Goal: Task Accomplishment & Management: Use online tool/utility

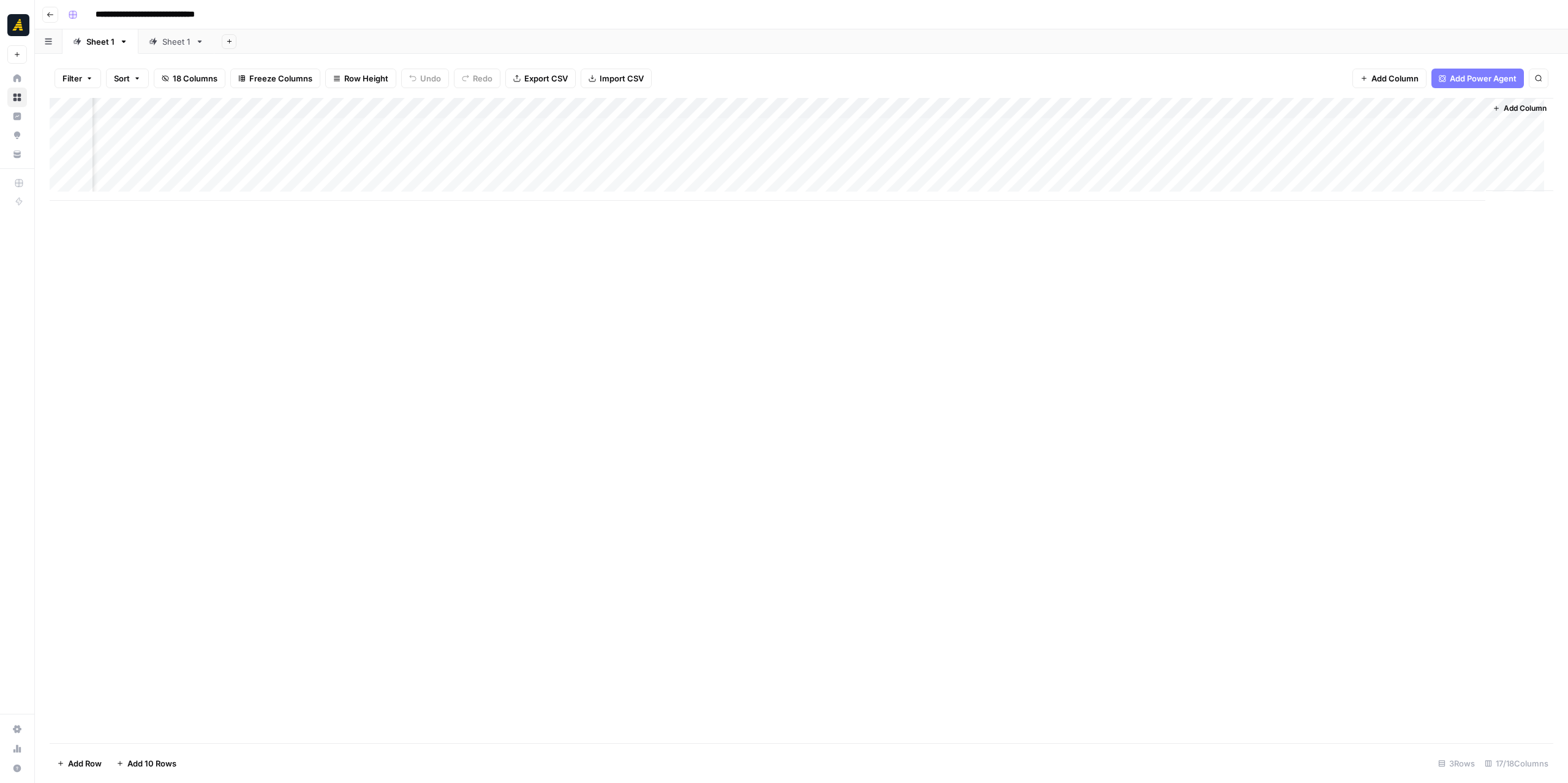
scroll to position [0, 885]
click at [209, 129] on div "Add Column" at bounding box center [801, 149] width 1504 height 103
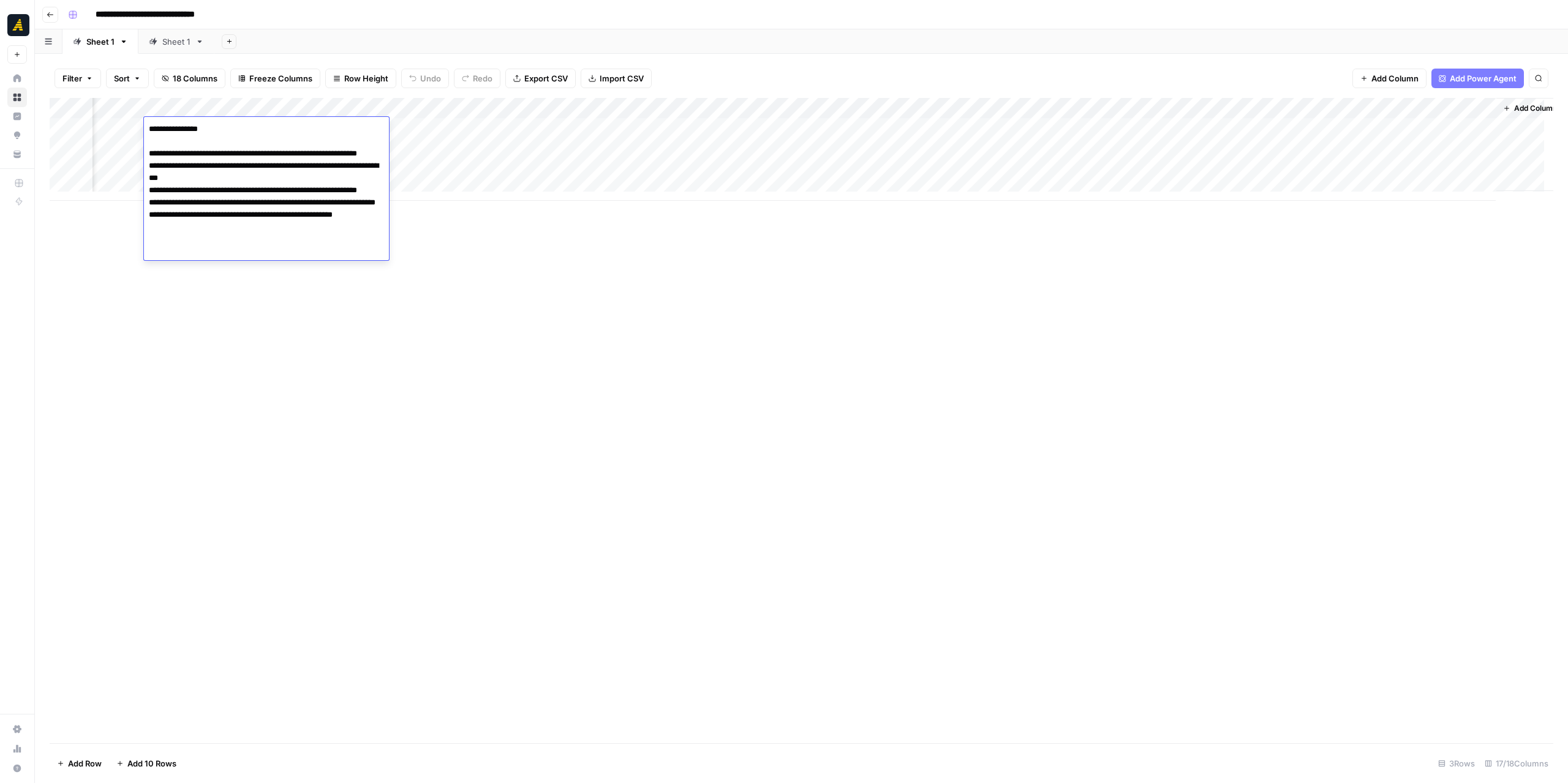
click at [201, 107] on div "Add Column" at bounding box center [801, 149] width 1504 height 103
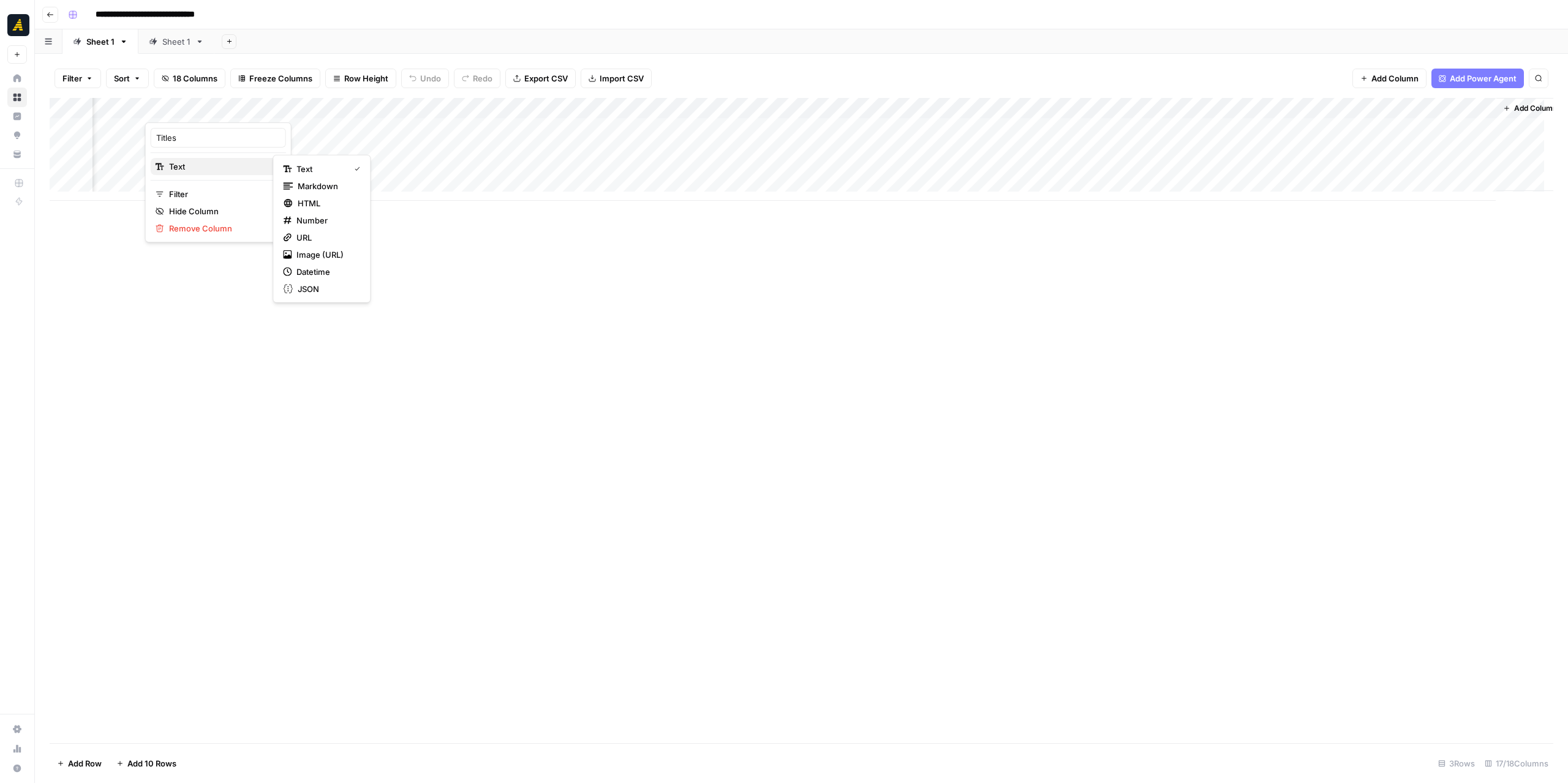
click at [212, 170] on span "Text" at bounding box center [216, 166] width 95 height 12
click at [301, 192] on button "Markdown" at bounding box center [322, 186] width 87 height 17
click at [207, 135] on div "Add Column" at bounding box center [801, 149] width 1504 height 103
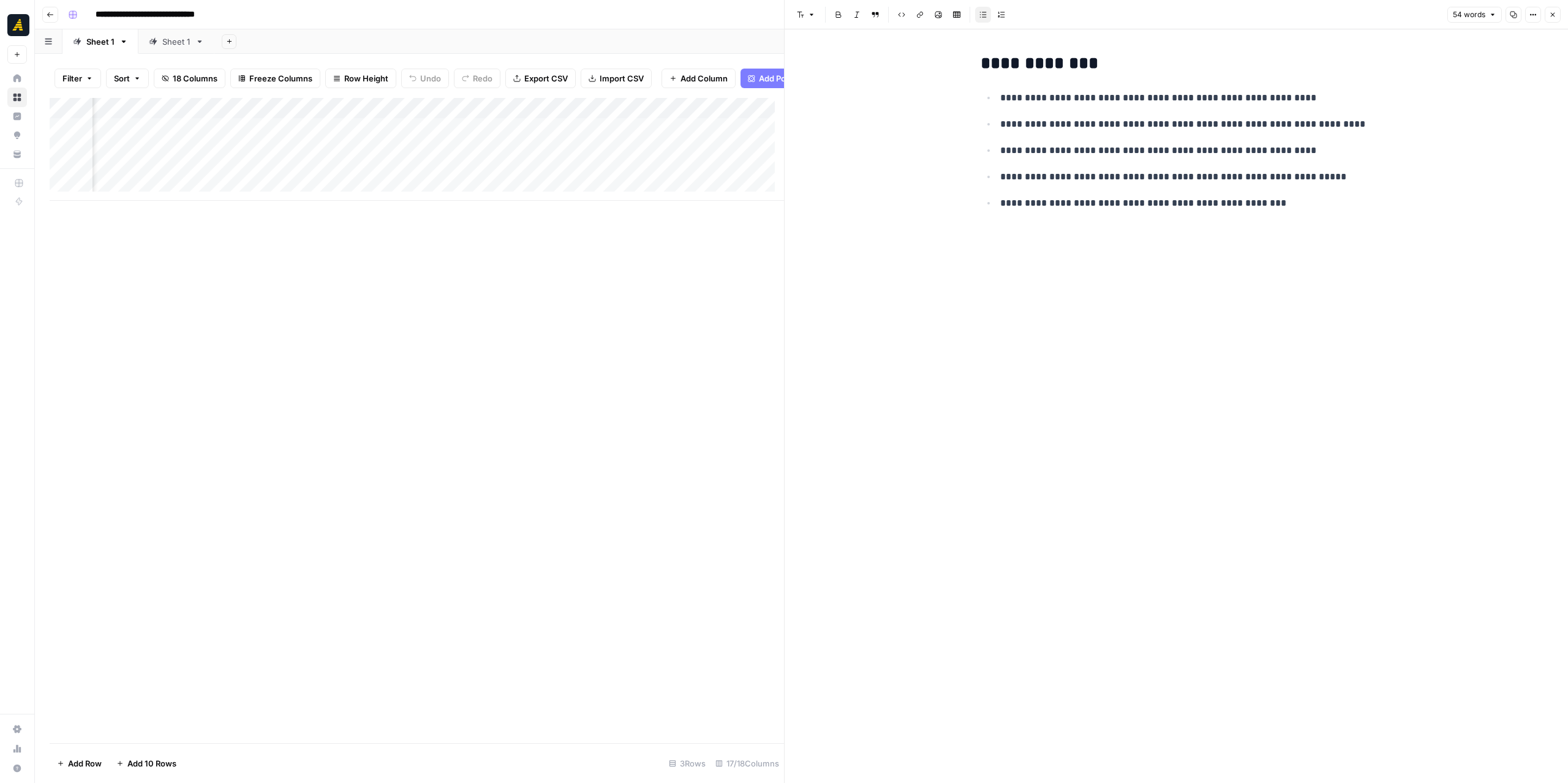
click at [1550, 11] on icon "button" at bounding box center [1553, 14] width 7 height 7
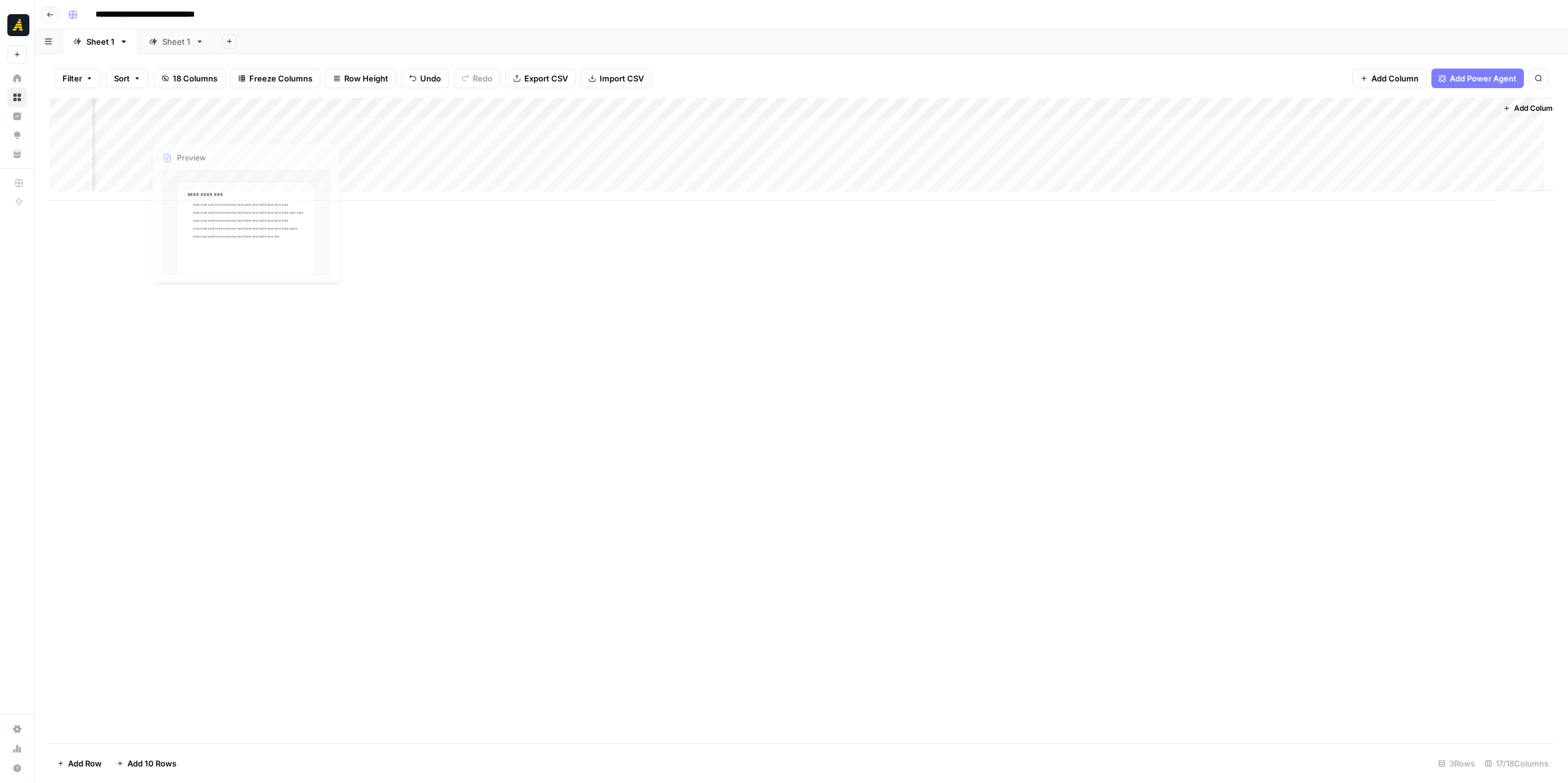
click at [174, 150] on div "Add Column" at bounding box center [801, 149] width 1504 height 103
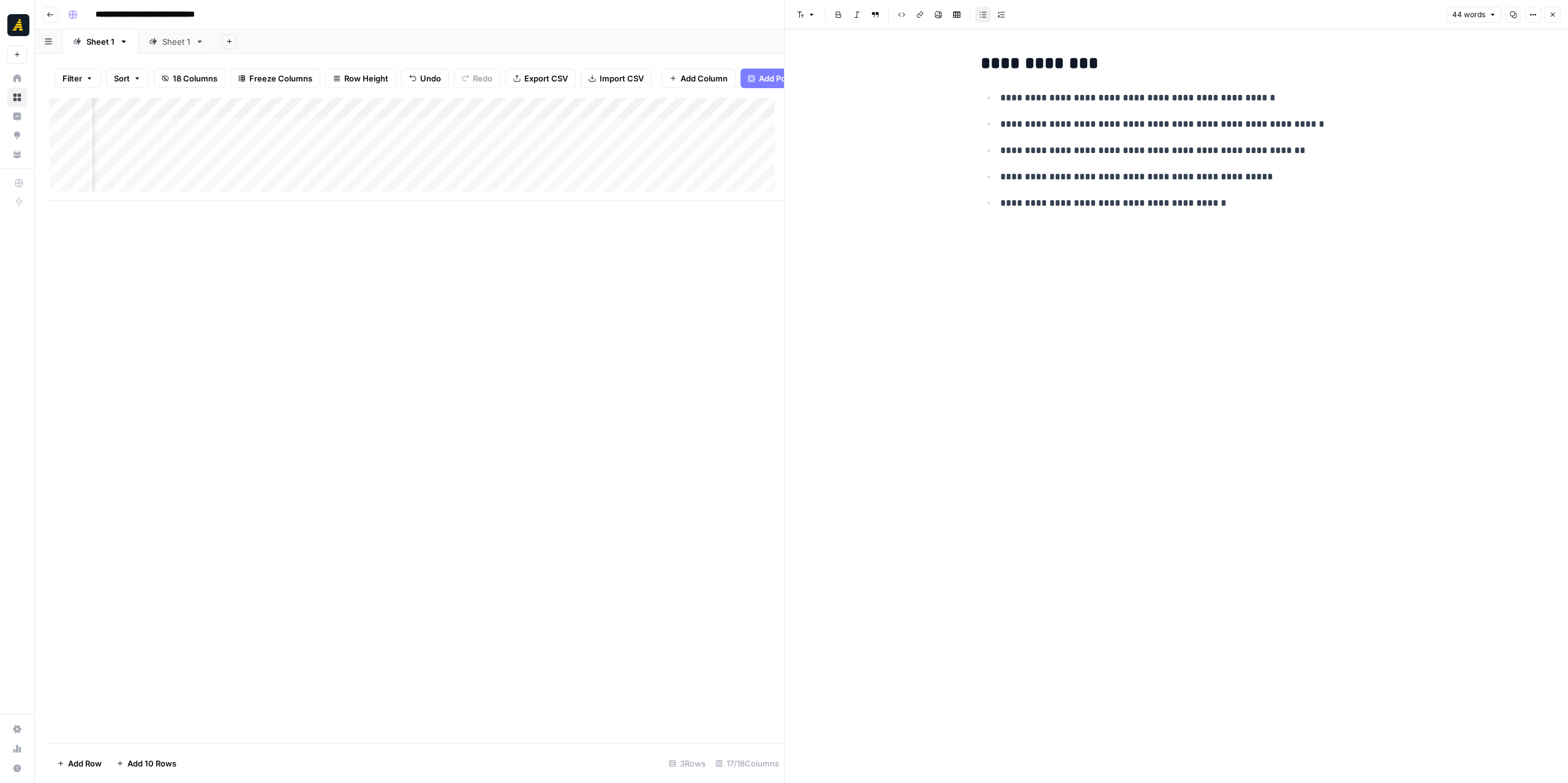
drag, startPoint x: 1554, startPoint y: 13, endPoint x: 1385, endPoint y: 32, distance: 170.1
click at [1553, 13] on icon "button" at bounding box center [1553, 14] width 7 height 7
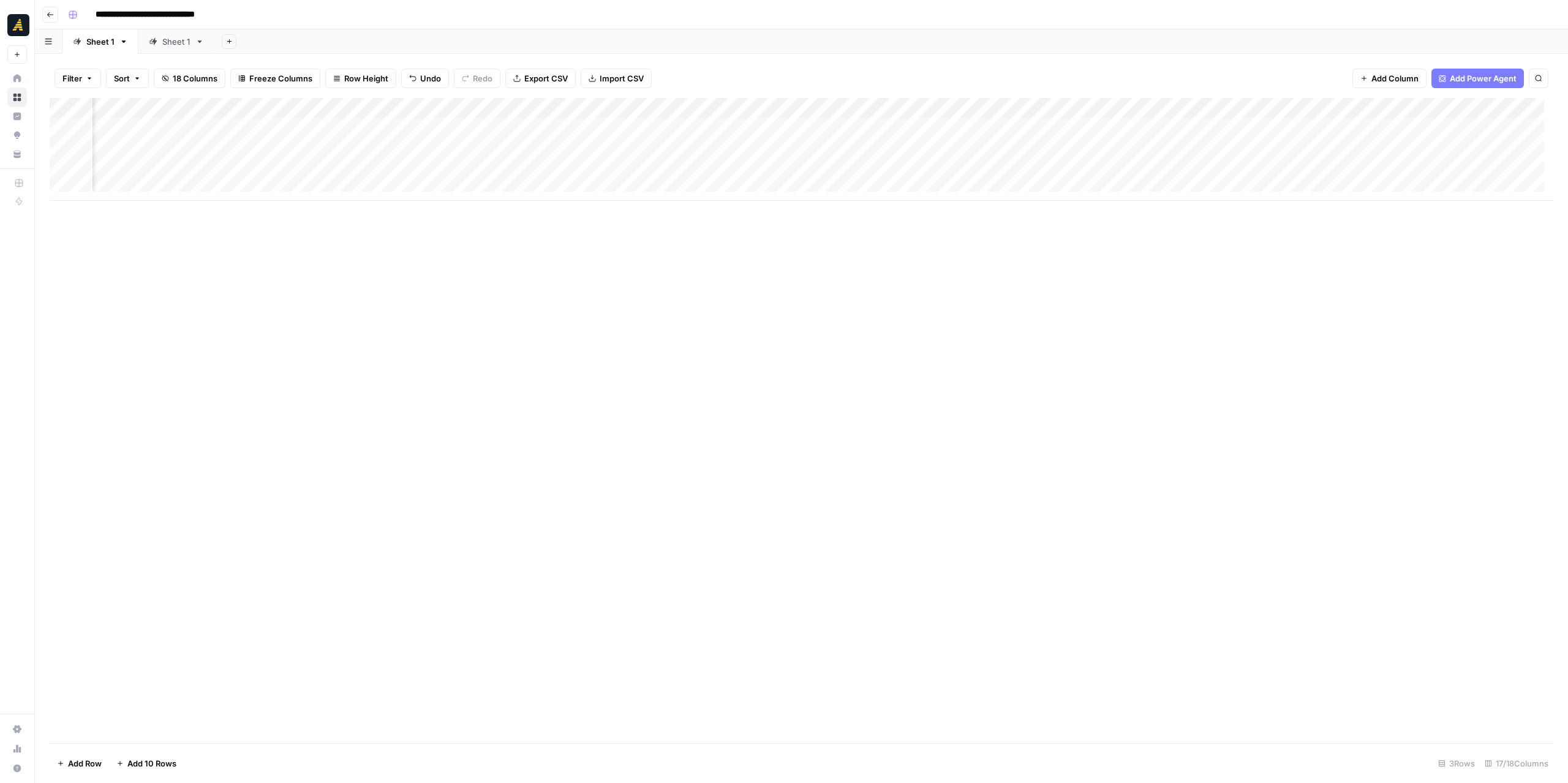
scroll to position [0, 507]
click at [432, 114] on div "Add Column" at bounding box center [801, 149] width 1504 height 103
click at [427, 229] on span "Edit Workflow" at bounding box center [434, 228] width 107 height 12
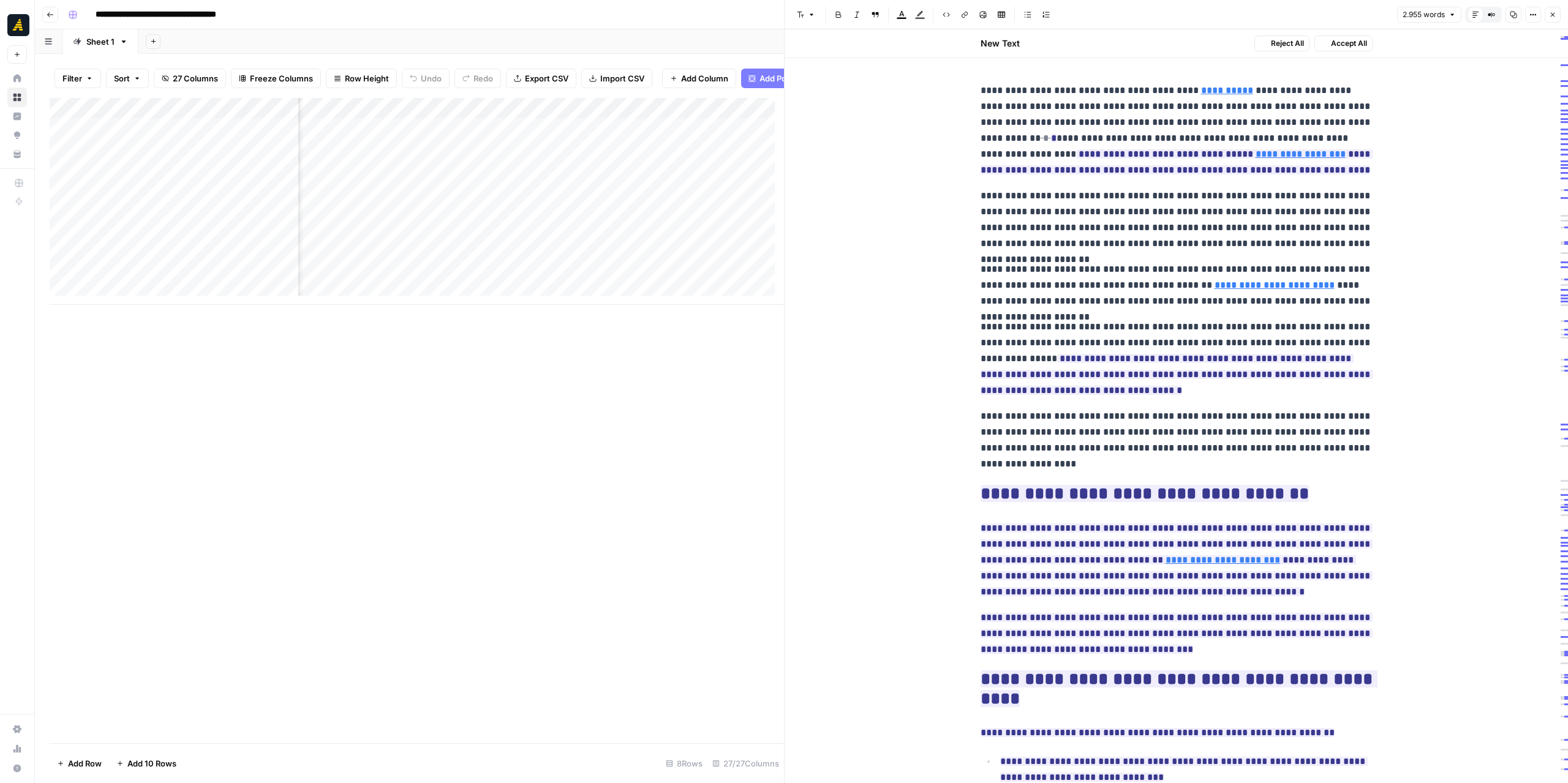
scroll to position [0, 2053]
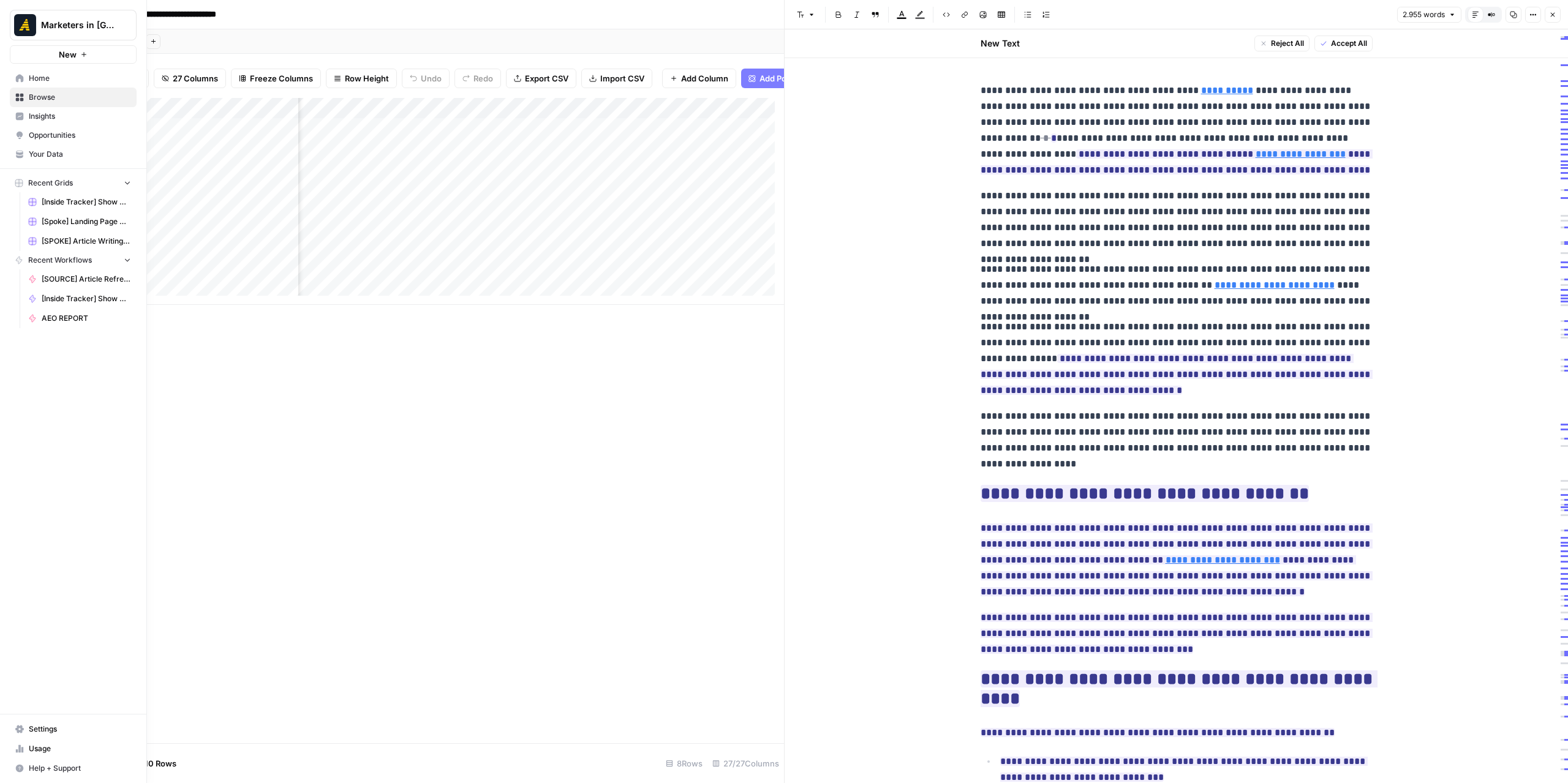
click at [20, 74] on icon at bounding box center [19, 78] width 9 height 9
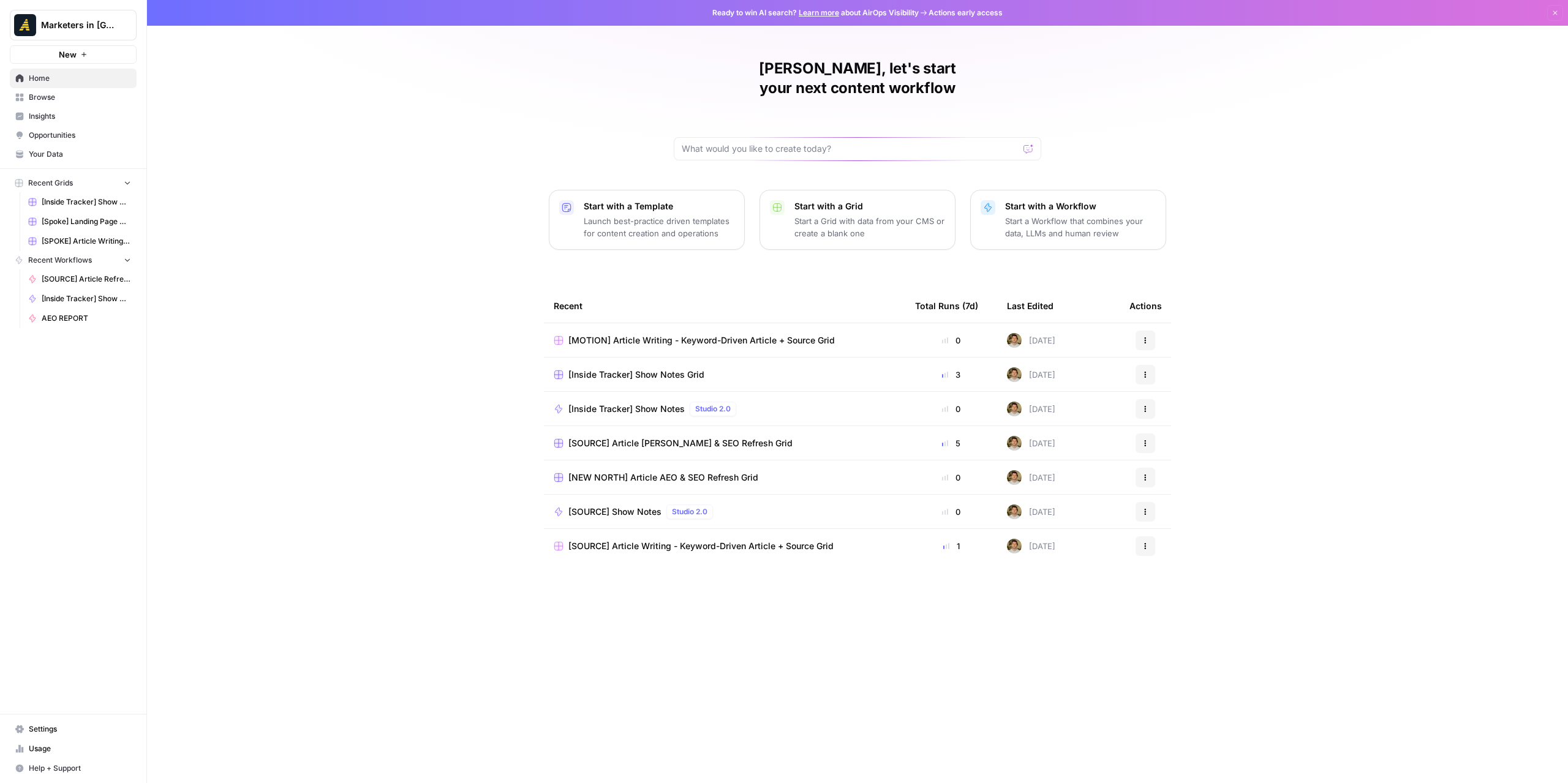
click at [53, 97] on span "Browse" at bounding box center [80, 97] width 102 height 11
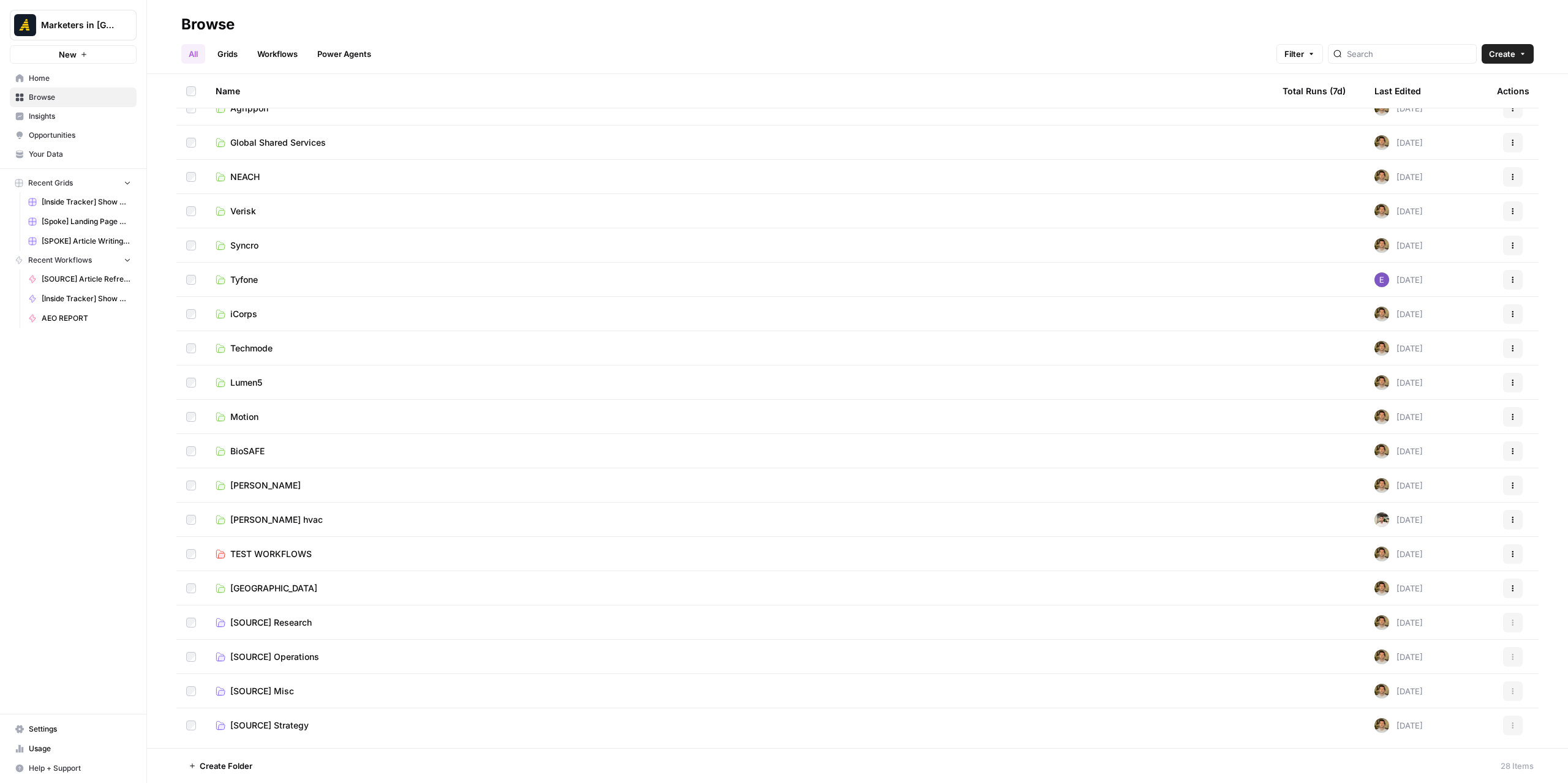
scroll to position [306, 0]
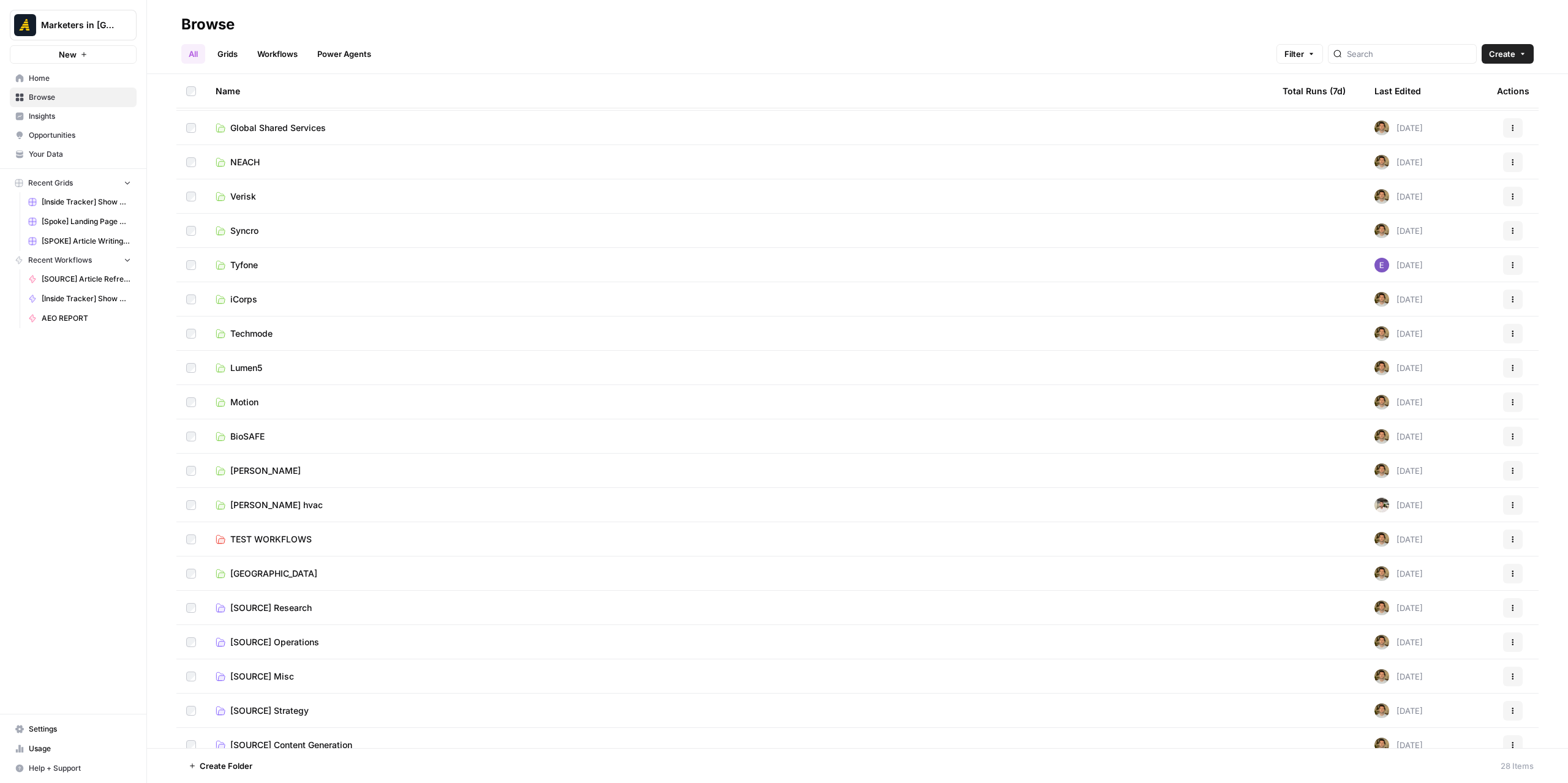
click at [263, 553] on td "TEST WORKFLOWS" at bounding box center [739, 539] width 1067 height 34
click at [263, 563] on td "New North" at bounding box center [739, 573] width 1067 height 34
click at [287, 572] on link "New North" at bounding box center [739, 573] width 1047 height 12
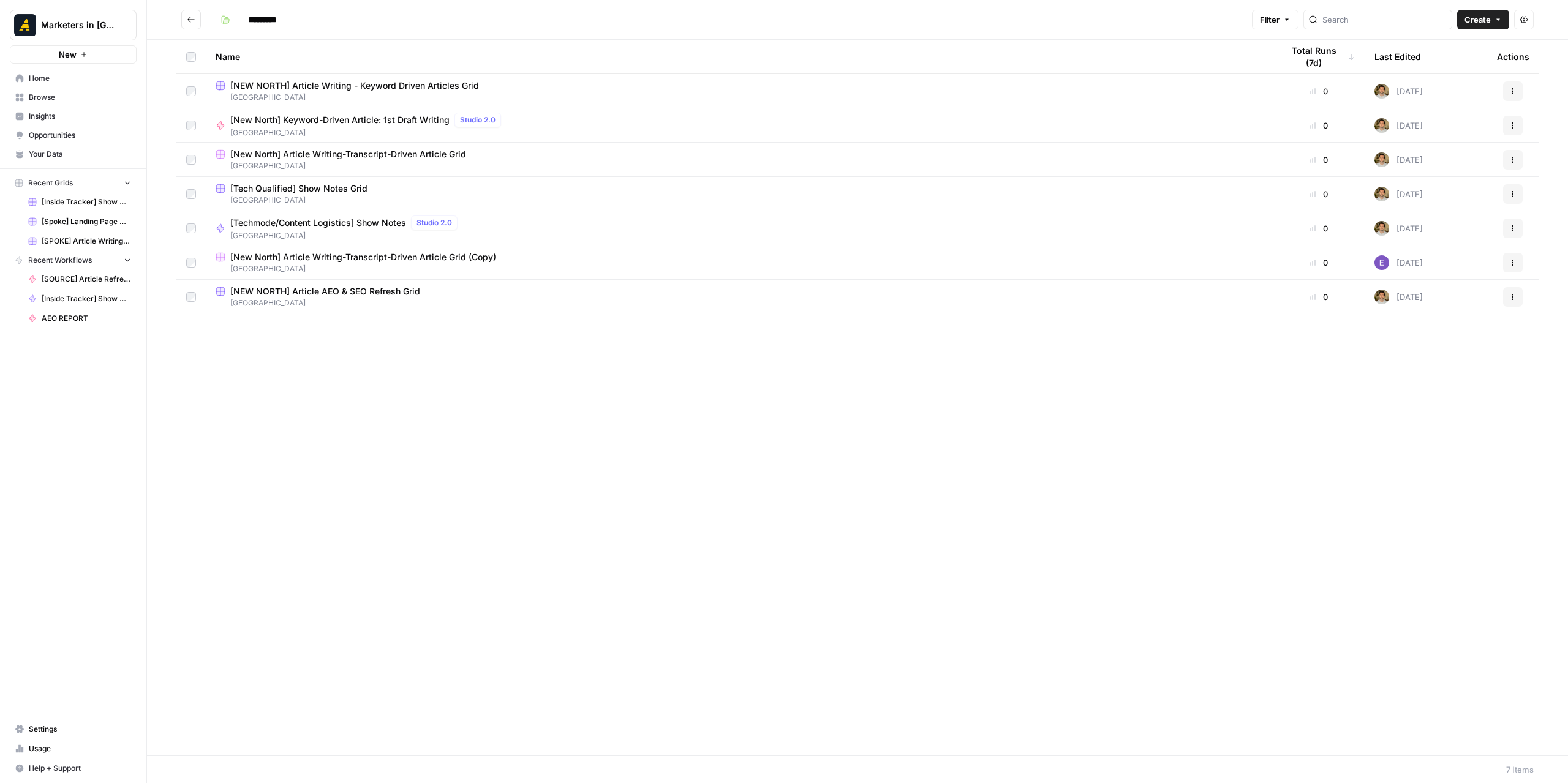
click at [193, 19] on icon "Go back" at bounding box center [191, 19] width 7 height 6
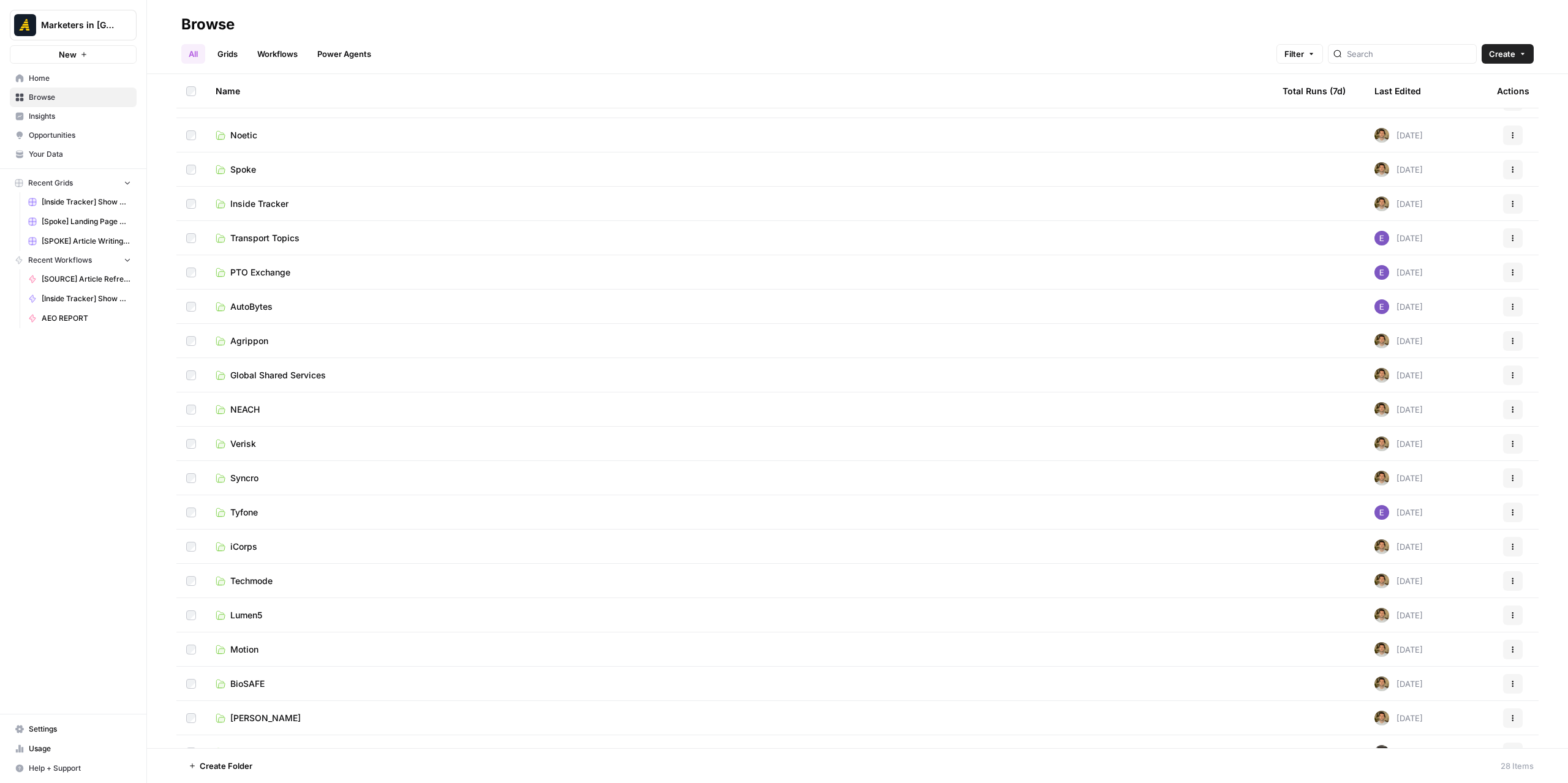
scroll to position [75, 0]
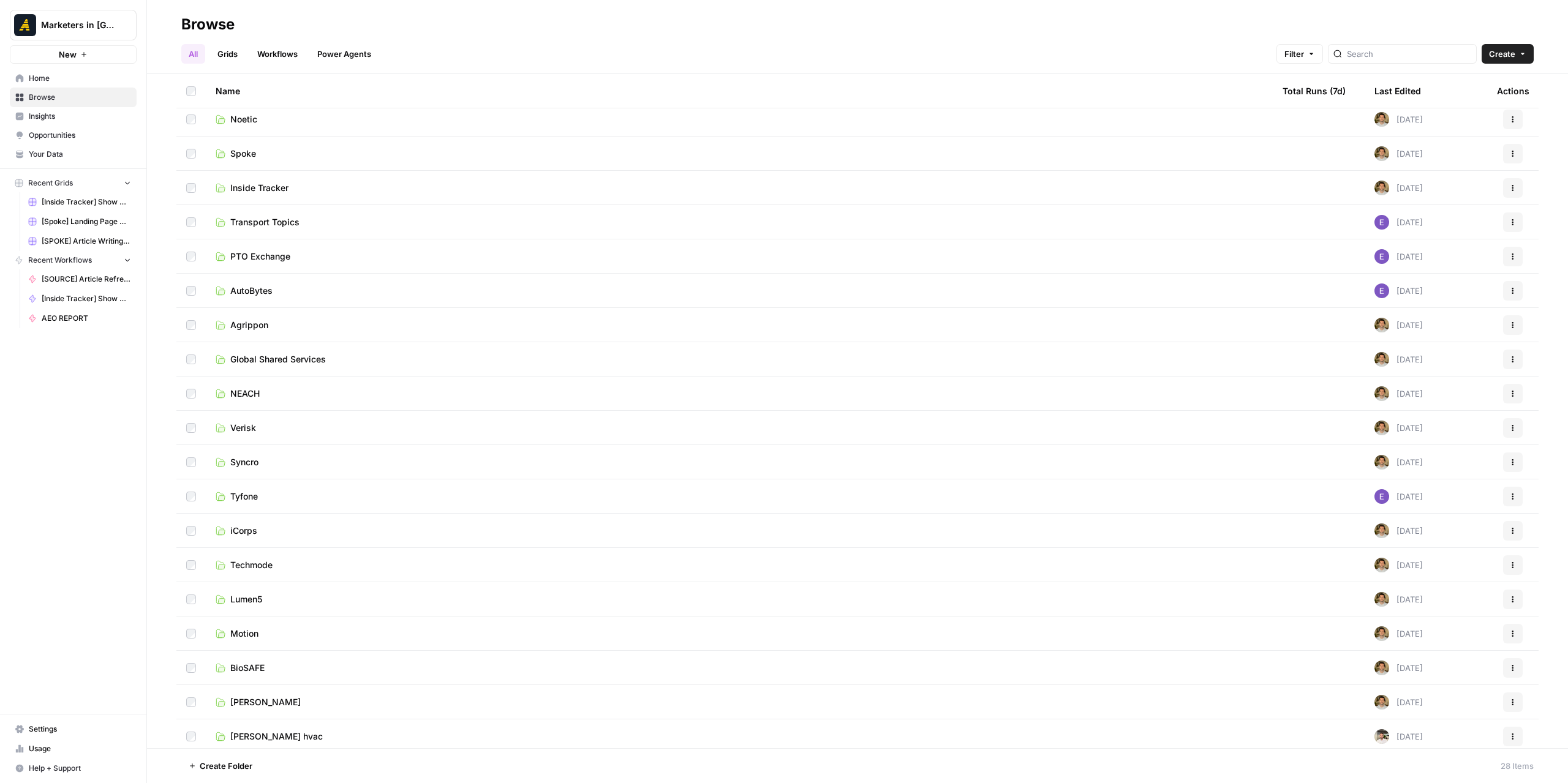
click at [255, 636] on span "Motion" at bounding box center [244, 633] width 28 height 12
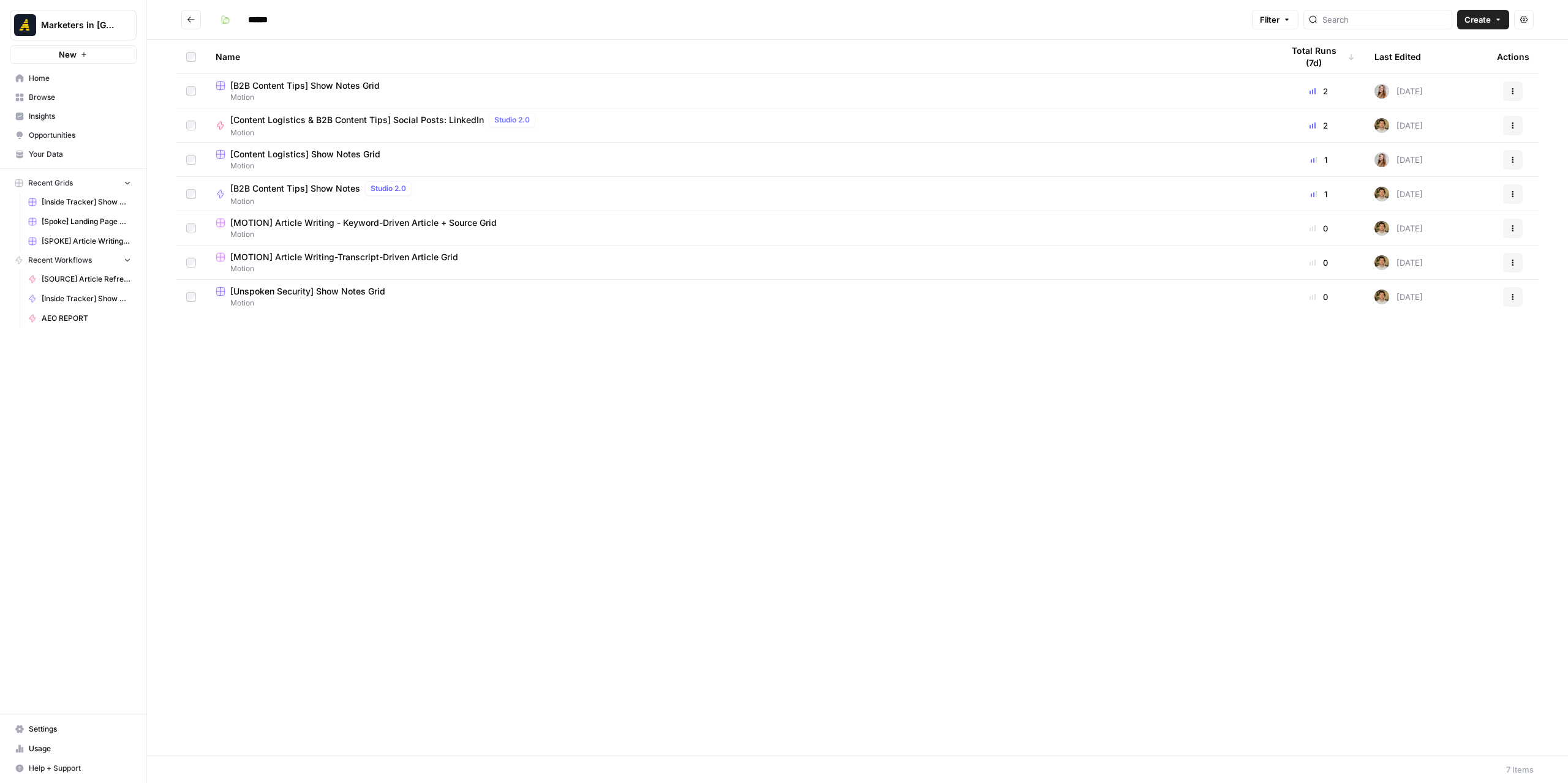
click at [414, 262] on span "[MOTION] Article Writing-Transcript-Driven Article Grid" at bounding box center [344, 257] width 228 height 12
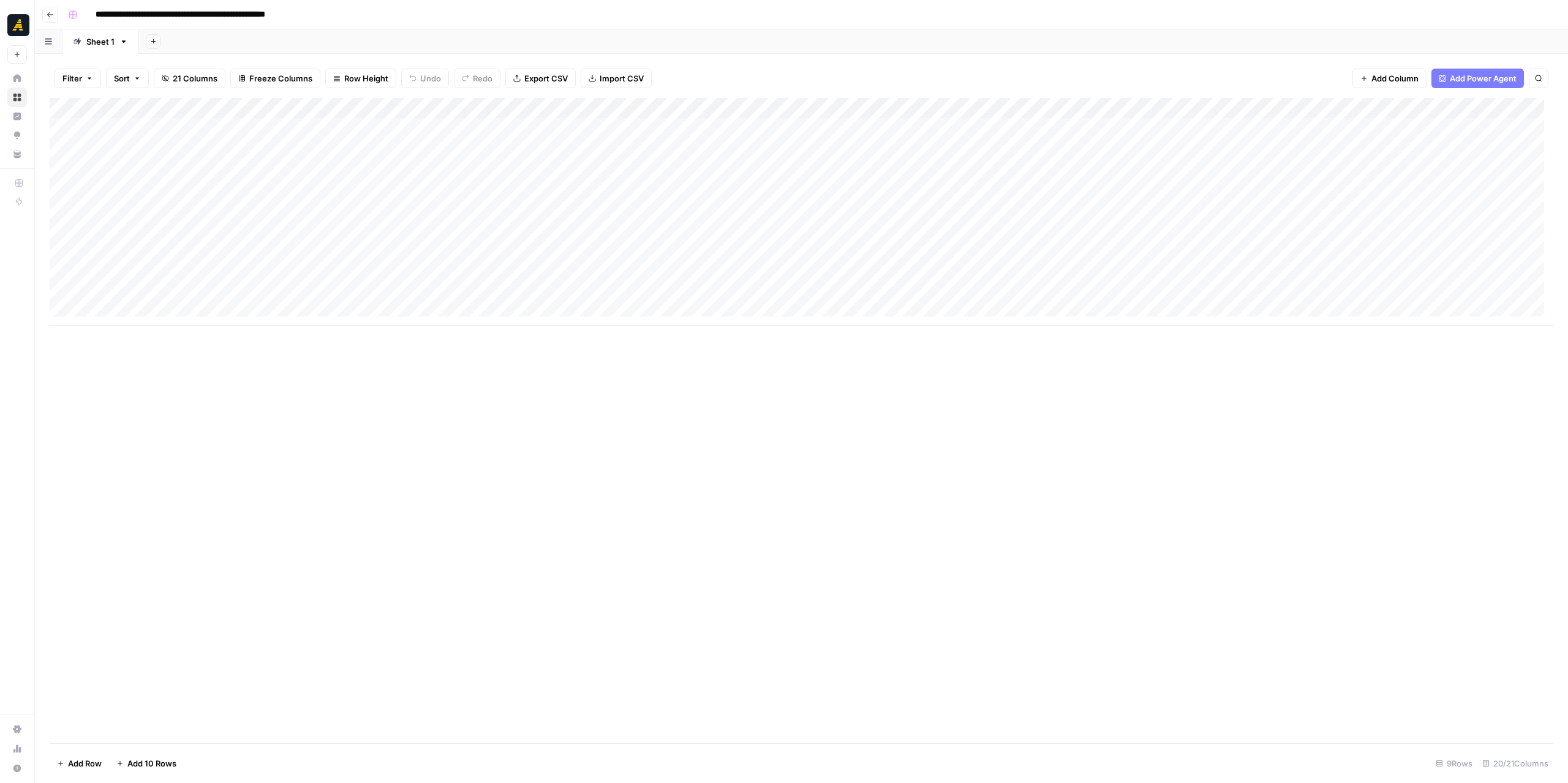
click at [122, 237] on div "Add Column" at bounding box center [801, 211] width 1504 height 228
click at [755, 229] on div "Add Column" at bounding box center [801, 211] width 1504 height 228
click at [137, 258] on div "Add Column" at bounding box center [801, 211] width 1504 height 228
click at [1382, 703] on span "Cancel" at bounding box center [1373, 708] width 27 height 12
click at [129, 233] on div "Add Column" at bounding box center [801, 211] width 1504 height 228
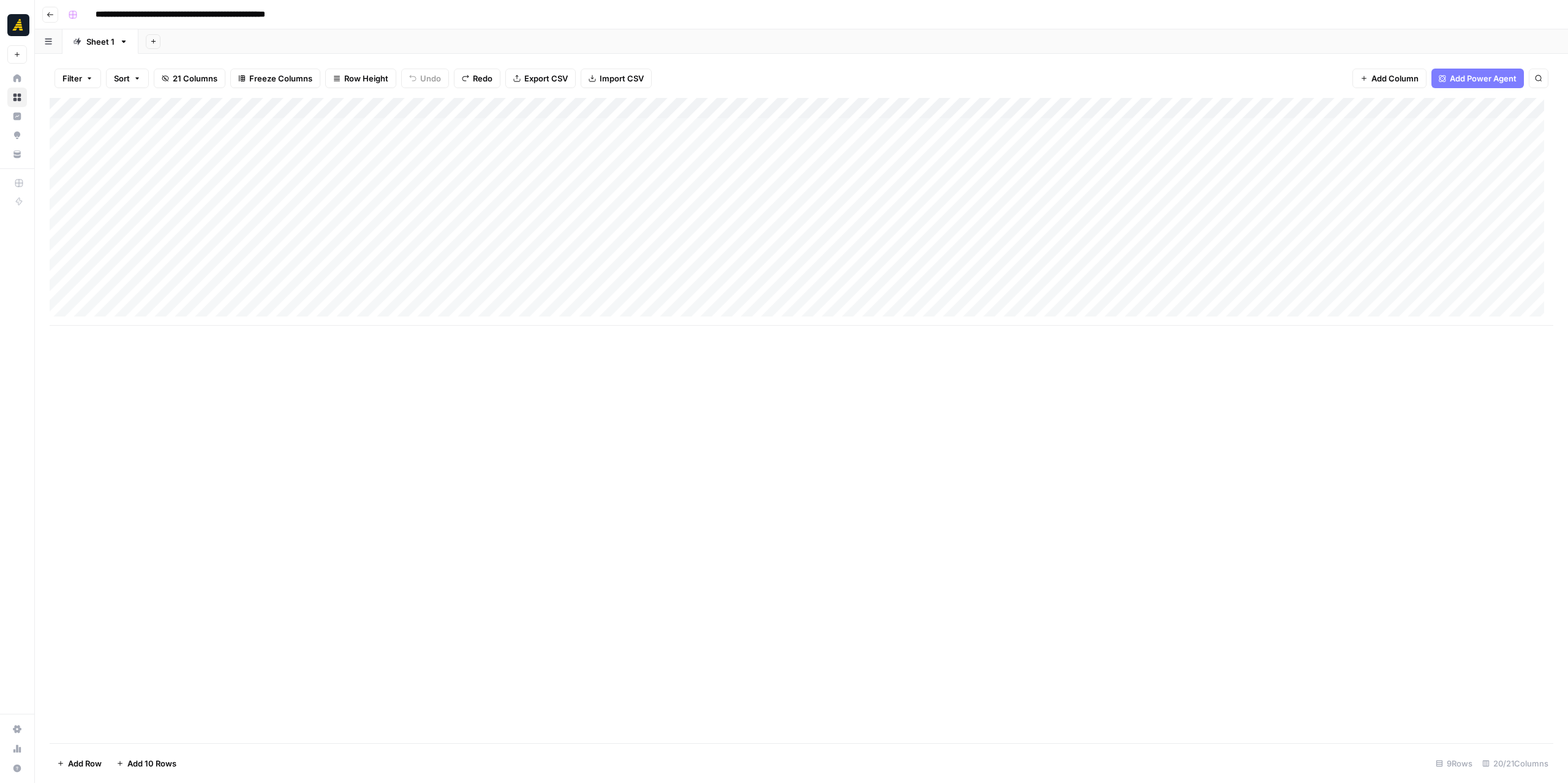
click at [621, 232] on div "Add Column" at bounding box center [801, 211] width 1504 height 228
click at [118, 255] on div "Add Column" at bounding box center [801, 211] width 1504 height 228
click at [555, 429] on div "Add Column" at bounding box center [801, 421] width 1504 height 646
click at [885, 252] on div "Add Column" at bounding box center [801, 211] width 1504 height 228
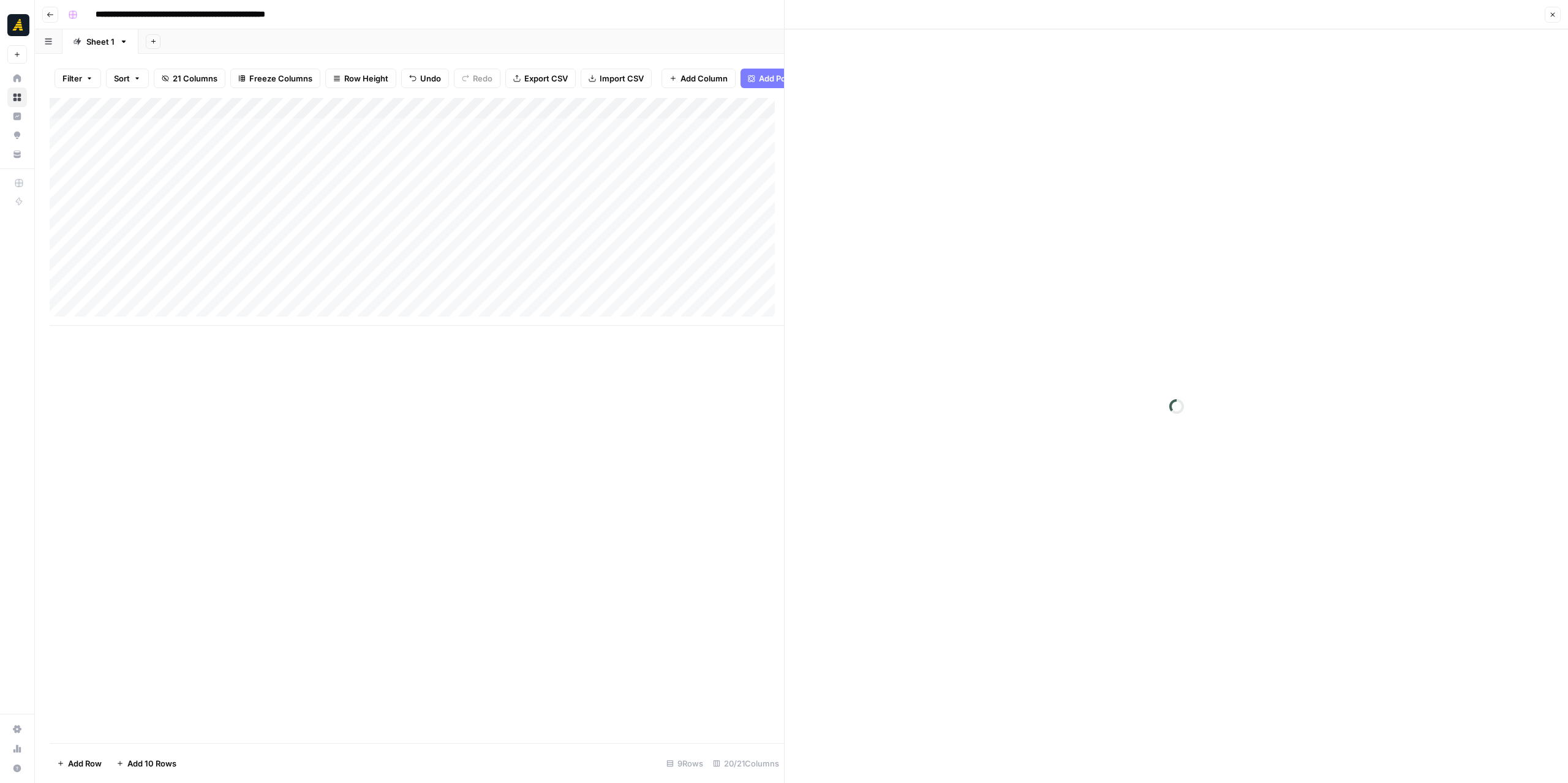
drag, startPoint x: 1178, startPoint y: 46, endPoint x: 1161, endPoint y: 55, distance: 19.2
click at [1177, 46] on div at bounding box center [1176, 406] width 783 height 754
click at [1128, 71] on div at bounding box center [1176, 62] width 406 height 26
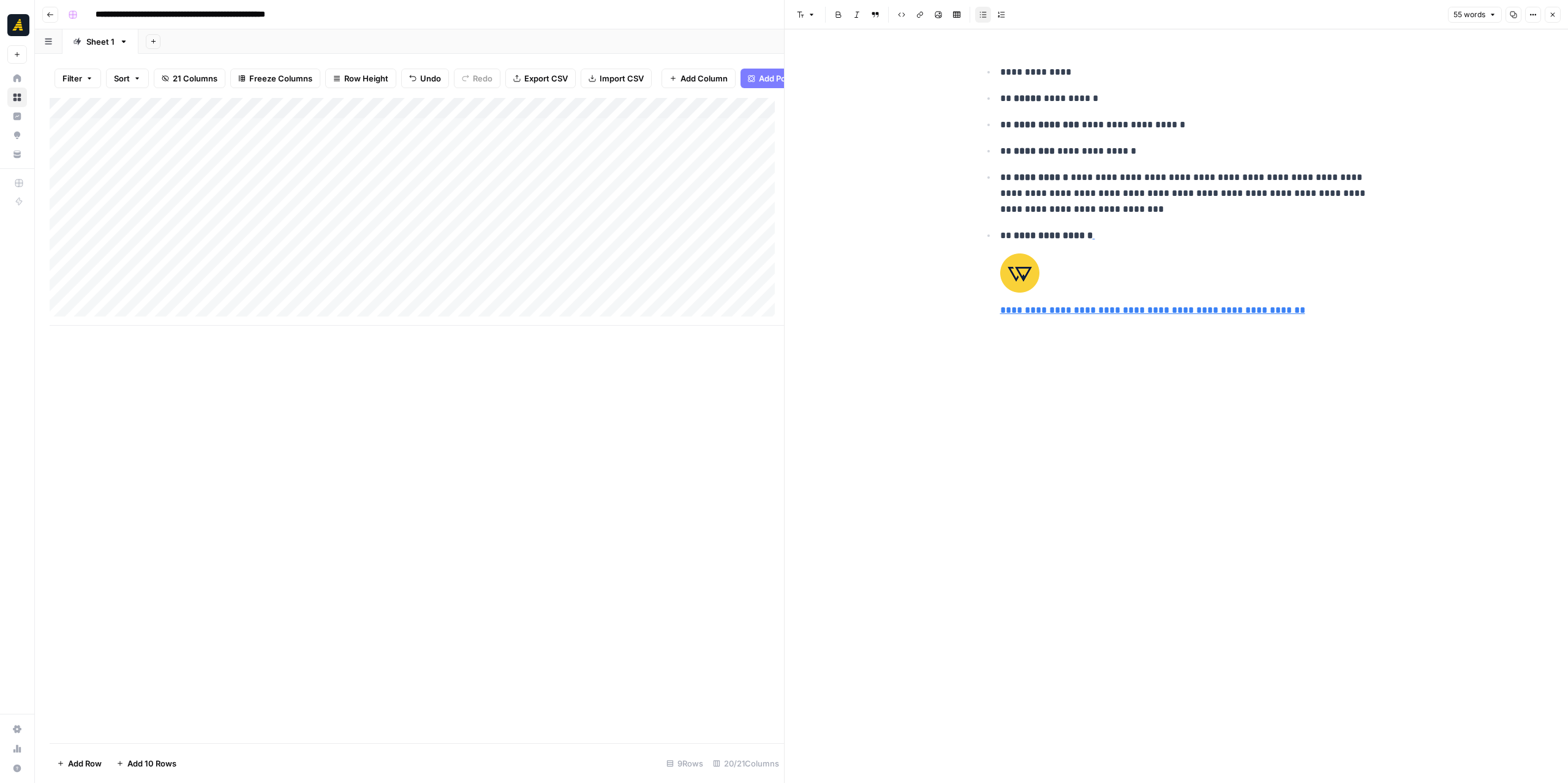
click at [1554, 11] on icon "button" at bounding box center [1553, 14] width 7 height 7
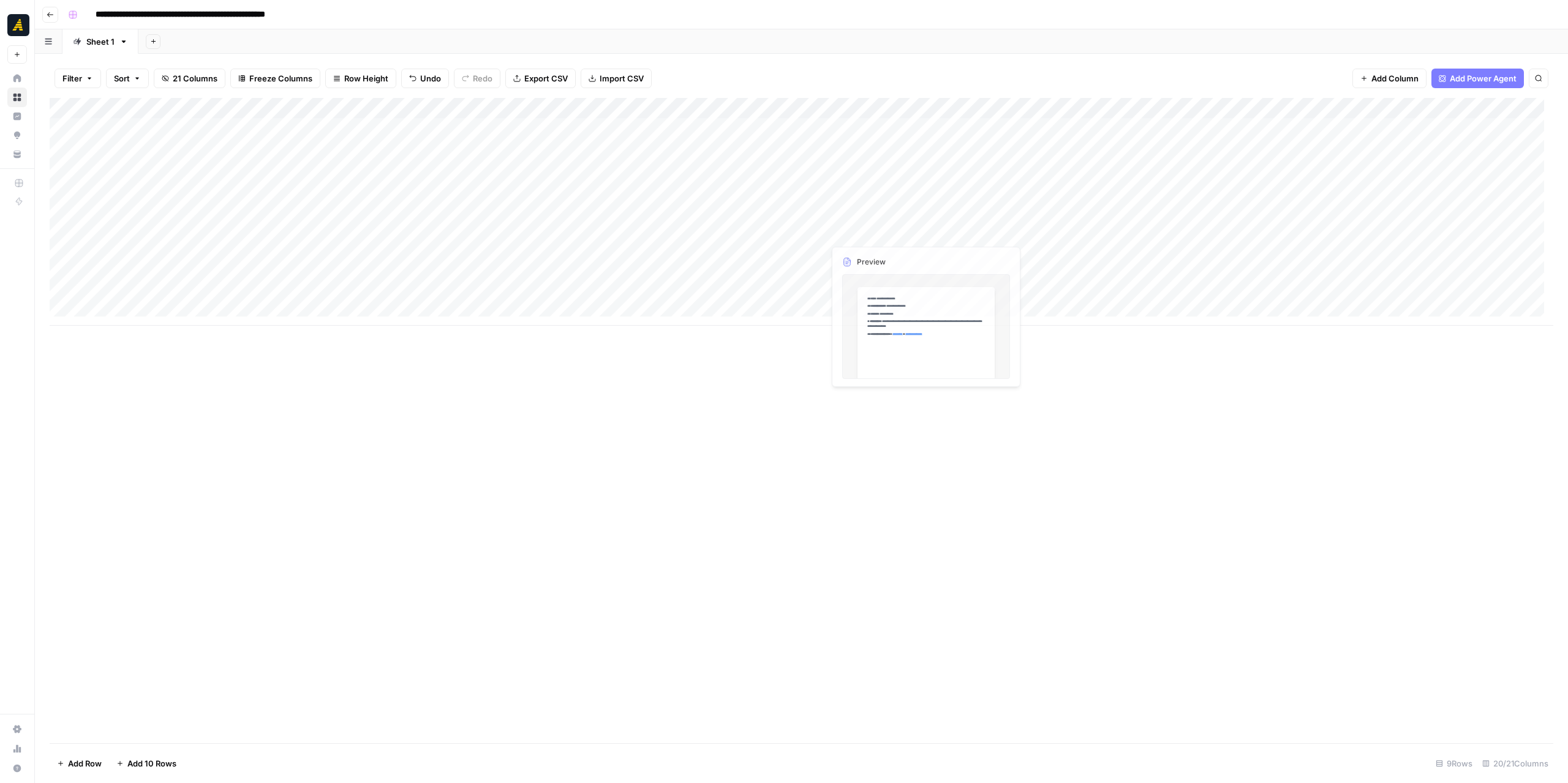
click at [765, 258] on div "Add Column" at bounding box center [801, 211] width 1504 height 228
click at [1084, 67] on p at bounding box center [1176, 62] width 392 height 16
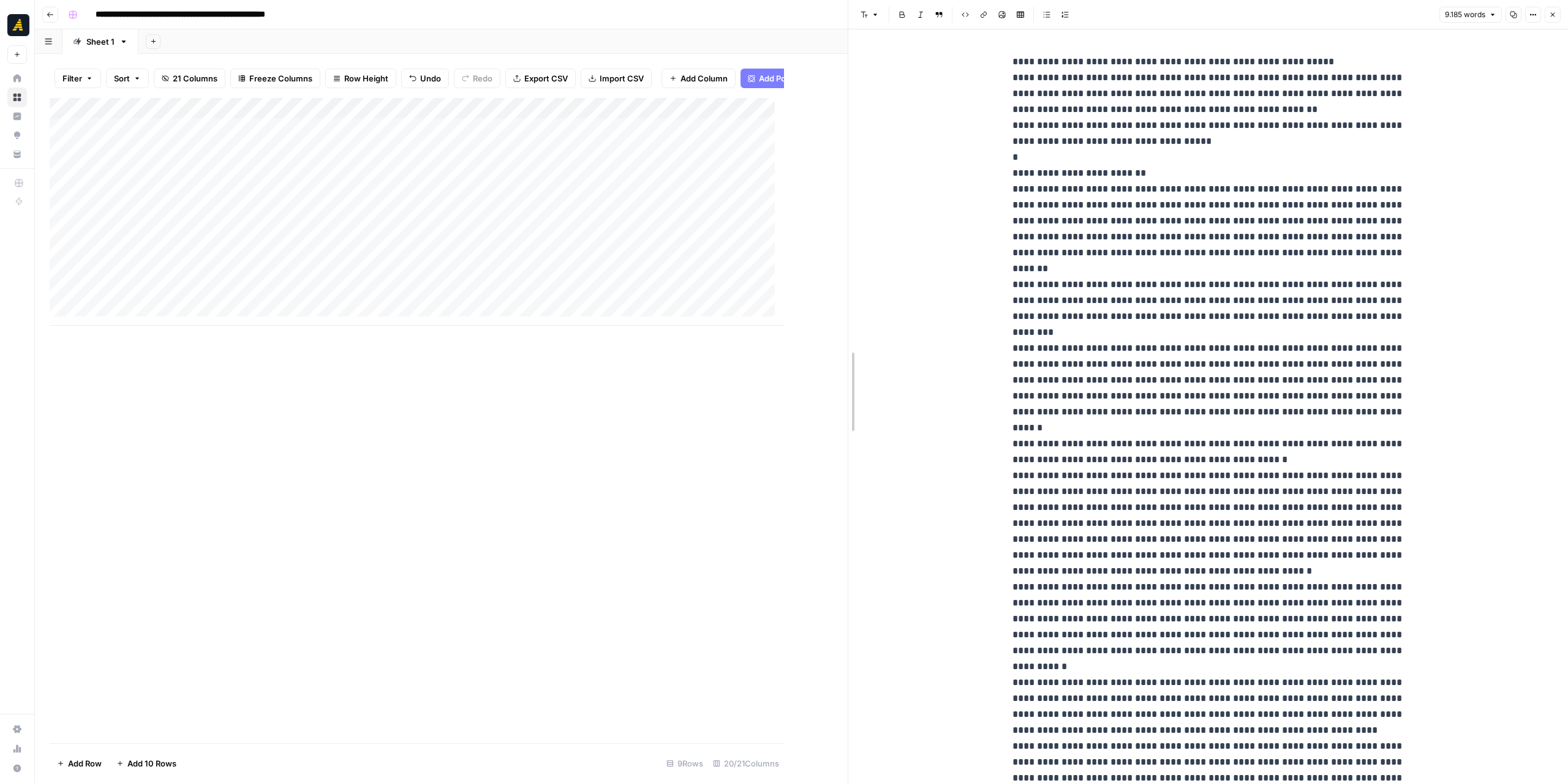
drag, startPoint x: 782, startPoint y: 419, endPoint x: 969, endPoint y: 427, distance: 187.2
click at [854, 427] on div at bounding box center [848, 391] width 12 height 783
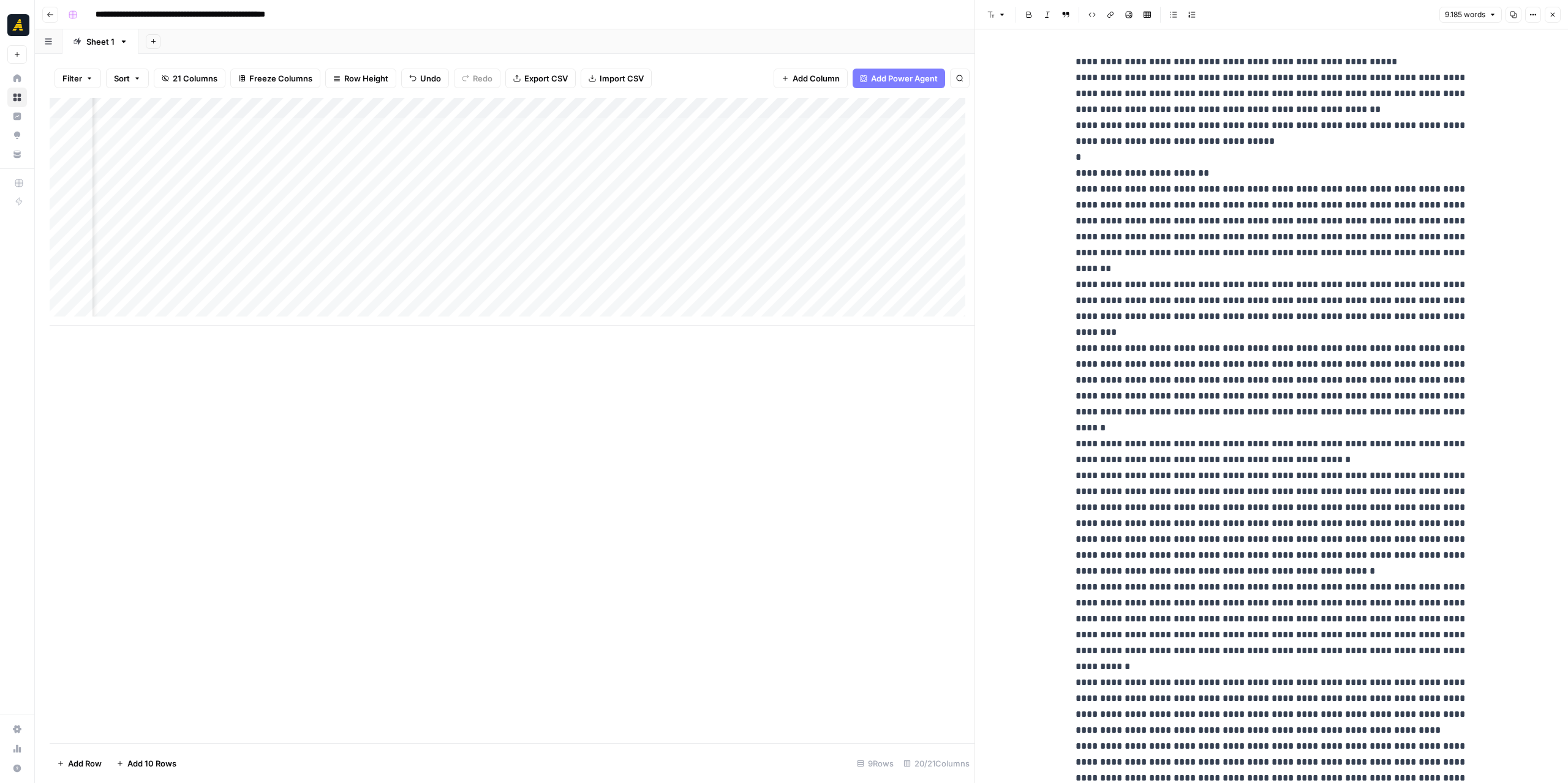
scroll to position [0, 515]
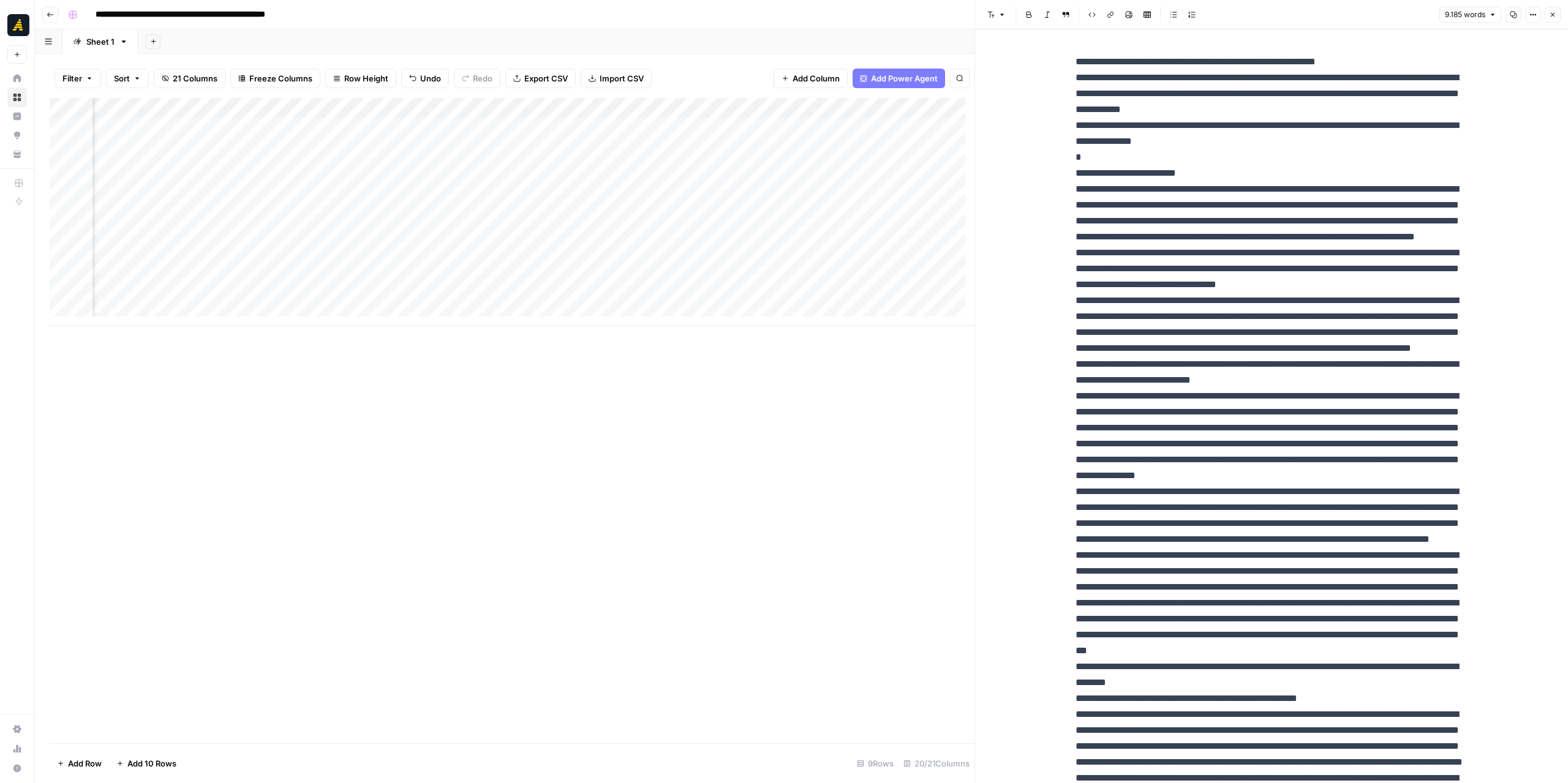
click at [453, 257] on div "Add Column" at bounding box center [512, 211] width 925 height 228
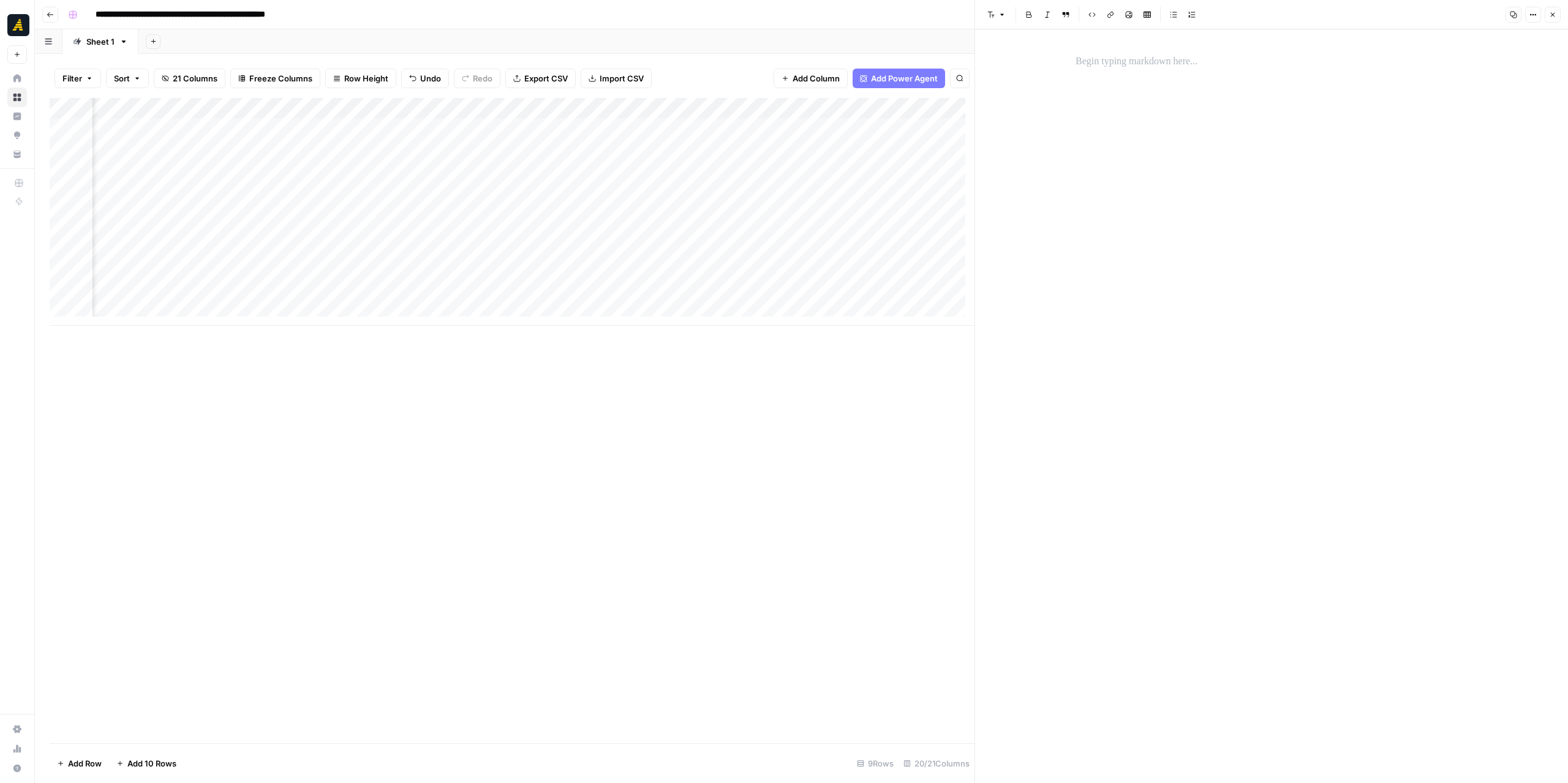
click at [1140, 60] on p at bounding box center [1271, 62] width 392 height 16
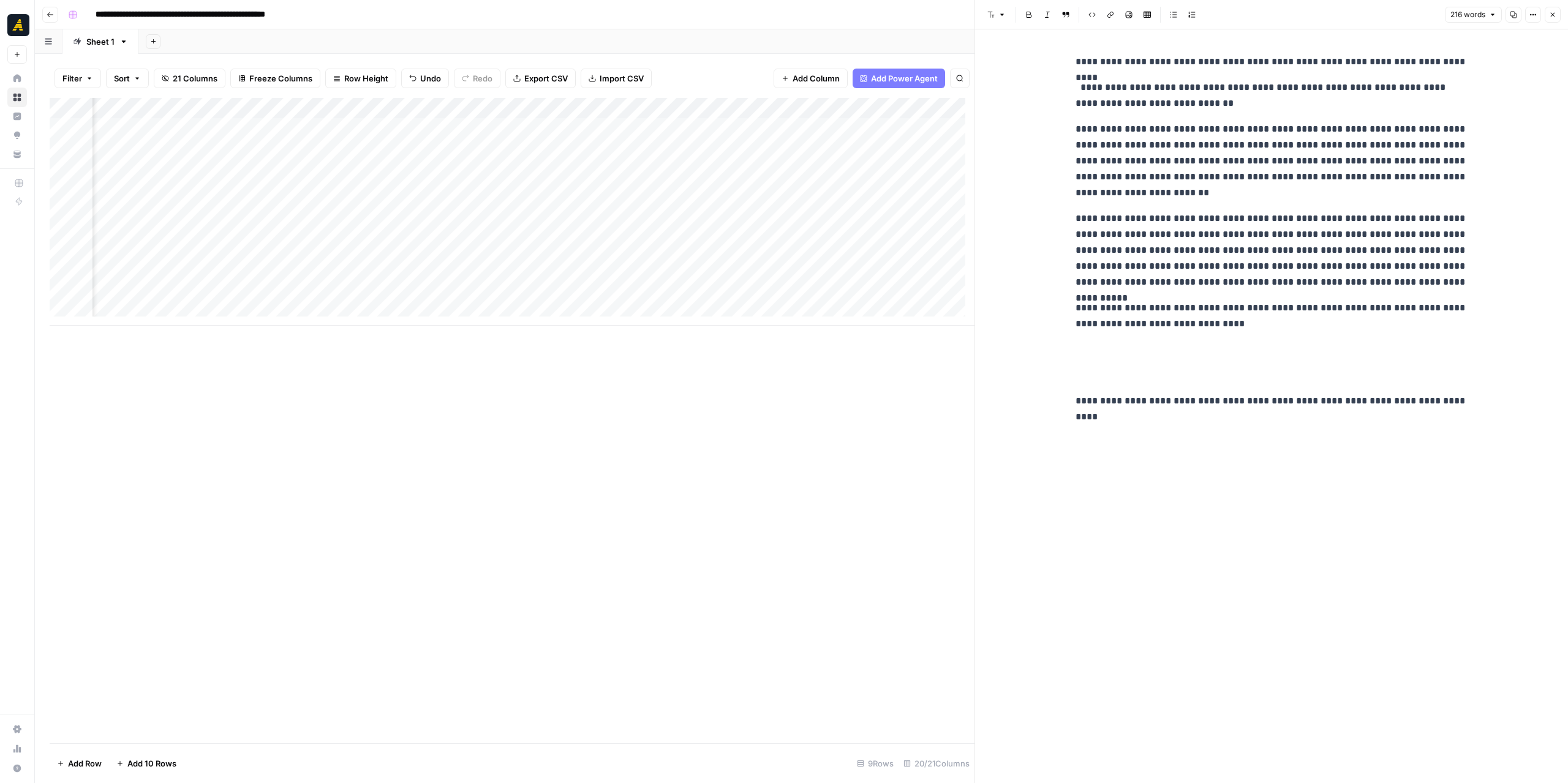
click at [1093, 427] on div "**********" at bounding box center [1271, 406] width 406 height 754
click at [1111, 445] on div "**********" at bounding box center [1271, 406] width 406 height 754
click at [1467, 399] on p "**********" at bounding box center [1271, 401] width 392 height 16
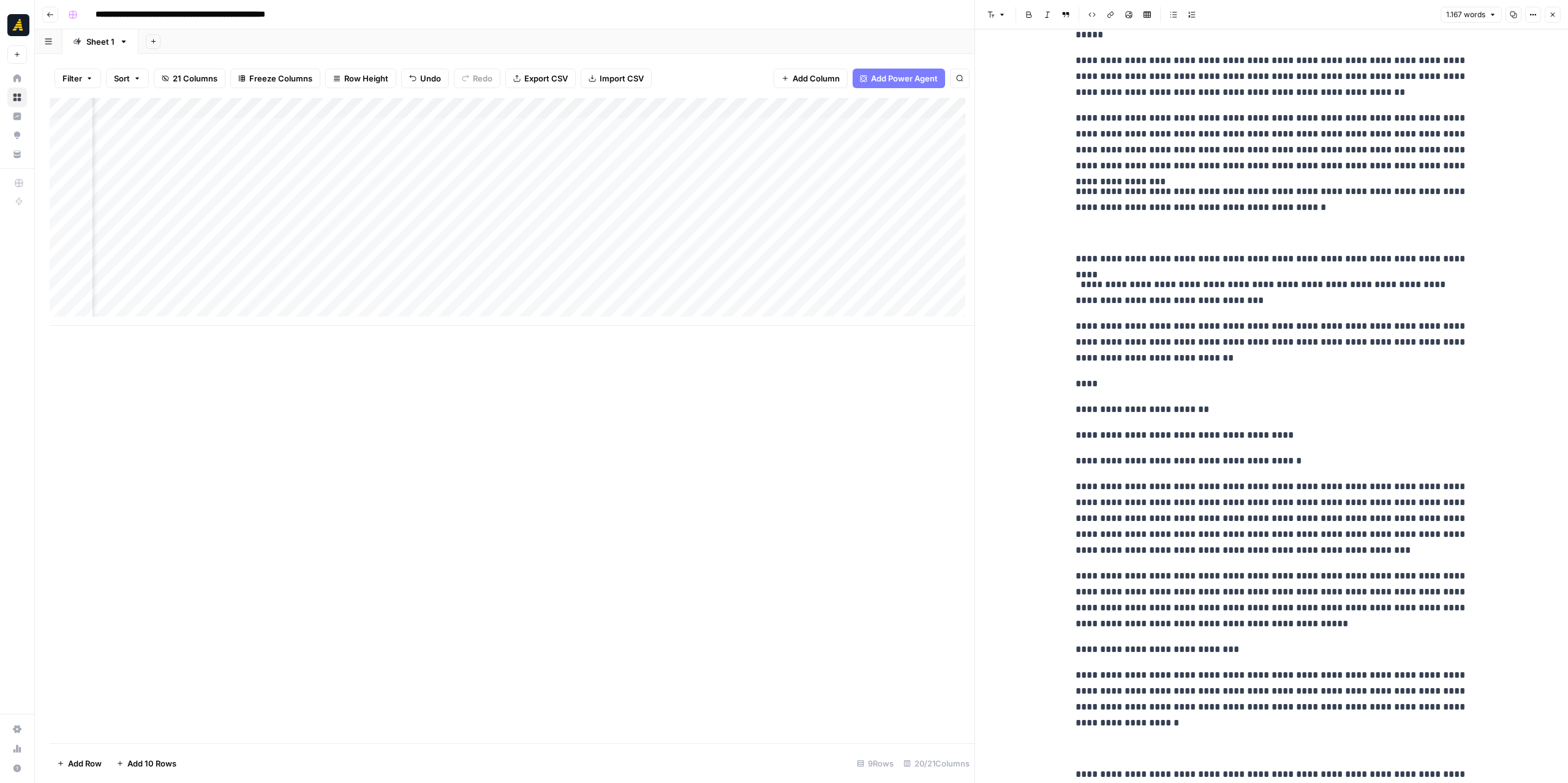
scroll to position [1201, 0]
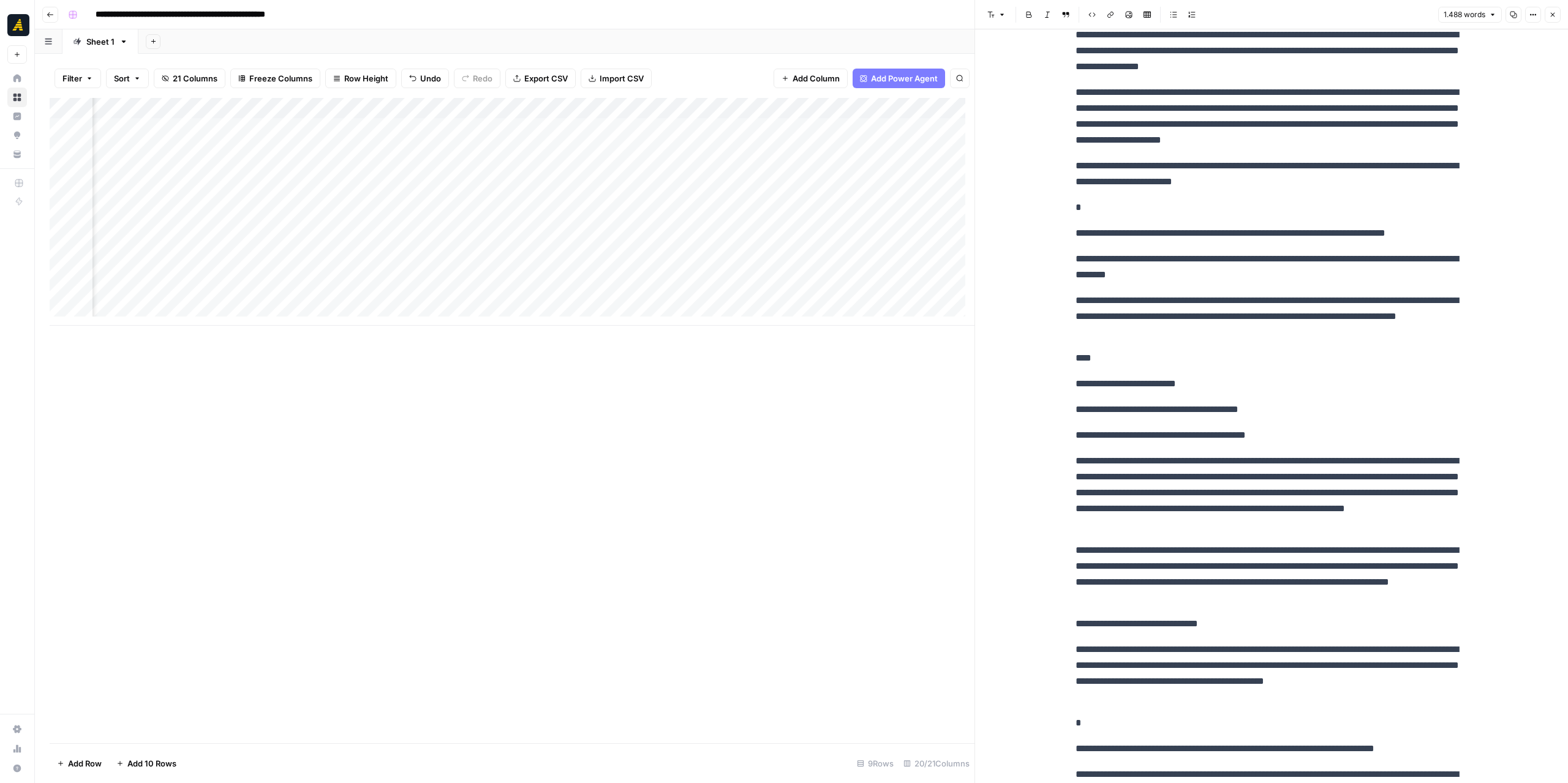
click at [712, 252] on div "Add Column" at bounding box center [512, 211] width 925 height 228
click at [1554, 14] on icon "button" at bounding box center [1553, 14] width 7 height 7
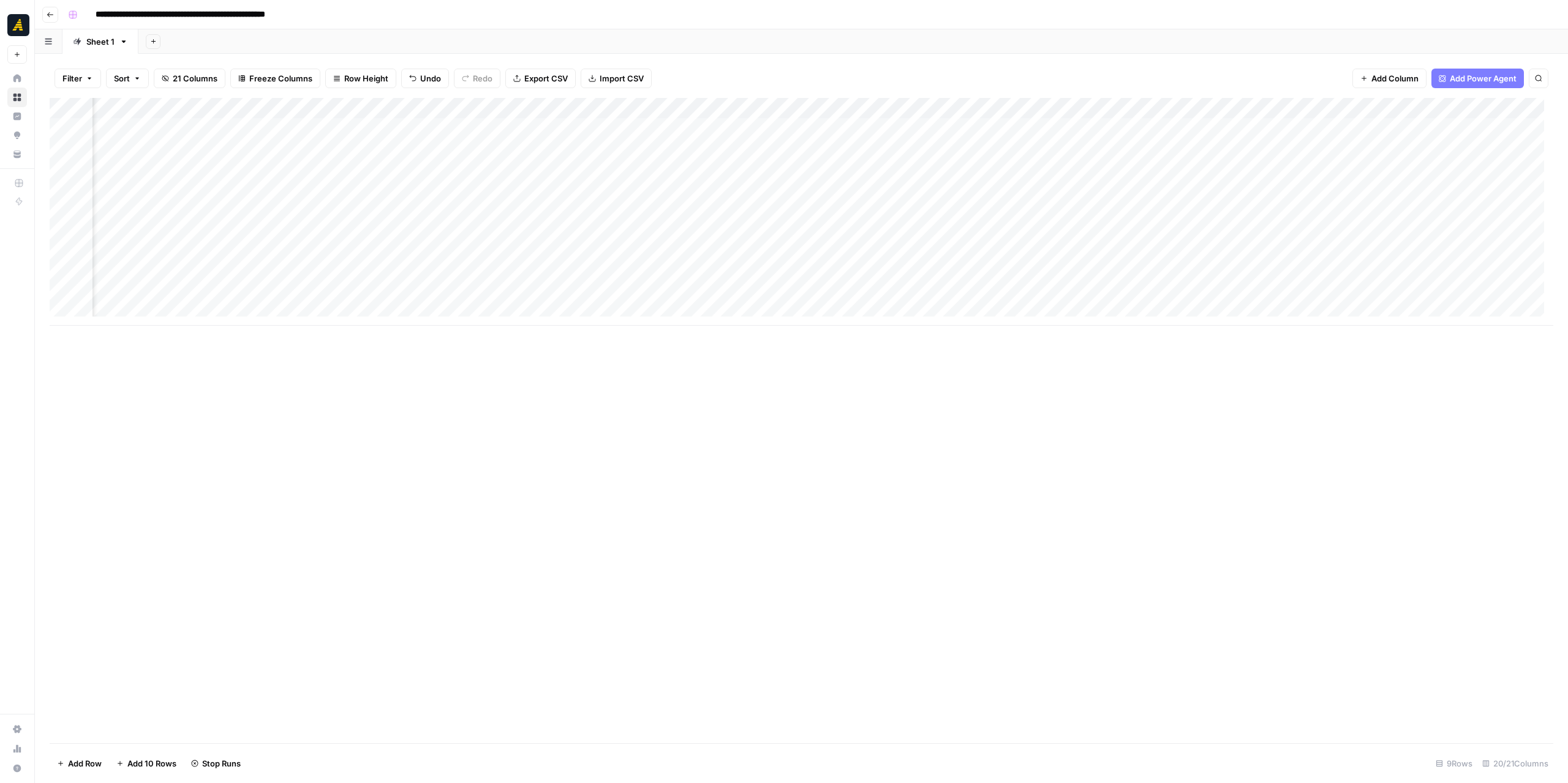
scroll to position [0, 1030]
click at [158, 645] on div "Add Column" at bounding box center [801, 421] width 1504 height 646
click at [470, 249] on div "Add Column" at bounding box center [801, 211] width 1504 height 228
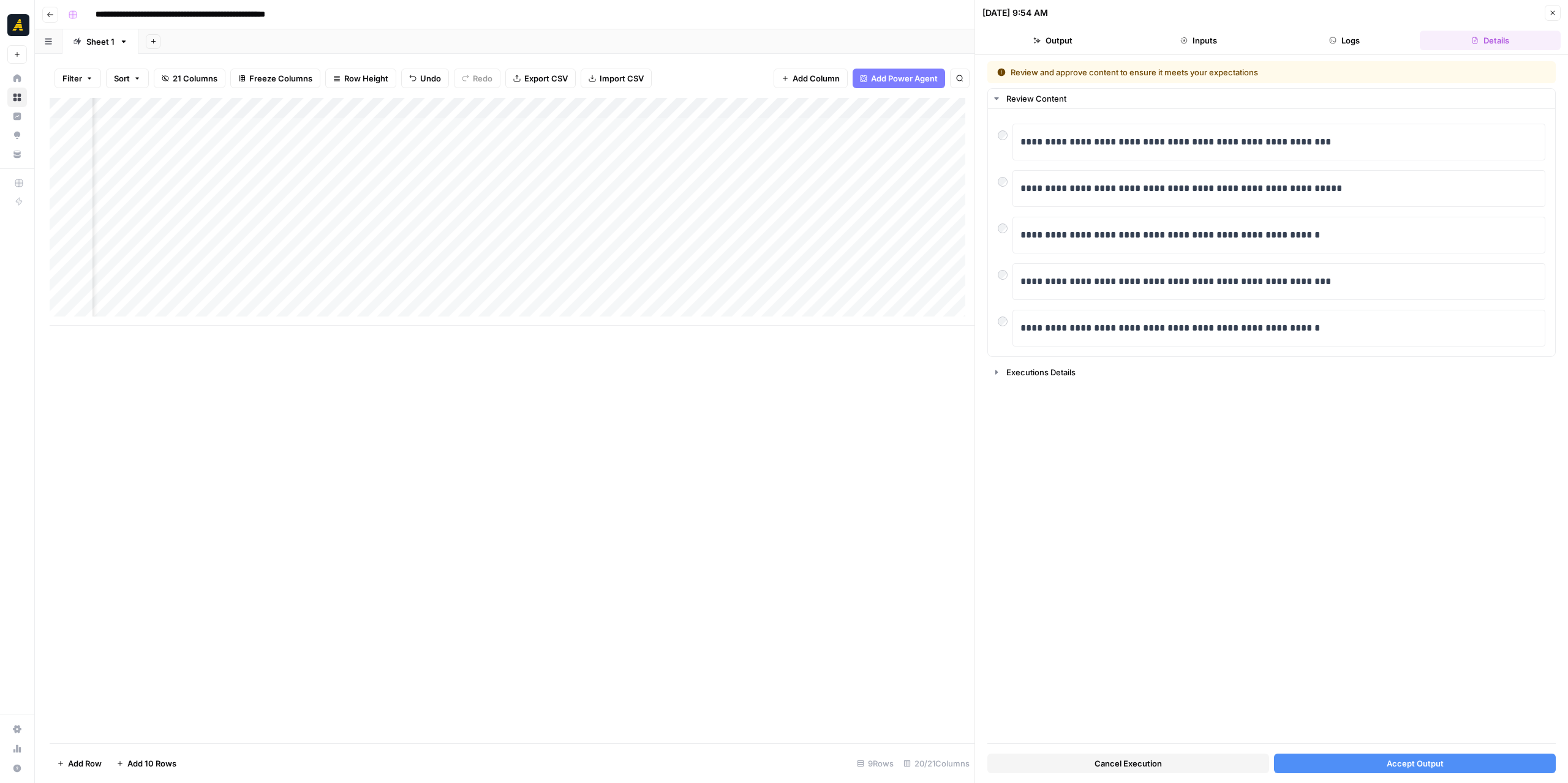
click at [1388, 761] on span "Accept Output" at bounding box center [1415, 763] width 57 height 12
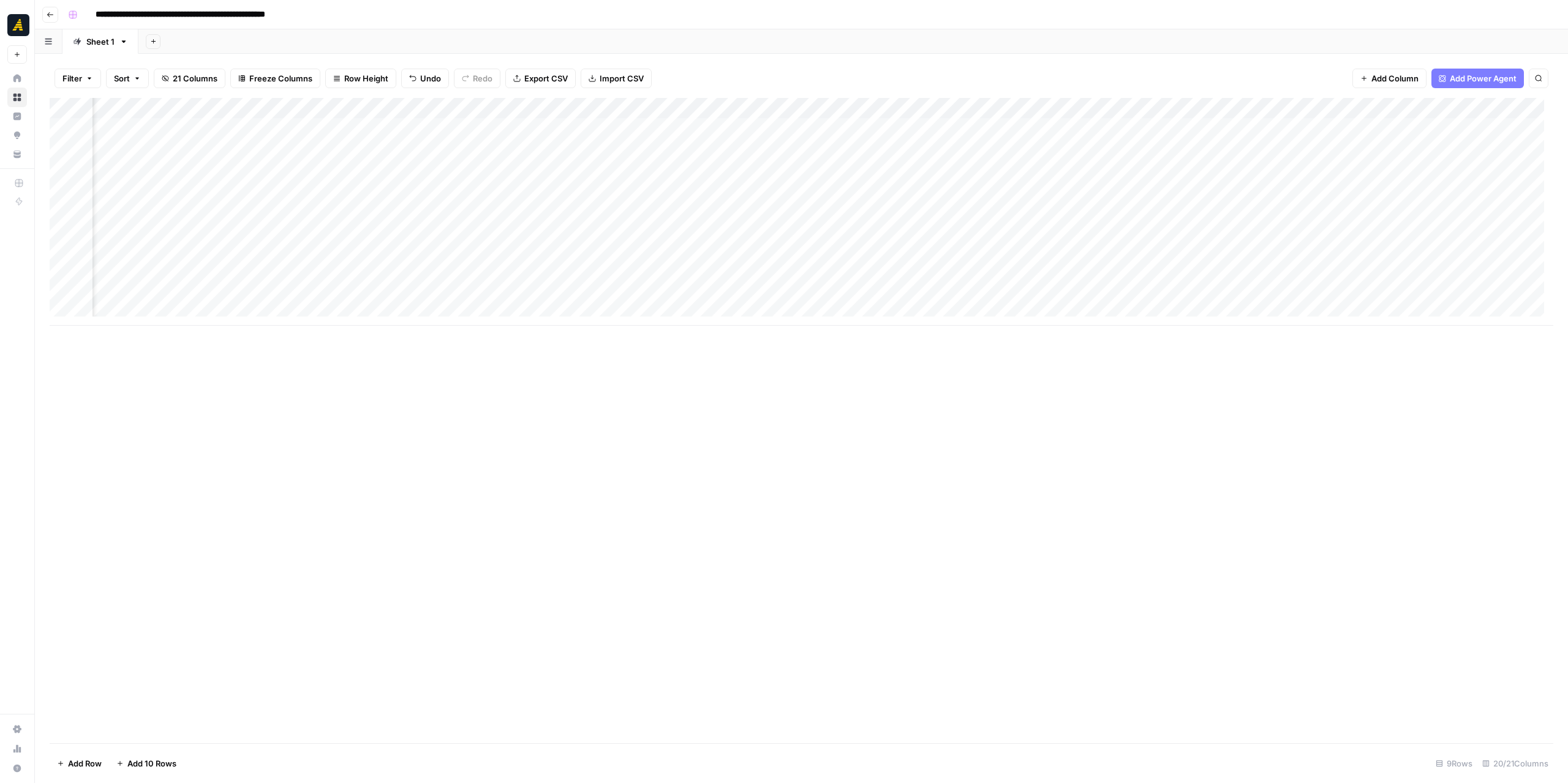
scroll to position [0, 1128]
click at [670, 247] on div "Add Column" at bounding box center [801, 211] width 1504 height 228
click at [932, 250] on div "Add Column" at bounding box center [801, 211] width 1504 height 228
click at [731, 249] on div "Add Column" at bounding box center [801, 211] width 1504 height 228
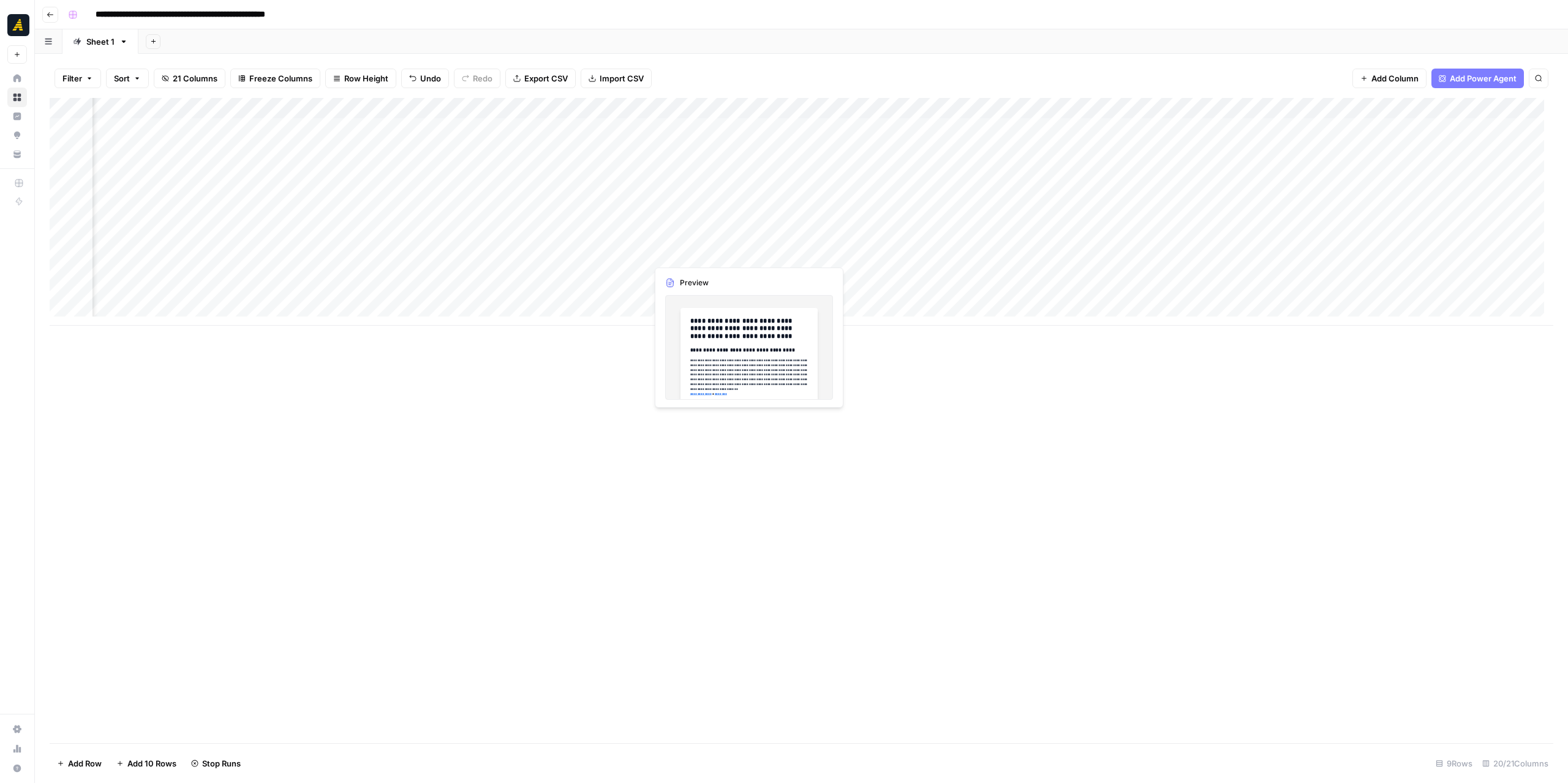
click at [731, 249] on div "Add Column" at bounding box center [801, 211] width 1504 height 228
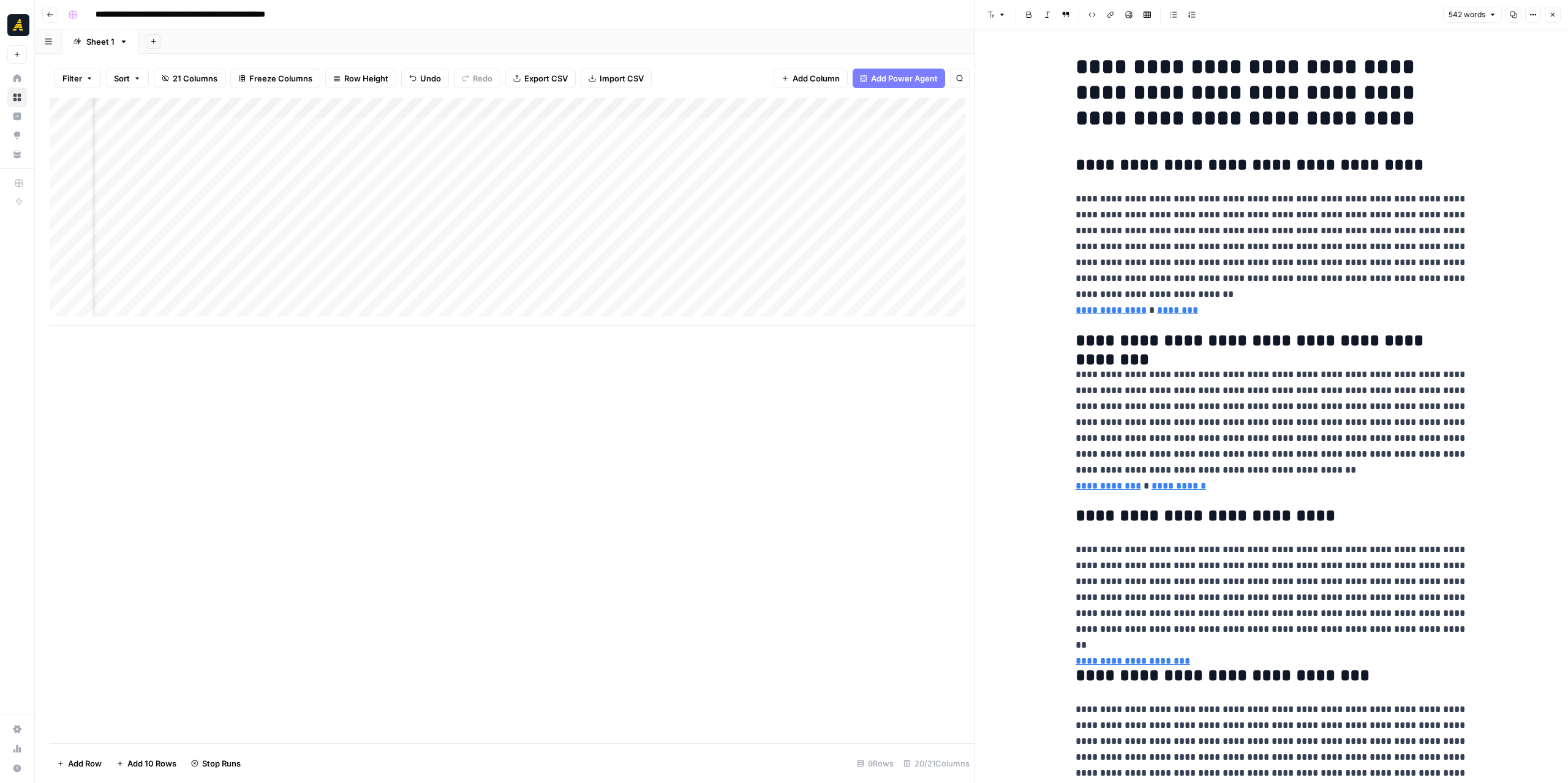
click at [1554, 14] on icon "button" at bounding box center [1553, 15] width 4 height 4
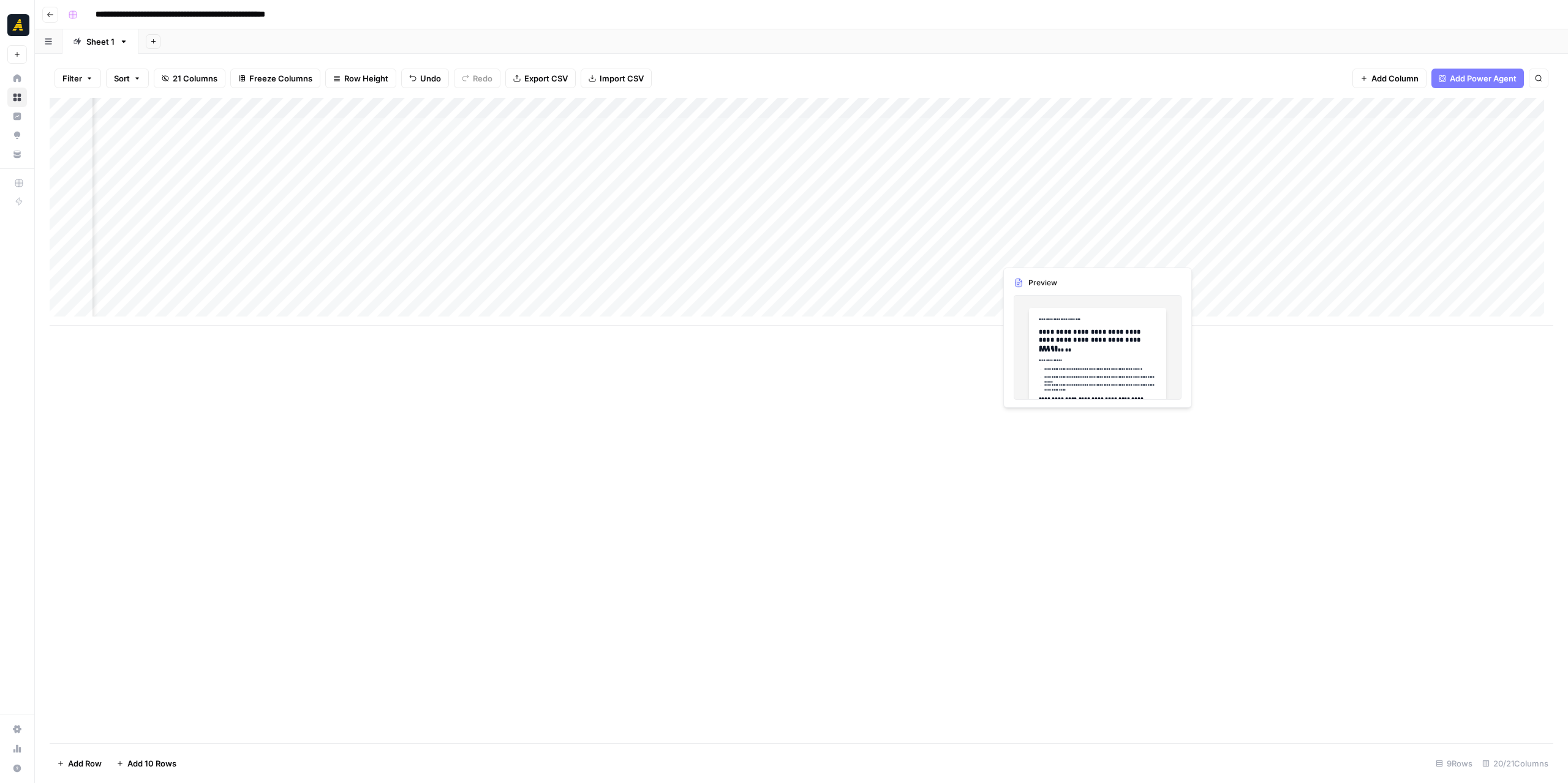
click at [1079, 254] on div "Add Column" at bounding box center [801, 211] width 1504 height 228
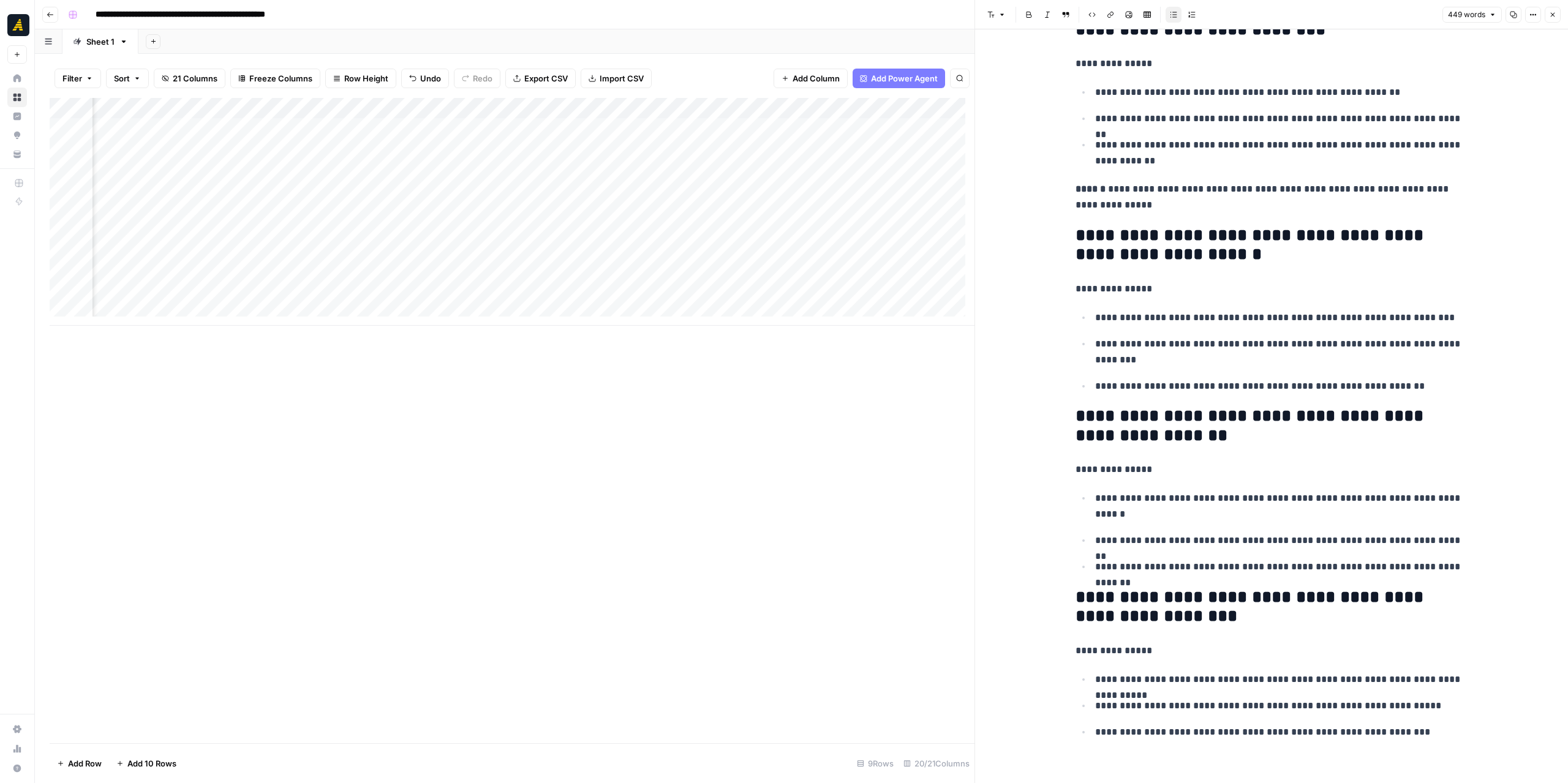
scroll to position [0, 1805]
click at [724, 254] on div "Add Column" at bounding box center [512, 211] width 925 height 228
click at [868, 254] on div "Add Column" at bounding box center [512, 211] width 925 height 228
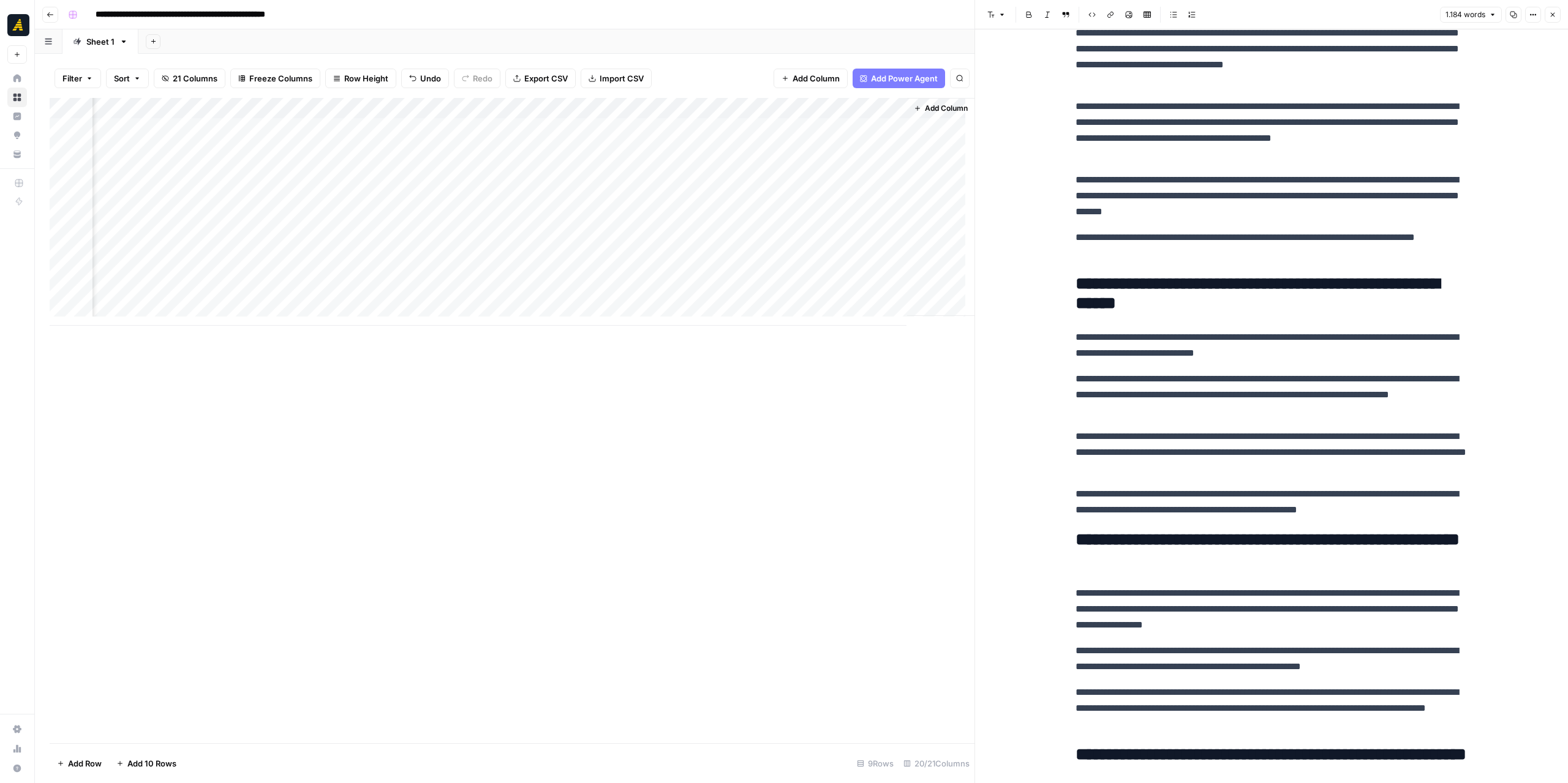
scroll to position [1618, 0]
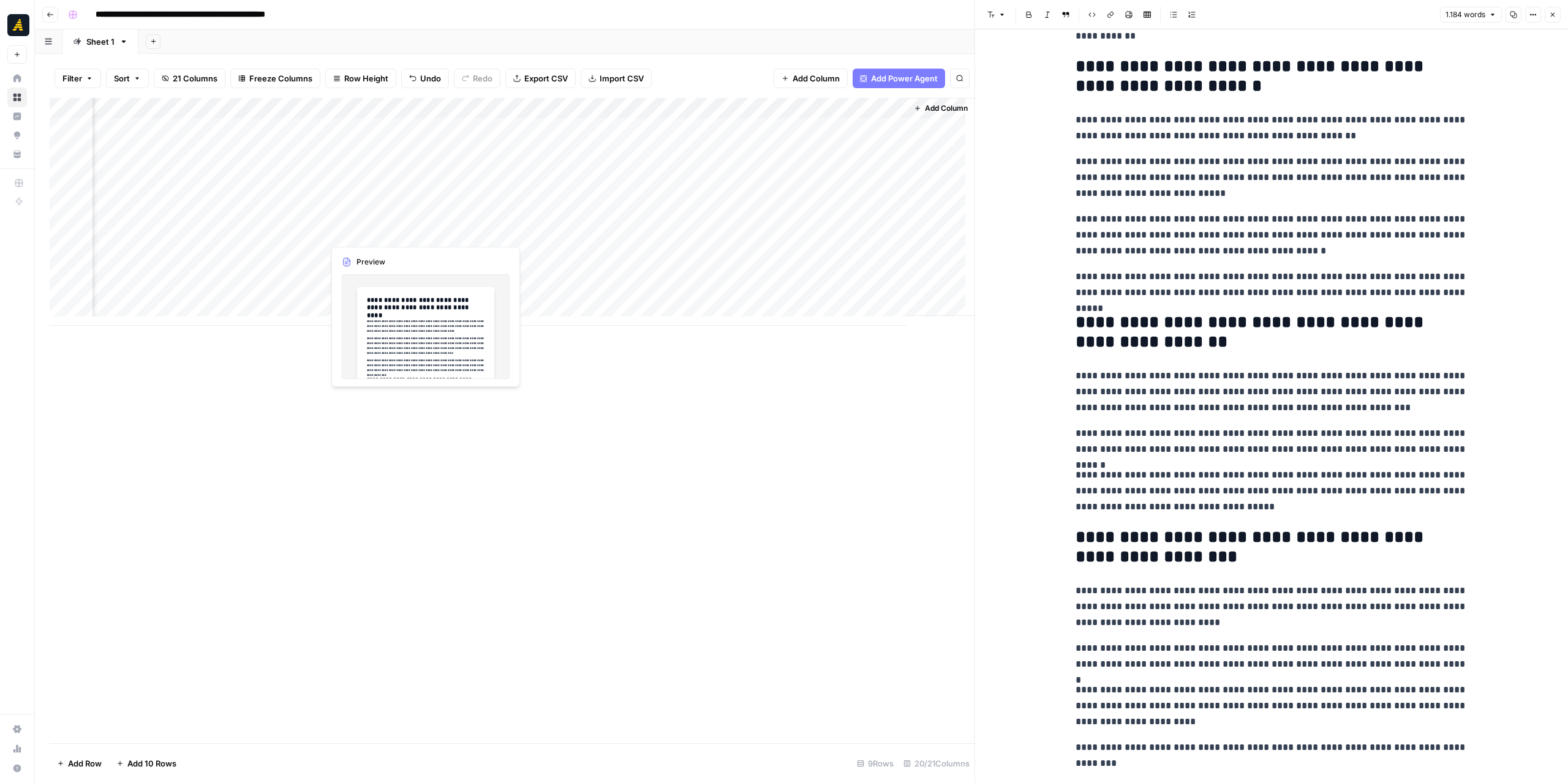
click at [395, 231] on div "Add Column" at bounding box center [512, 211] width 925 height 228
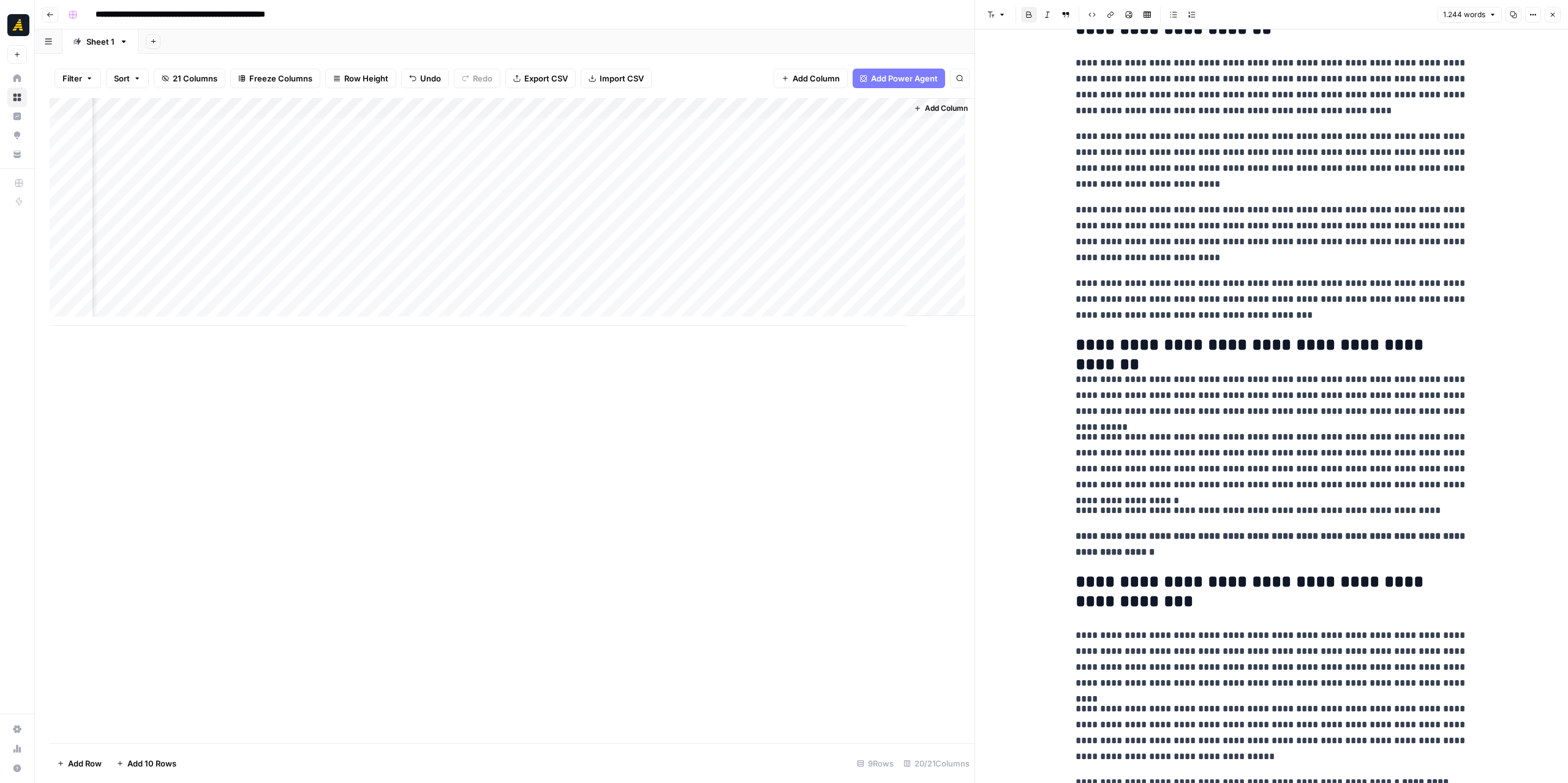
scroll to position [1739, 0]
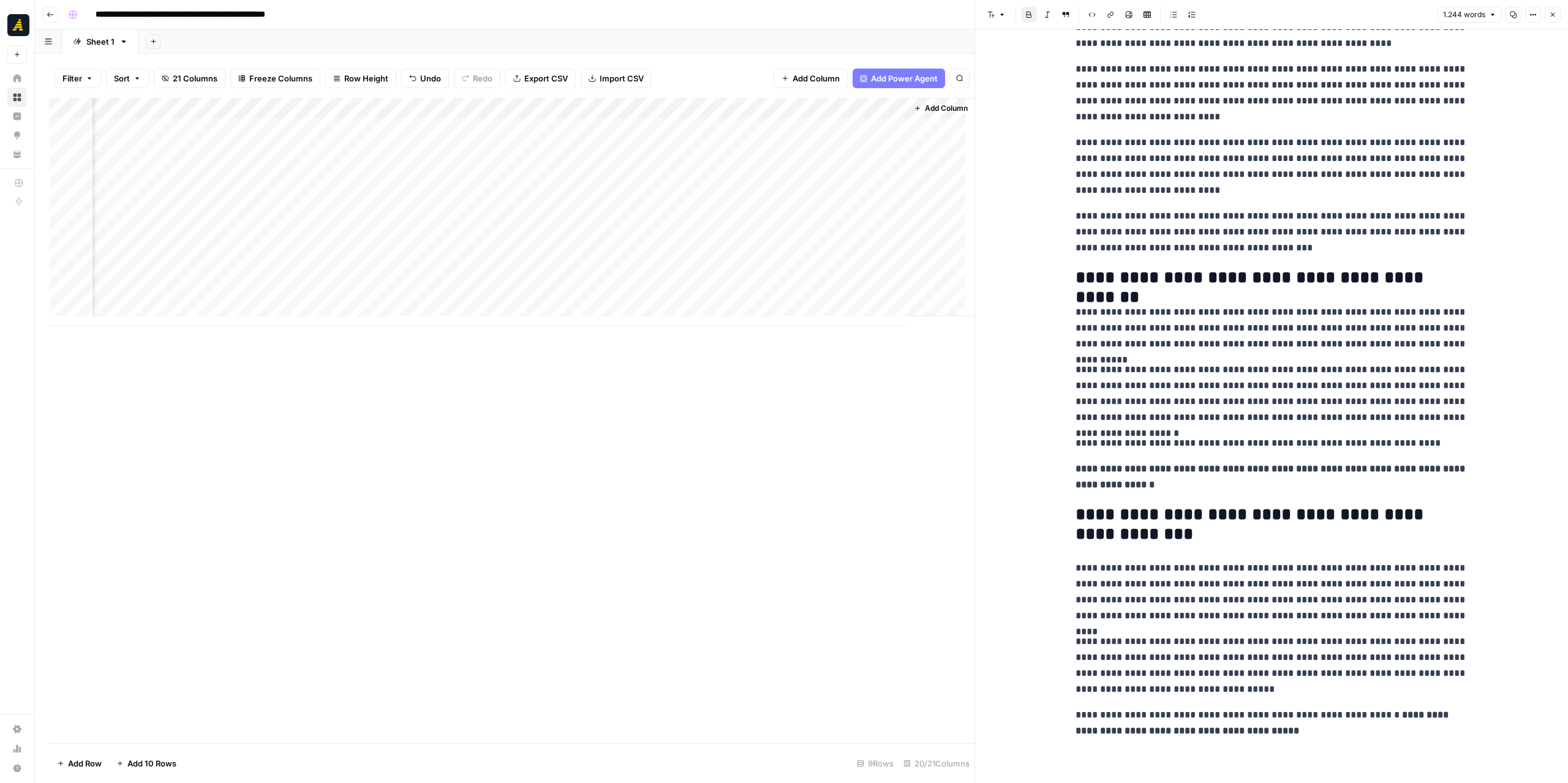
click at [434, 250] on div "Add Column" at bounding box center [512, 211] width 925 height 228
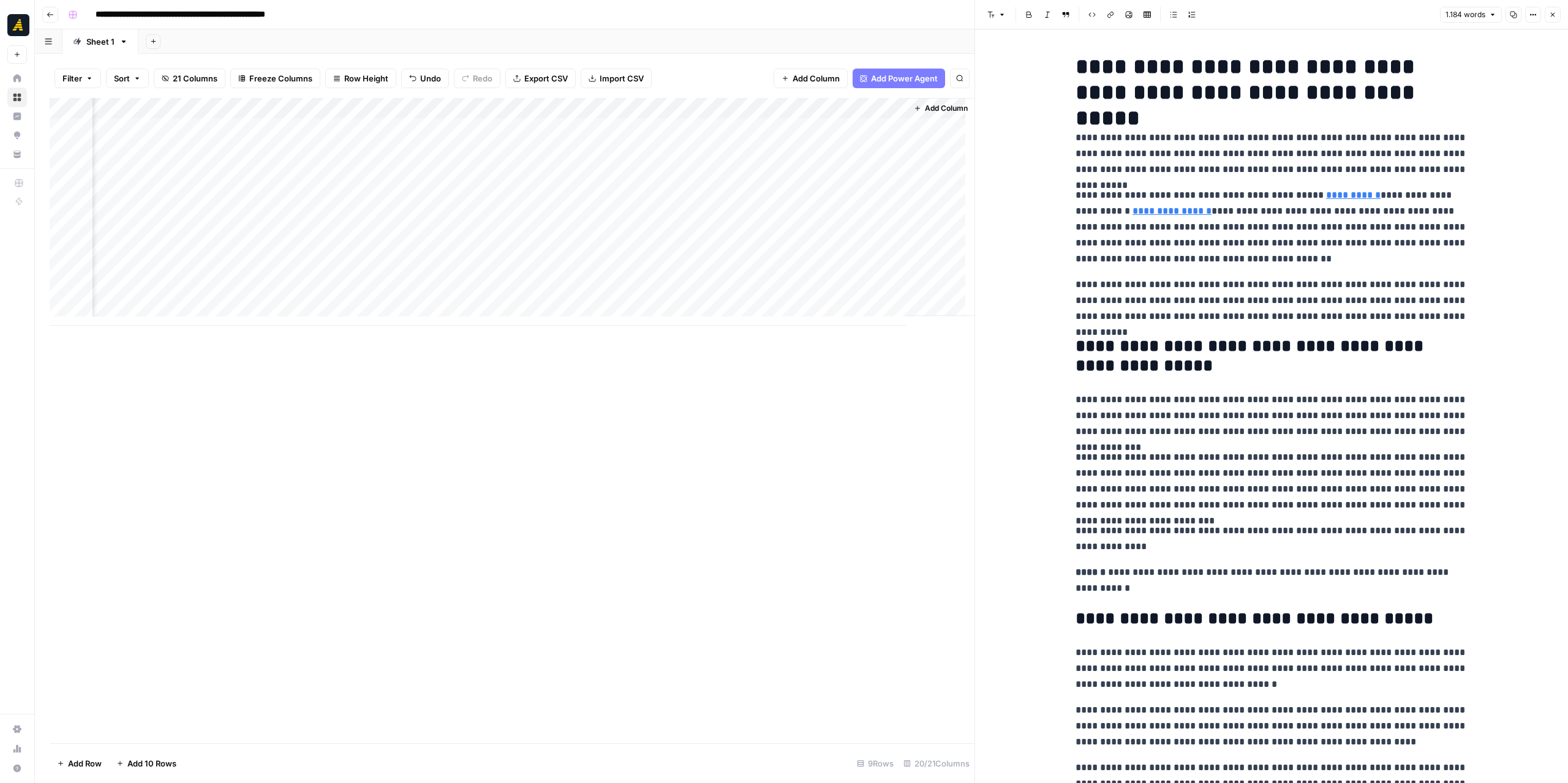
click at [1516, 13] on icon "button" at bounding box center [1513, 14] width 7 height 7
click at [820, 258] on div "Add Column" at bounding box center [512, 211] width 925 height 228
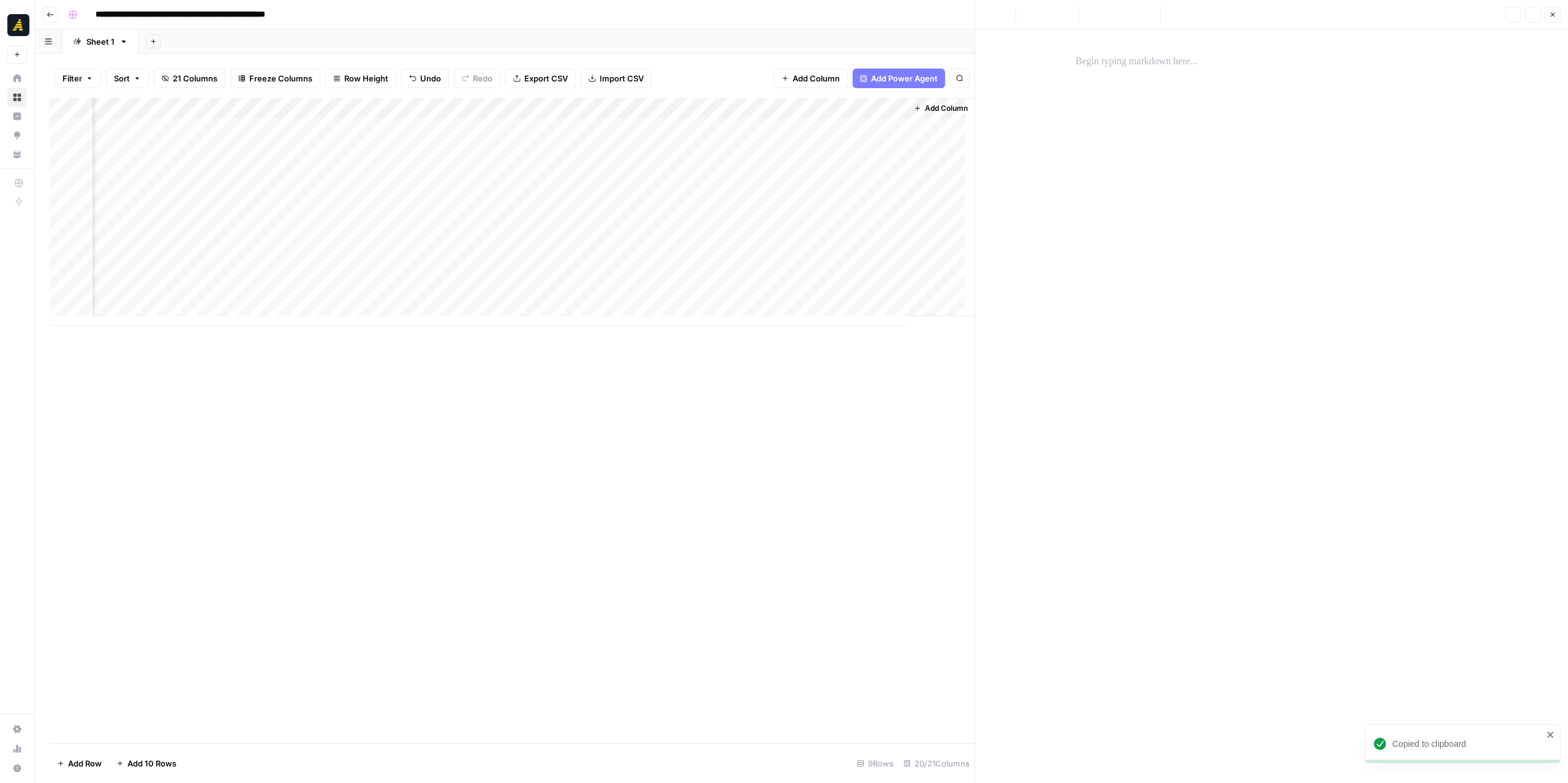
click at [1124, 70] on div at bounding box center [1271, 62] width 406 height 26
click at [423, 249] on div "Add Column" at bounding box center [512, 211] width 925 height 228
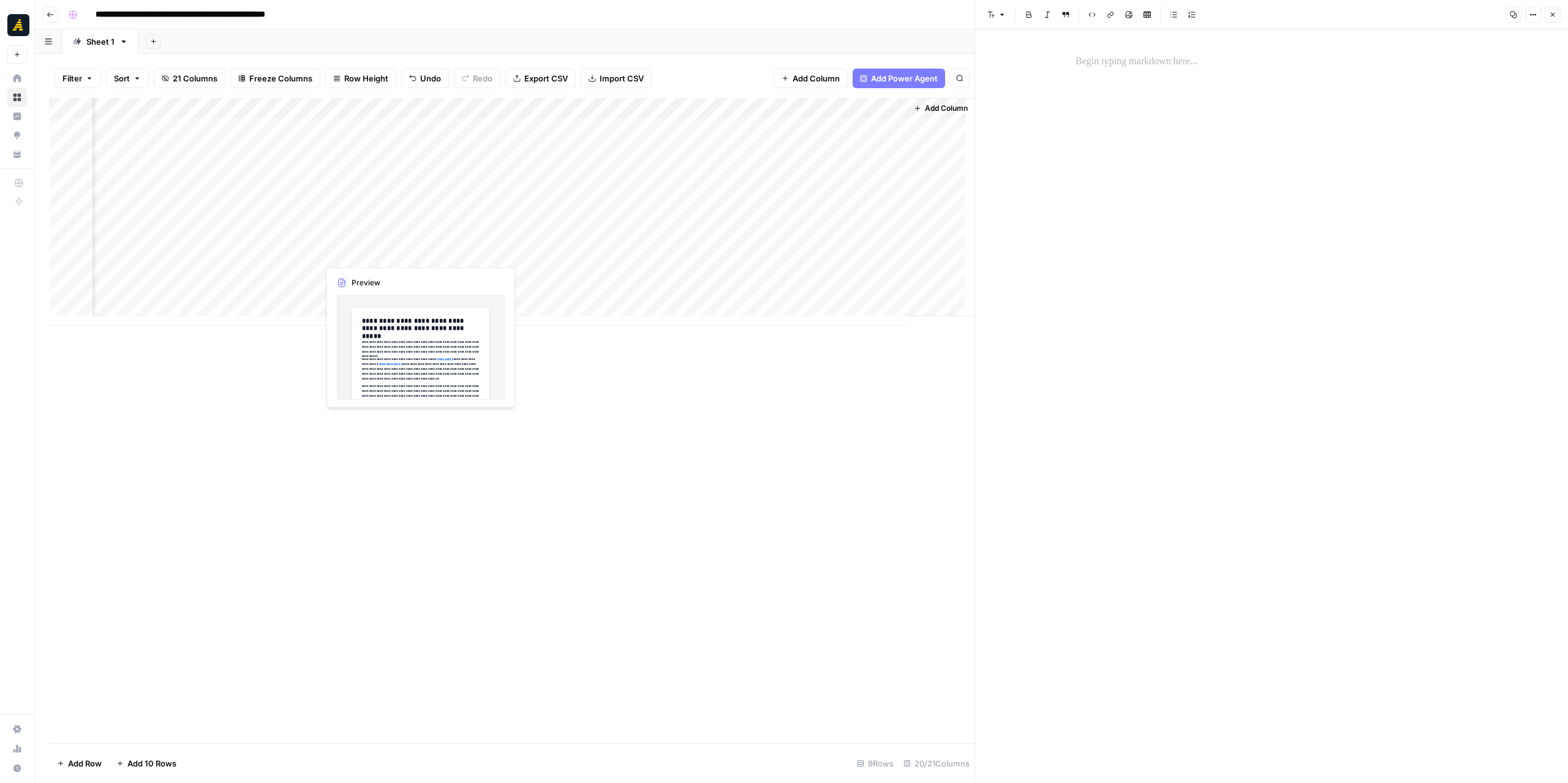
click at [423, 249] on div "Add Column" at bounding box center [512, 211] width 925 height 228
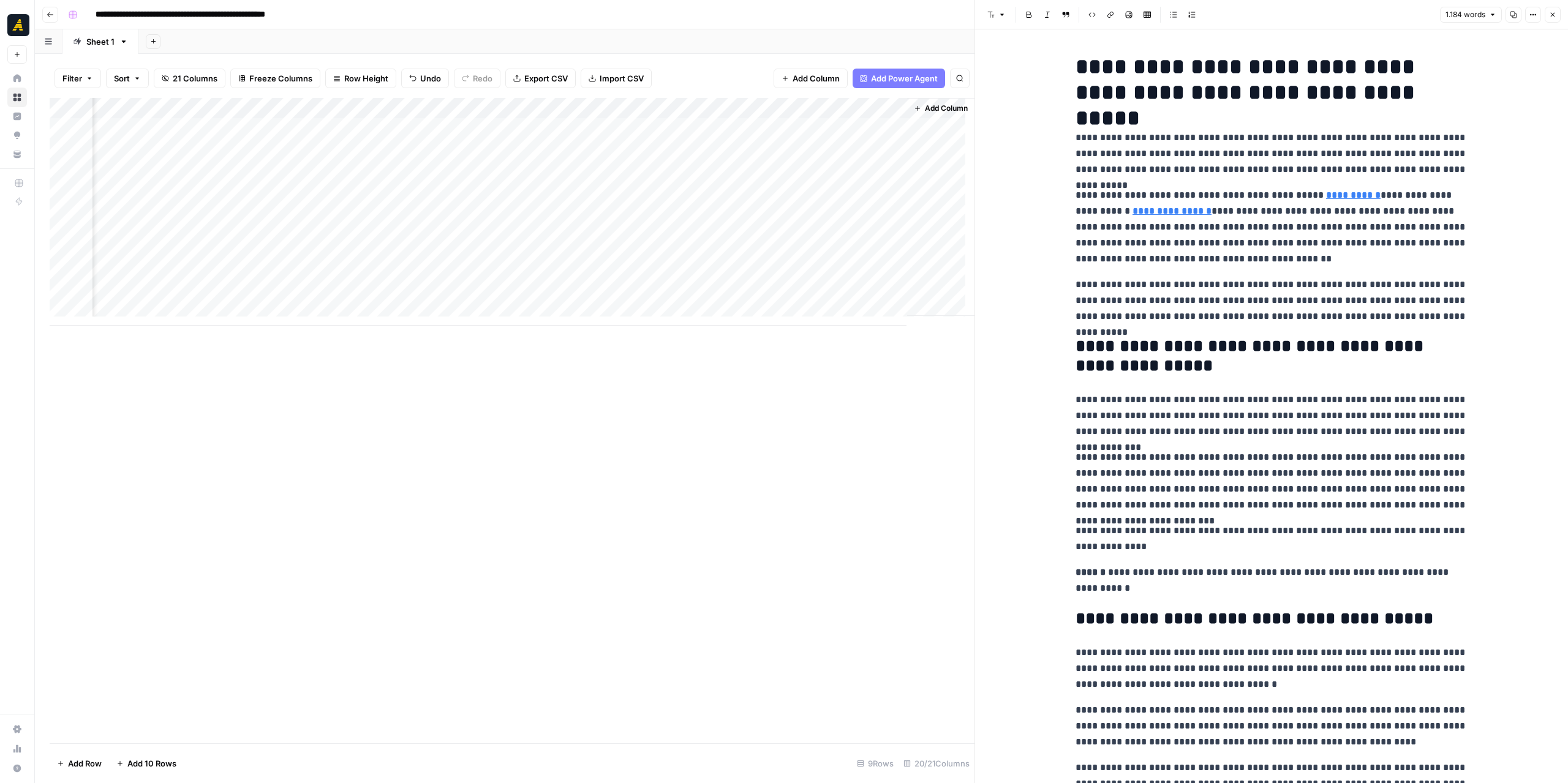
click at [1552, 16] on icon "button" at bounding box center [1553, 14] width 7 height 7
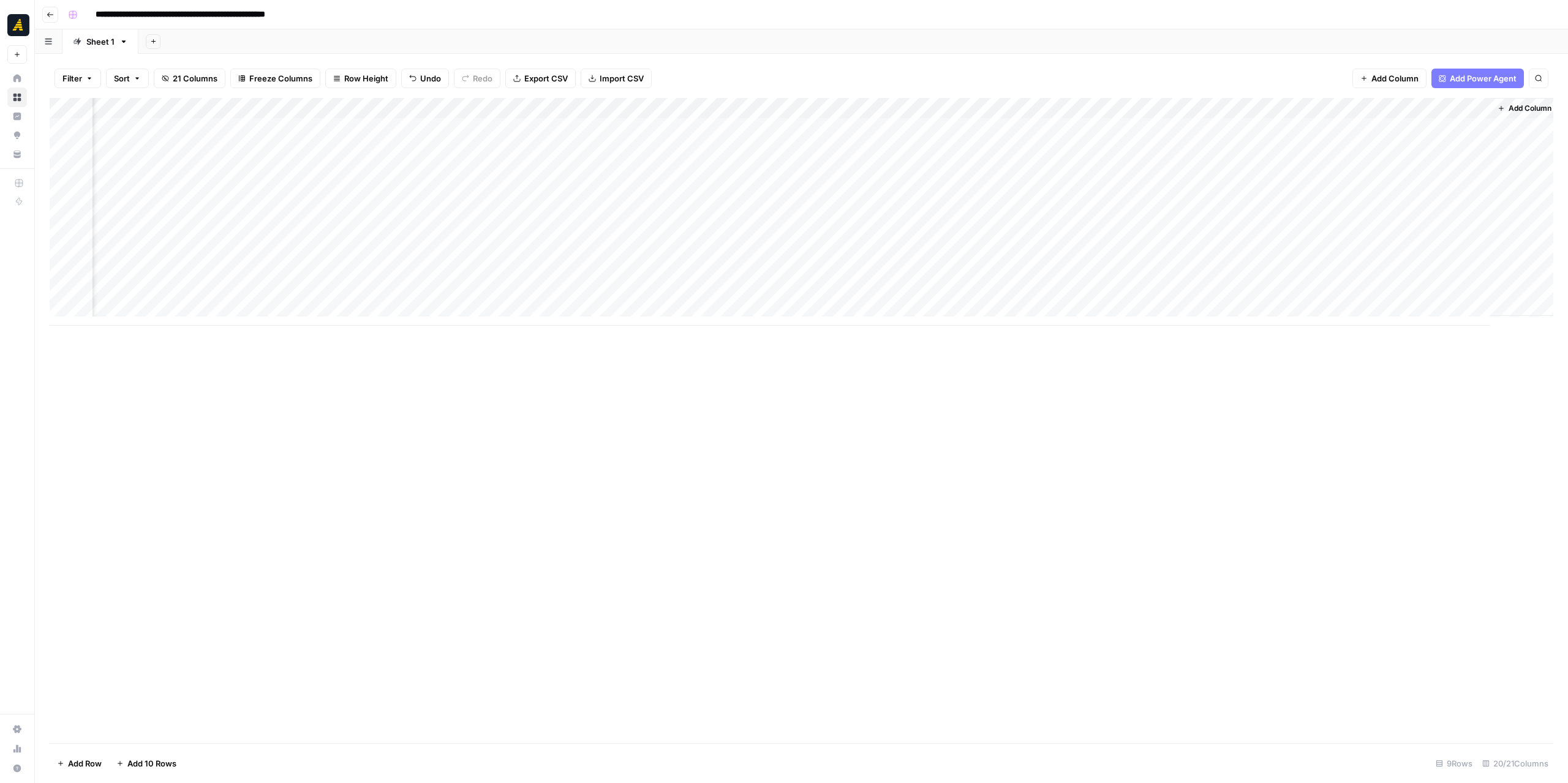
scroll to position [0, 1729]
click at [1011, 256] on div "Add Column" at bounding box center [801, 211] width 1504 height 228
click at [1011, 256] on div at bounding box center [998, 253] width 171 height 23
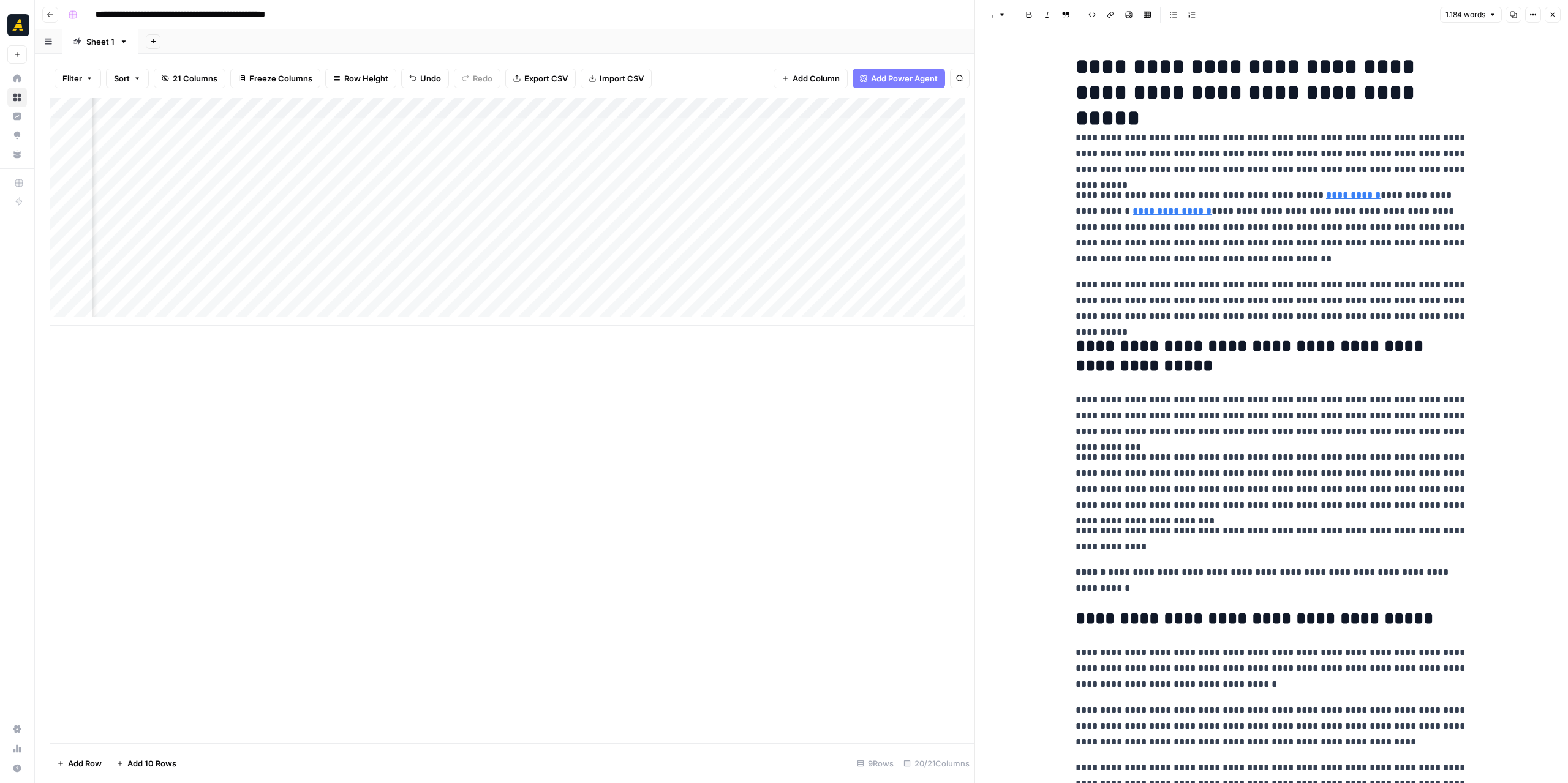
click at [1513, 15] on icon "button" at bounding box center [1513, 14] width 7 height 7
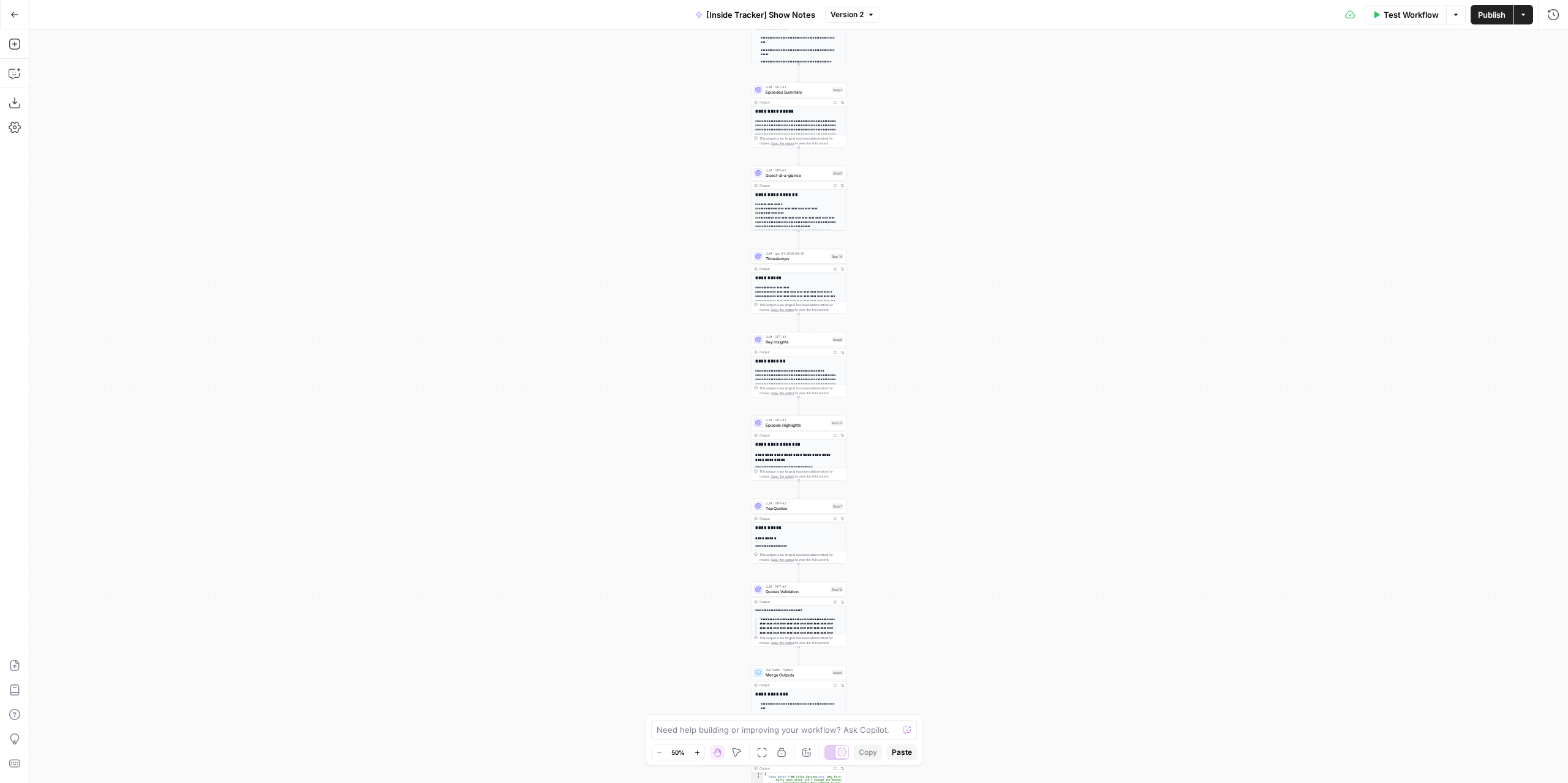
click at [1411, 10] on span "Test Workflow" at bounding box center [1411, 14] width 55 height 12
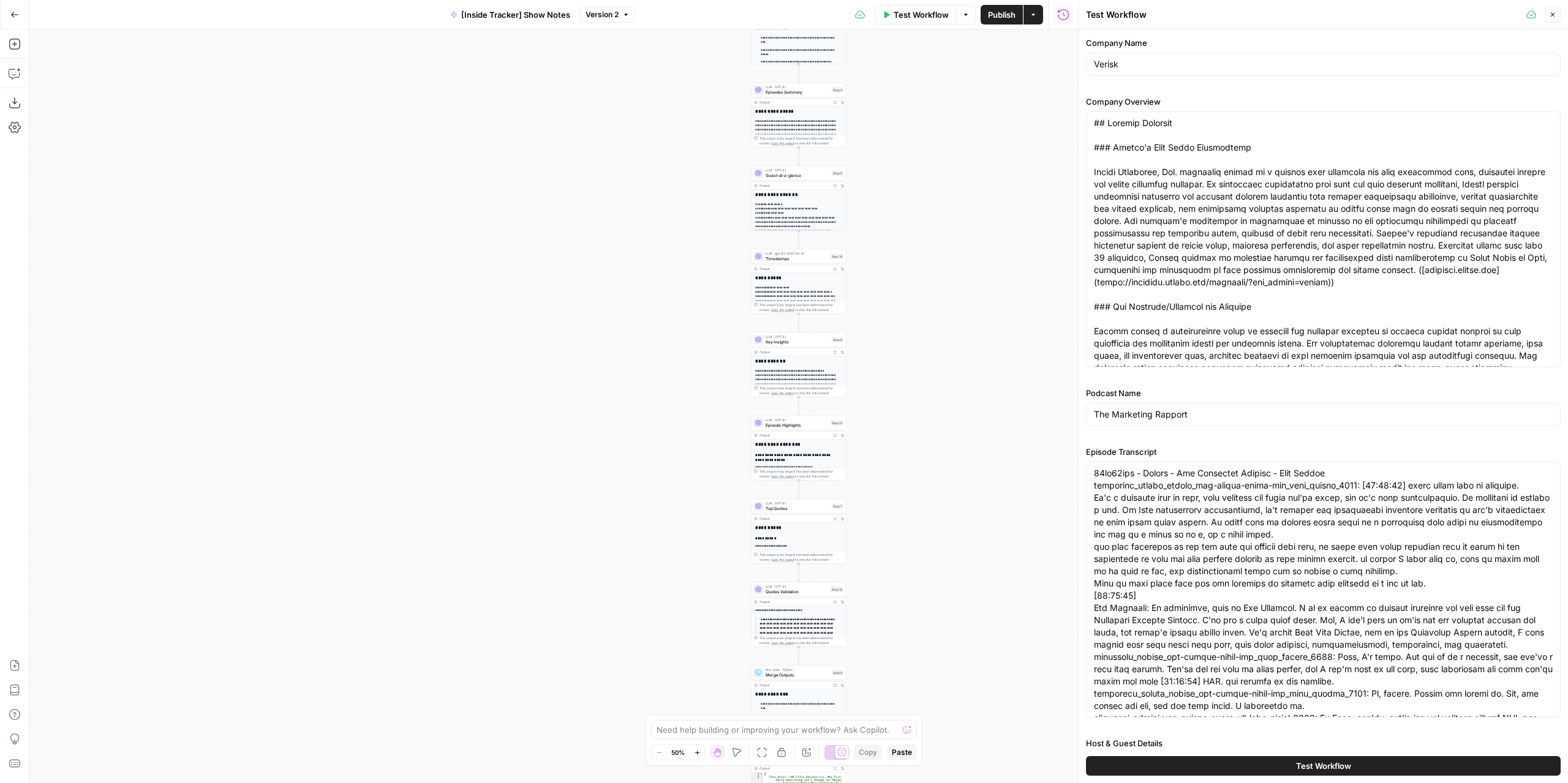
click at [1277, 769] on button "Test Workflow" at bounding box center [1323, 766] width 475 height 19
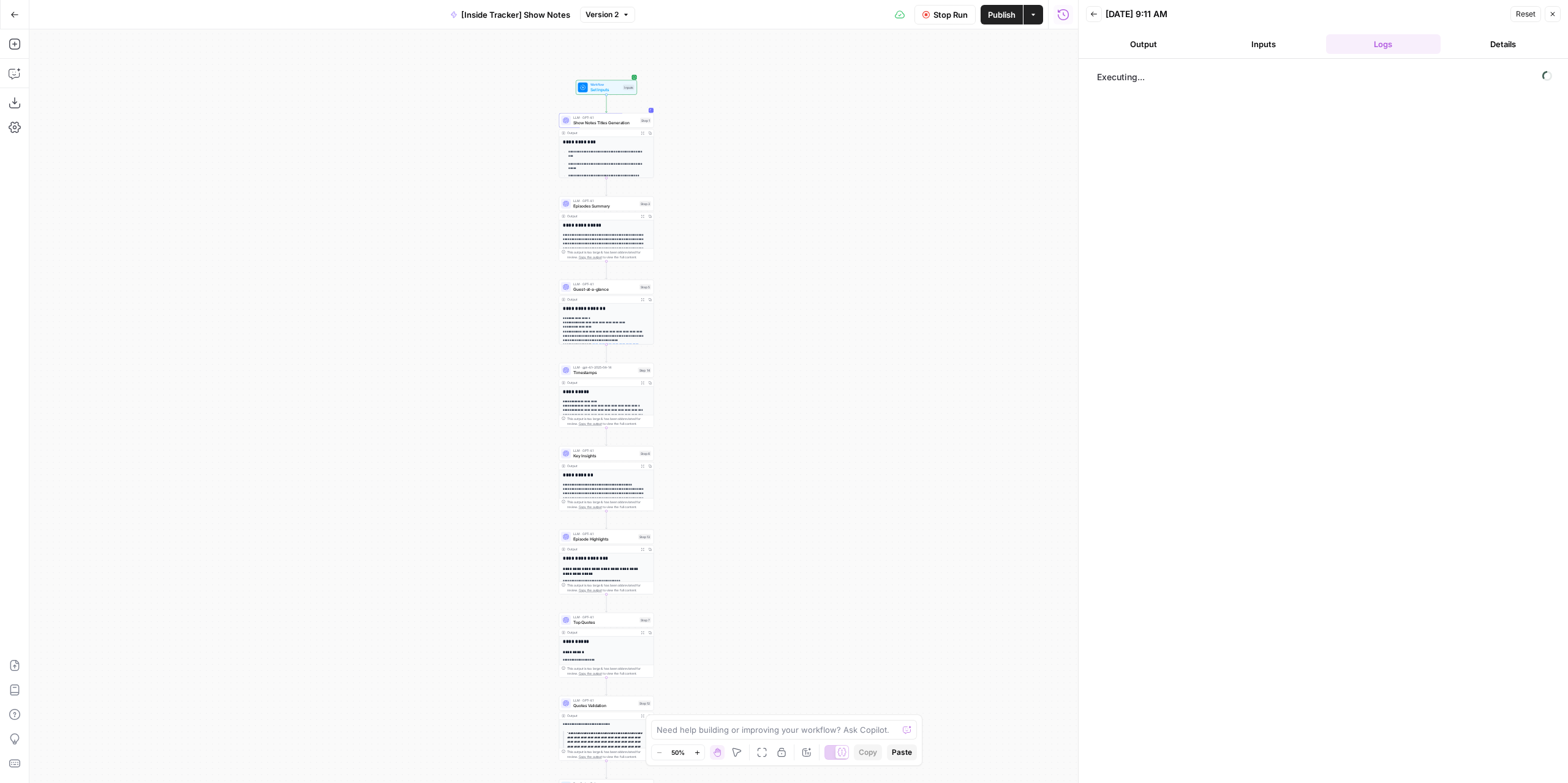
drag, startPoint x: 976, startPoint y: 295, endPoint x: 792, endPoint y: 408, distance: 215.9
click at [792, 408] on div "**********" at bounding box center [554, 406] width 1049 height 754
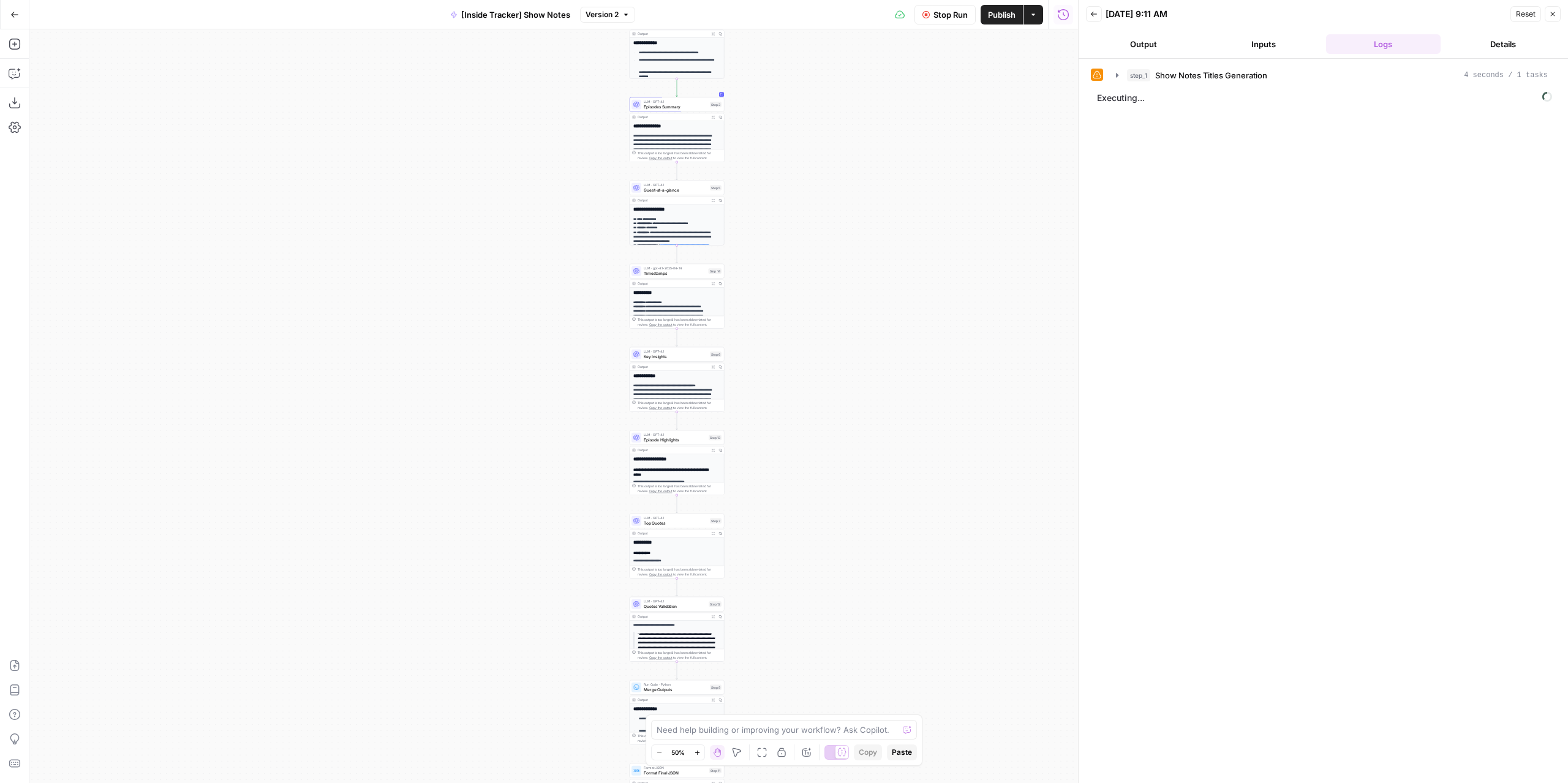
drag, startPoint x: 781, startPoint y: 245, endPoint x: 823, endPoint y: 74, distance: 176.1
click at [826, 70] on div "**********" at bounding box center [554, 406] width 1049 height 754
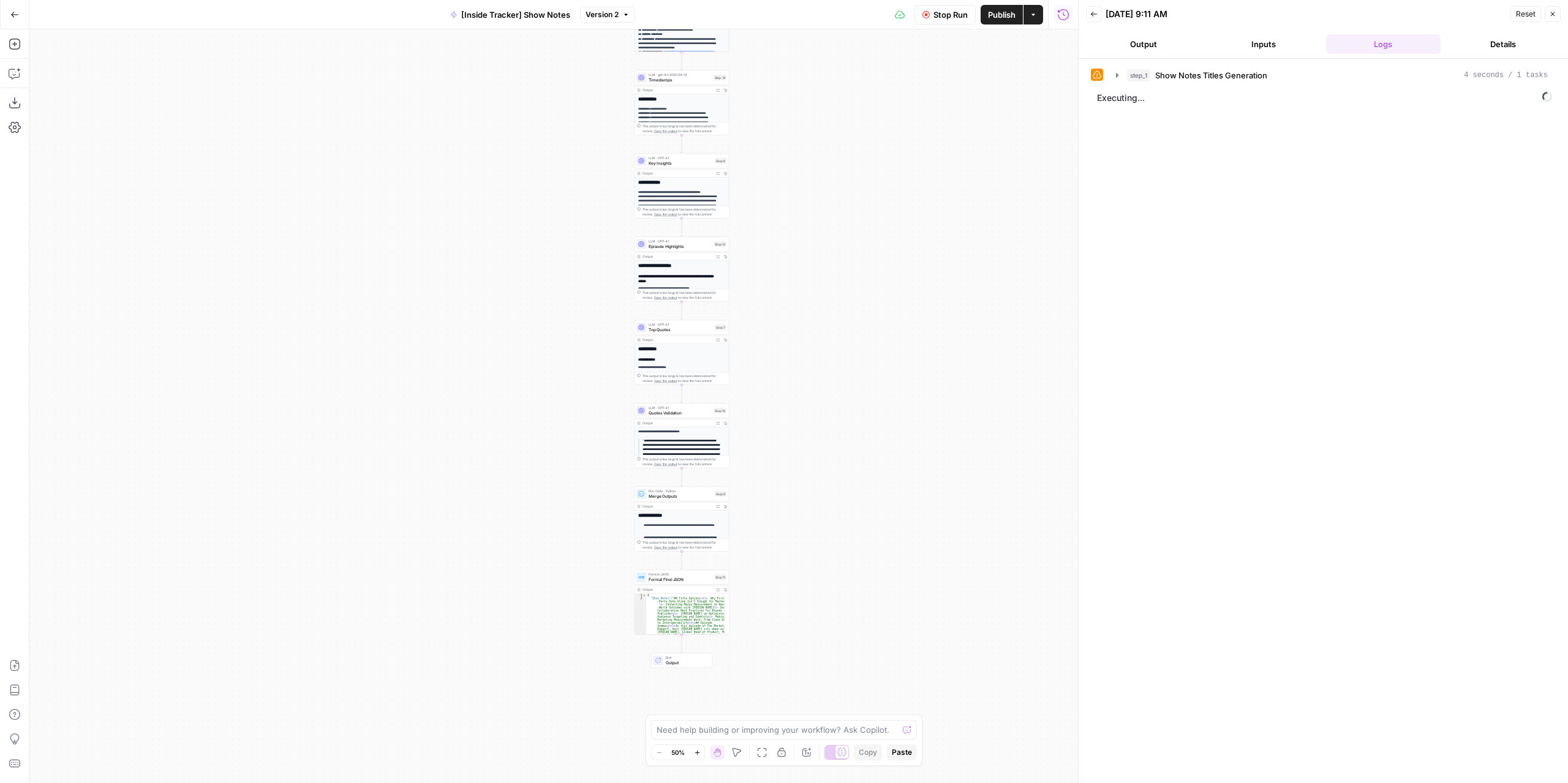
click at [688, 577] on span "Format Final JSON" at bounding box center [680, 579] width 63 height 6
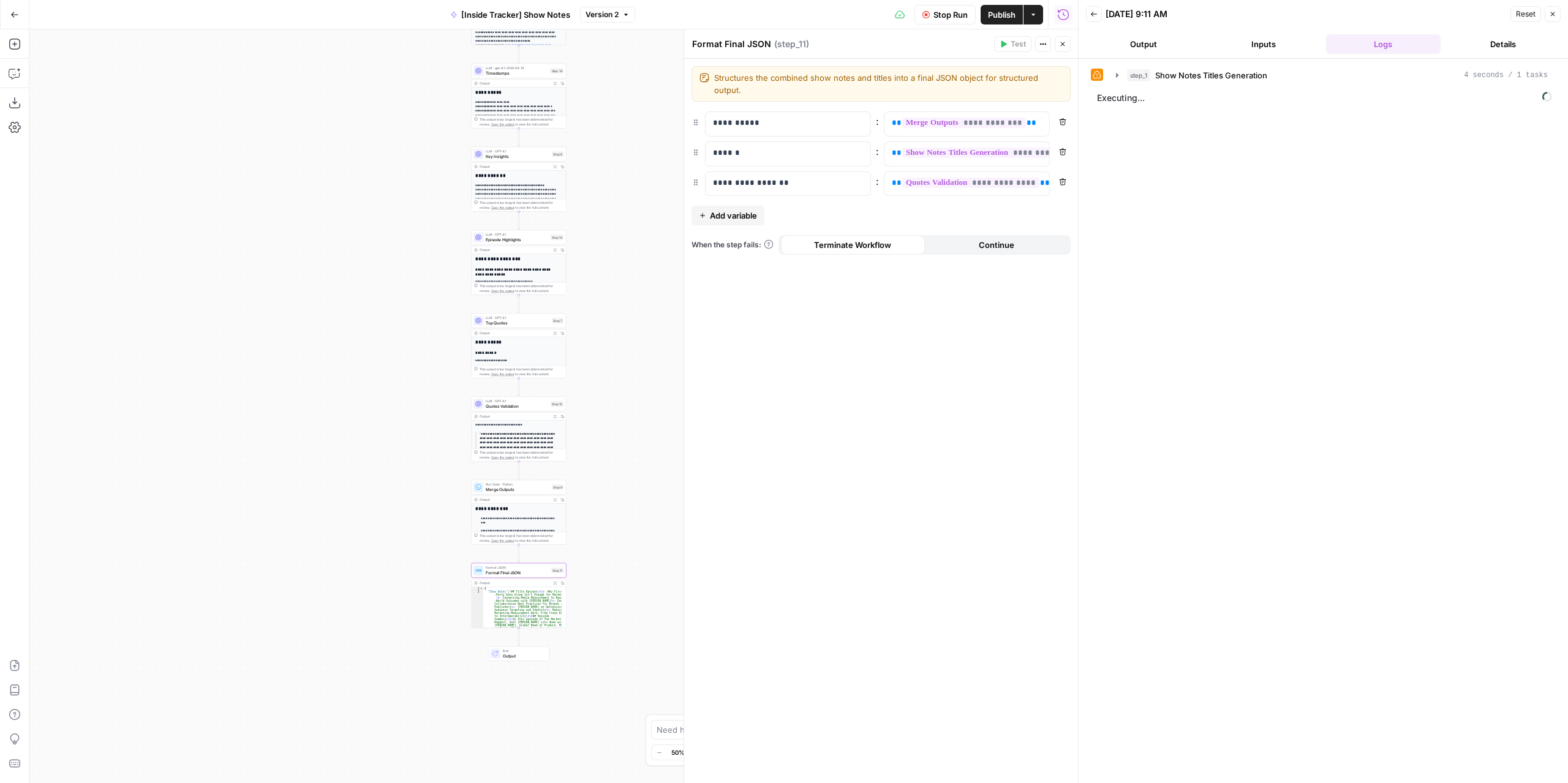
drag, startPoint x: 419, startPoint y: 377, endPoint x: 358, endPoint y: 388, distance: 62.0
click at [358, 388] on div "**********" at bounding box center [554, 406] width 1049 height 754
click at [606, 473] on div "**********" at bounding box center [554, 406] width 1049 height 754
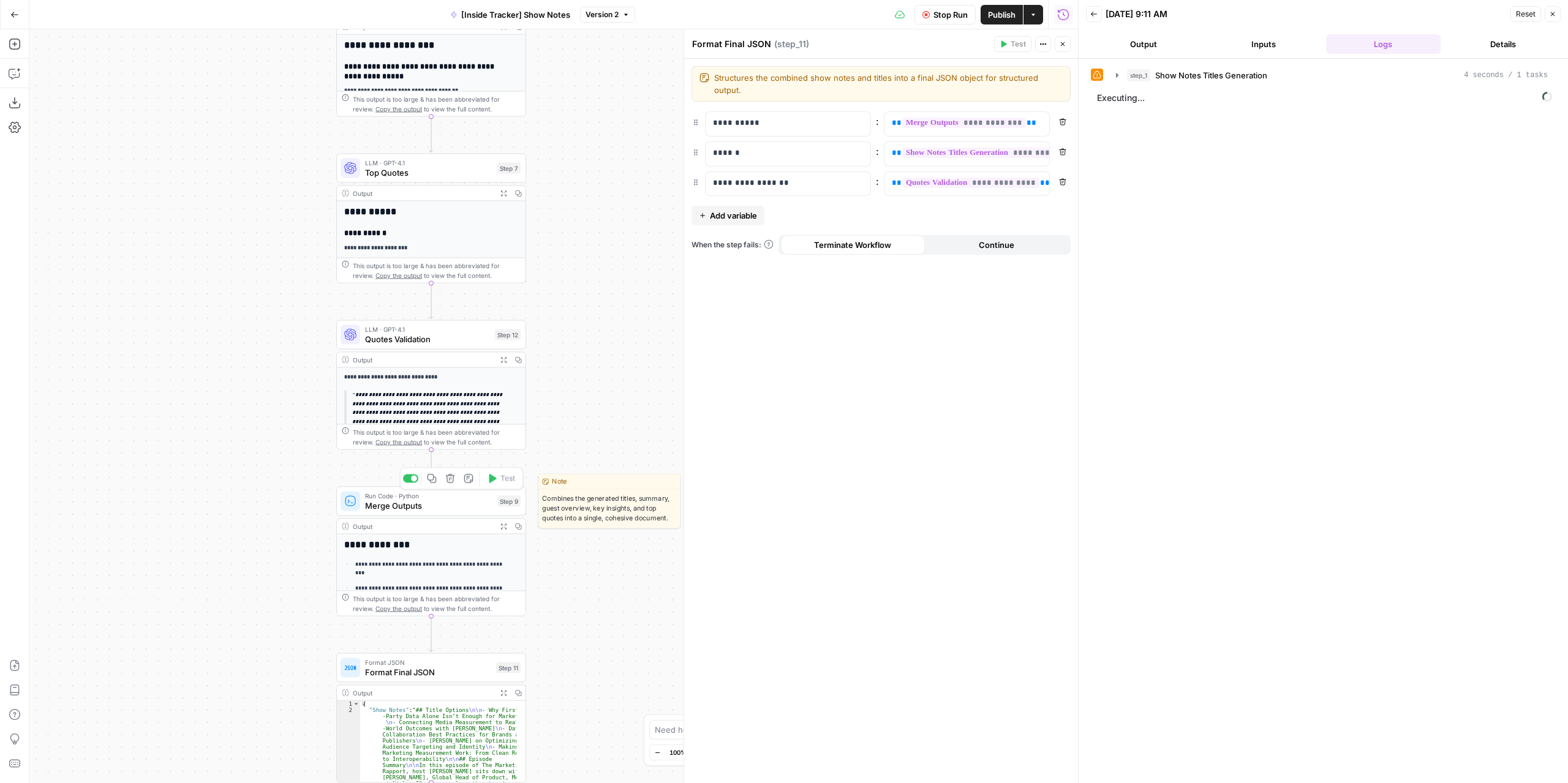
click at [461, 503] on span "Merge Outputs" at bounding box center [429, 505] width 127 height 12
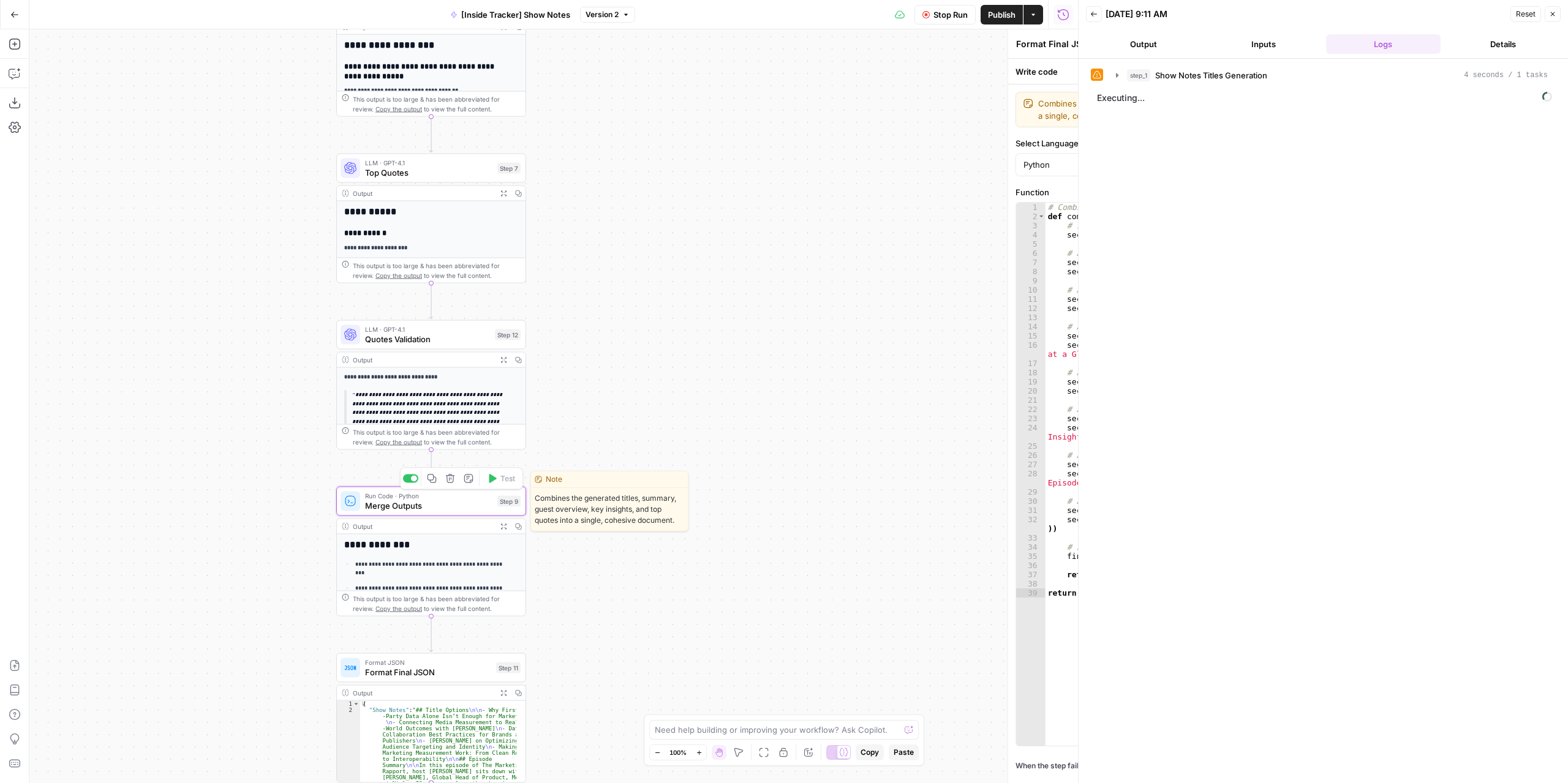
type textarea "Merge Outputs"
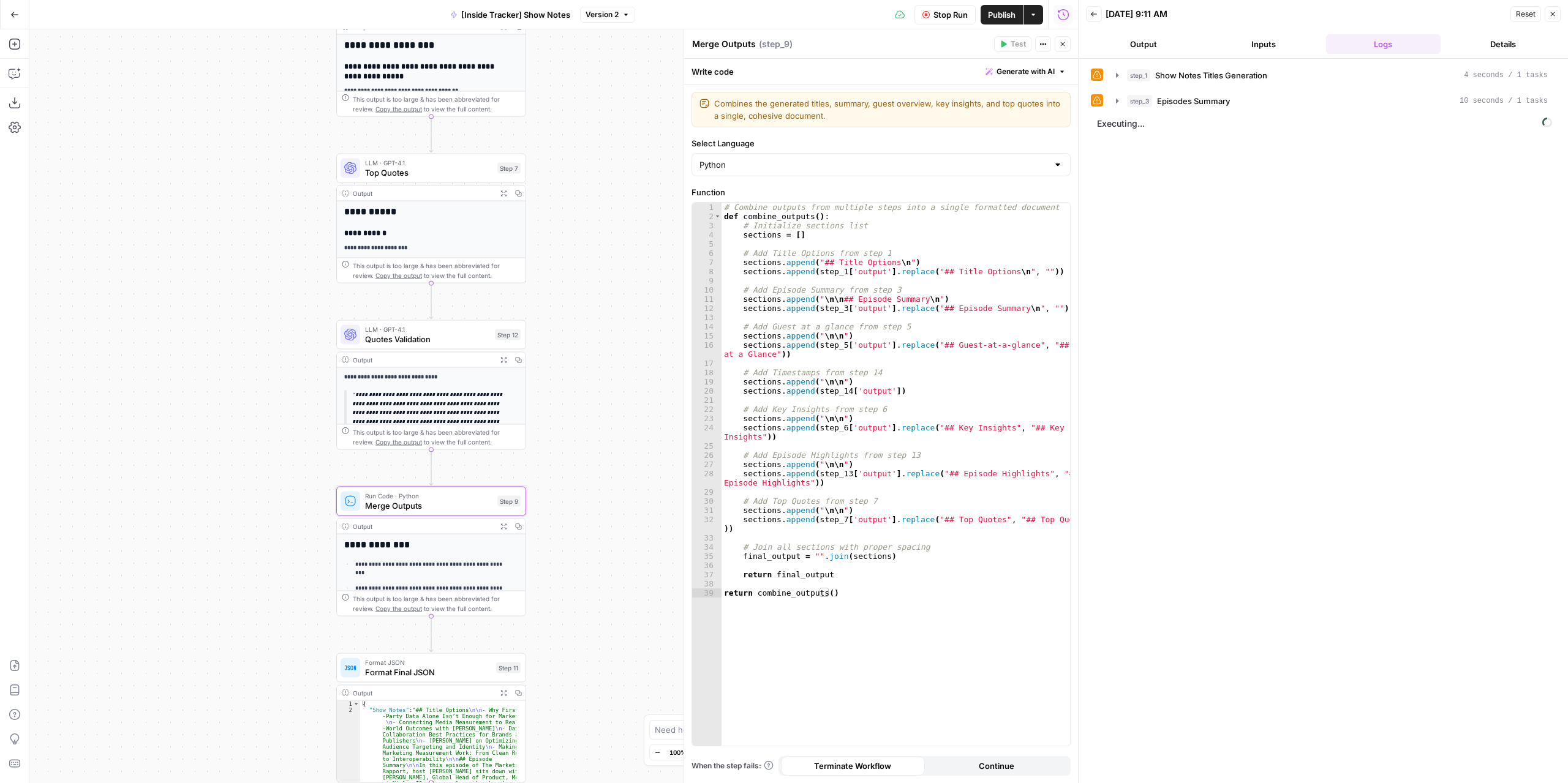
click at [1066, 45] on icon "button" at bounding box center [1062, 44] width 7 height 7
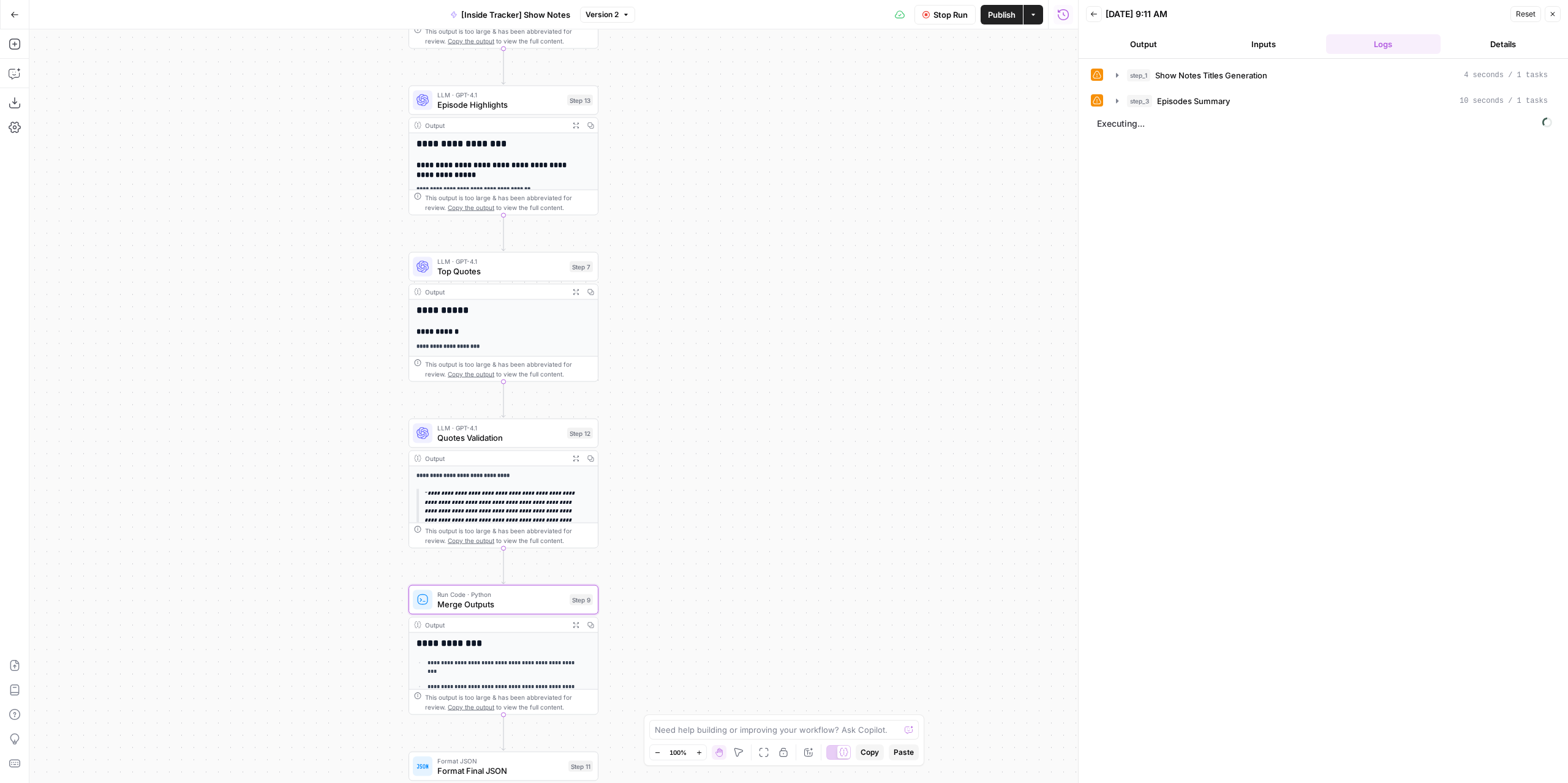
drag, startPoint x: 665, startPoint y: 209, endPoint x: 784, endPoint y: 342, distance: 178.5
click at [781, 346] on div "**********" at bounding box center [554, 406] width 1049 height 754
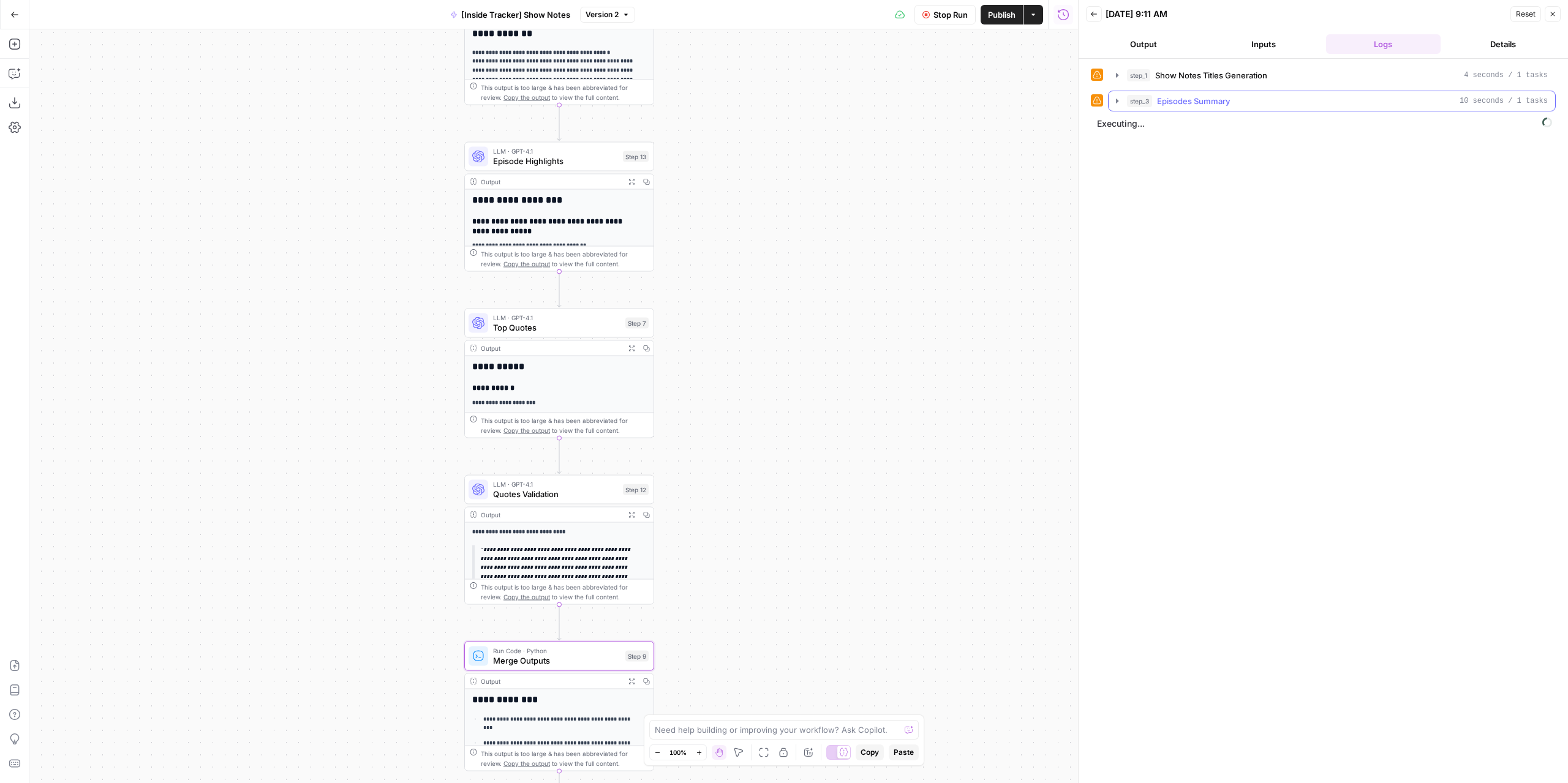
click at [1116, 99] on icon "button" at bounding box center [1117, 101] width 2 height 4
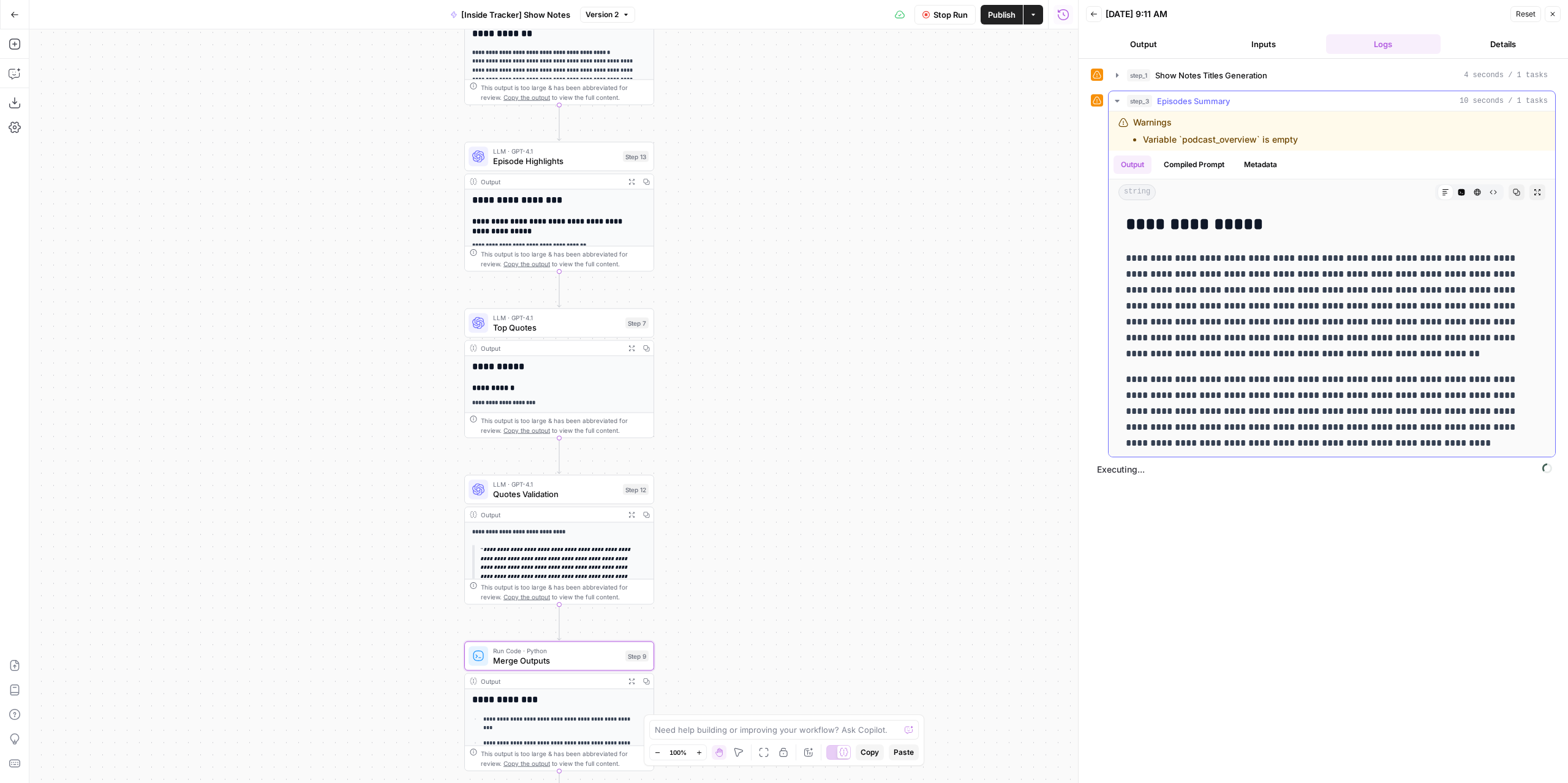
click at [1116, 98] on icon "button" at bounding box center [1117, 101] width 10 height 10
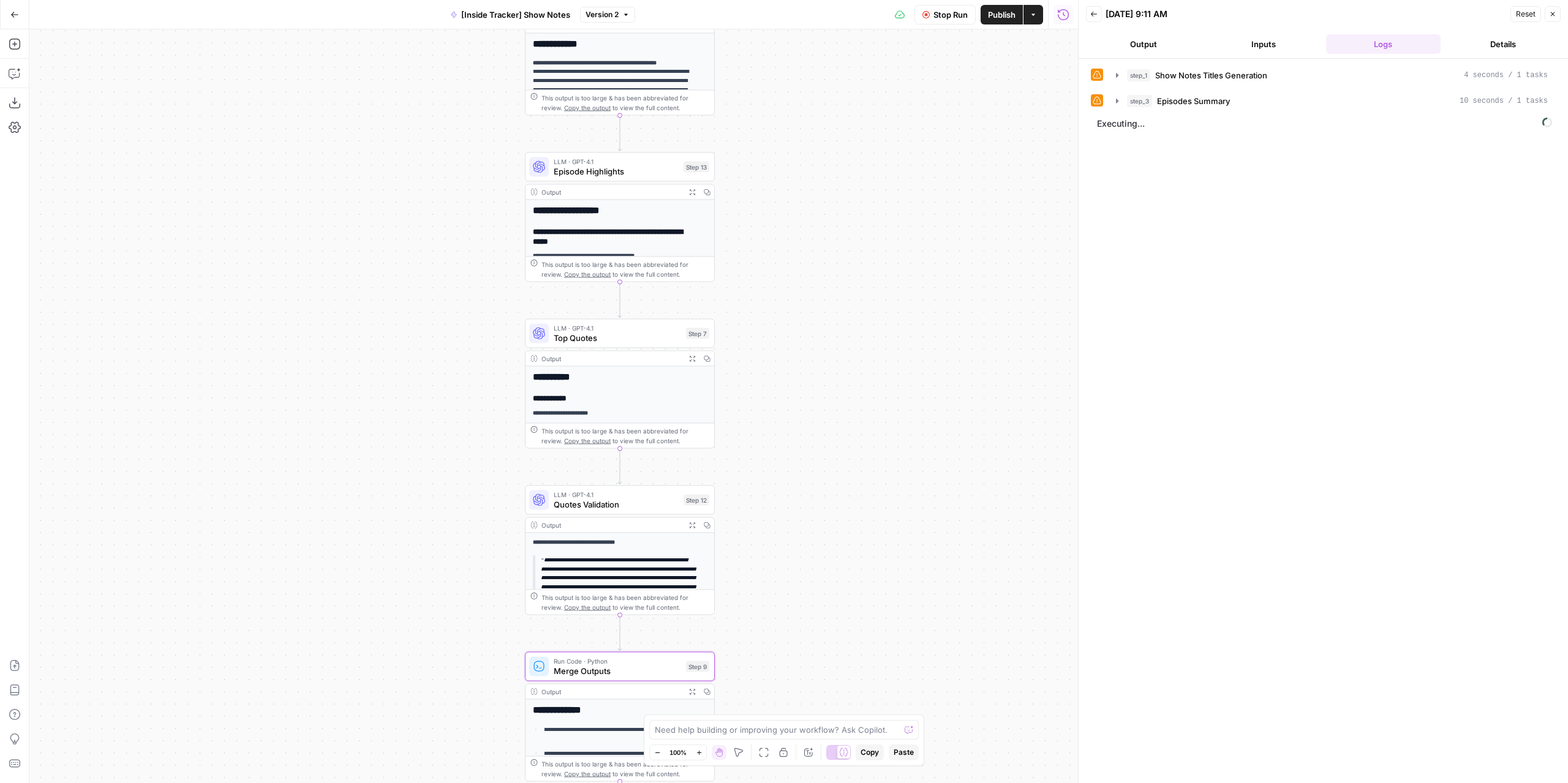
drag, startPoint x: 673, startPoint y: 267, endPoint x: 791, endPoint y: 185, distance: 143.7
click at [745, 219] on div "**********" at bounding box center [554, 406] width 1049 height 754
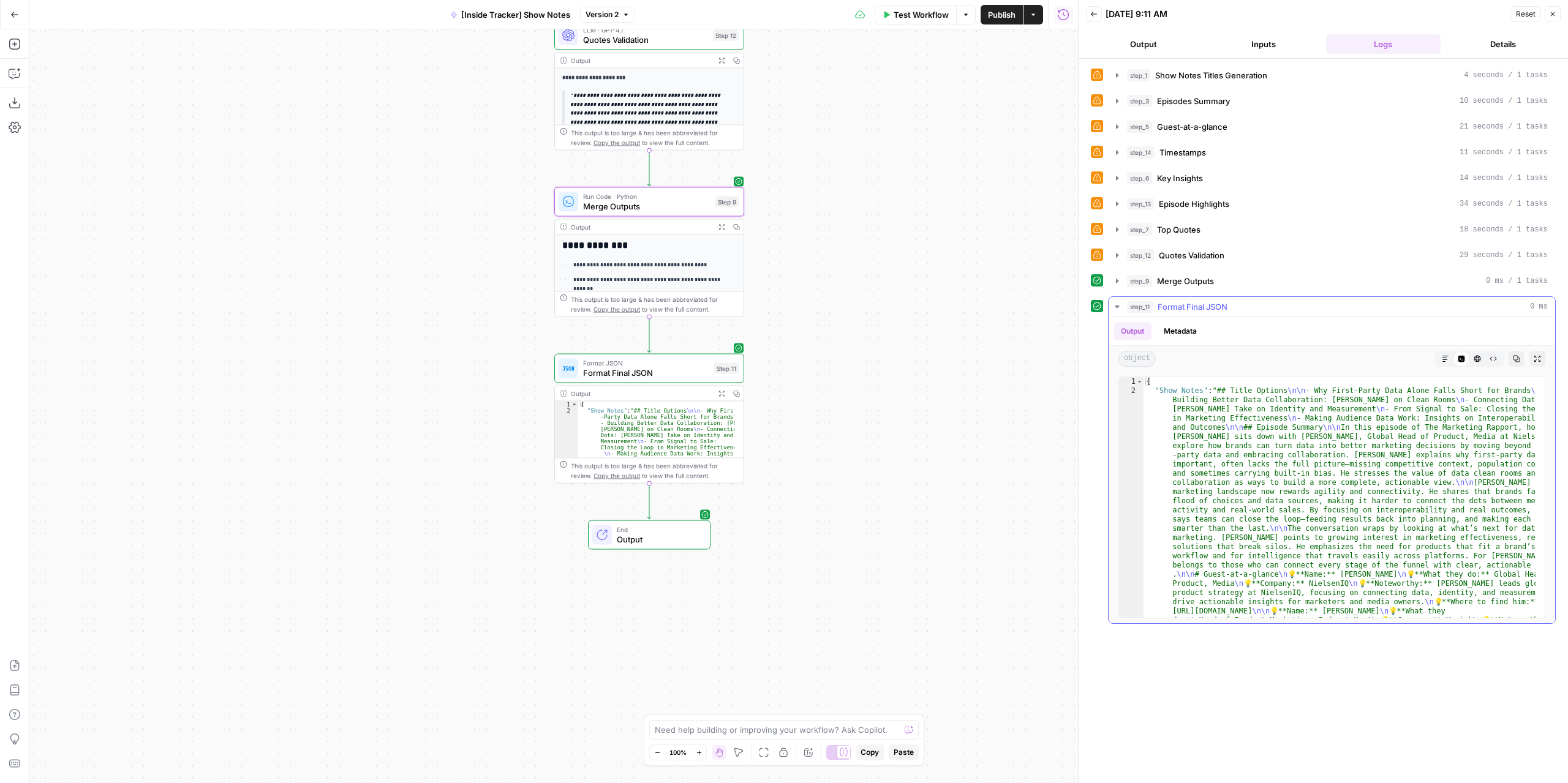
click at [1451, 351] on button "Markdown" at bounding box center [1446, 359] width 16 height 16
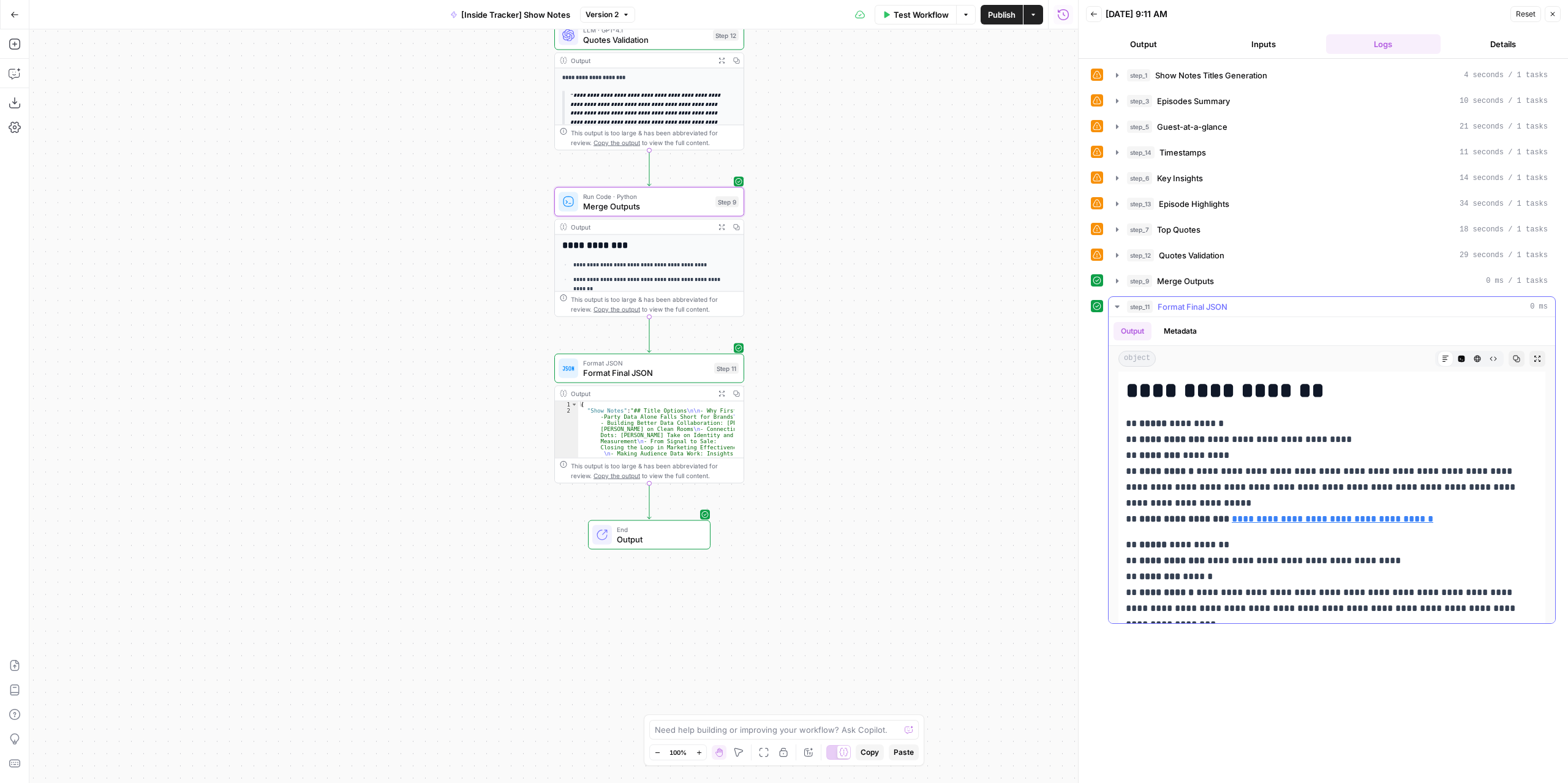
scroll to position [551, 0]
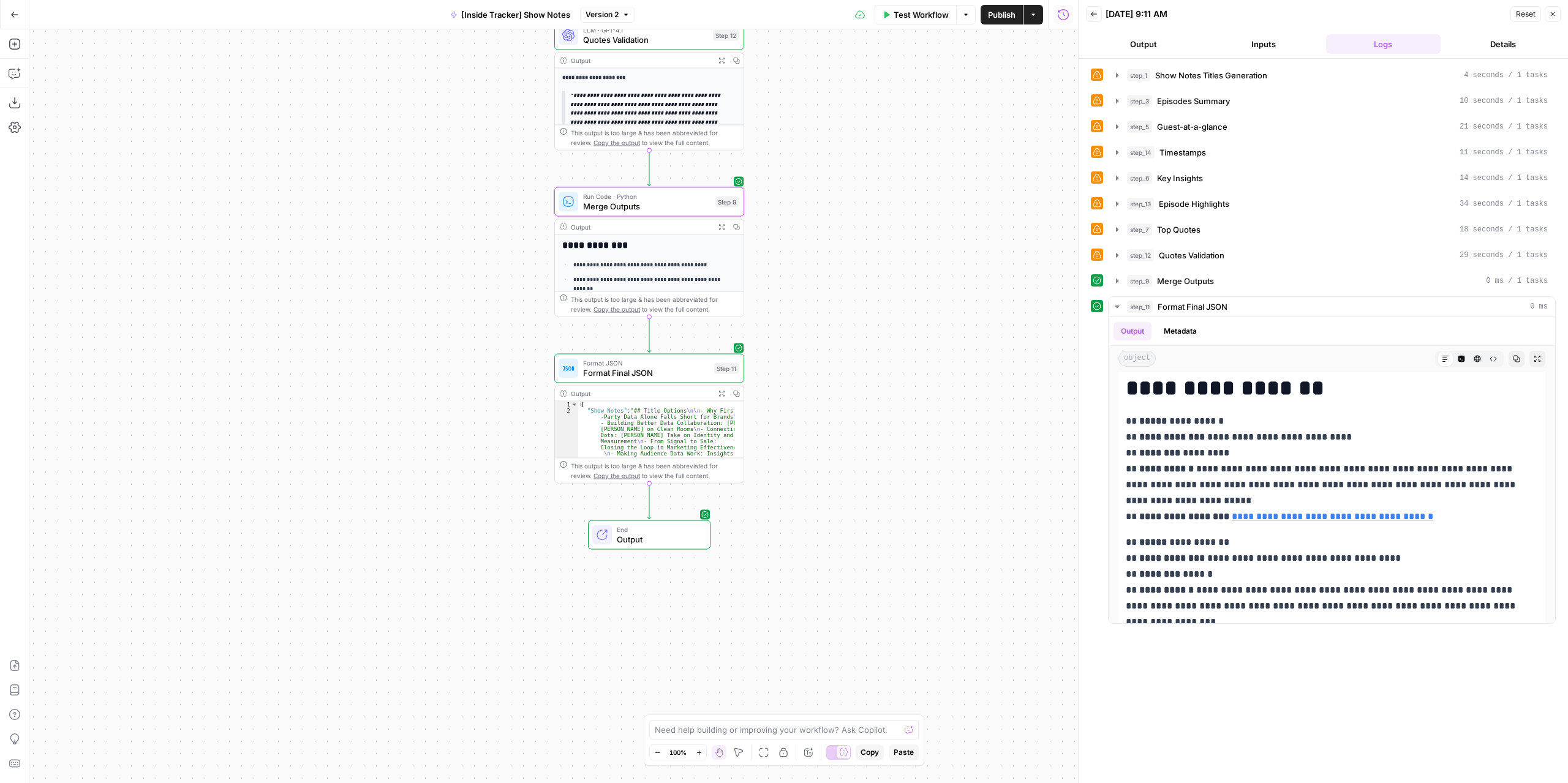
click at [999, 25] on div "Test Workflow Options Publish Actions Run History" at bounding box center [857, 14] width 443 height 29
click at [995, 15] on span "Publish" at bounding box center [1002, 14] width 27 height 12
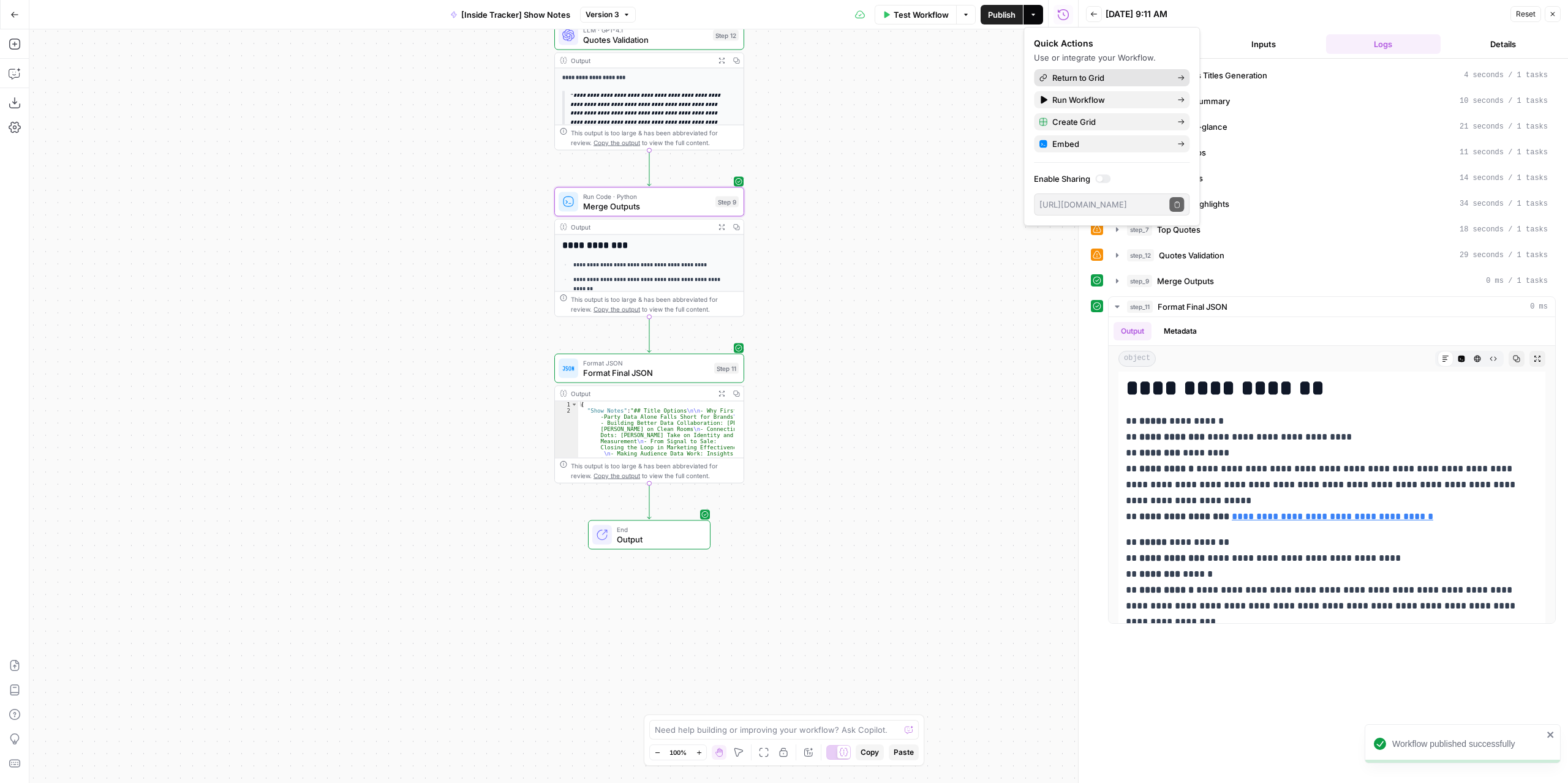
click at [1182, 78] on icon at bounding box center [1181, 78] width 6 height 5
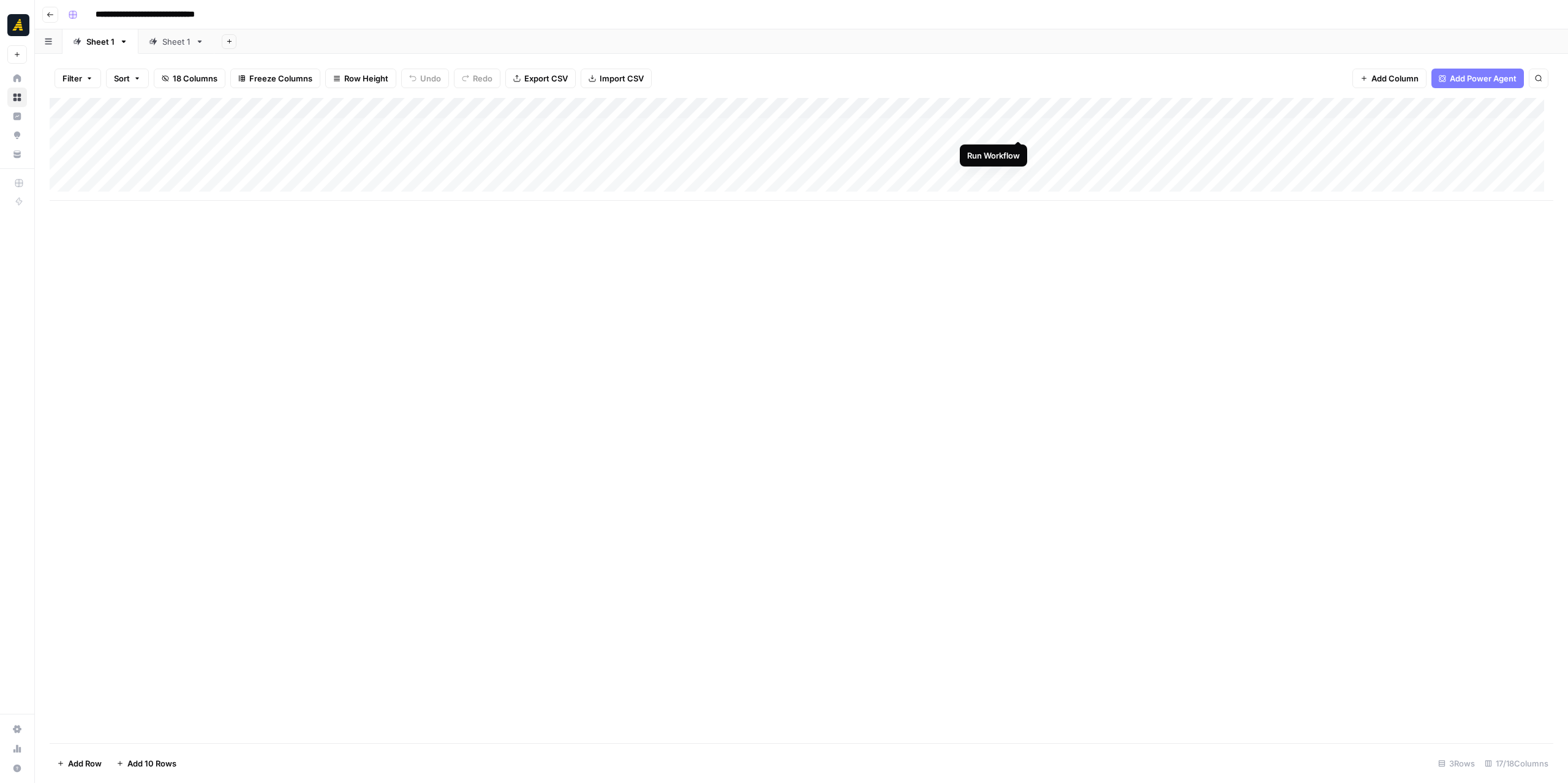
click at [1020, 126] on div "Add Column" at bounding box center [801, 149] width 1504 height 103
click at [687, 111] on div "Add Column" at bounding box center [801, 149] width 1504 height 103
click at [647, 211] on span "Hide Column" at bounding box center [664, 211] width 107 height 12
drag, startPoint x: 731, startPoint y: 106, endPoint x: 648, endPoint y: 106, distance: 83.0
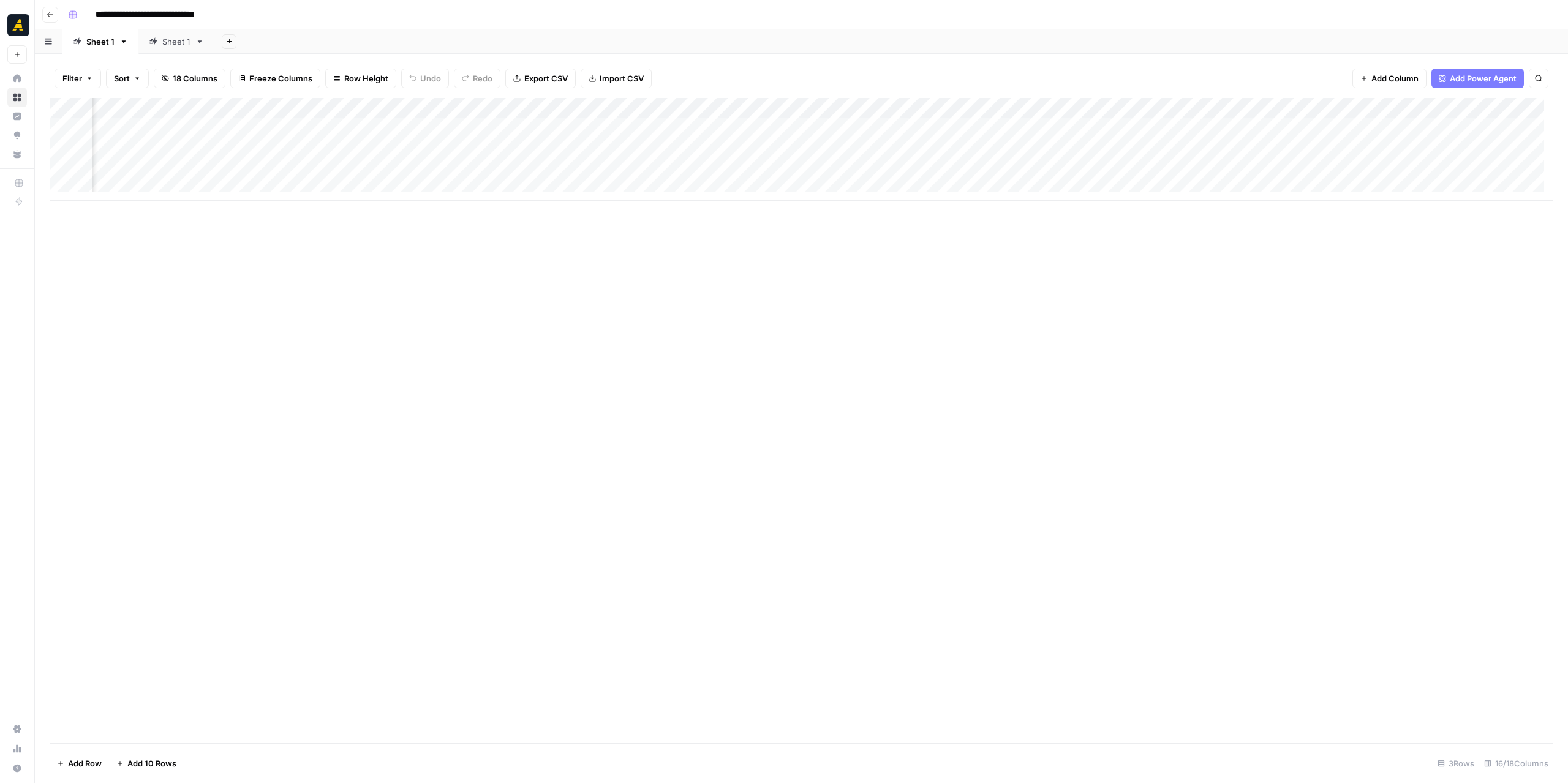
click at [648, 106] on div "Add Column" at bounding box center [801, 149] width 1504 height 103
click at [614, 147] on div "Add Column" at bounding box center [801, 149] width 1504 height 103
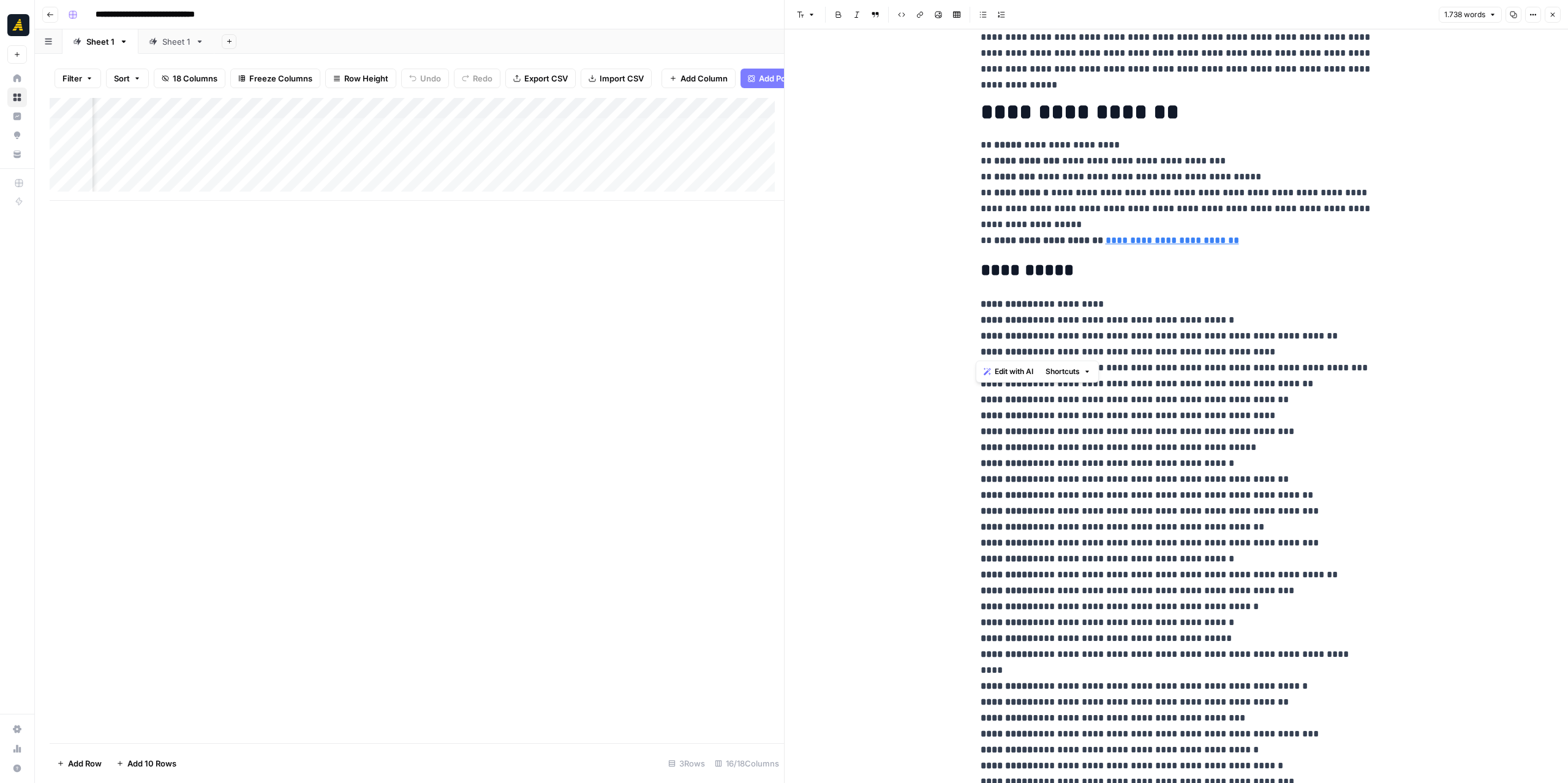
scroll to position [245, 0]
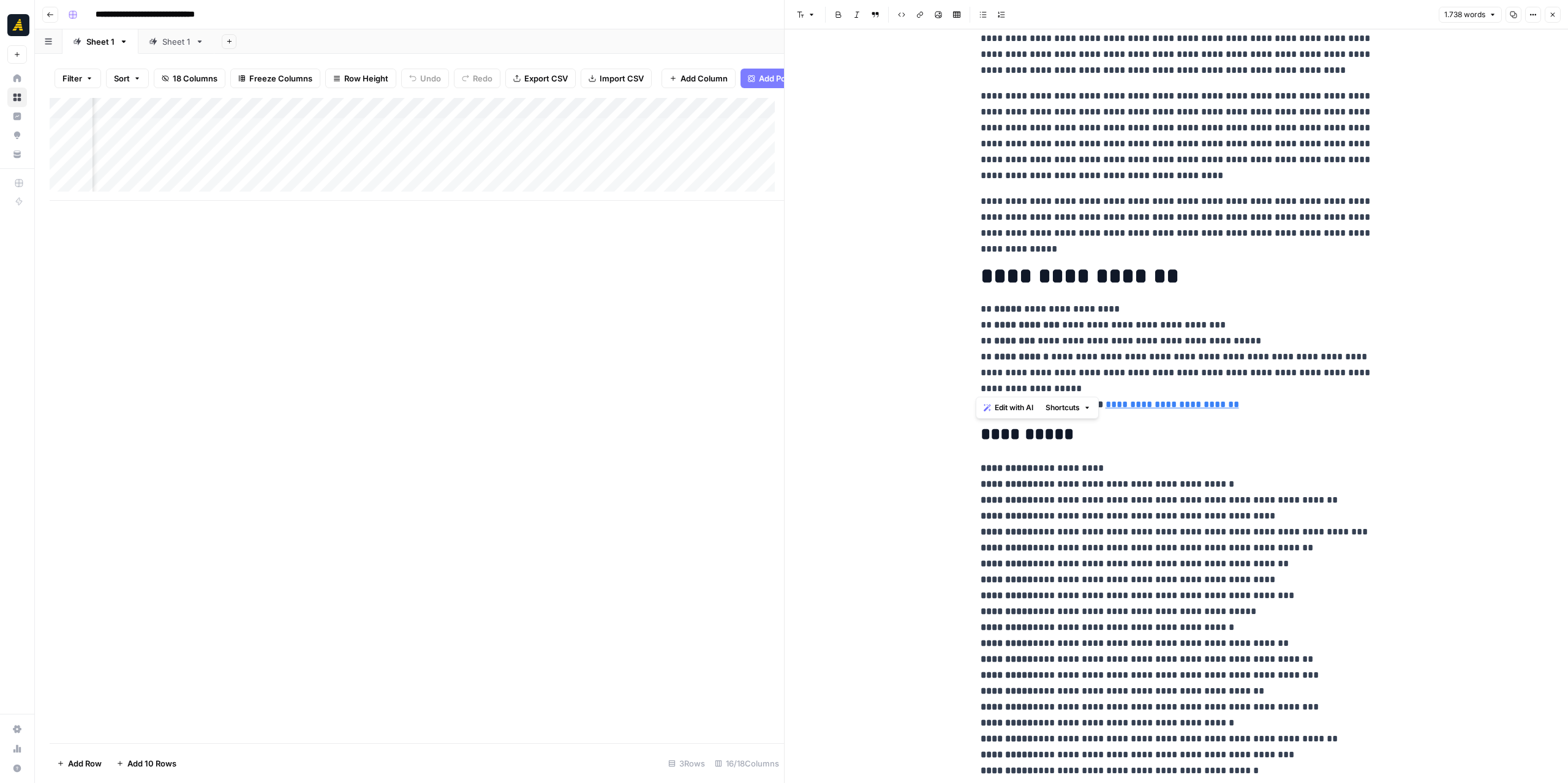
drag, startPoint x: 1101, startPoint y: 613, endPoint x: 967, endPoint y: 431, distance: 226.0
copy div "**********"
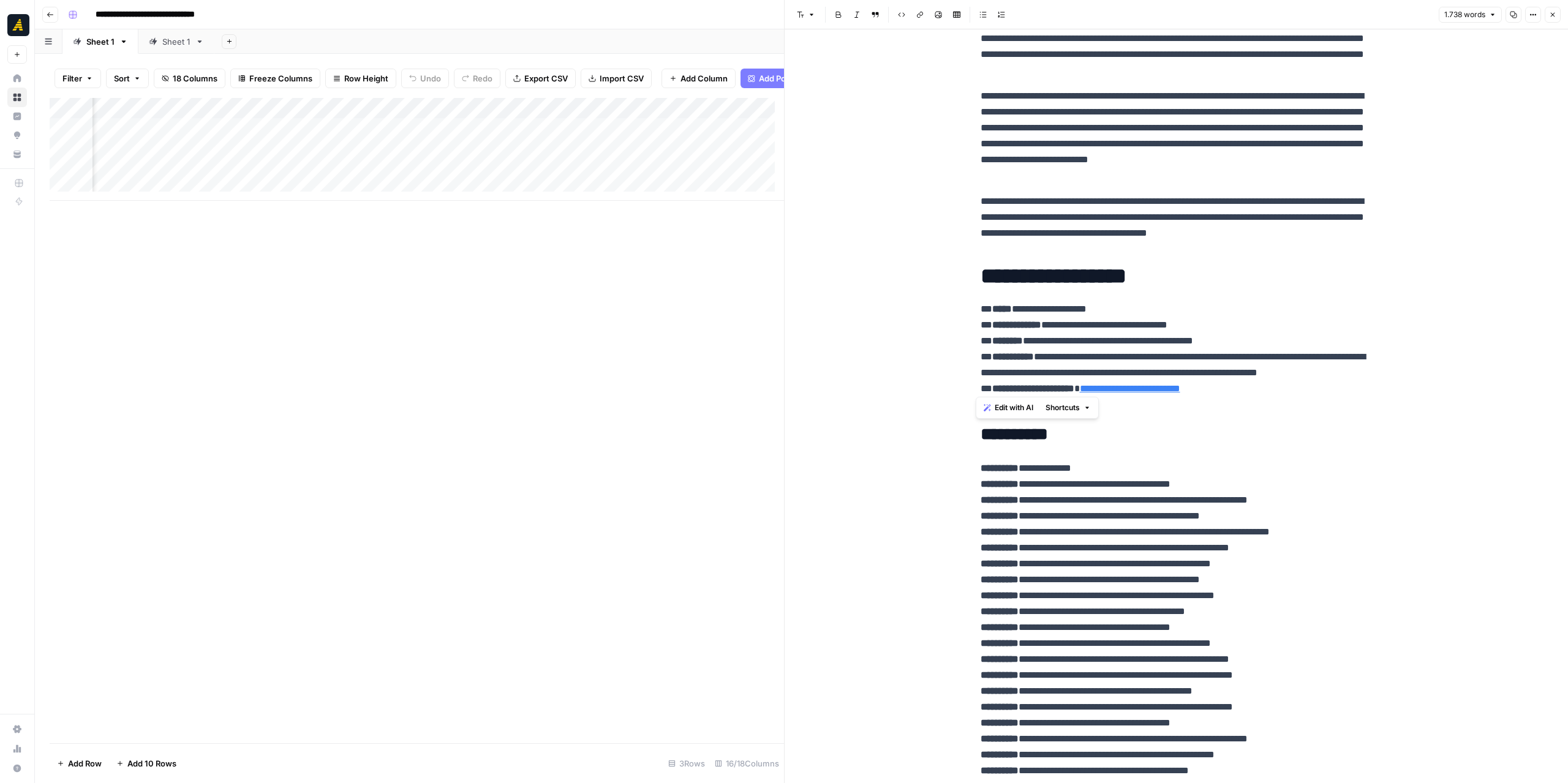
scroll to position [0, 972]
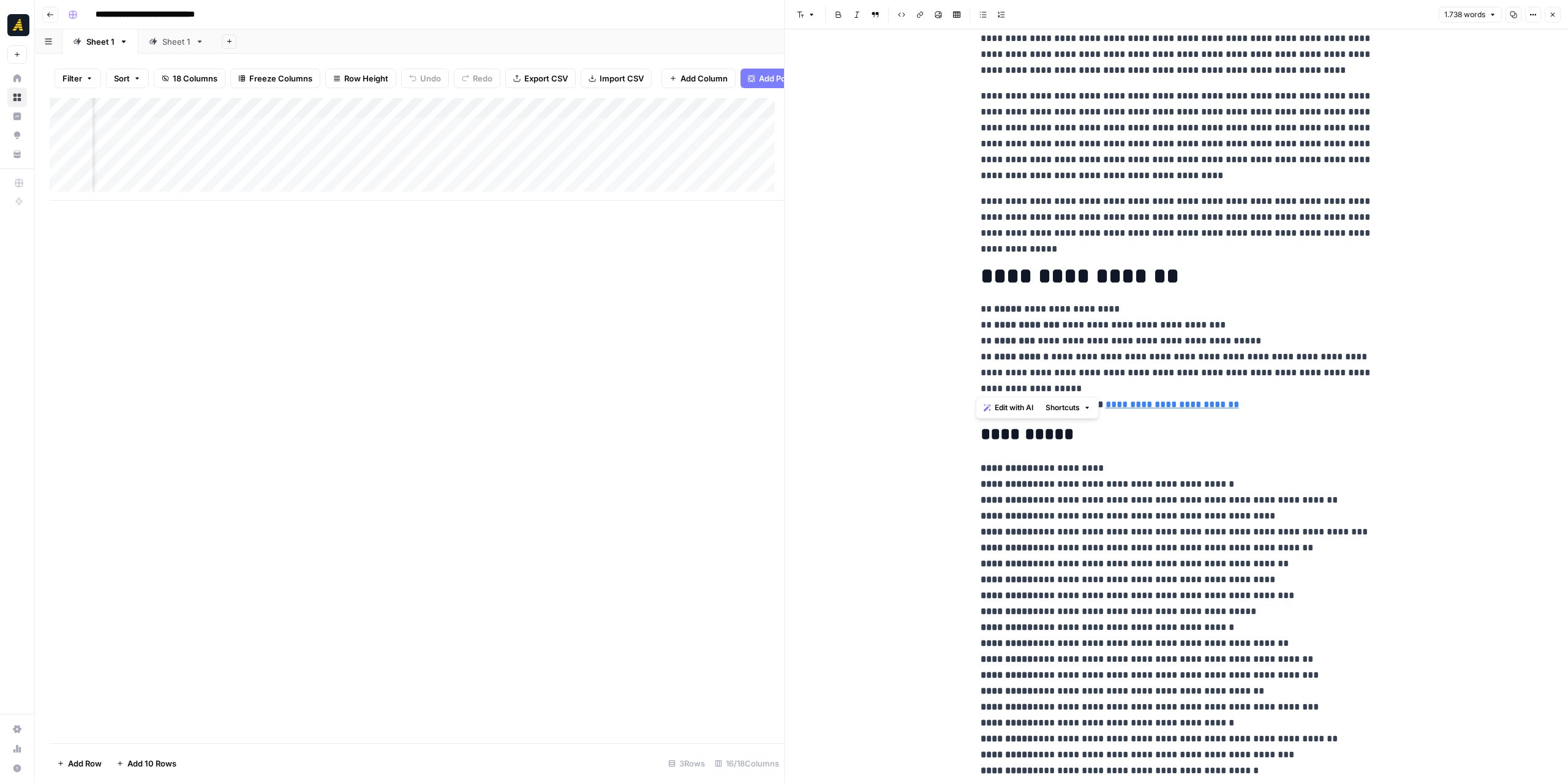
click at [563, 159] on div "Add Column" at bounding box center [416, 149] width 734 height 103
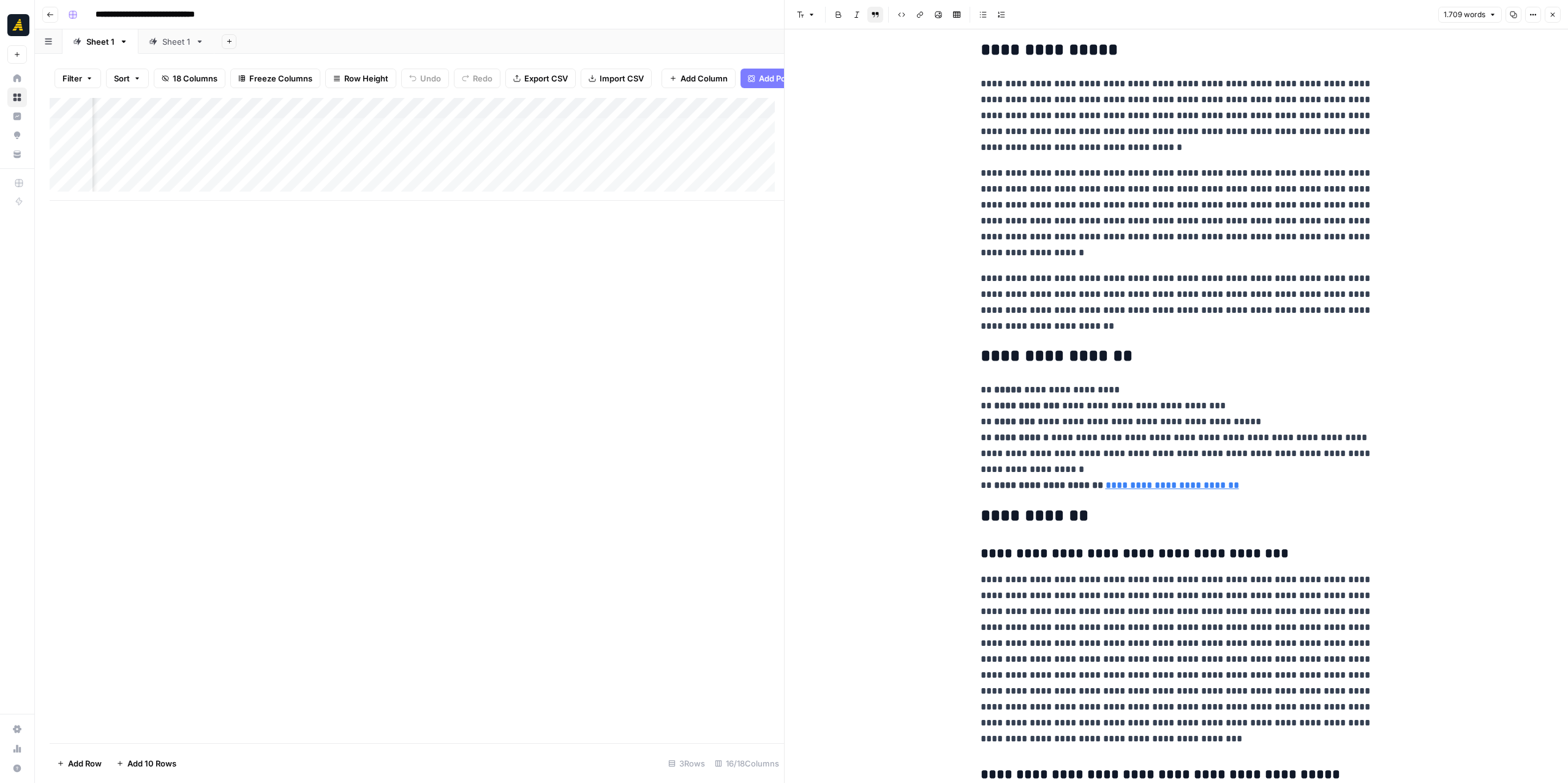
scroll to position [0, 816]
click at [266, 153] on div "Add Column" at bounding box center [416, 149] width 734 height 103
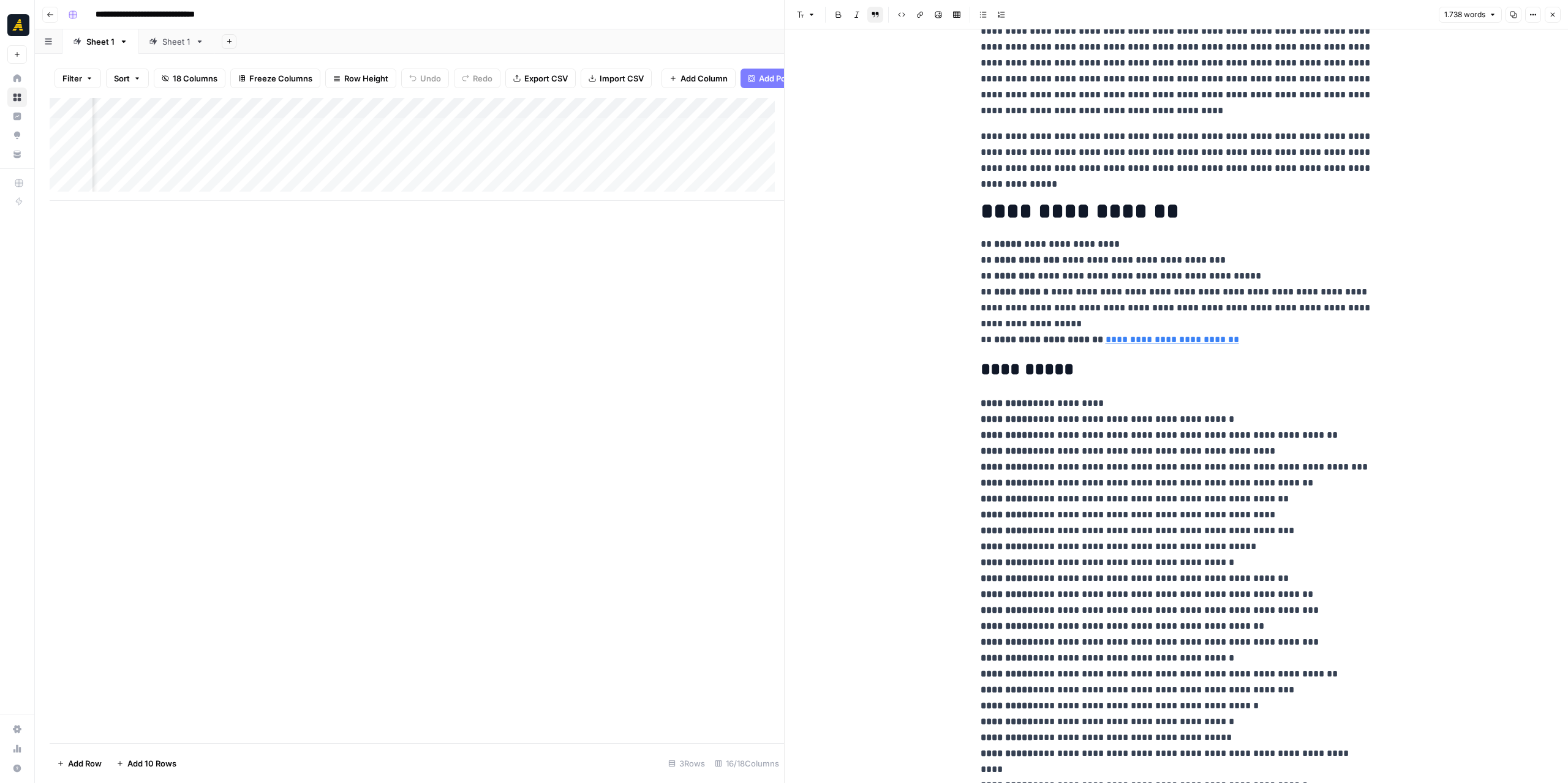
scroll to position [245, 0]
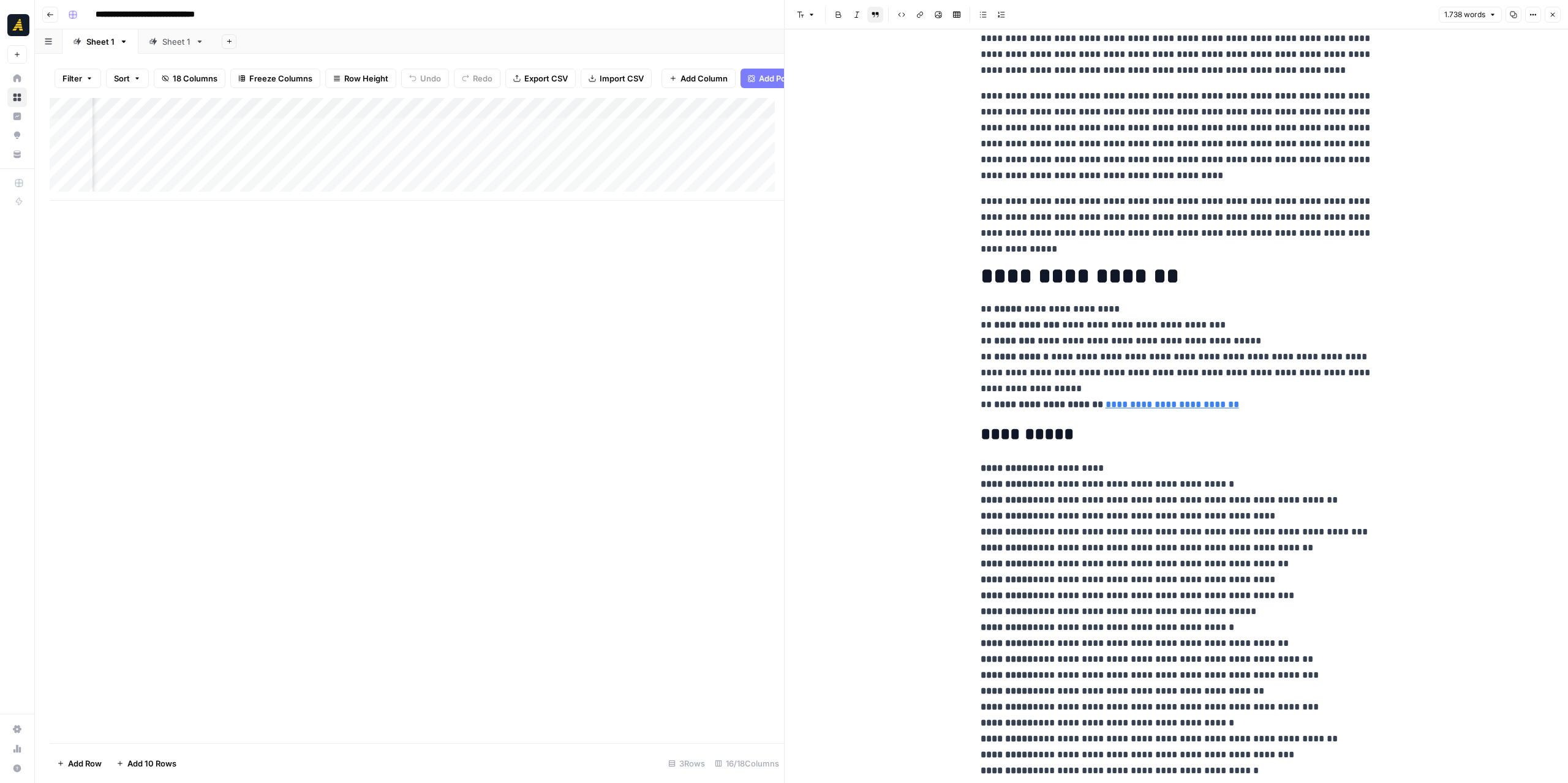
click at [724, 154] on div "Add Column" at bounding box center [416, 149] width 734 height 103
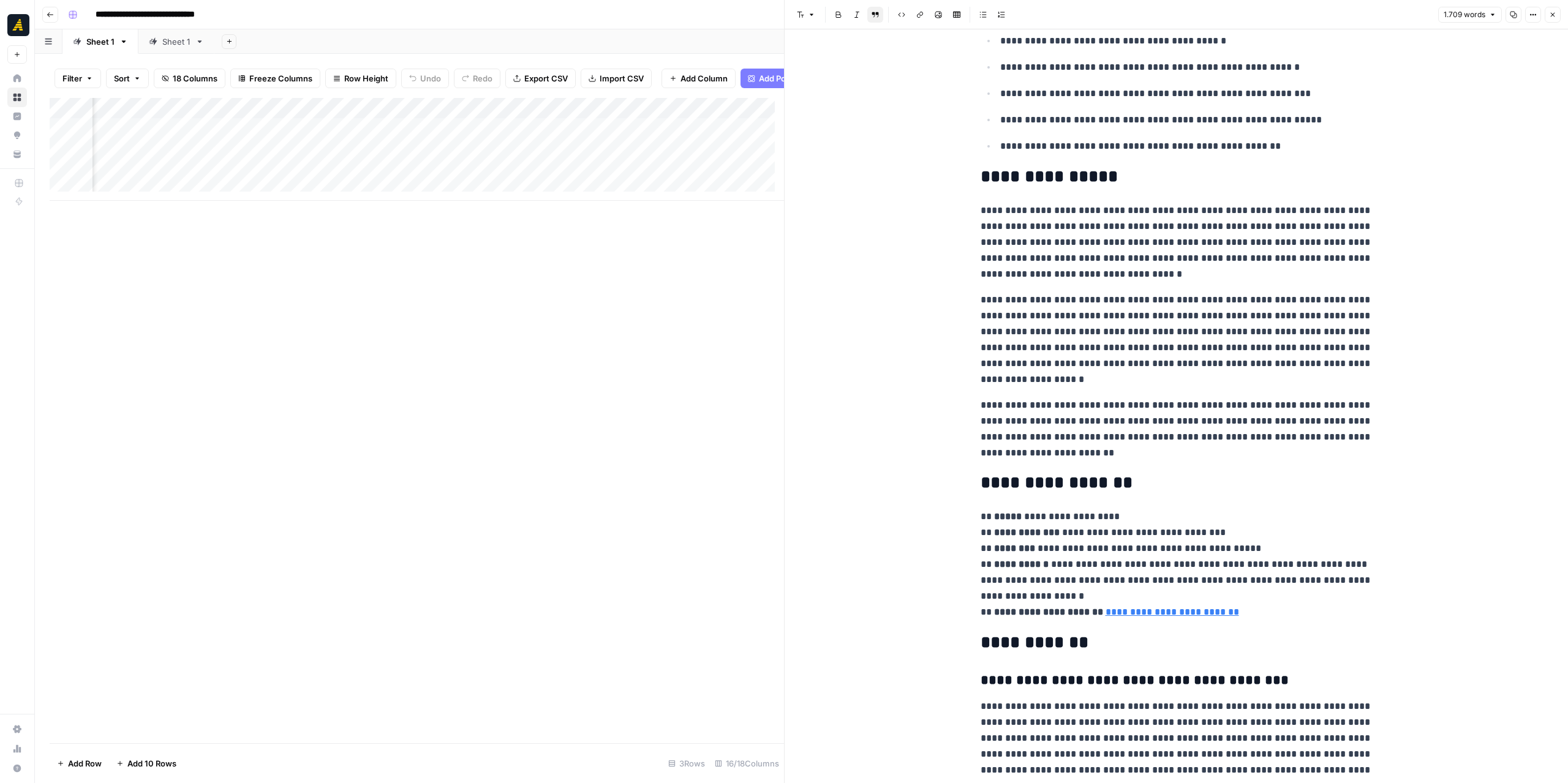
scroll to position [122, 0]
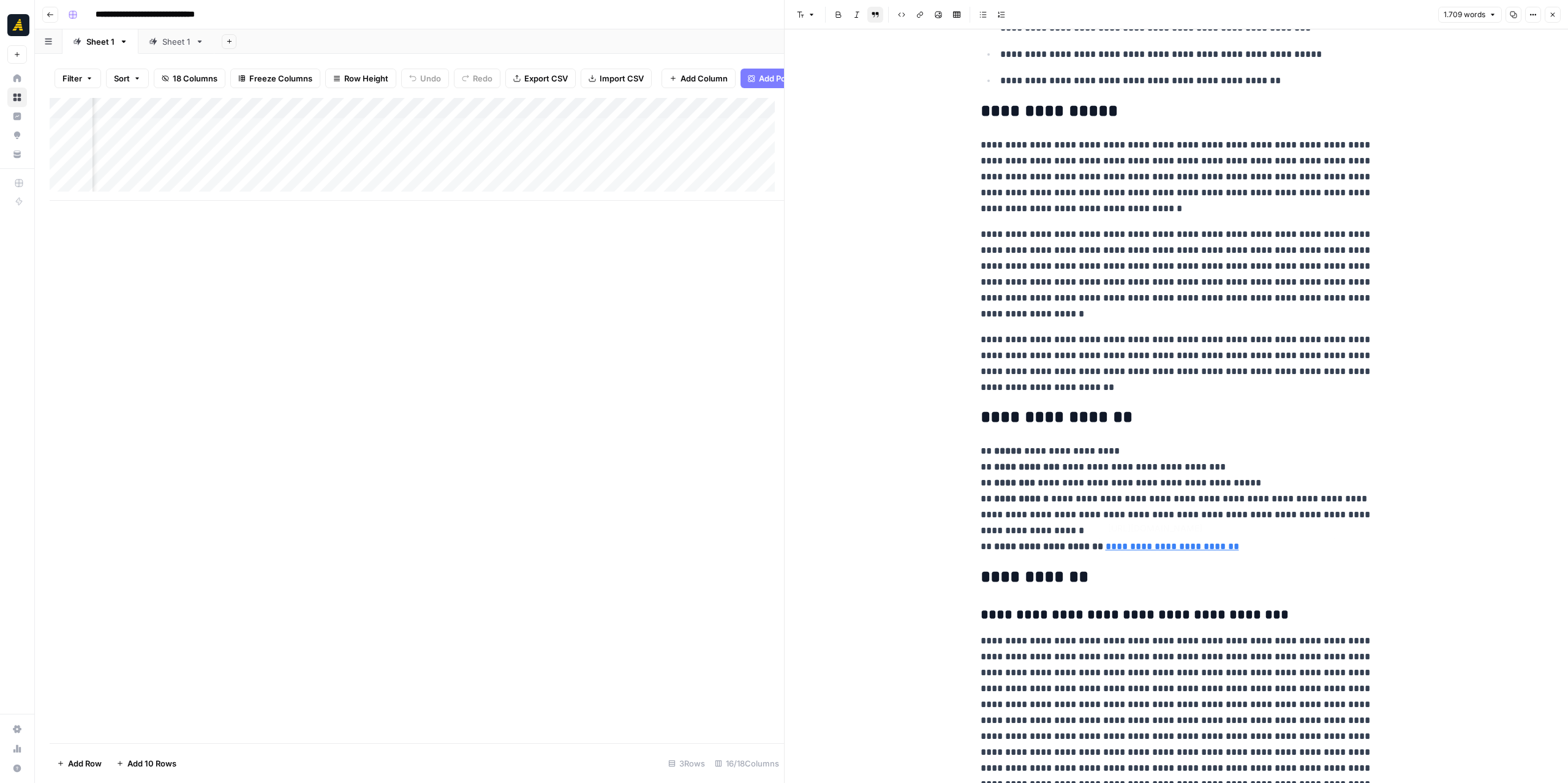
click at [1263, 549] on p "**********" at bounding box center [1176, 499] width 392 height 111
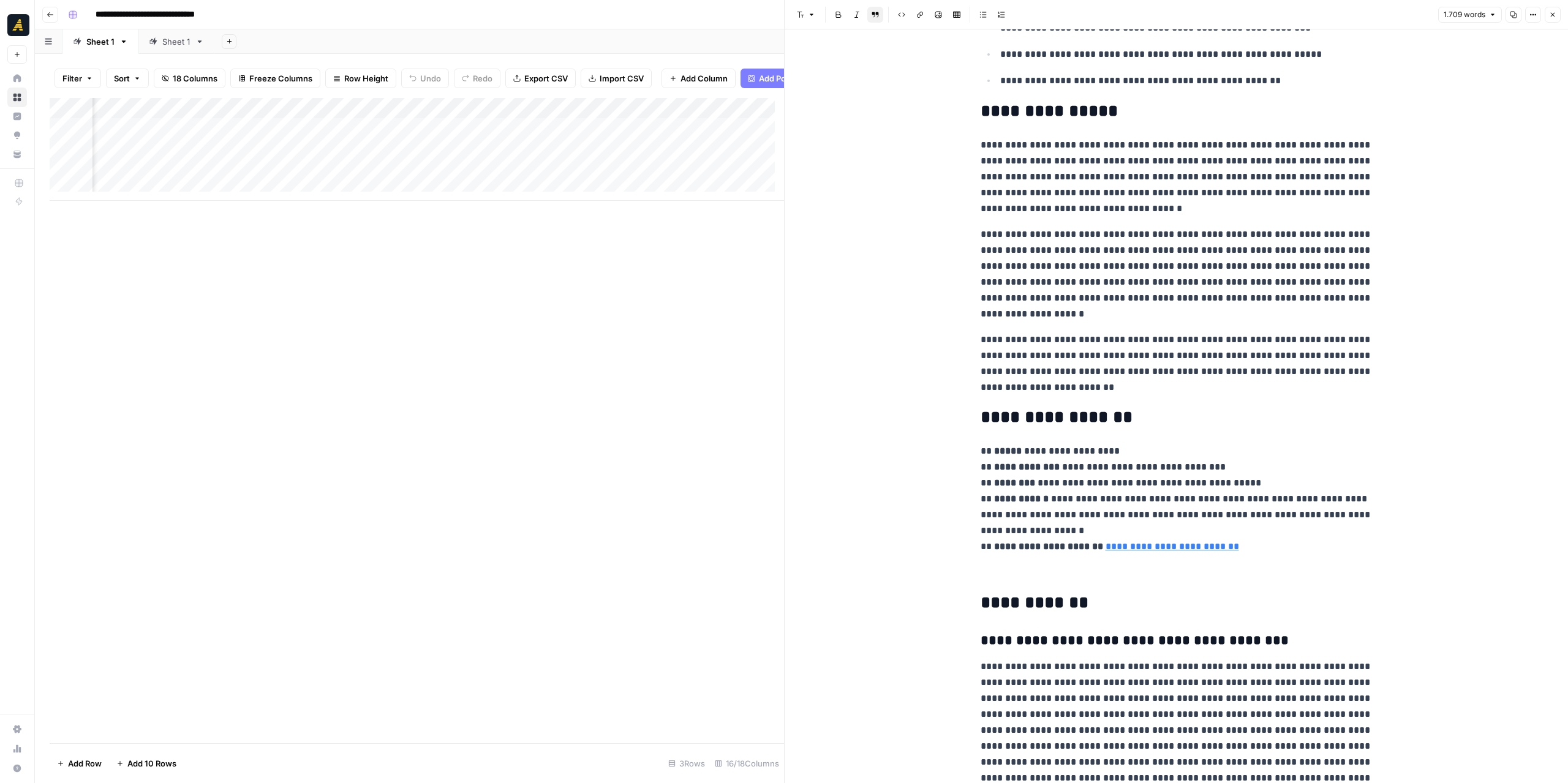
scroll to position [468, 0]
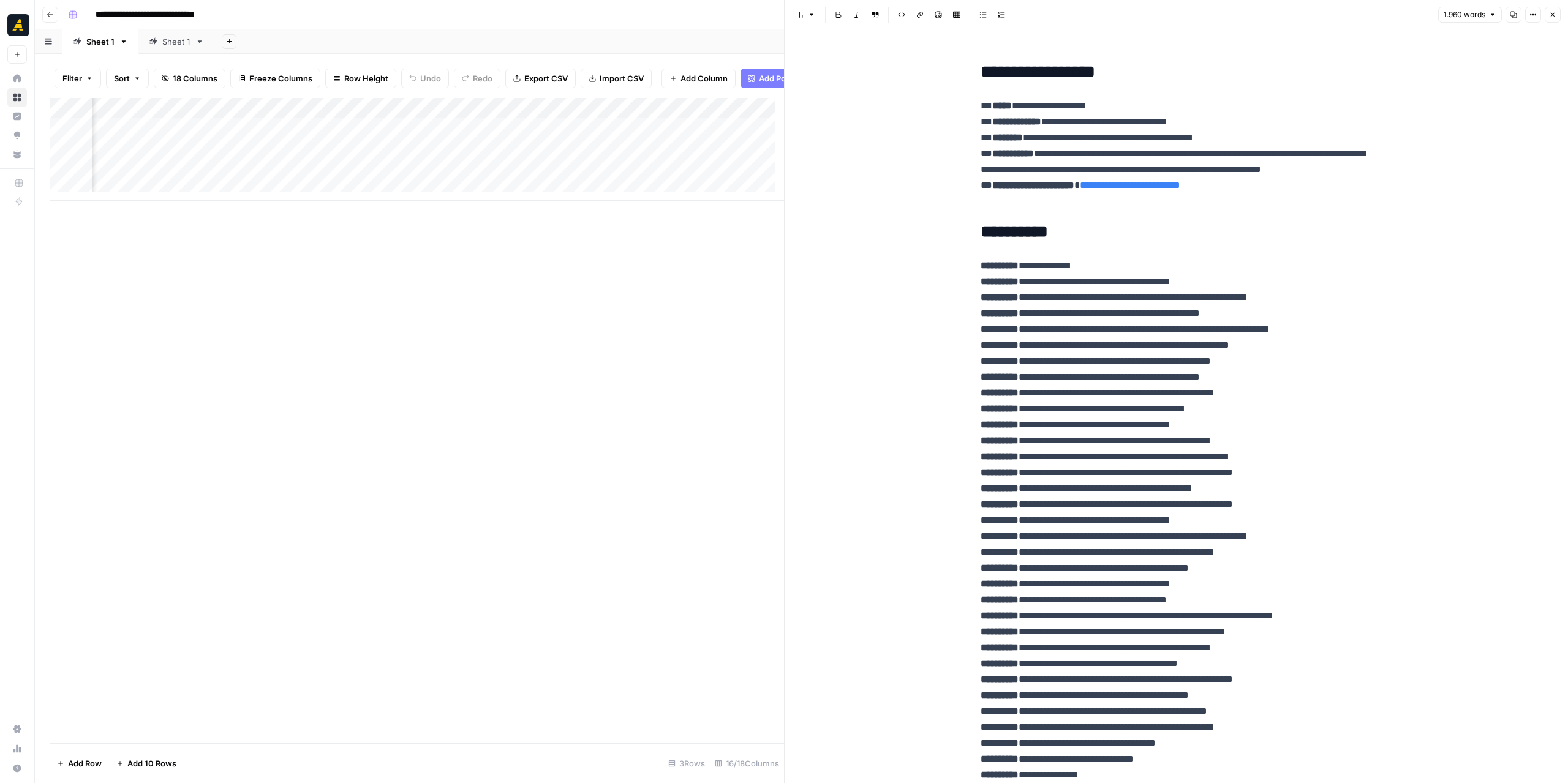
click at [1515, 14] on icon "button" at bounding box center [1513, 14] width 7 height 7
click at [274, 155] on div "Add Column" at bounding box center [416, 149] width 734 height 103
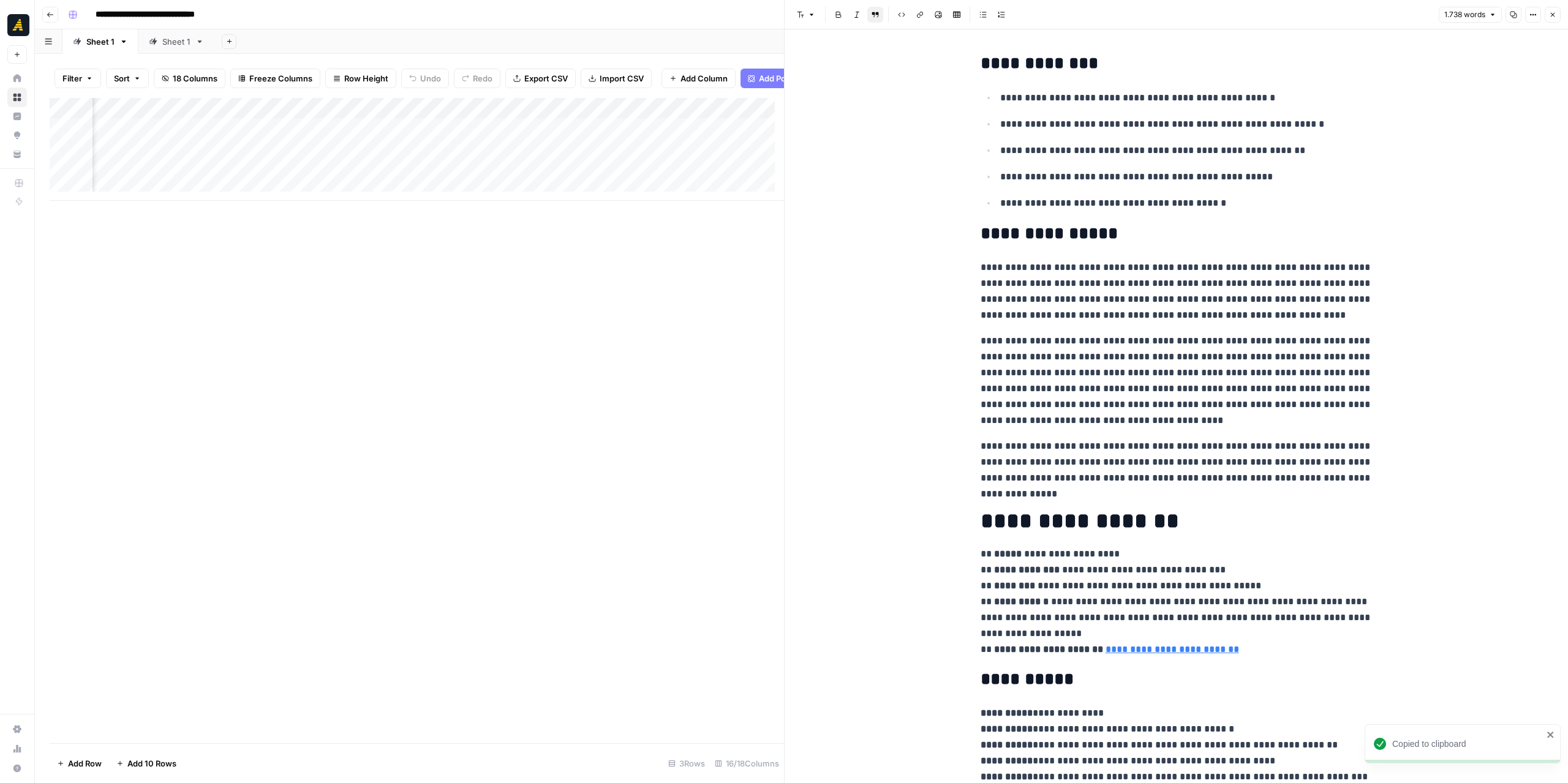
click at [980, 58] on h2 "**********" at bounding box center [1176, 63] width 392 height 19
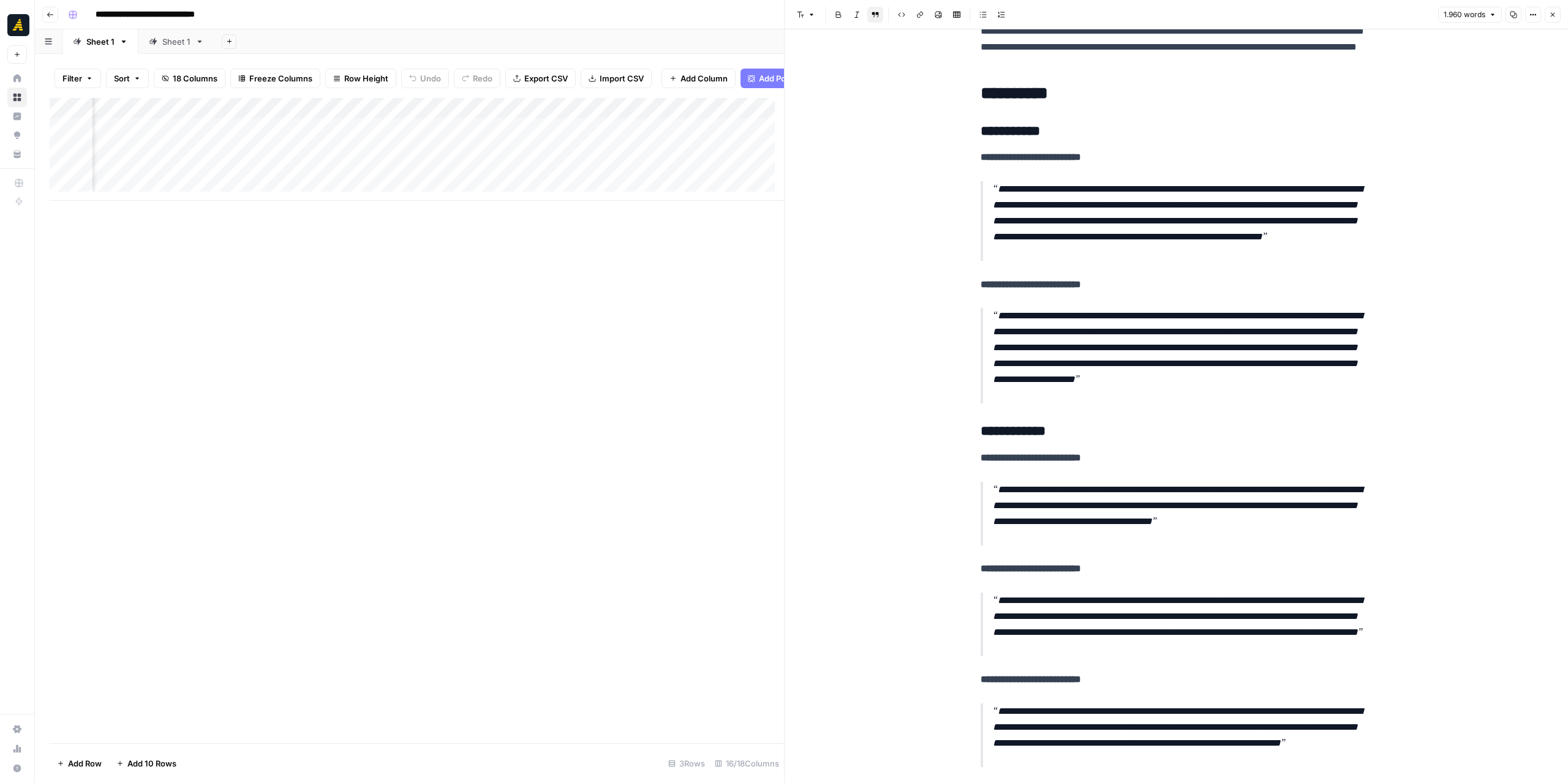
scroll to position [0, 1008]
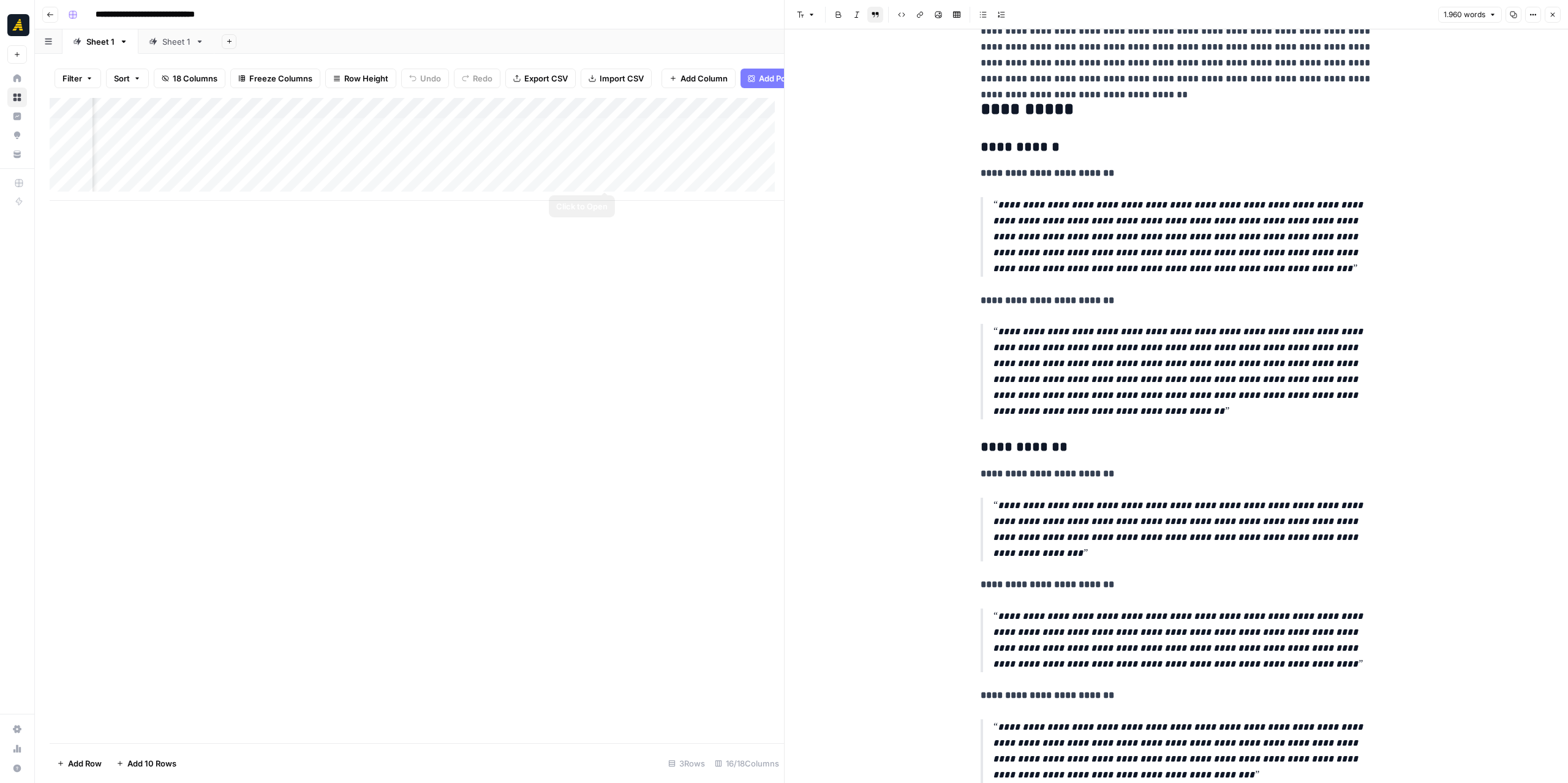
click at [632, 163] on div "Add Column" at bounding box center [416, 149] width 734 height 103
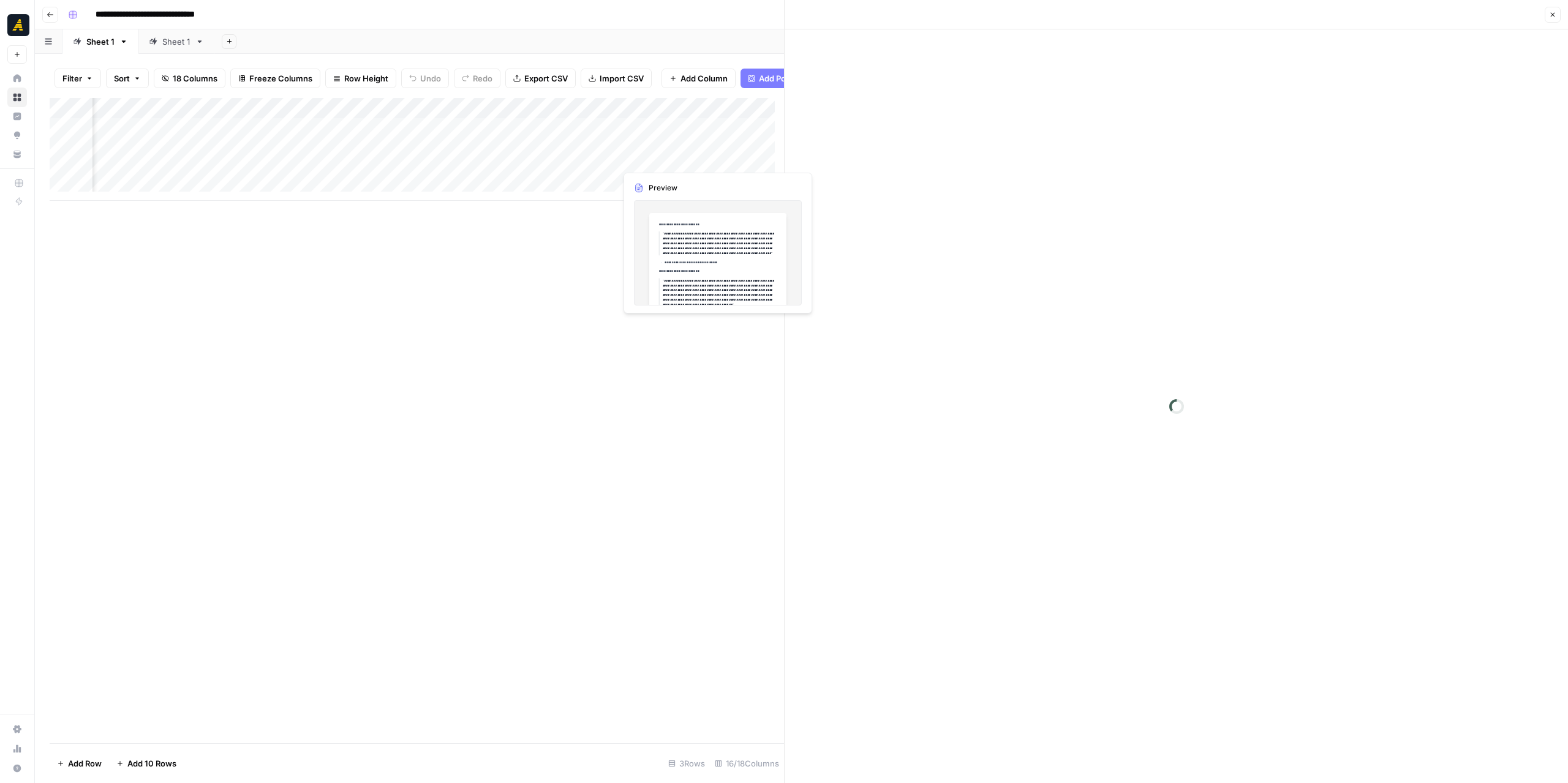
click at [632, 163] on div at bounding box center [701, 158] width 171 height 23
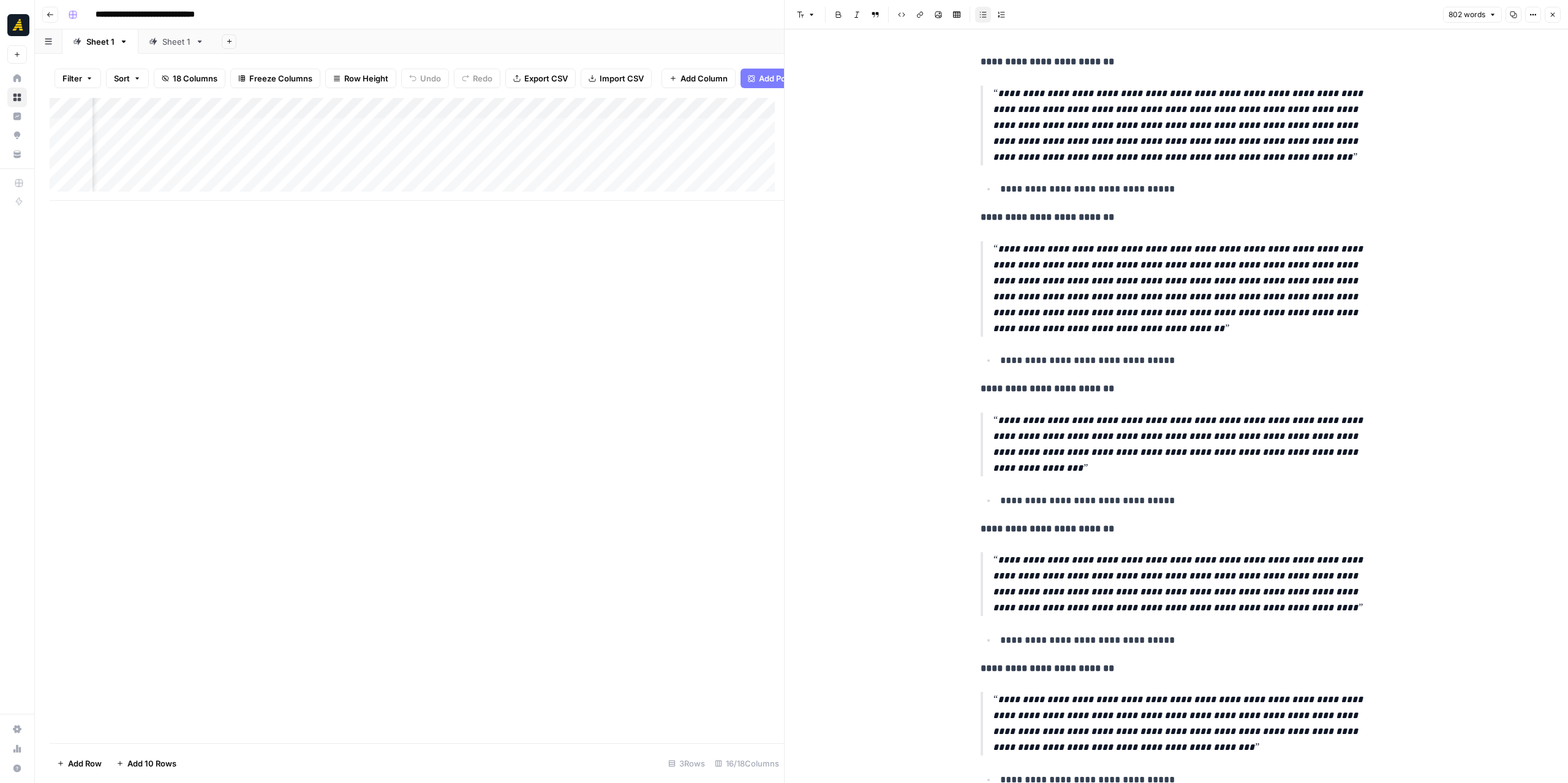
click at [1518, 11] on div "802 words Copy Options Close" at bounding box center [1502, 14] width 118 height 16
click at [1517, 11] on icon "button" at bounding box center [1513, 14] width 7 height 7
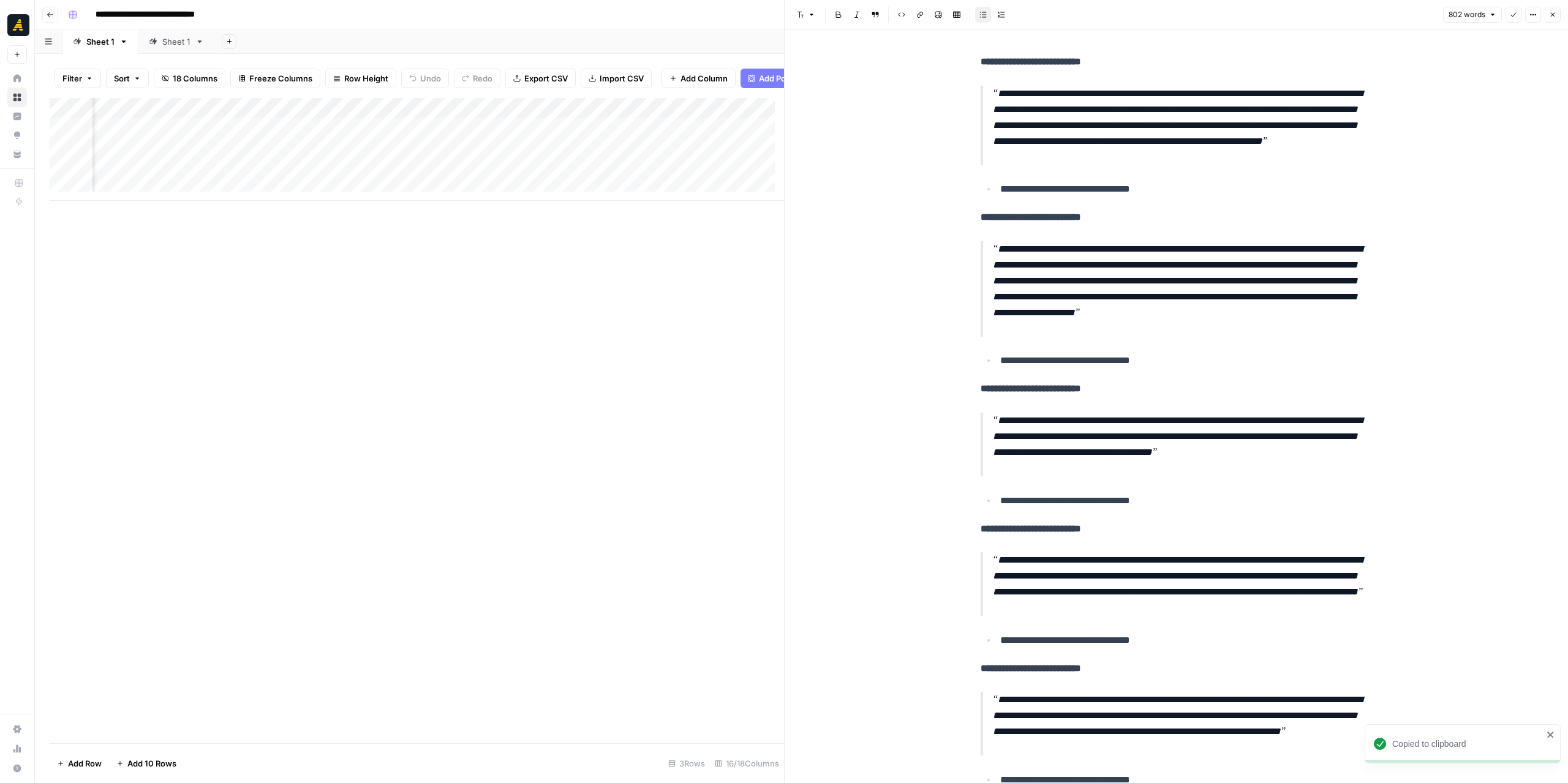
scroll to position [0, 624]
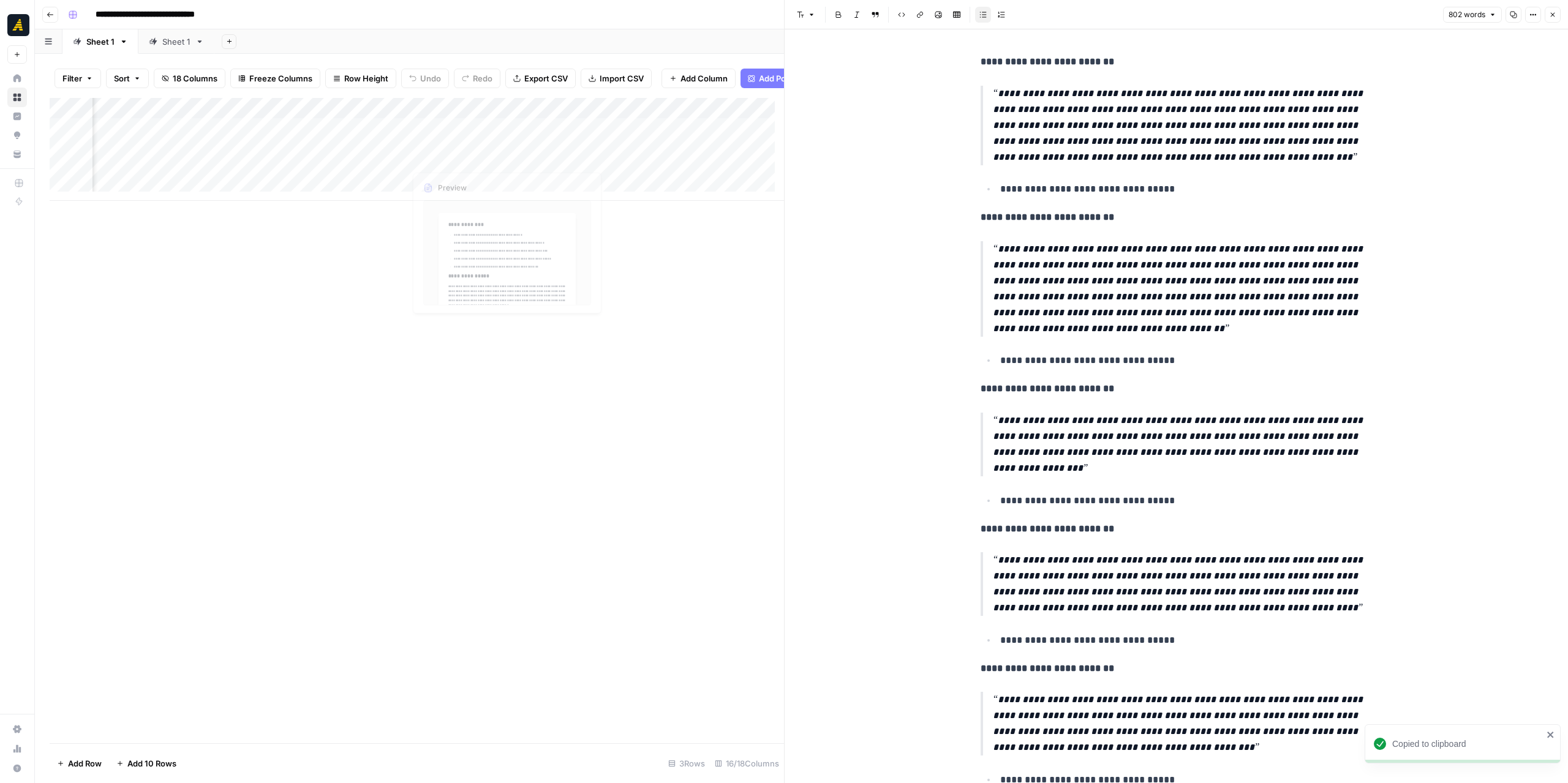
click at [550, 156] on div "Add Column" at bounding box center [416, 149] width 734 height 103
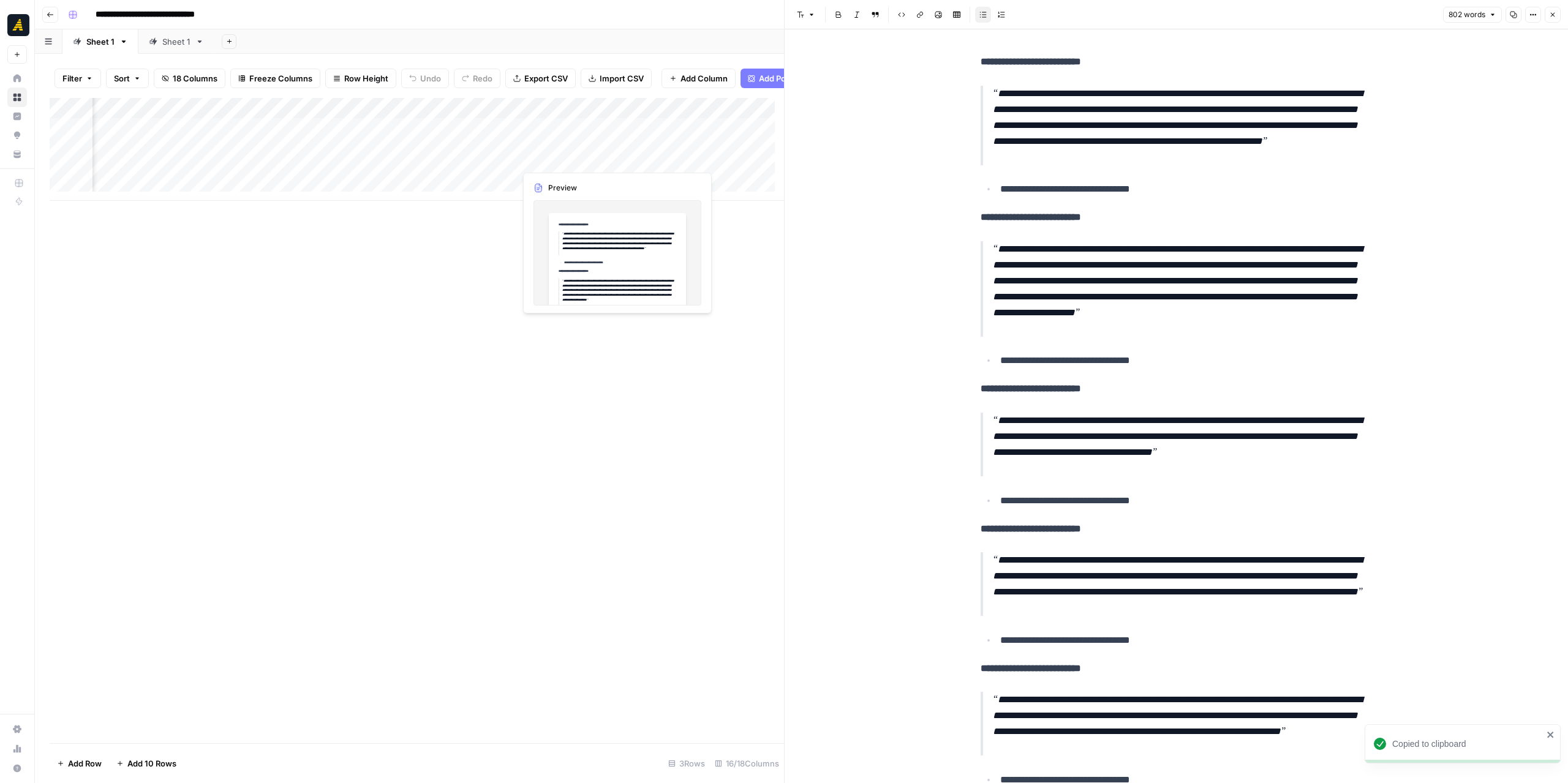
click at [550, 156] on div "Add Column" at bounding box center [416, 149] width 734 height 103
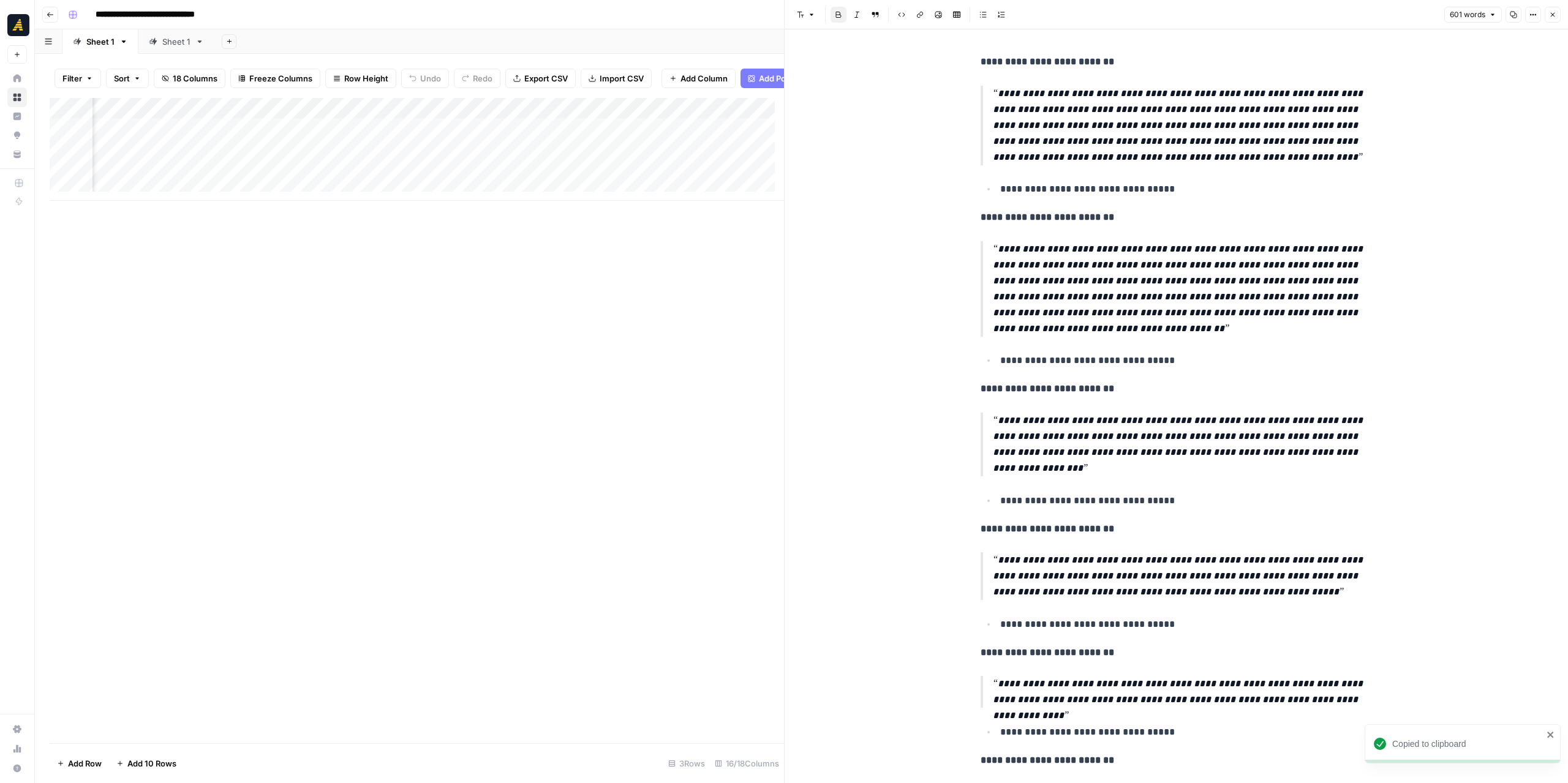
click at [980, 58] on strong "**********" at bounding box center [1047, 61] width 134 height 9
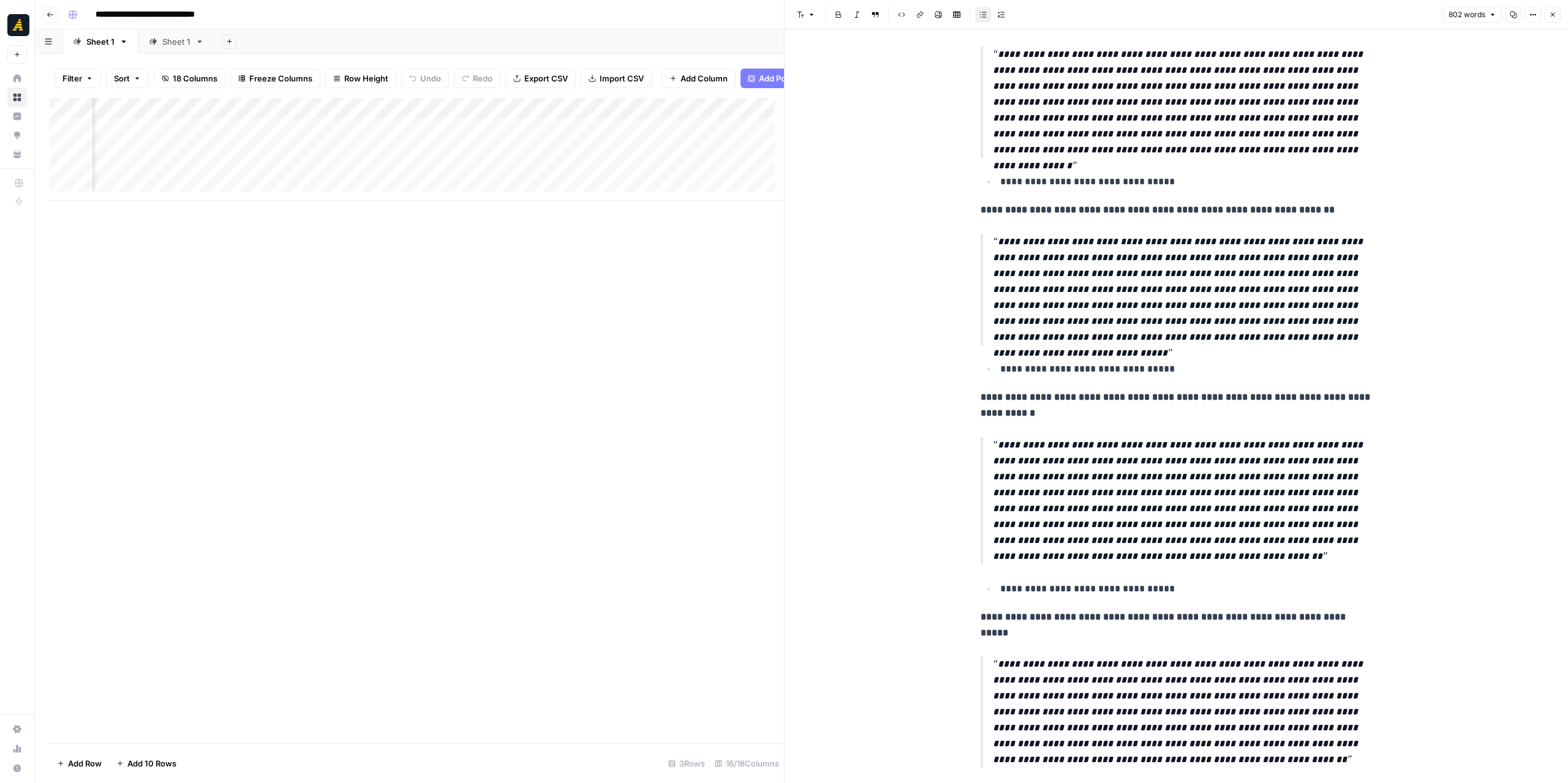
scroll to position [0, 971]
click at [542, 155] on div "Add Column" at bounding box center [416, 149] width 734 height 103
click at [700, 163] on div "Add Column" at bounding box center [416, 149] width 734 height 103
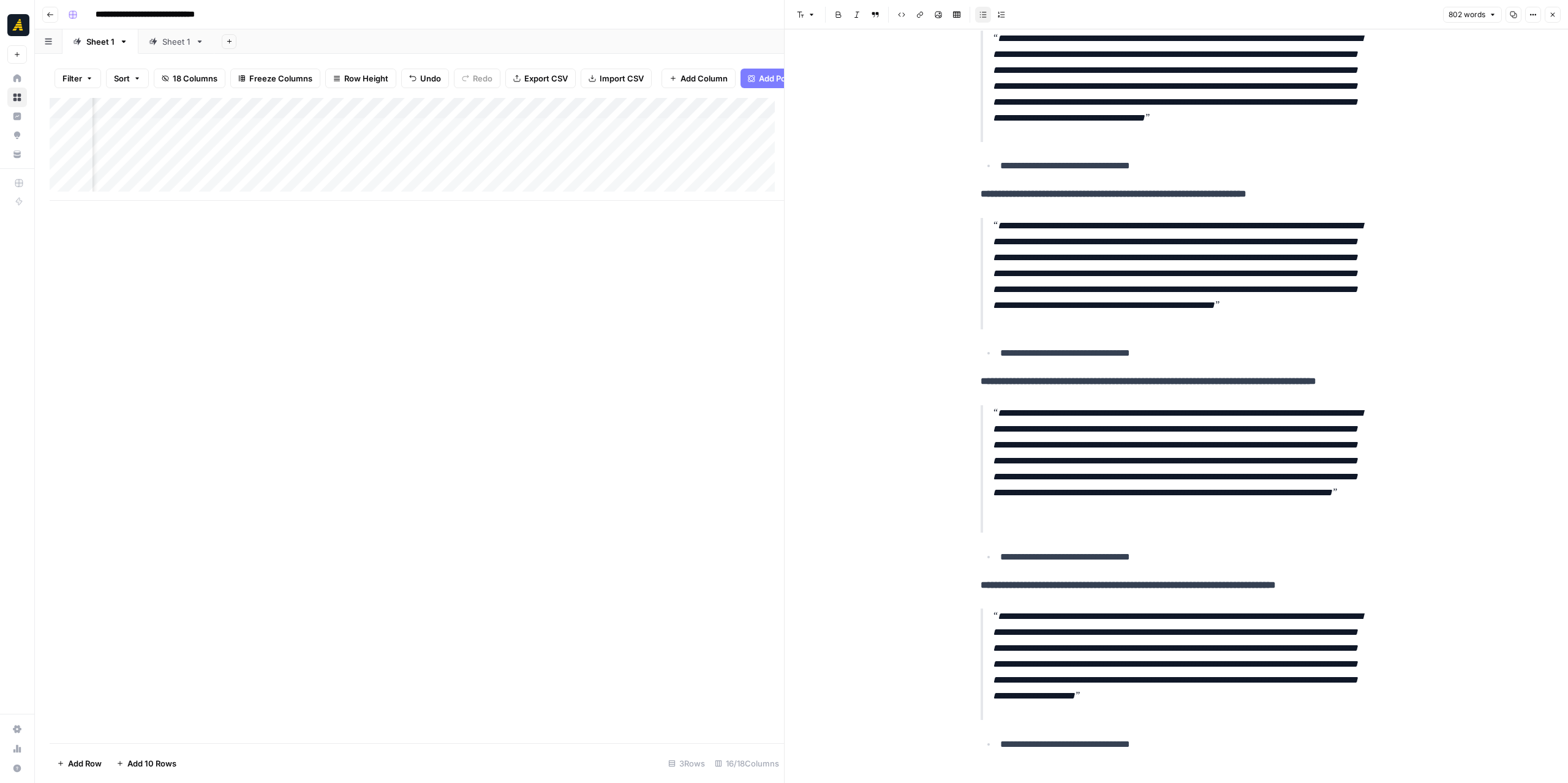
scroll to position [0, 786]
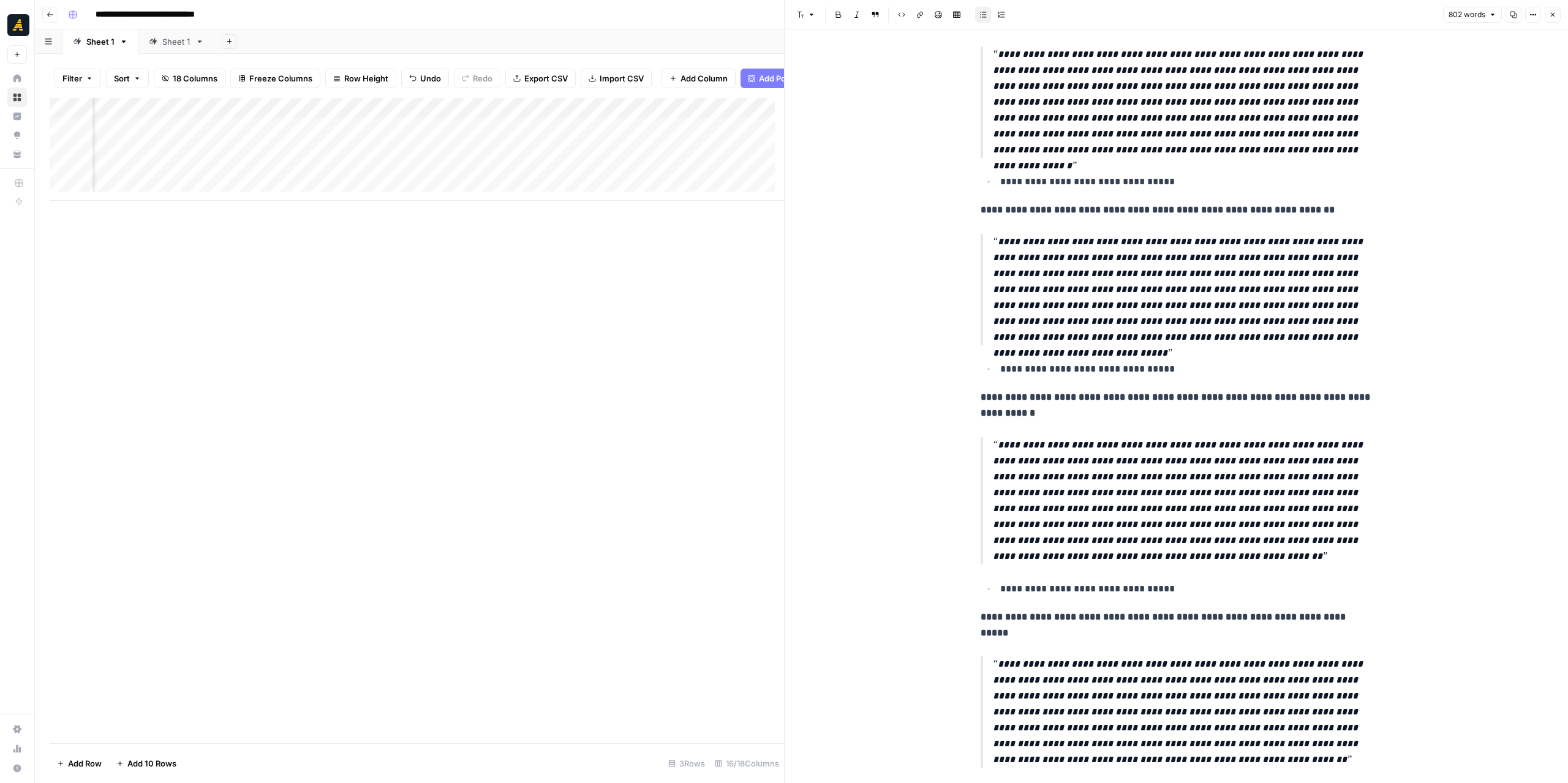
click at [284, 138] on div "Add Column" at bounding box center [416, 149] width 734 height 103
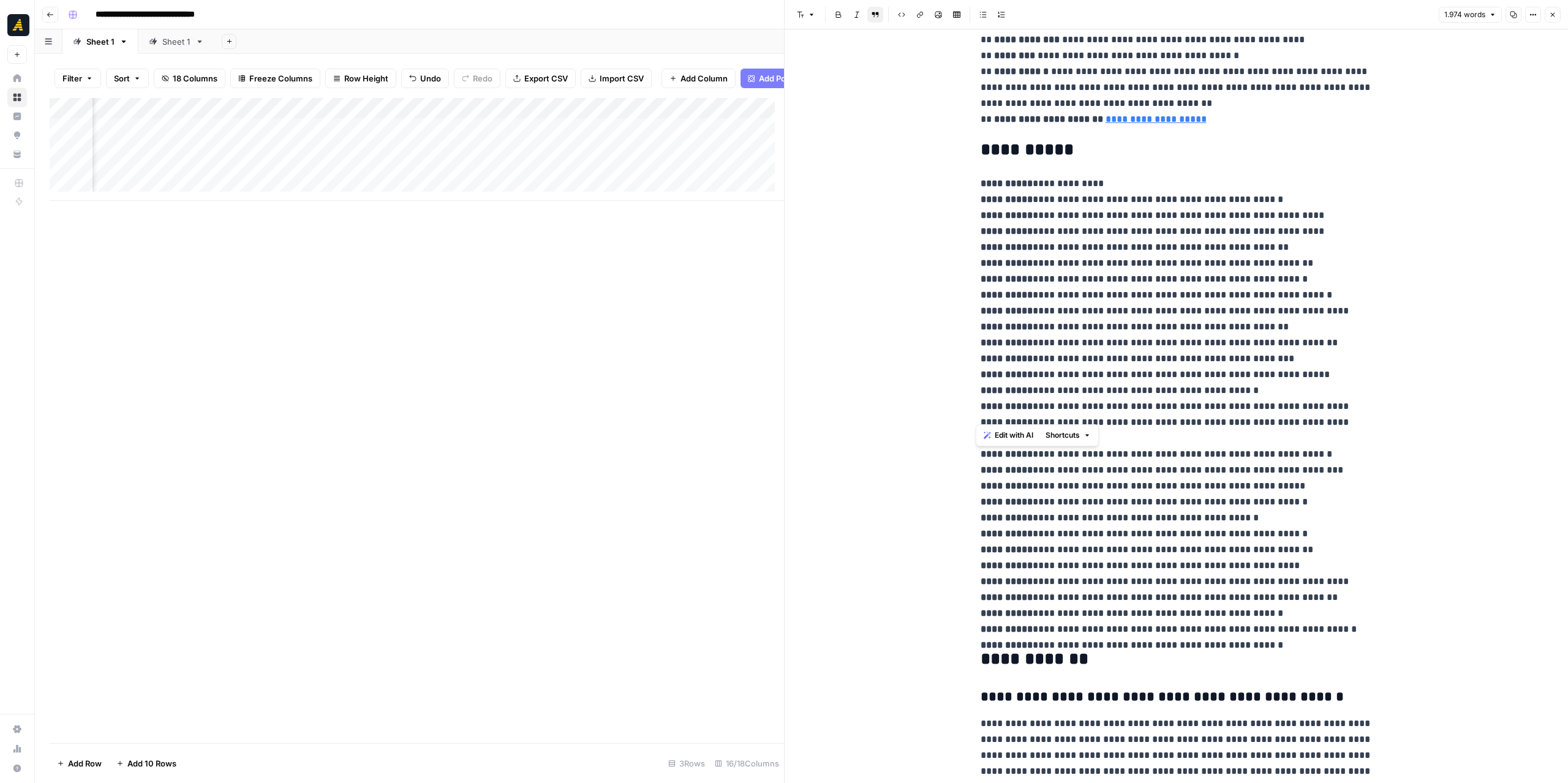
scroll to position [735, 0]
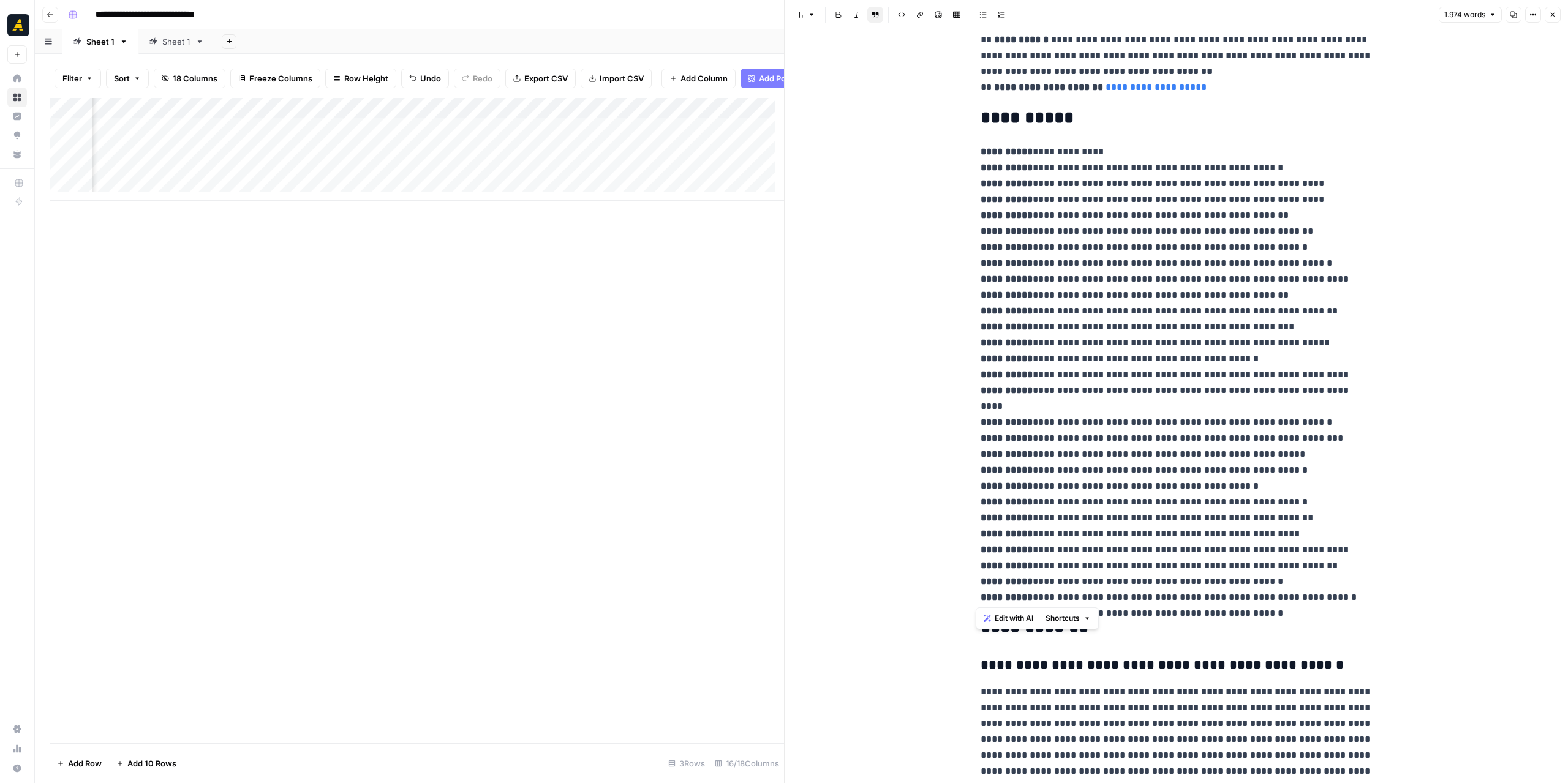
drag, startPoint x: 972, startPoint y: 362, endPoint x: 1307, endPoint y: 594, distance: 407.5
copy div "**********"
click at [701, 146] on div "Add Column" at bounding box center [416, 149] width 734 height 103
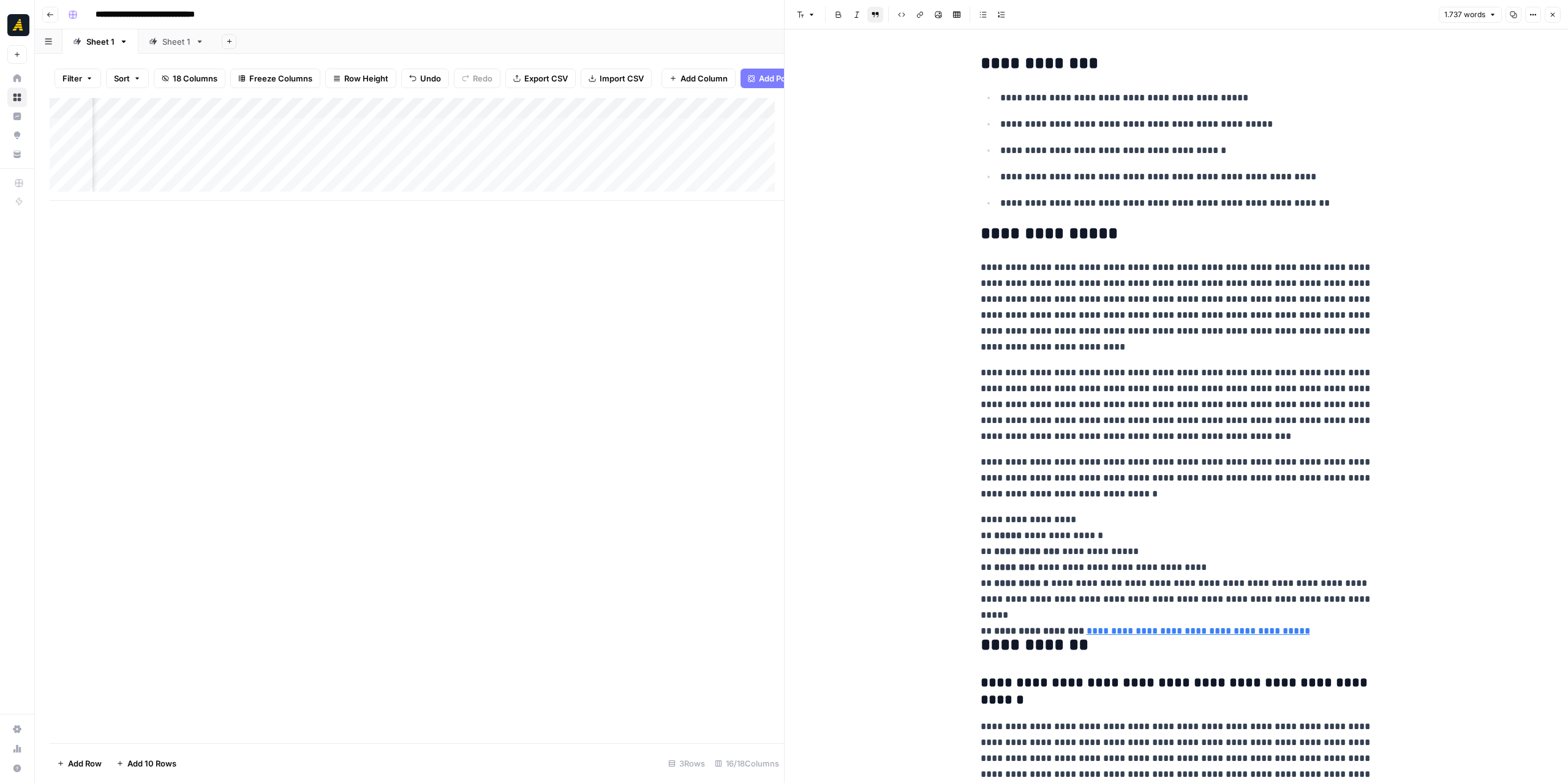
click at [1322, 621] on p "**********" at bounding box center [1176, 567] width 392 height 111
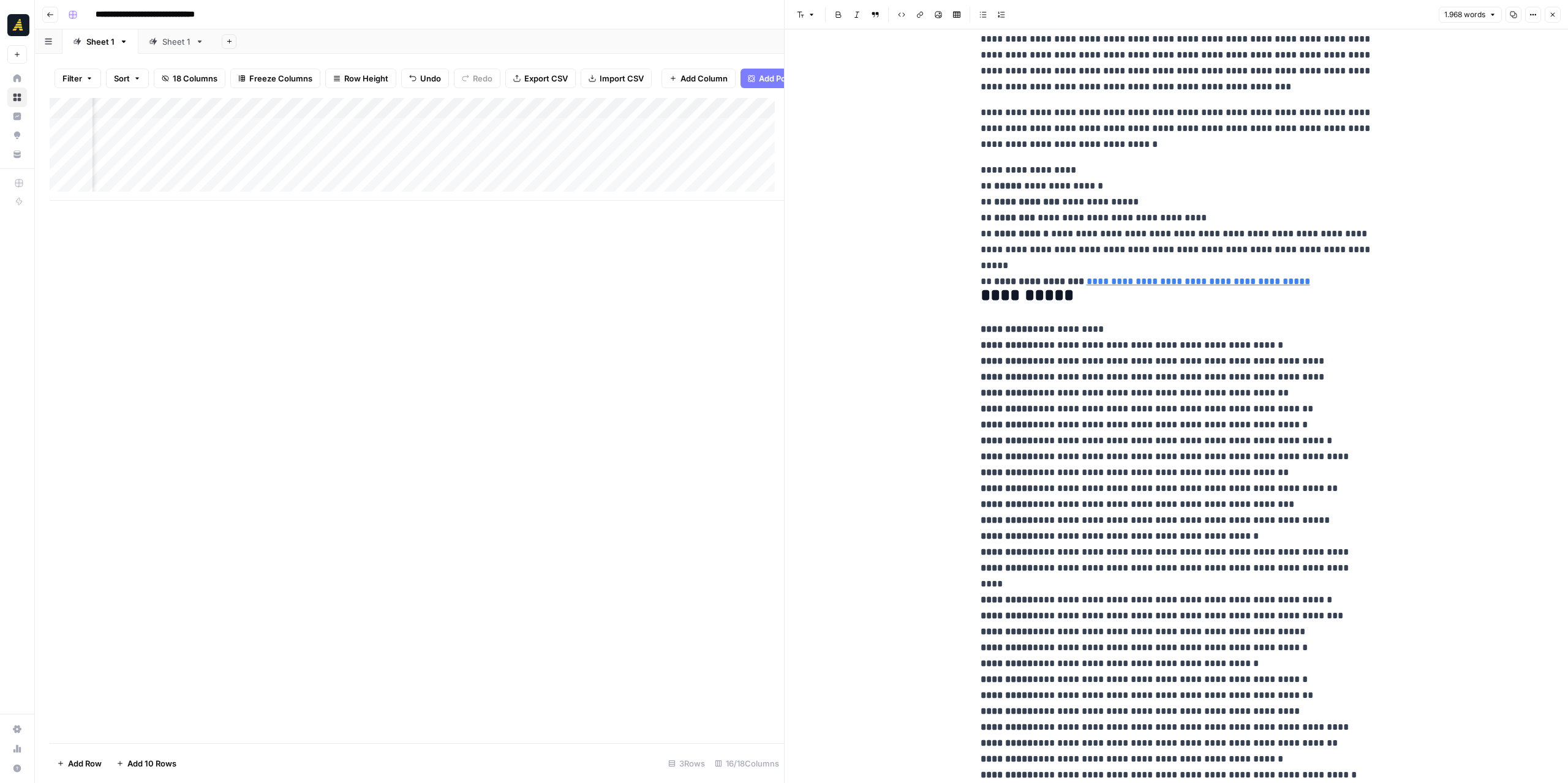
scroll to position [0, 918]
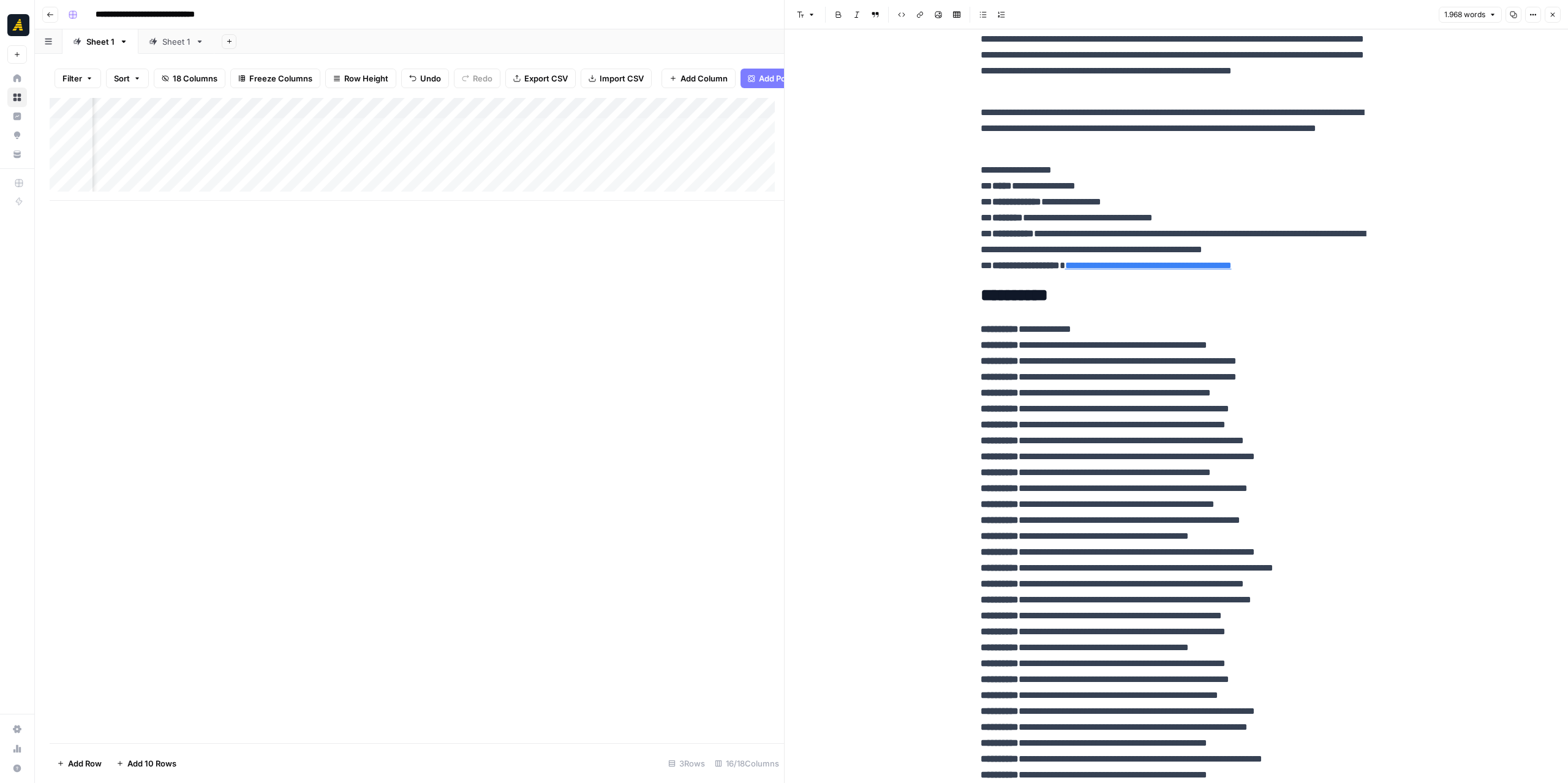
click at [288, 135] on div "Add Column" at bounding box center [416, 149] width 734 height 103
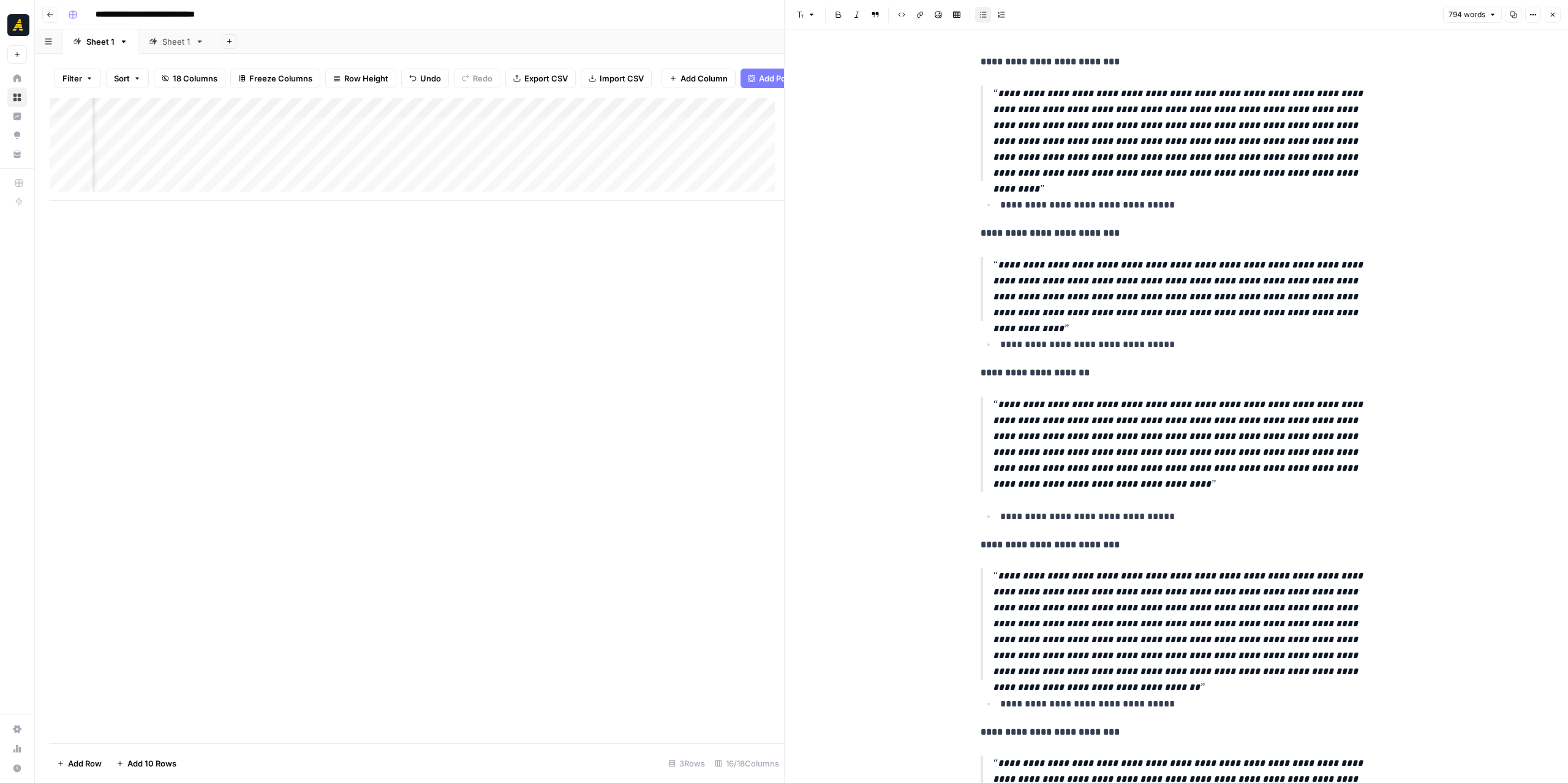
click at [1509, 15] on button "Copy" at bounding box center [1513, 14] width 16 height 16
click at [1551, 13] on icon "button" at bounding box center [1553, 14] width 7 height 7
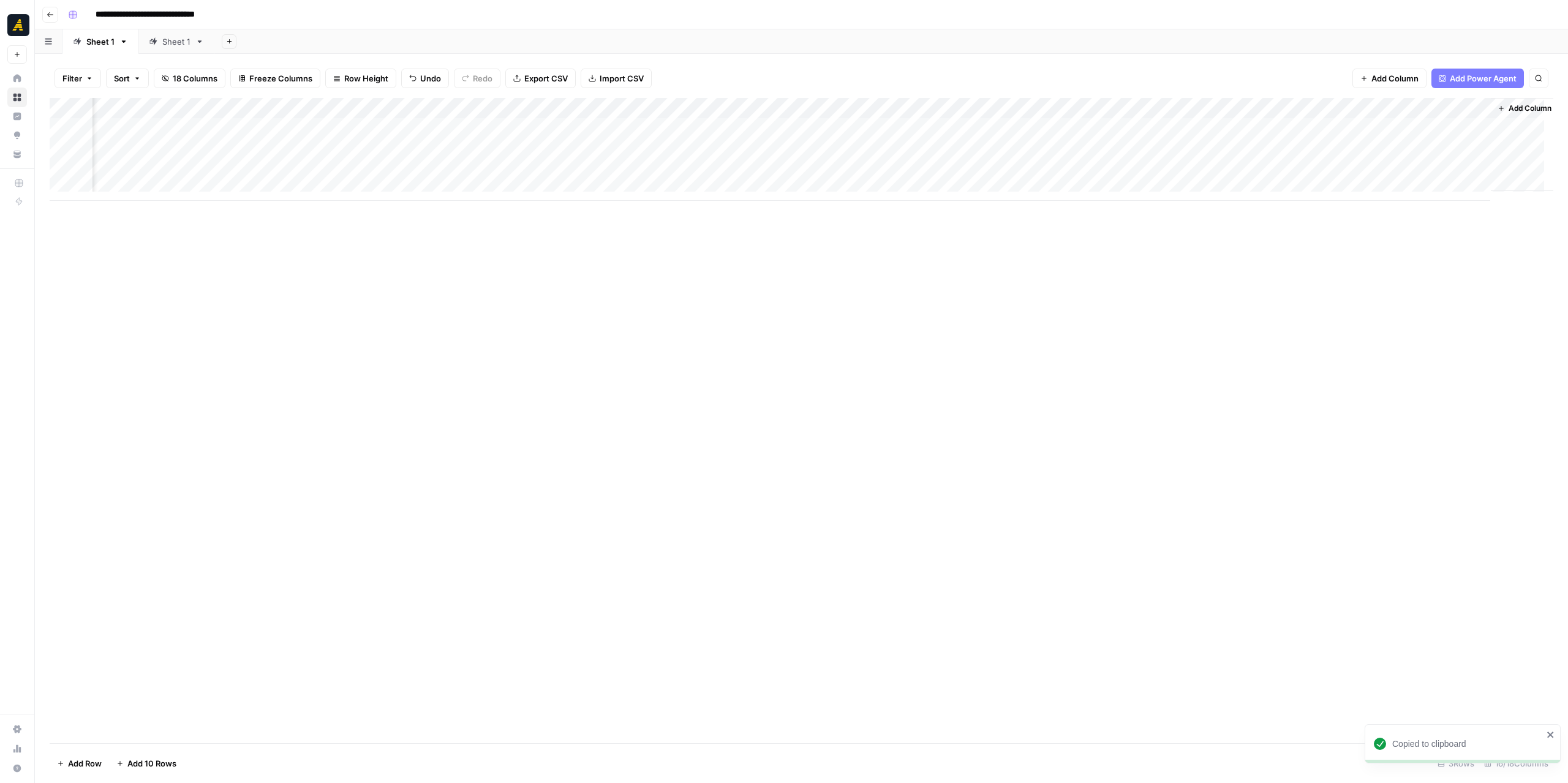
scroll to position [0, 794]
click at [928, 126] on div "Add Column" at bounding box center [801, 149] width 1504 height 103
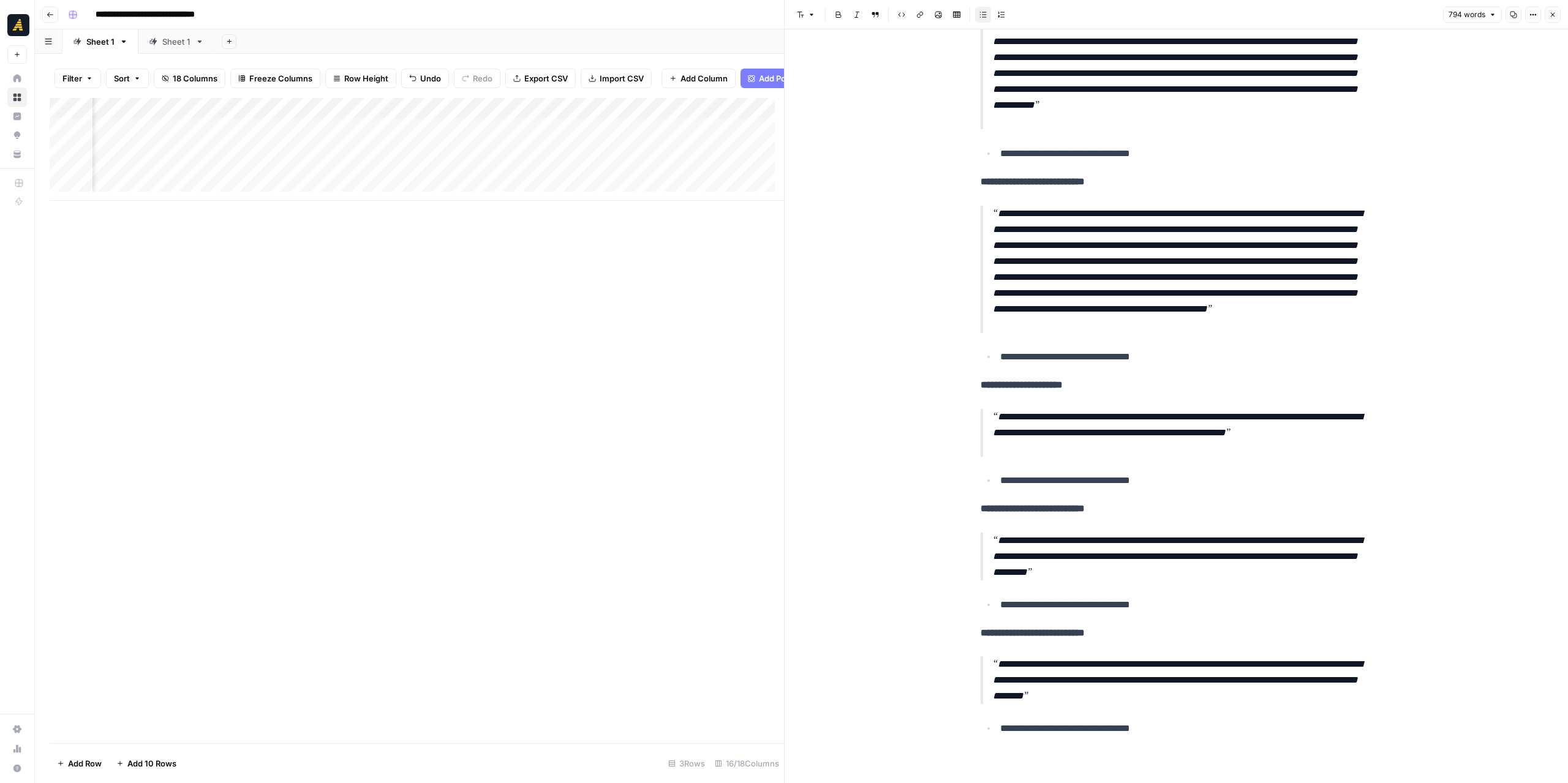
scroll to position [0, 921]
click at [556, 138] on div "Add Column" at bounding box center [416, 149] width 734 height 103
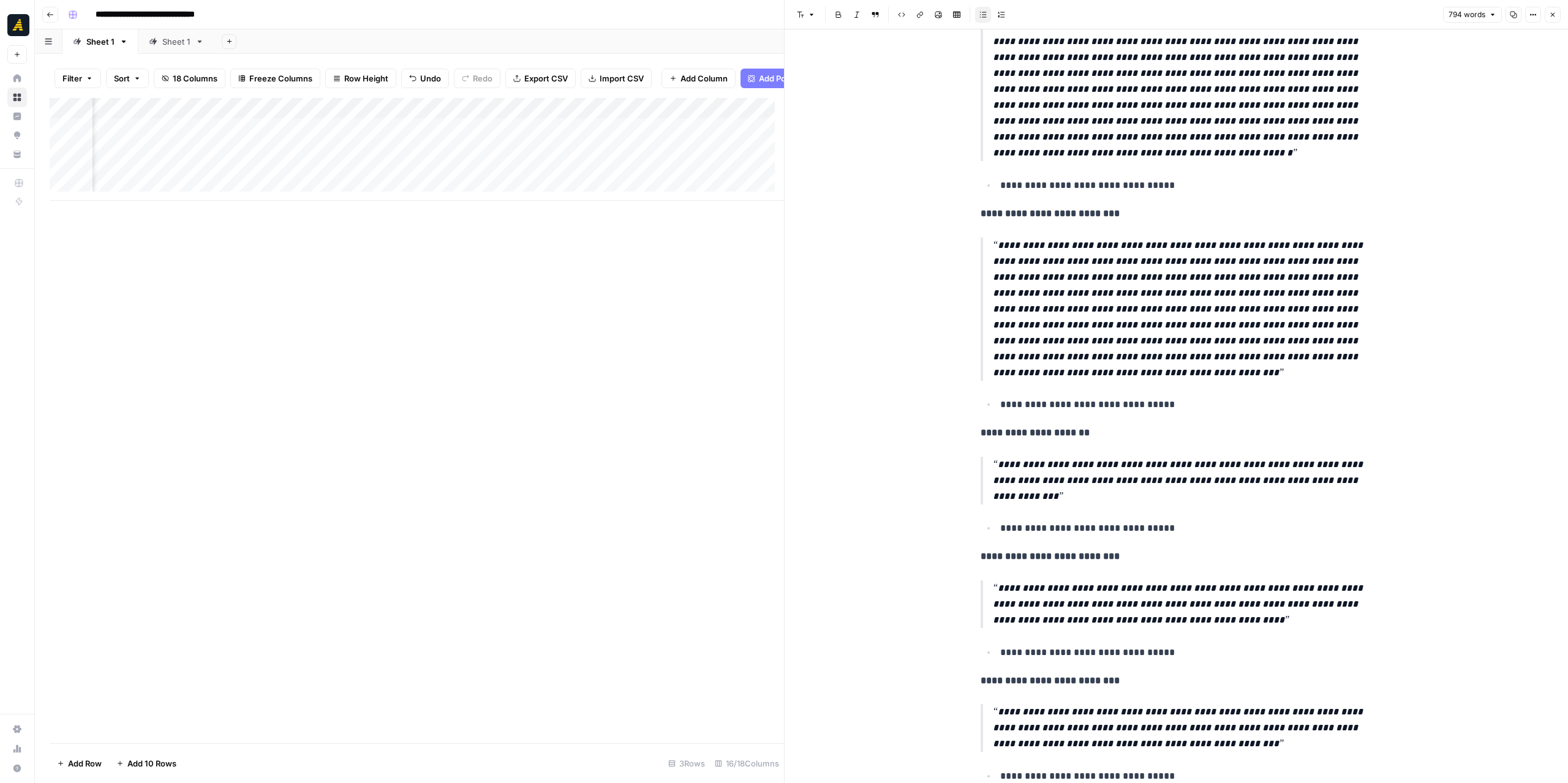
click at [556, 138] on div "Add Column" at bounding box center [416, 149] width 734 height 103
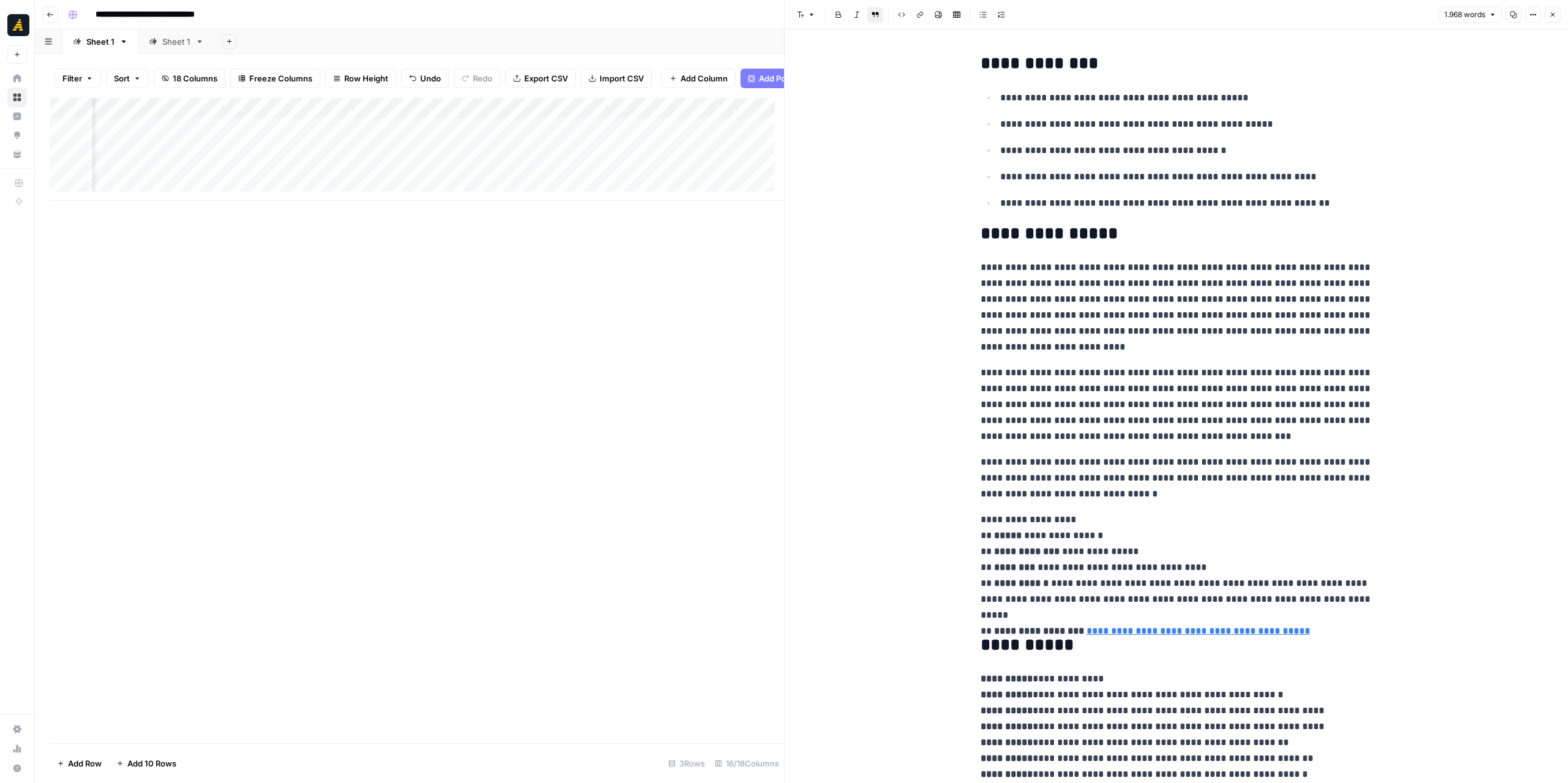
click at [1511, 17] on icon "button" at bounding box center [1513, 14] width 7 height 7
click at [176, 162] on div "Add Column" at bounding box center [416, 149] width 734 height 103
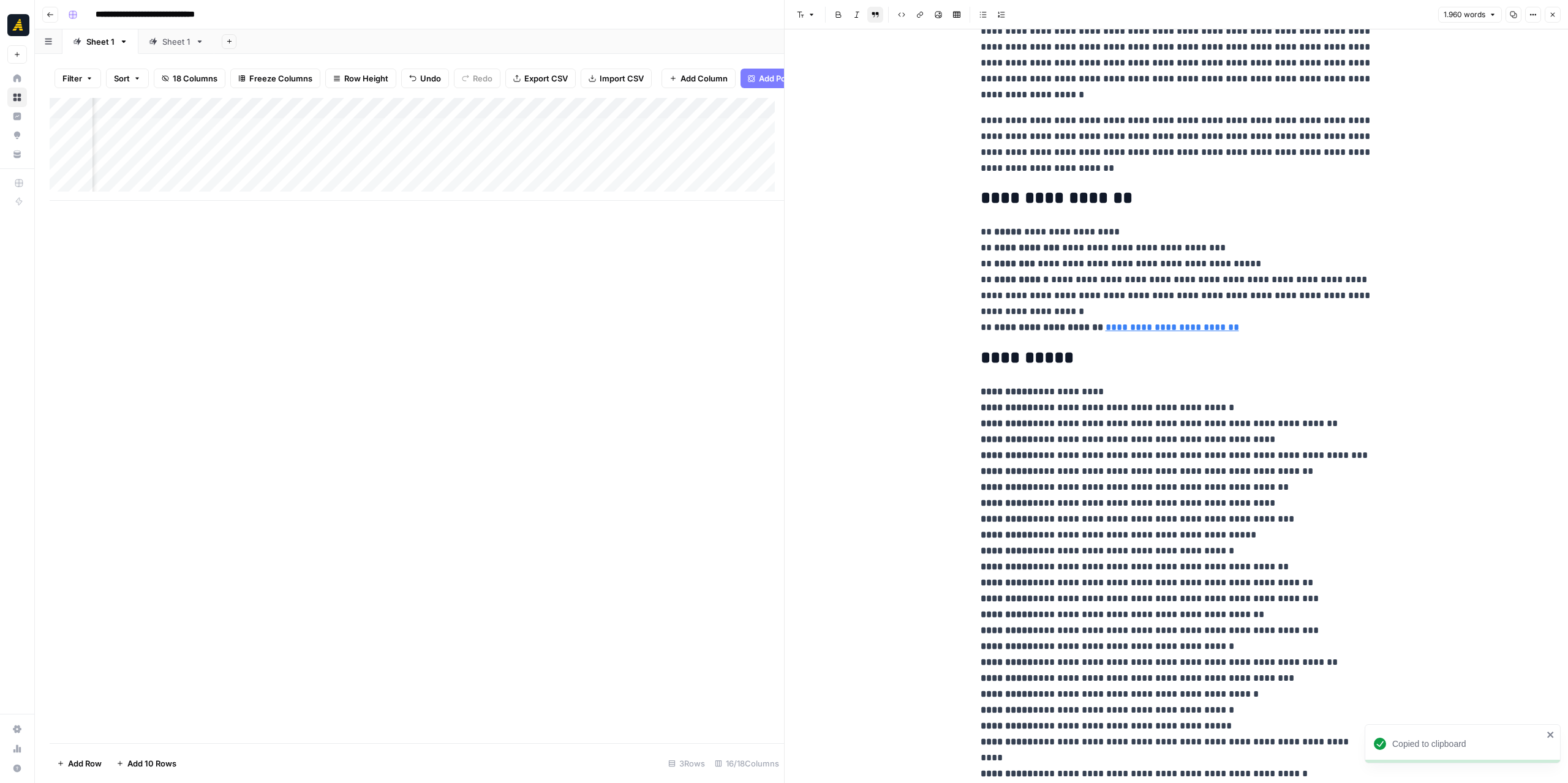
scroll to position [367, 0]
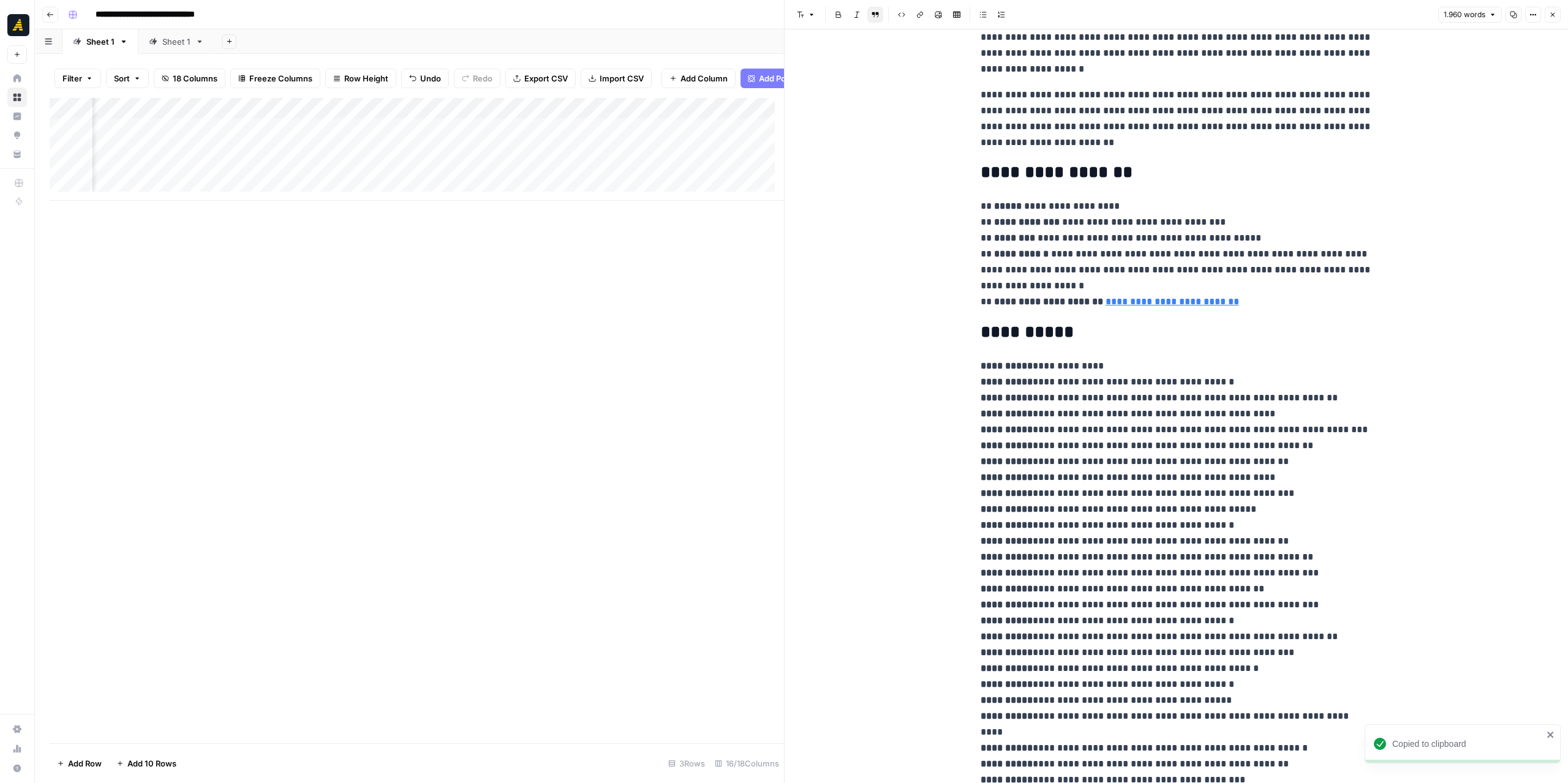
click at [149, 139] on div "Add Column" at bounding box center [416, 149] width 734 height 103
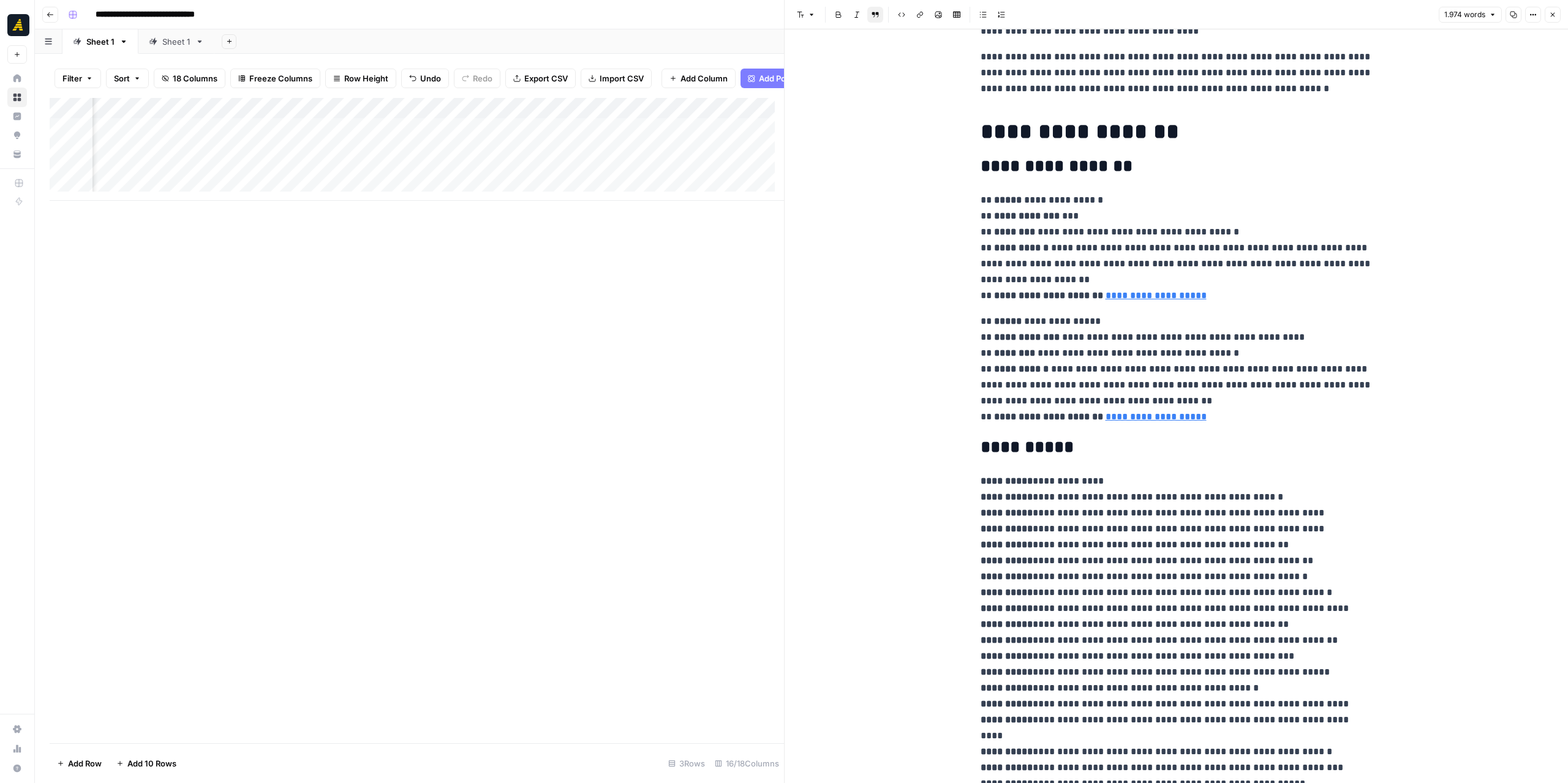
scroll to position [367, 0]
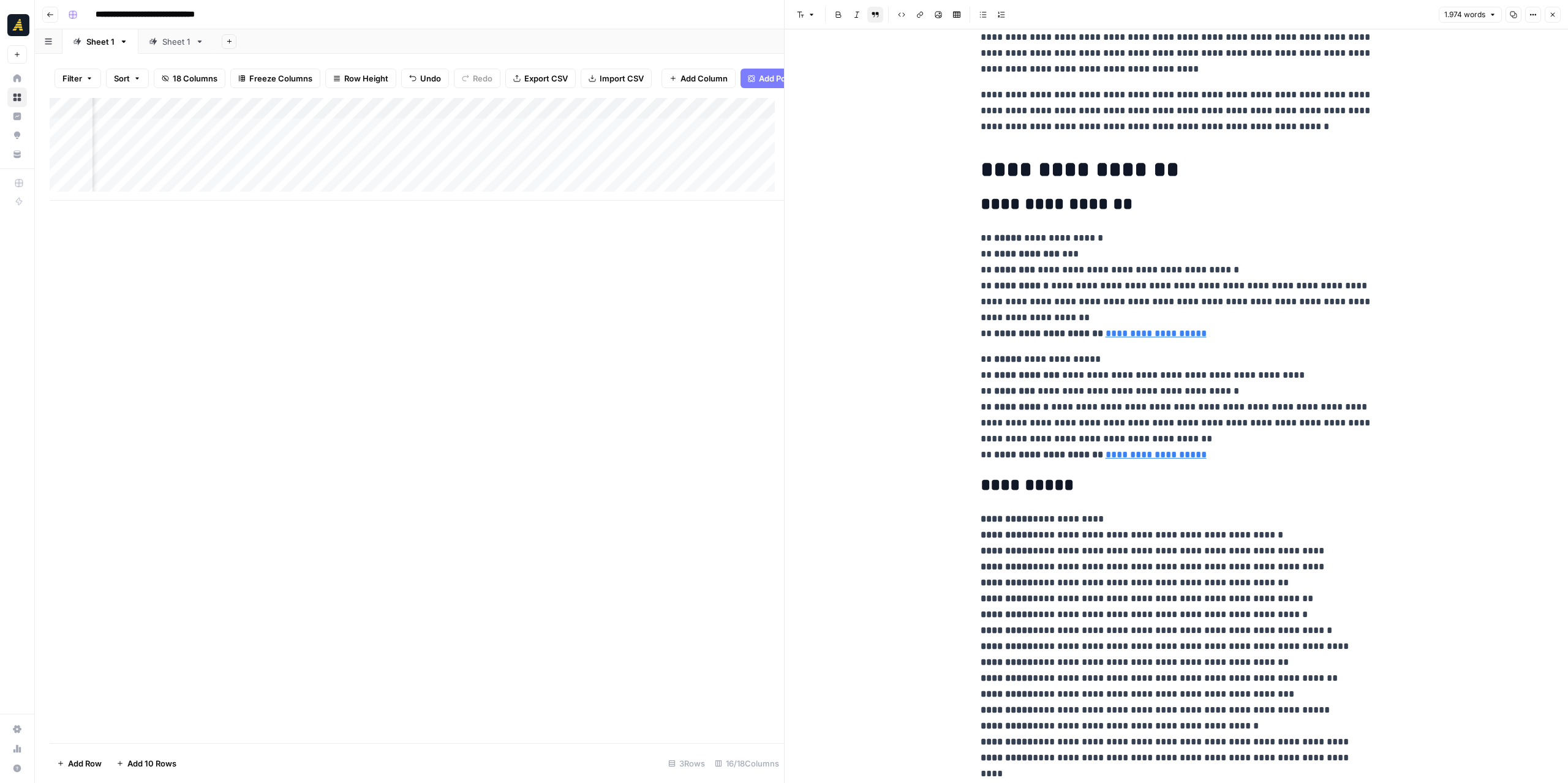
click at [734, 140] on div "Add Column" at bounding box center [416, 149] width 734 height 103
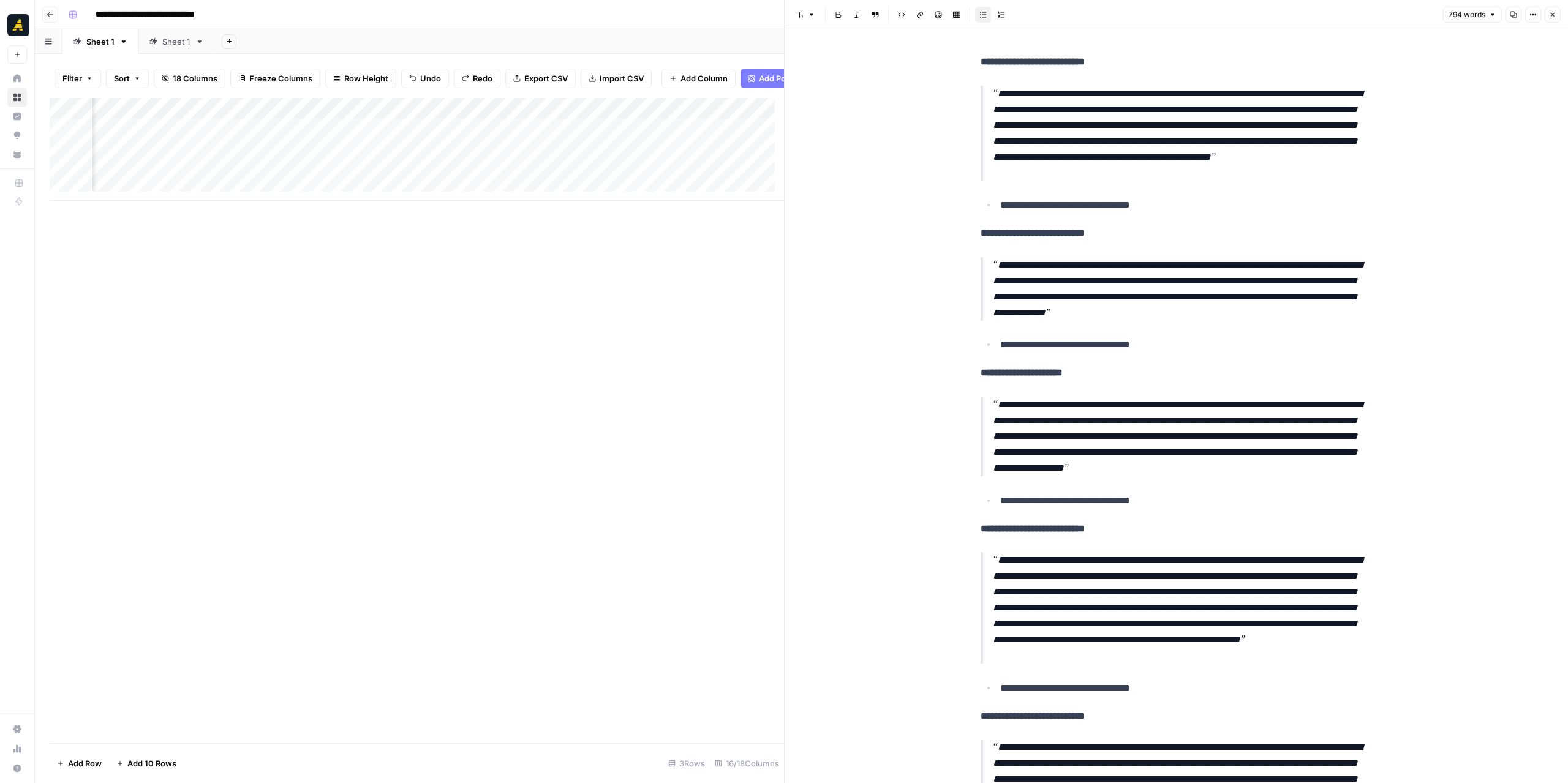
click at [155, 132] on div "Add Column" at bounding box center [416, 149] width 734 height 103
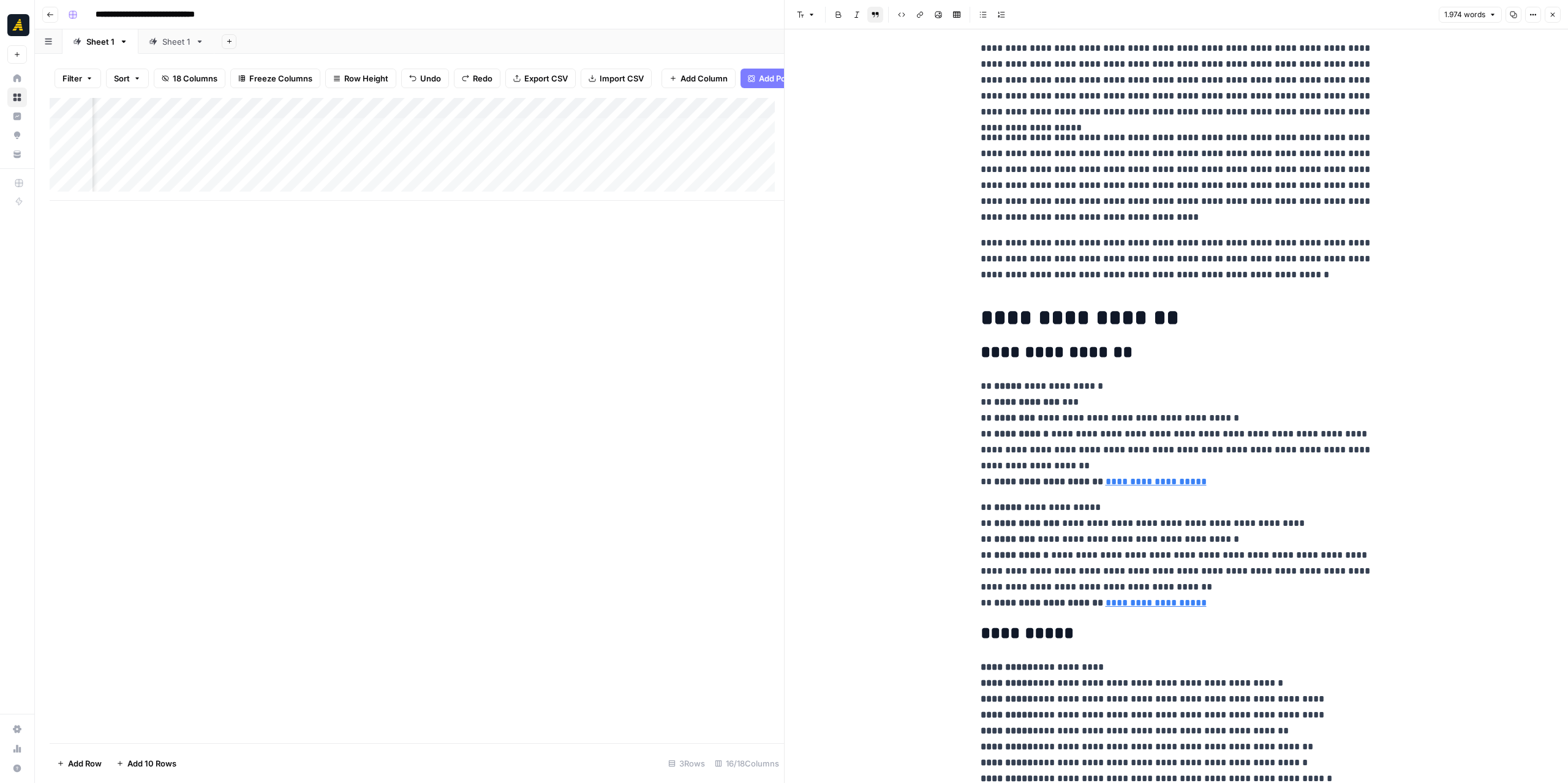
scroll to position [61, 0]
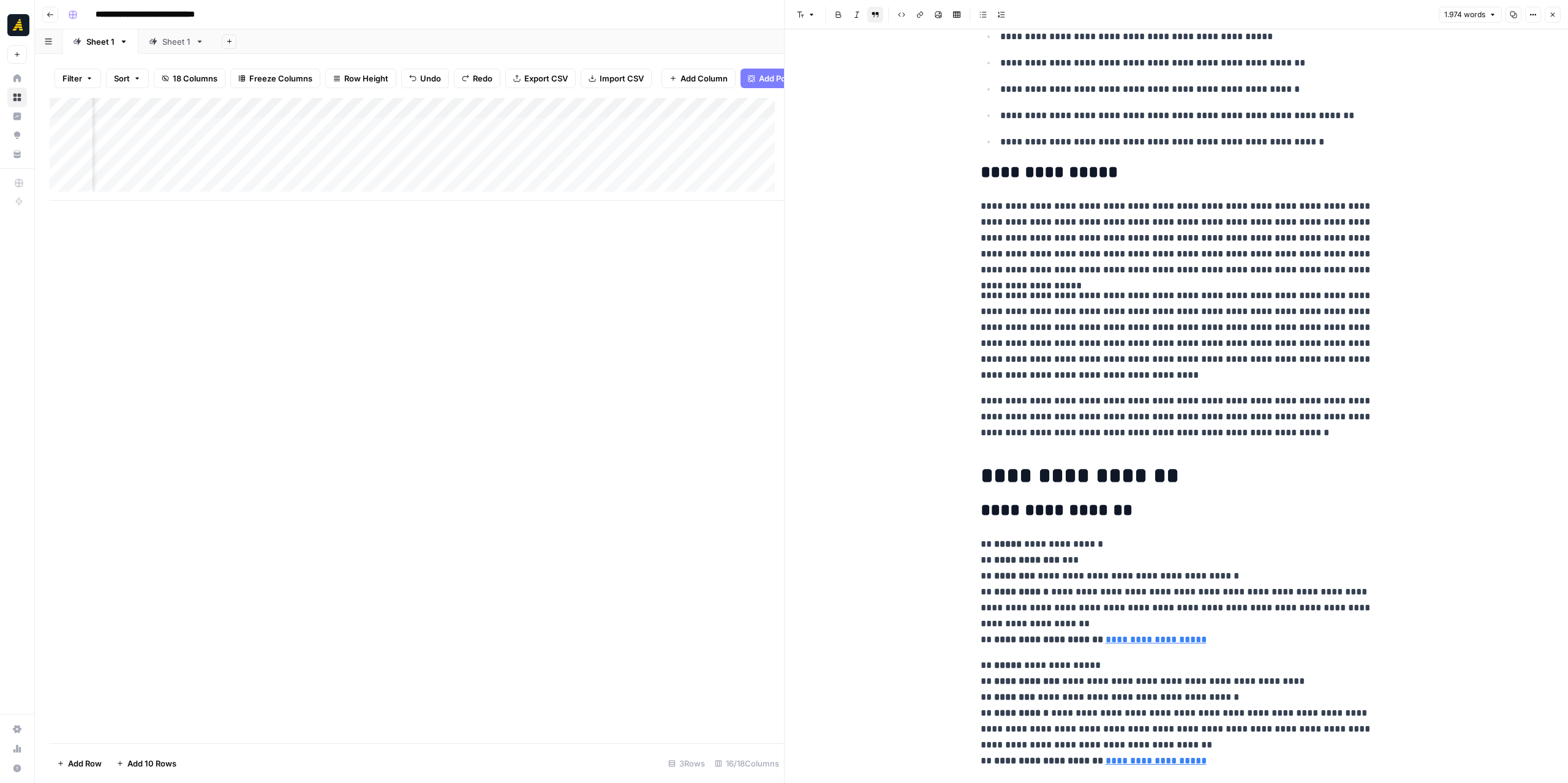
click at [521, 121] on div "Add Column" at bounding box center [416, 149] width 734 height 103
click at [409, 331] on span "Remove Column" at bounding box center [406, 334] width 107 height 12
click at [752, 132] on span "Delete" at bounding box center [740, 137] width 27 height 12
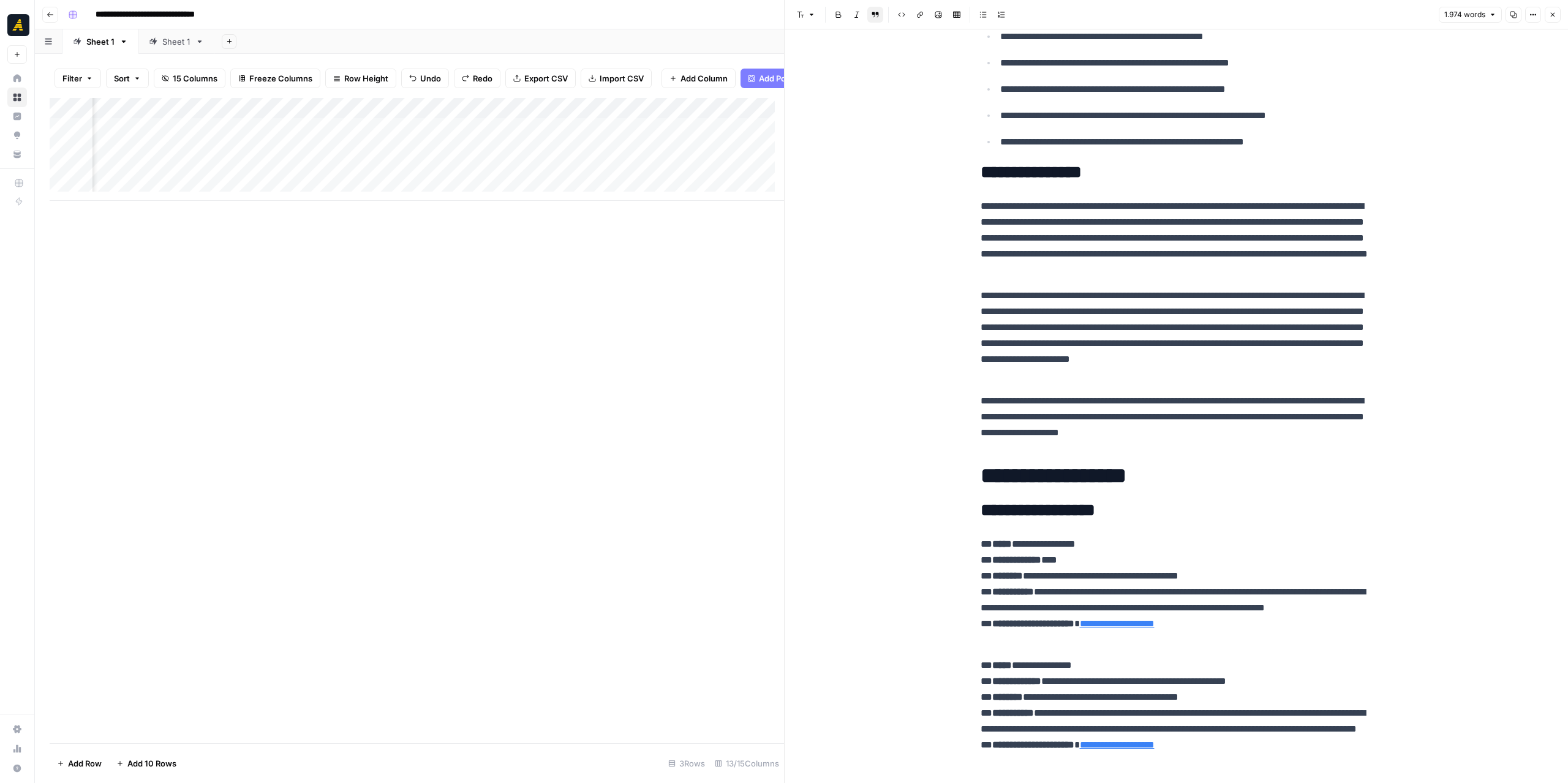
scroll to position [0, 627]
click at [491, 116] on div "Add Column" at bounding box center [416, 149] width 734 height 103
drag, startPoint x: 477, startPoint y: 144, endPoint x: 458, endPoint y: 145, distance: 19.0
click at [458, 145] on input "Show Notes (1)" at bounding box center [475, 147] width 124 height 12
type input "Show Notes"
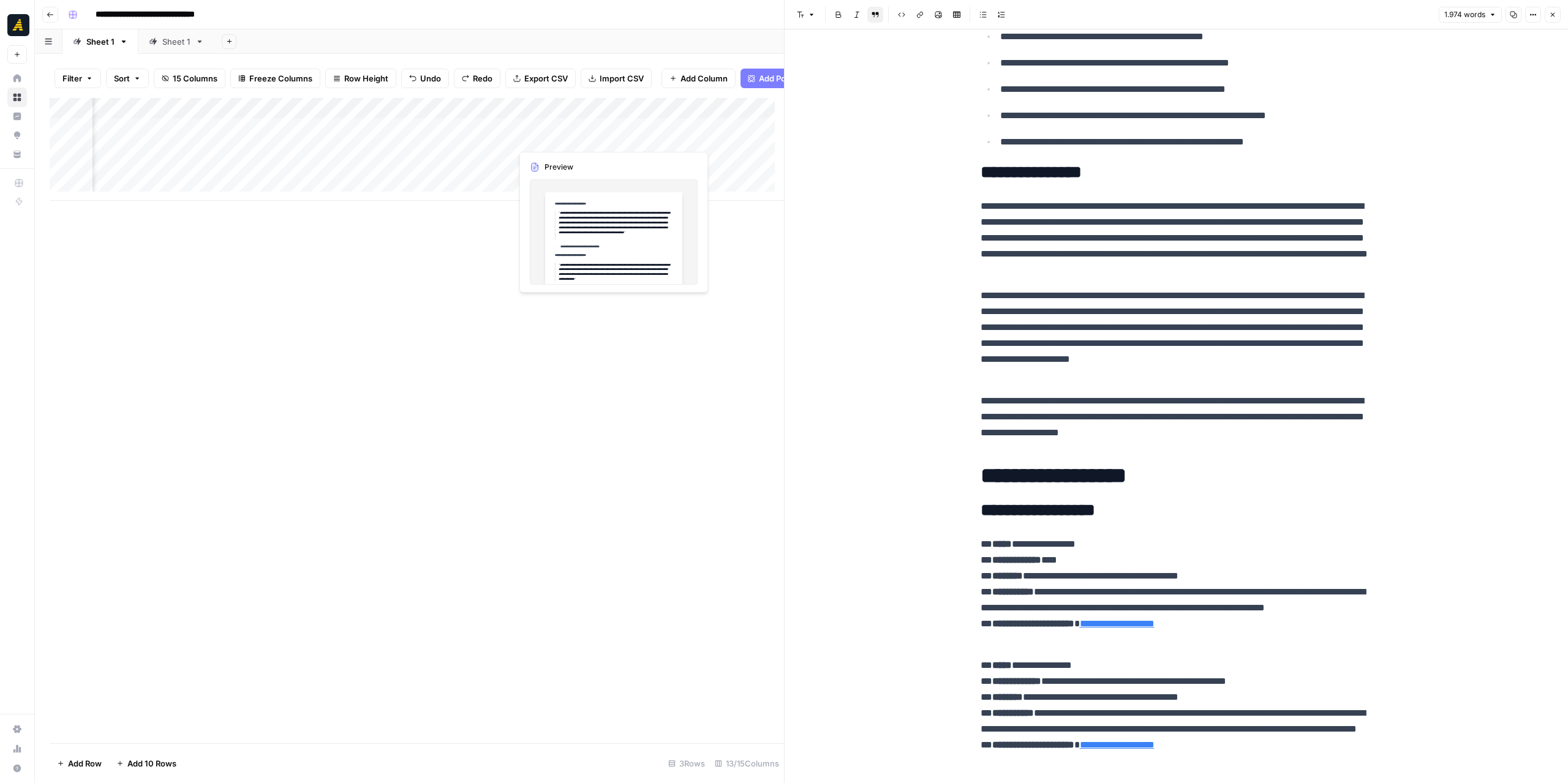
click at [573, 117] on div "Add Column" at bounding box center [416, 149] width 734 height 103
click at [599, 150] on input "Quotes Validation (1)" at bounding box center [585, 147] width 124 height 12
drag, startPoint x: 601, startPoint y: 150, endPoint x: 588, endPoint y: 150, distance: 13.0
click at [588, 150] on input "Quotes Validation (1)" at bounding box center [585, 147] width 124 height 12
type input "Quotes Validation"
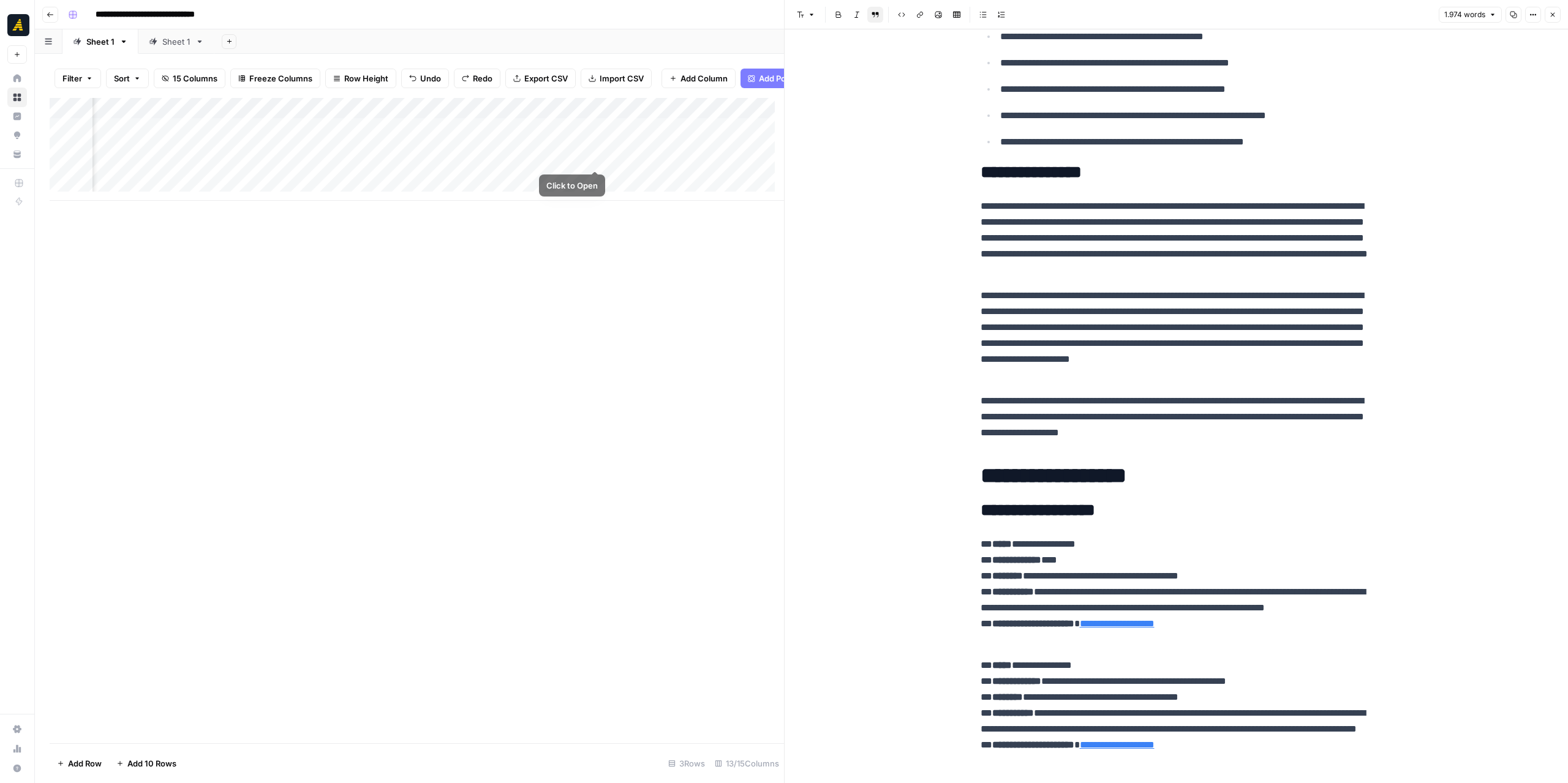
click at [600, 279] on div "Add Column" at bounding box center [416, 421] width 734 height 646
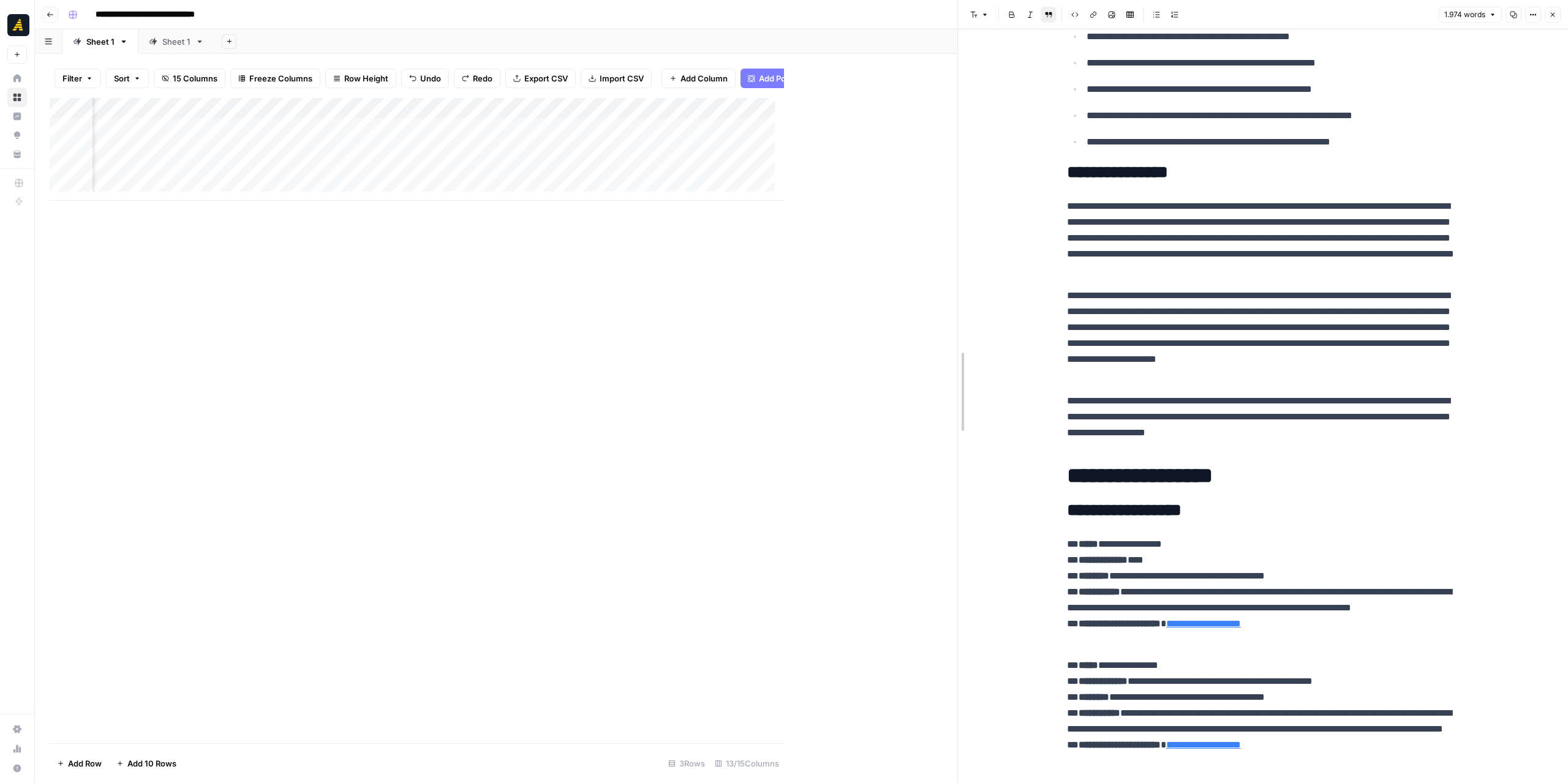
drag, startPoint x: 784, startPoint y: 303, endPoint x: 1023, endPoint y: 320, distance: 239.6
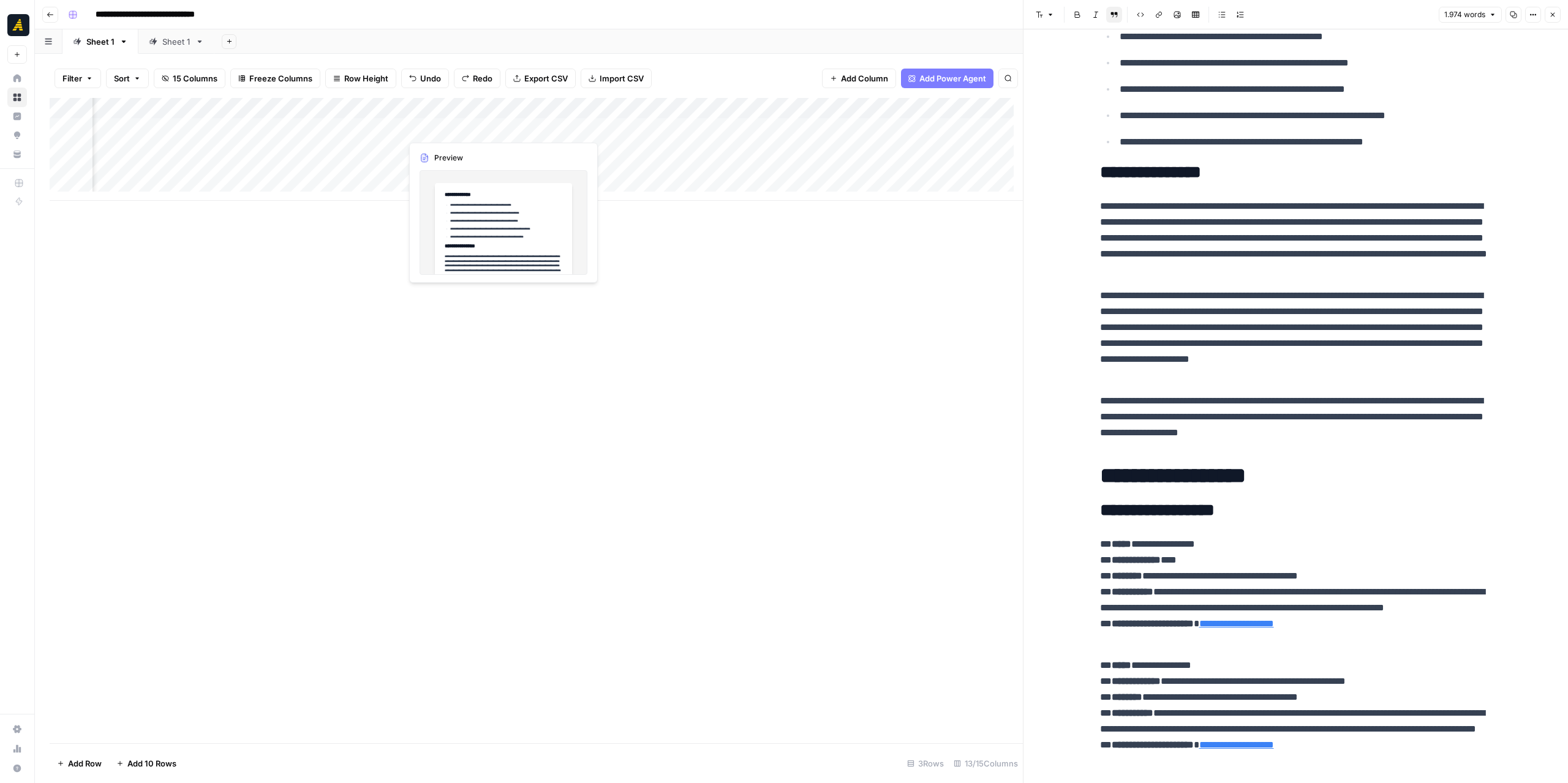
click at [460, 130] on div "Add Column" at bounding box center [536, 149] width 973 height 103
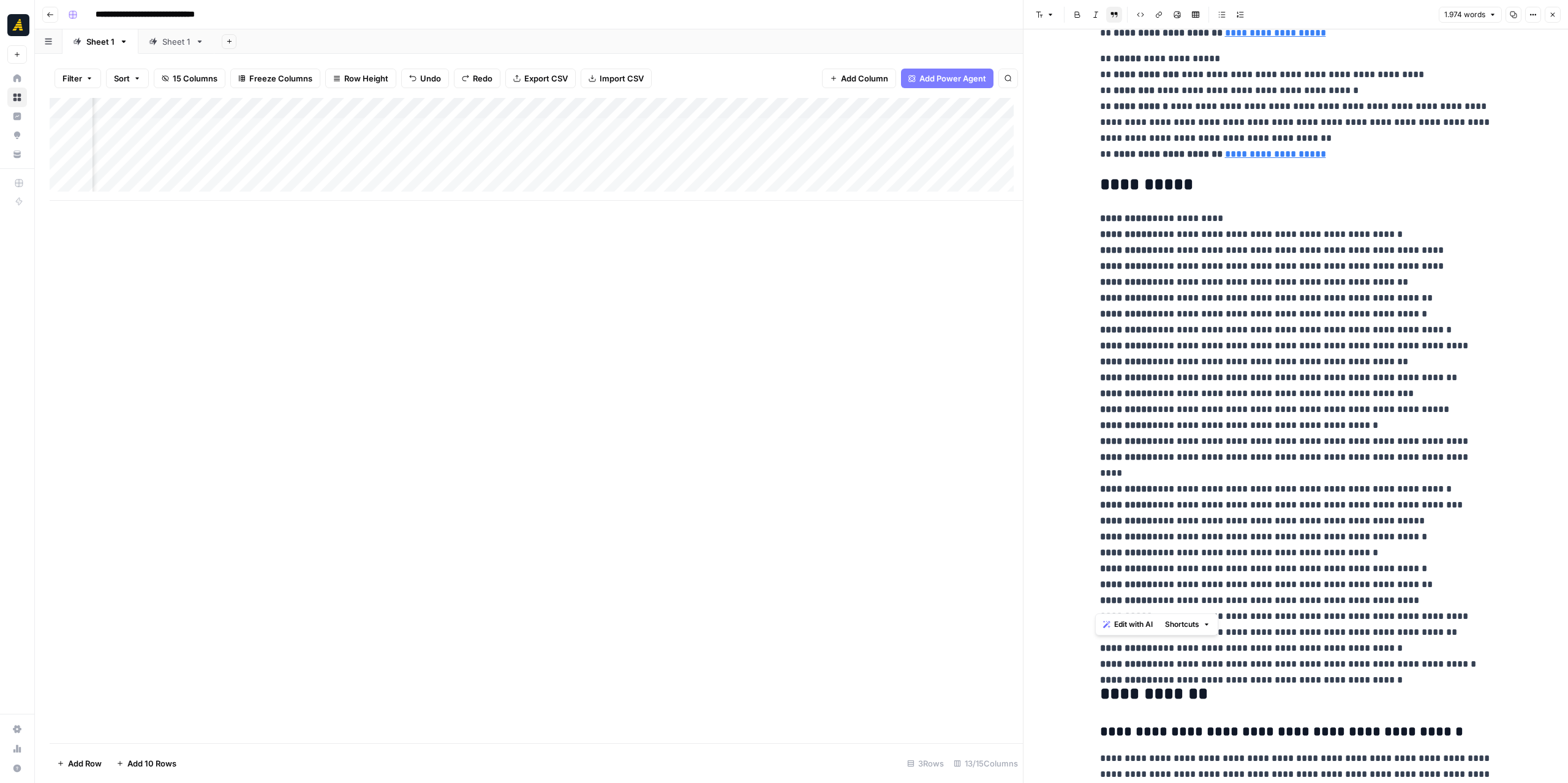
scroll to position [735, 0]
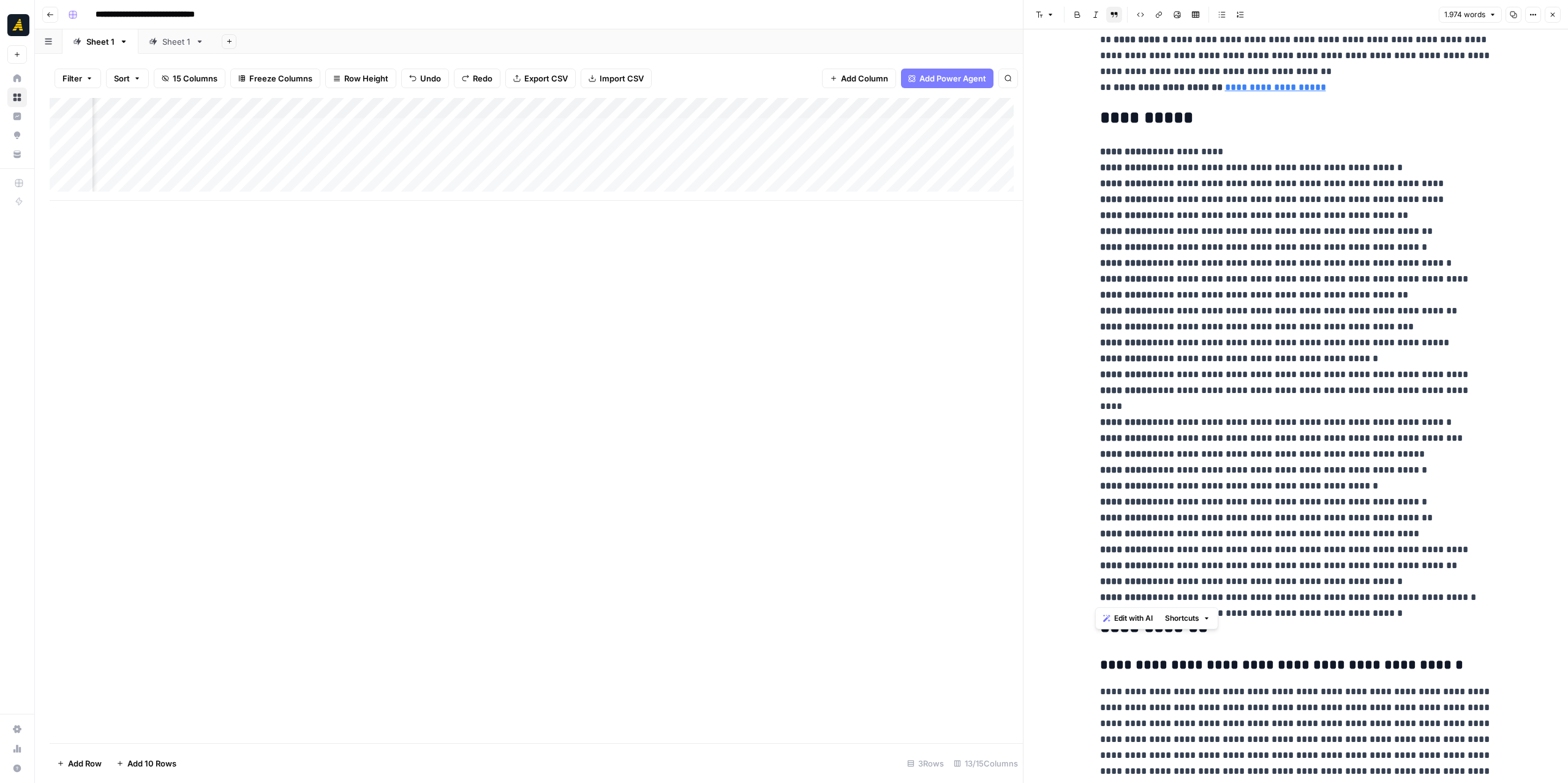
drag, startPoint x: 1097, startPoint y: 602, endPoint x: 1385, endPoint y: 603, distance: 288.0
copy div "**********"
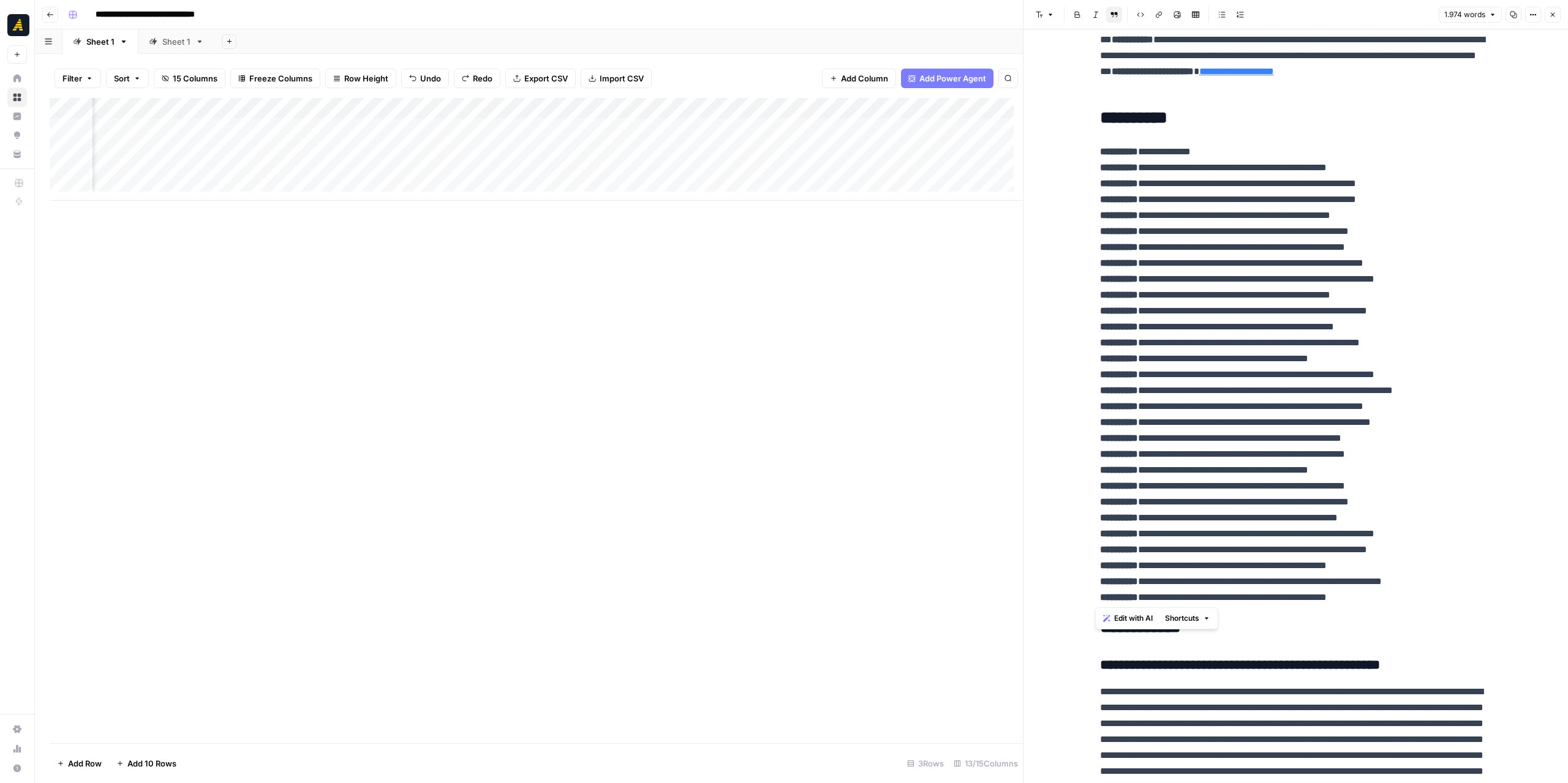
click at [463, 147] on div "Add Column" at bounding box center [536, 149] width 973 height 103
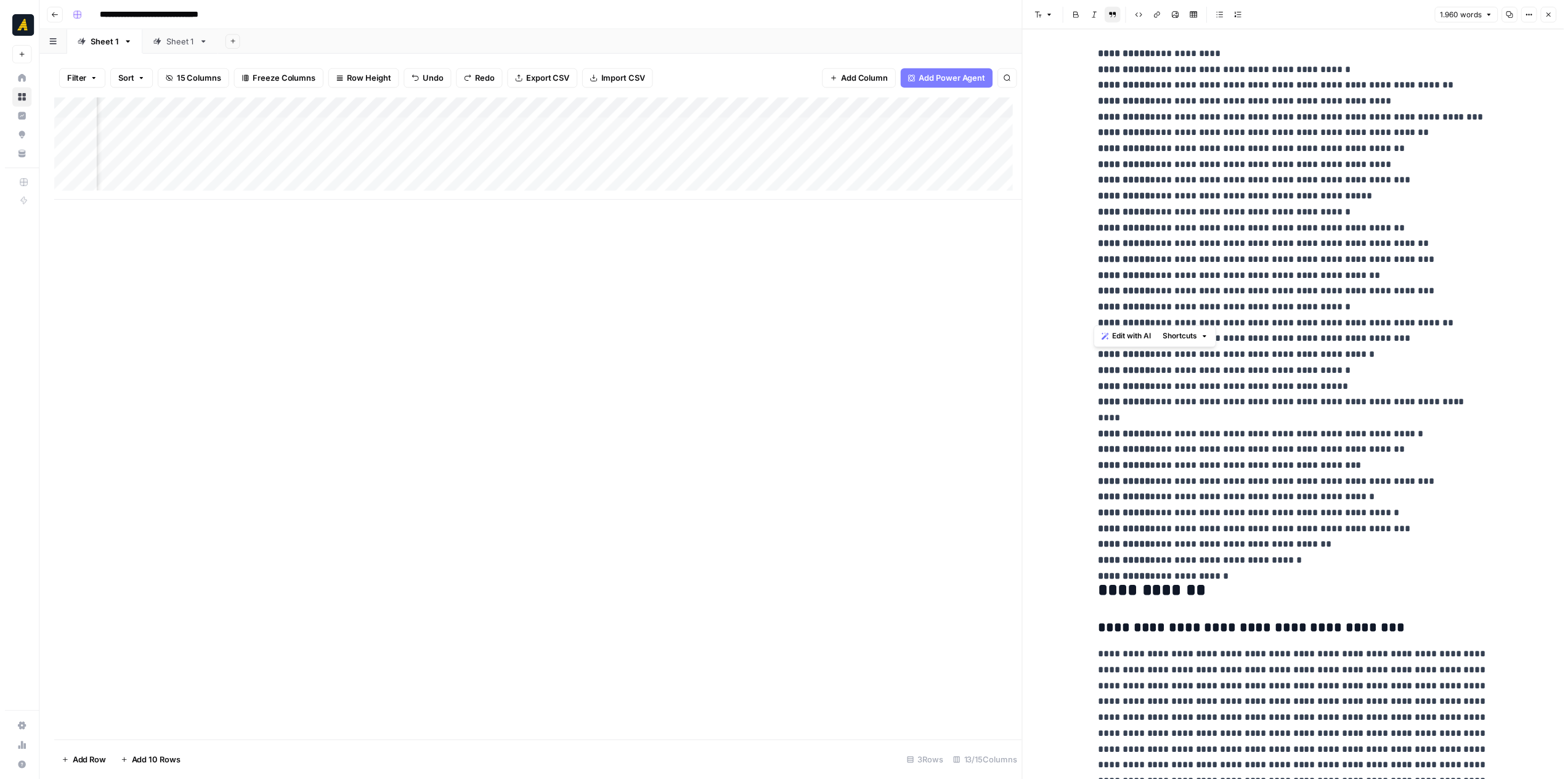
scroll to position [740, 0]
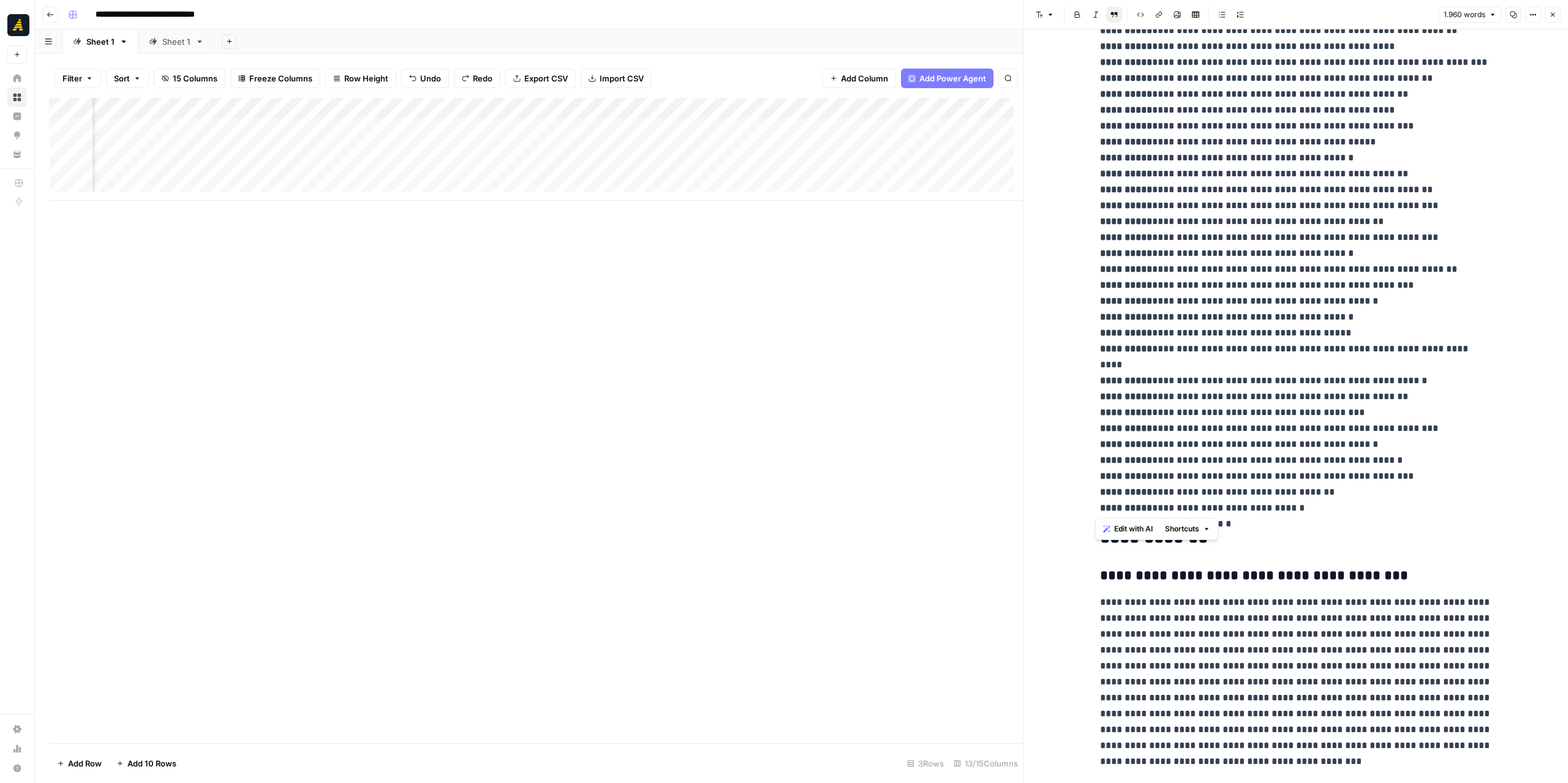
drag, startPoint x: 1095, startPoint y: 209, endPoint x: 1331, endPoint y: 508, distance: 380.9
copy div "**********"
click at [1547, 18] on button "Close" at bounding box center [1553, 14] width 16 height 16
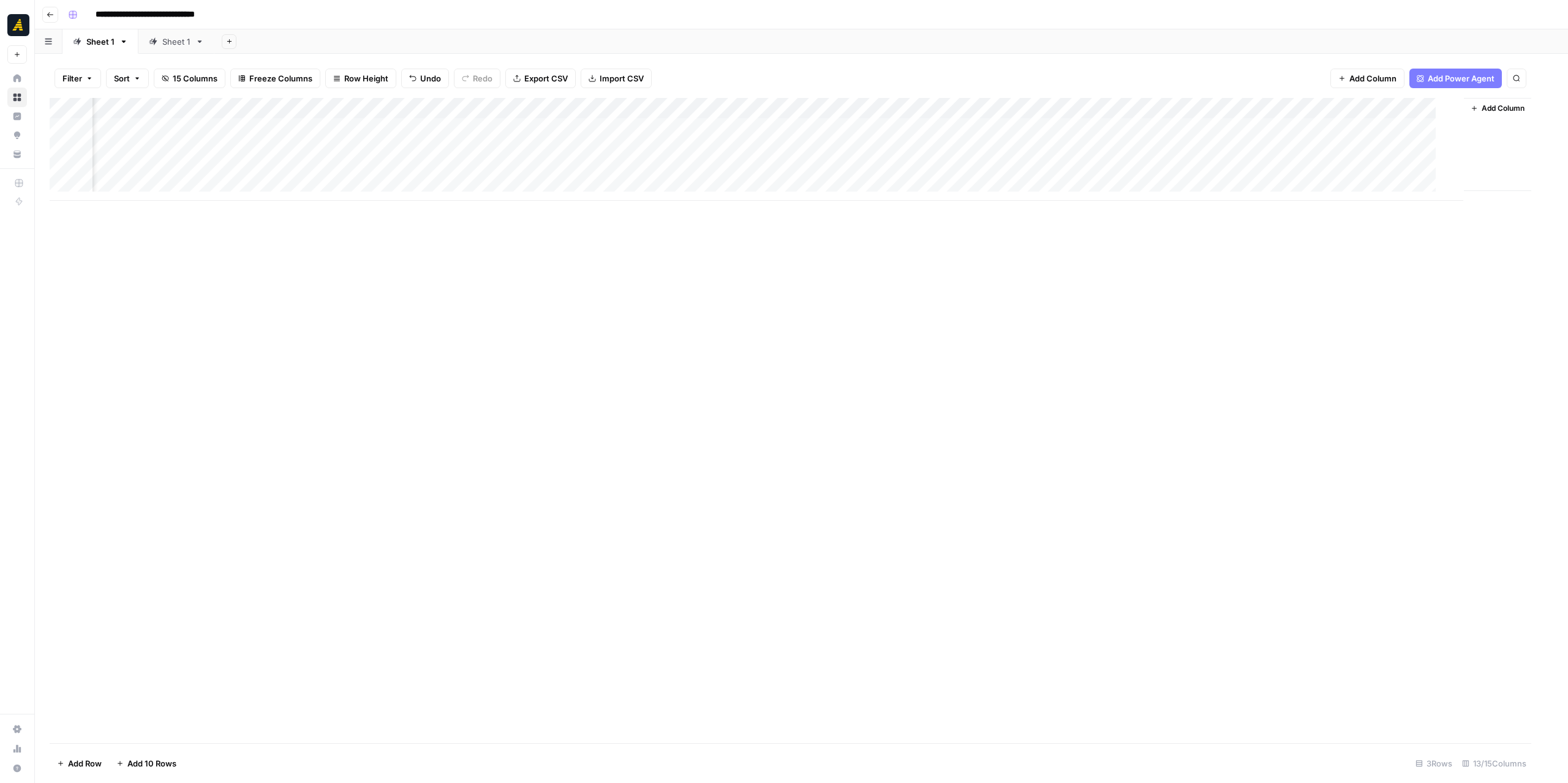
scroll to position [0, 236]
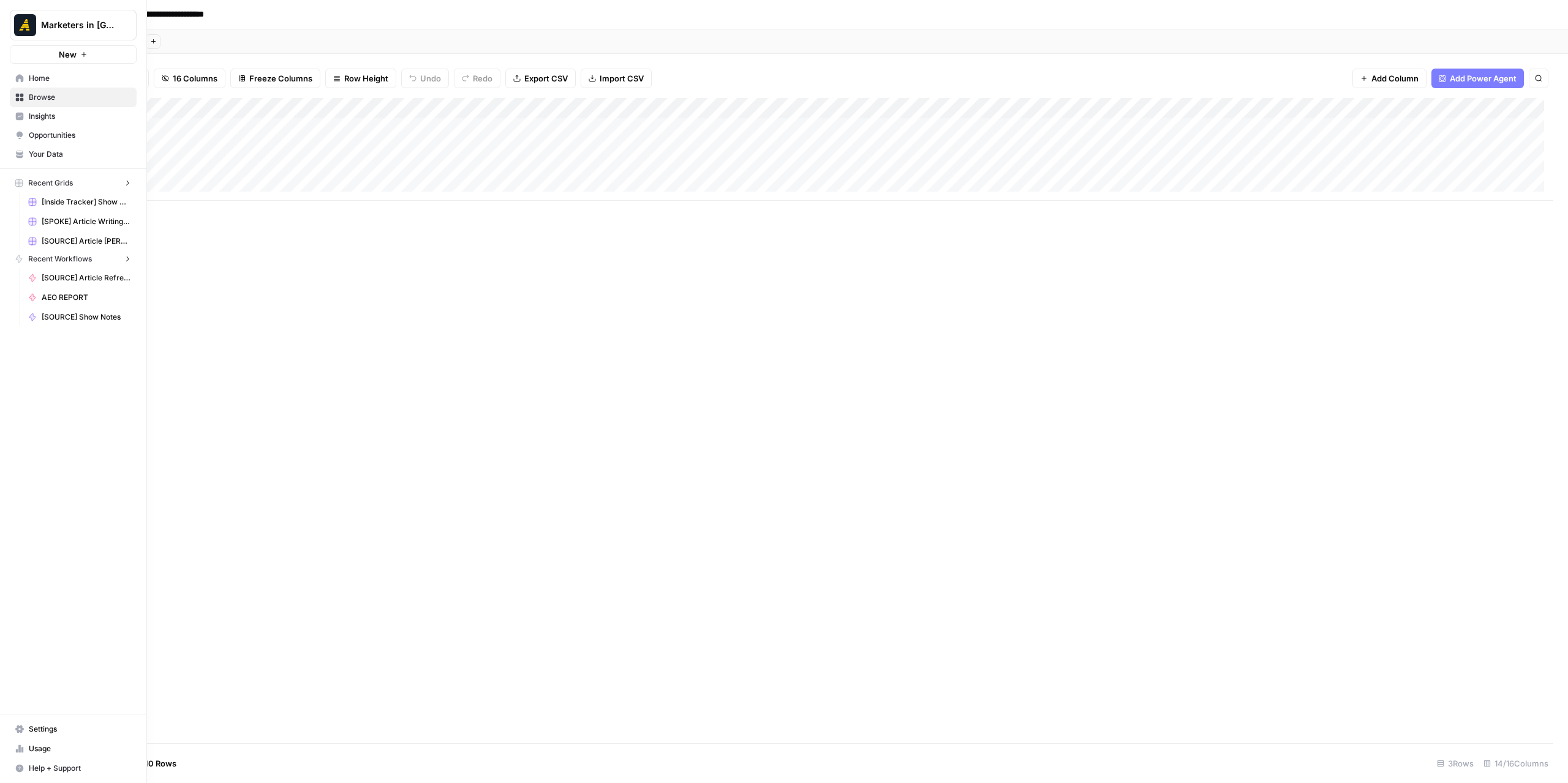
click at [19, 75] on icon at bounding box center [19, 78] width 8 height 8
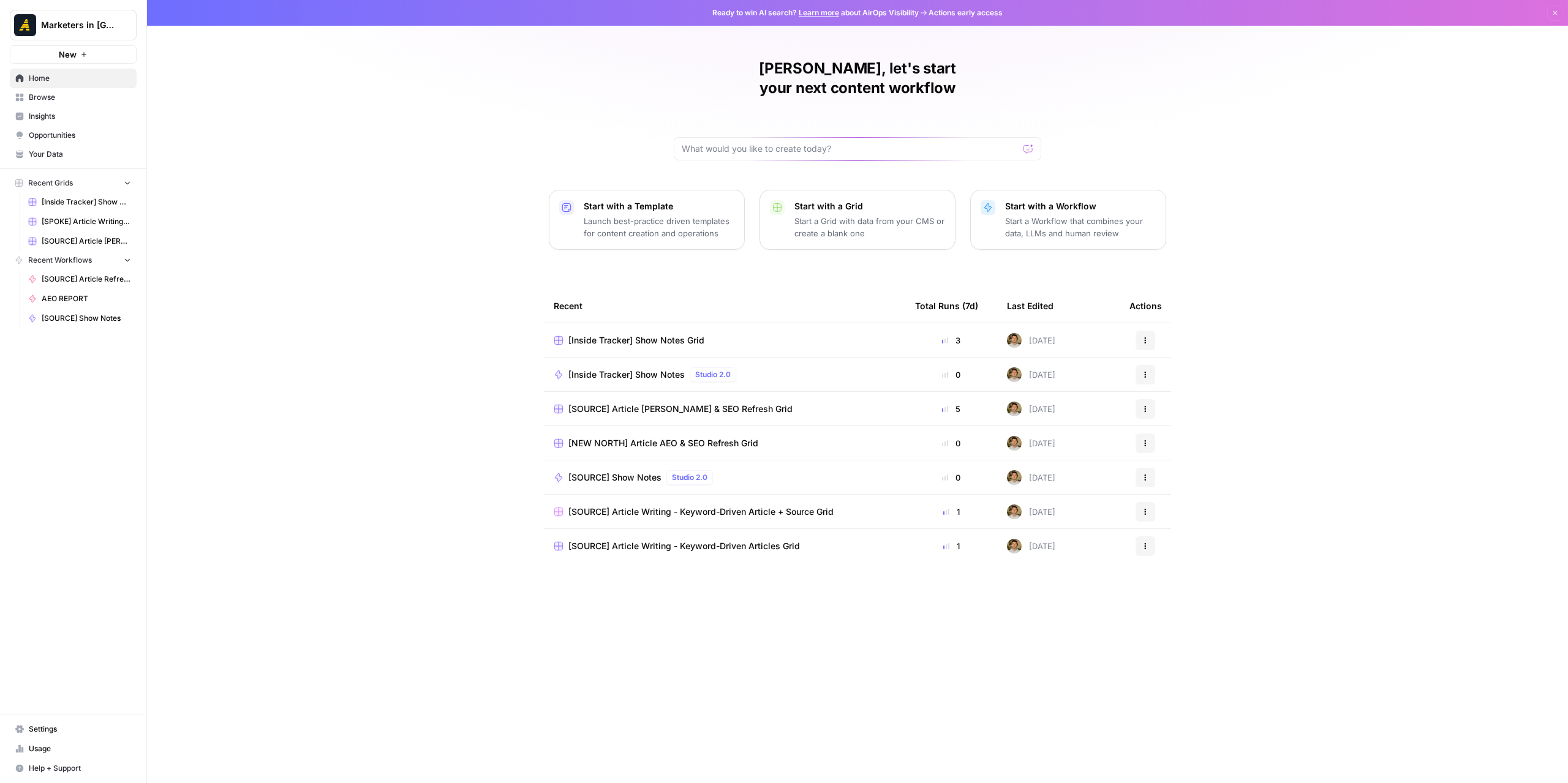
click at [54, 101] on span "Browse" at bounding box center [80, 97] width 102 height 11
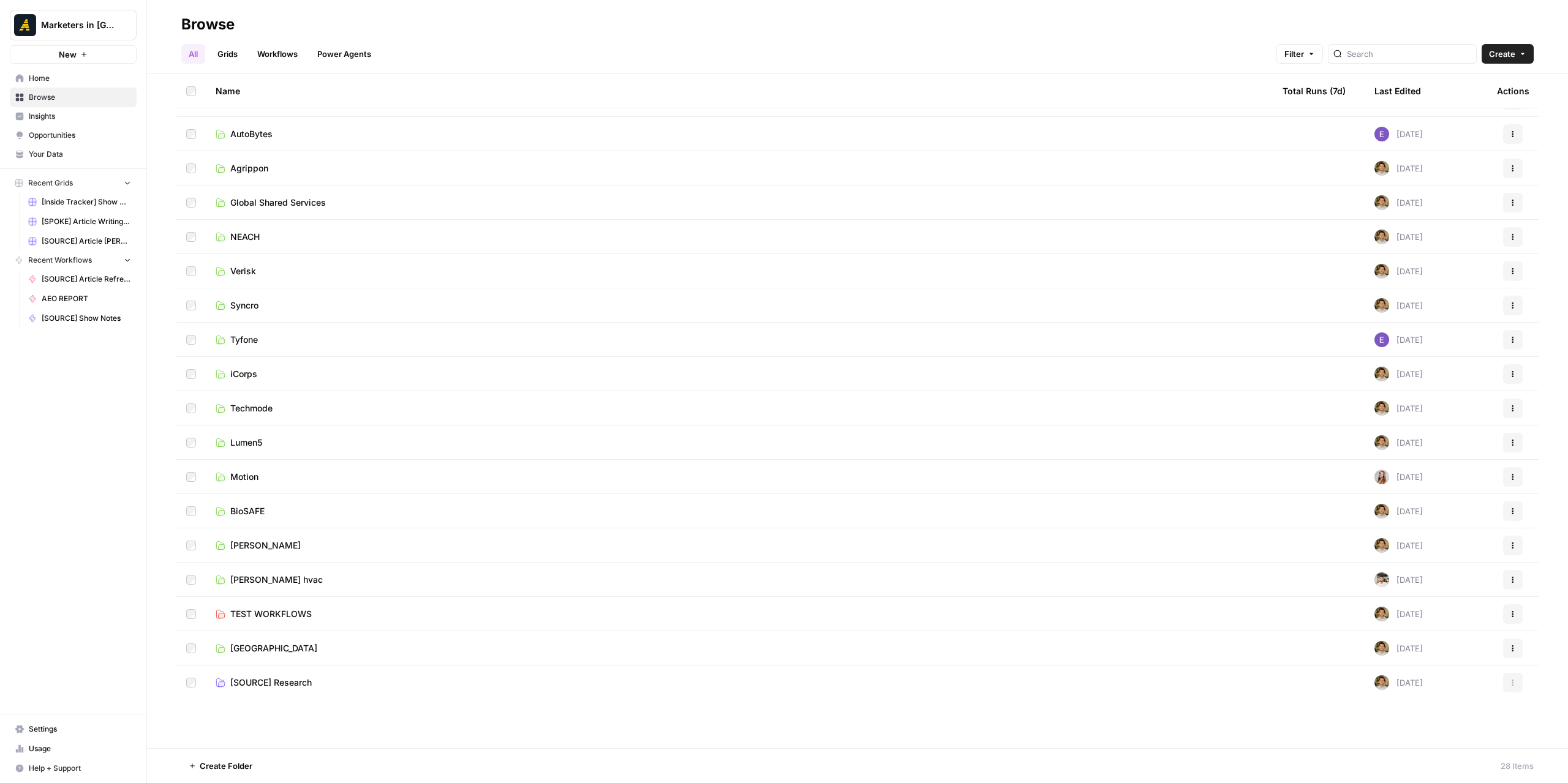
scroll to position [320, 0]
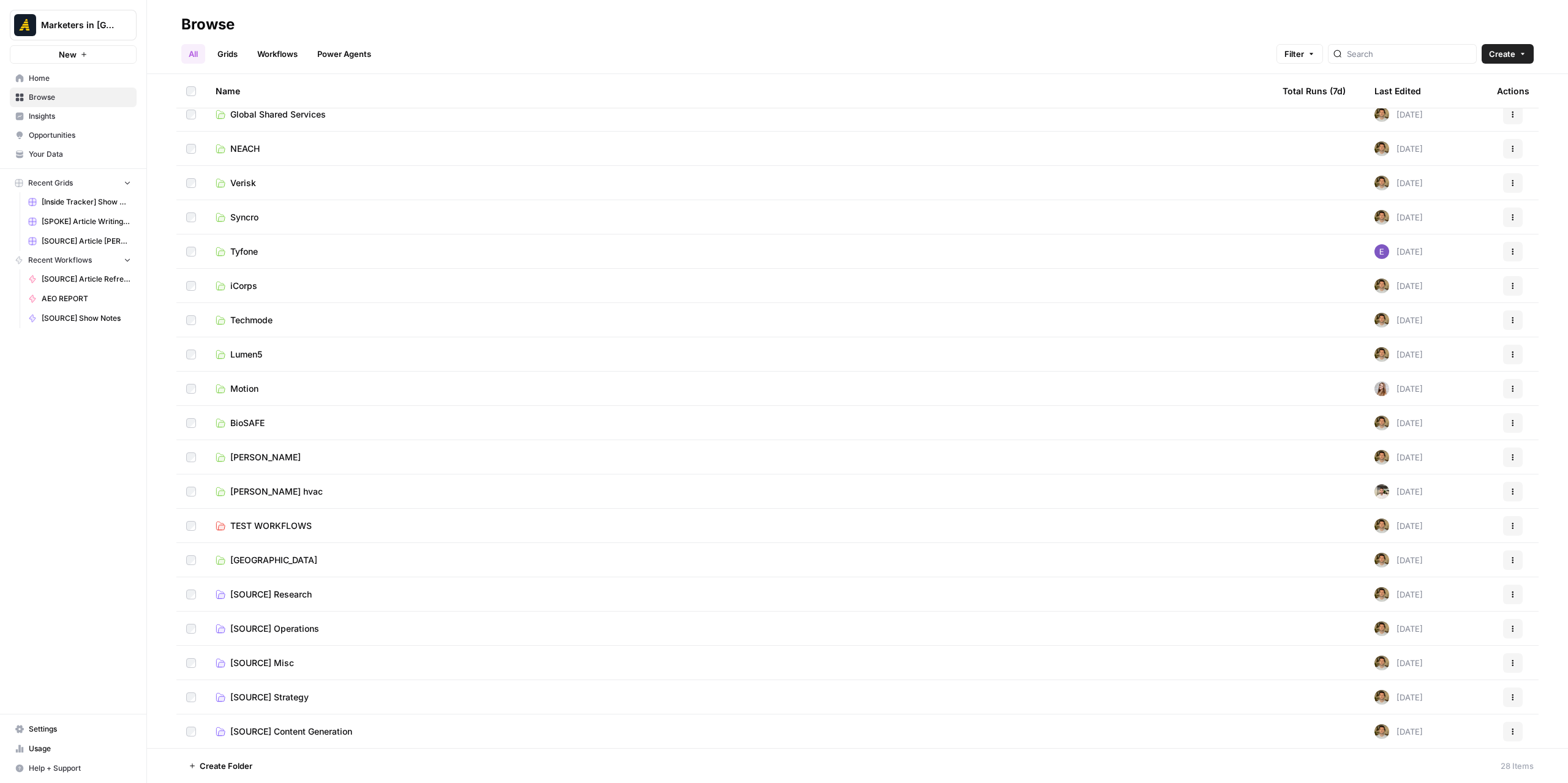
click at [273, 385] on link "Motion" at bounding box center [739, 388] width 1047 height 12
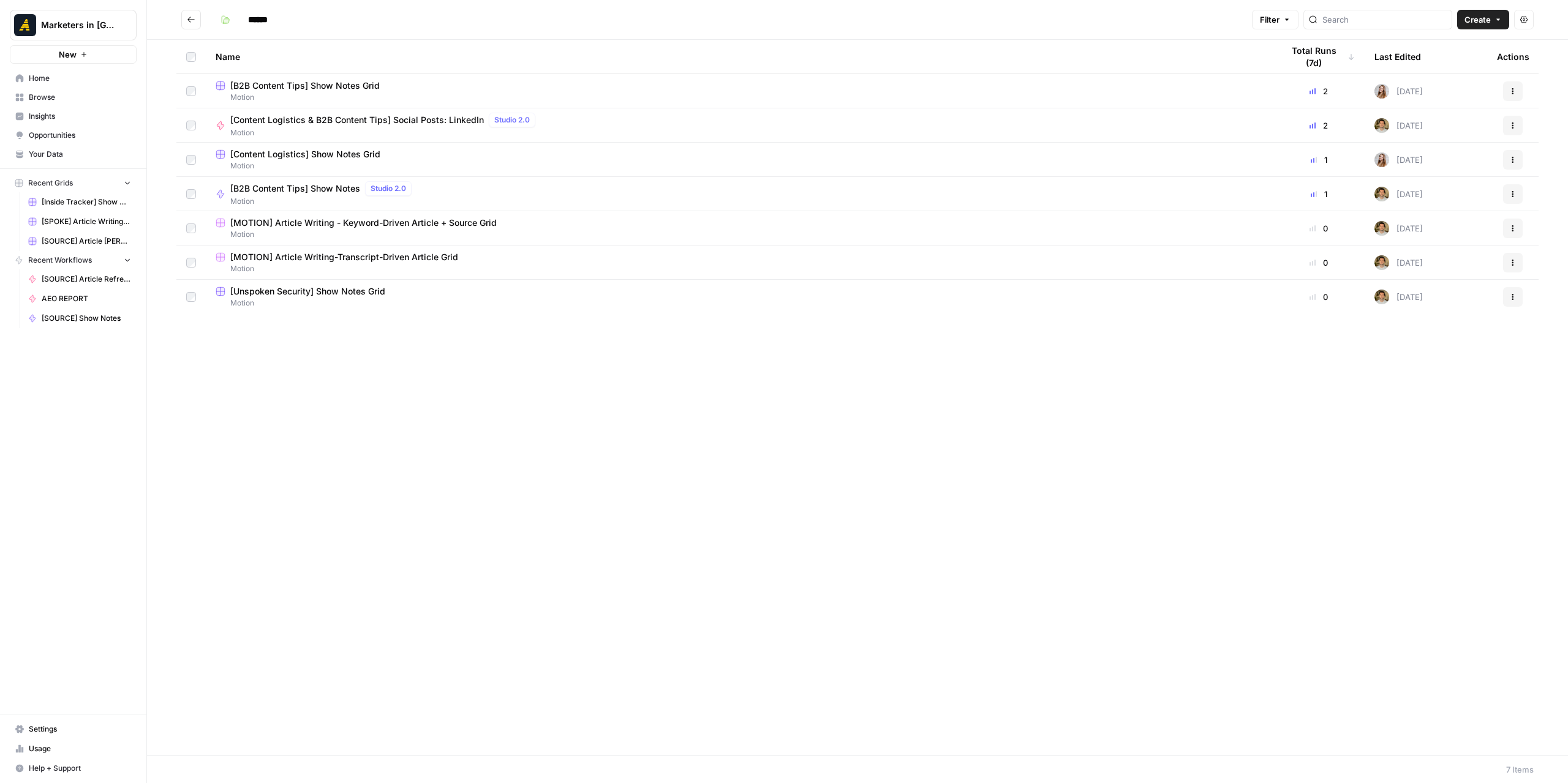
click at [333, 229] on span "Motion" at bounding box center [739, 234] width 1047 height 11
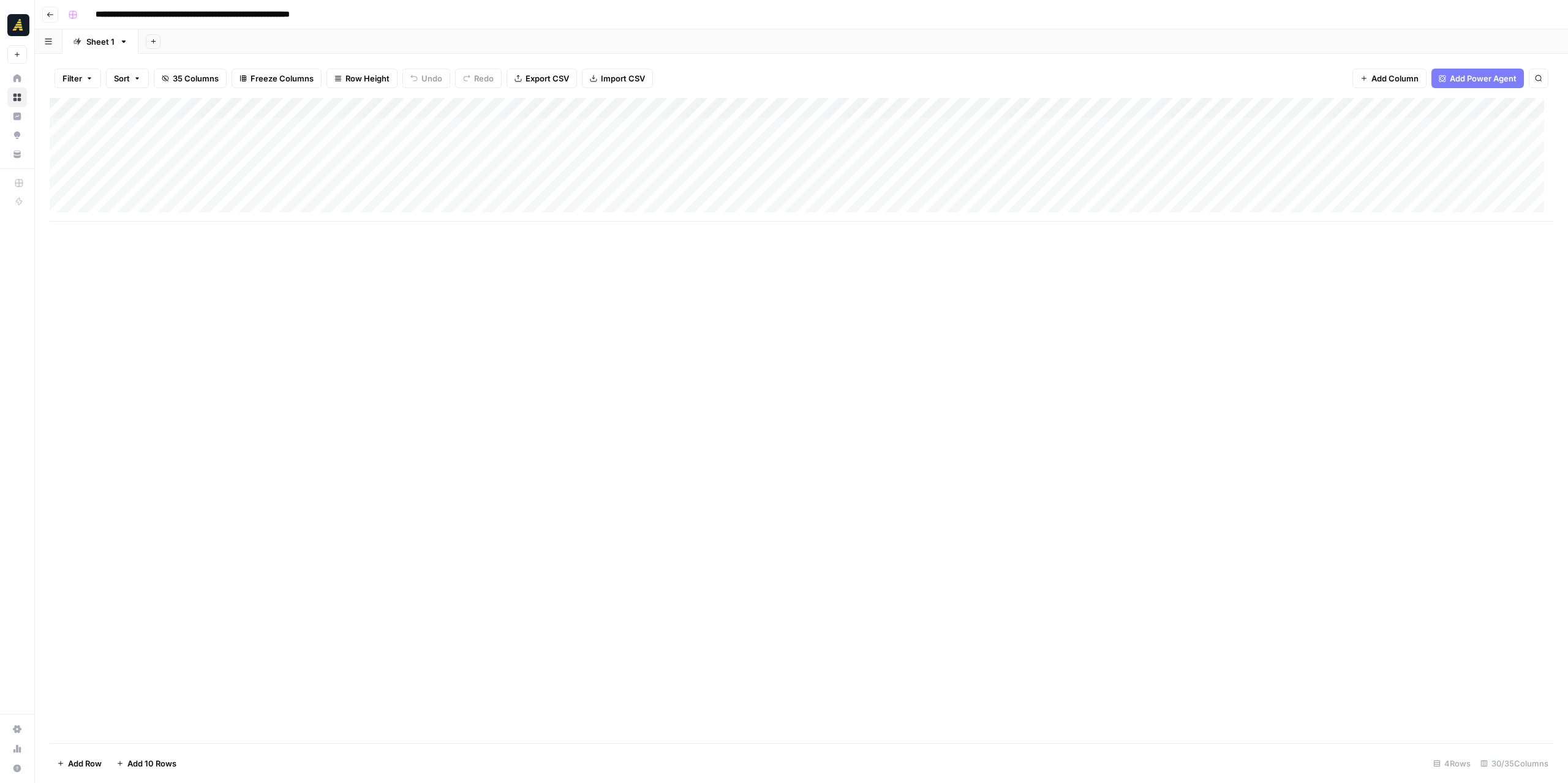
click at [554, 124] on div "Add Column" at bounding box center [801, 160] width 1504 height 124
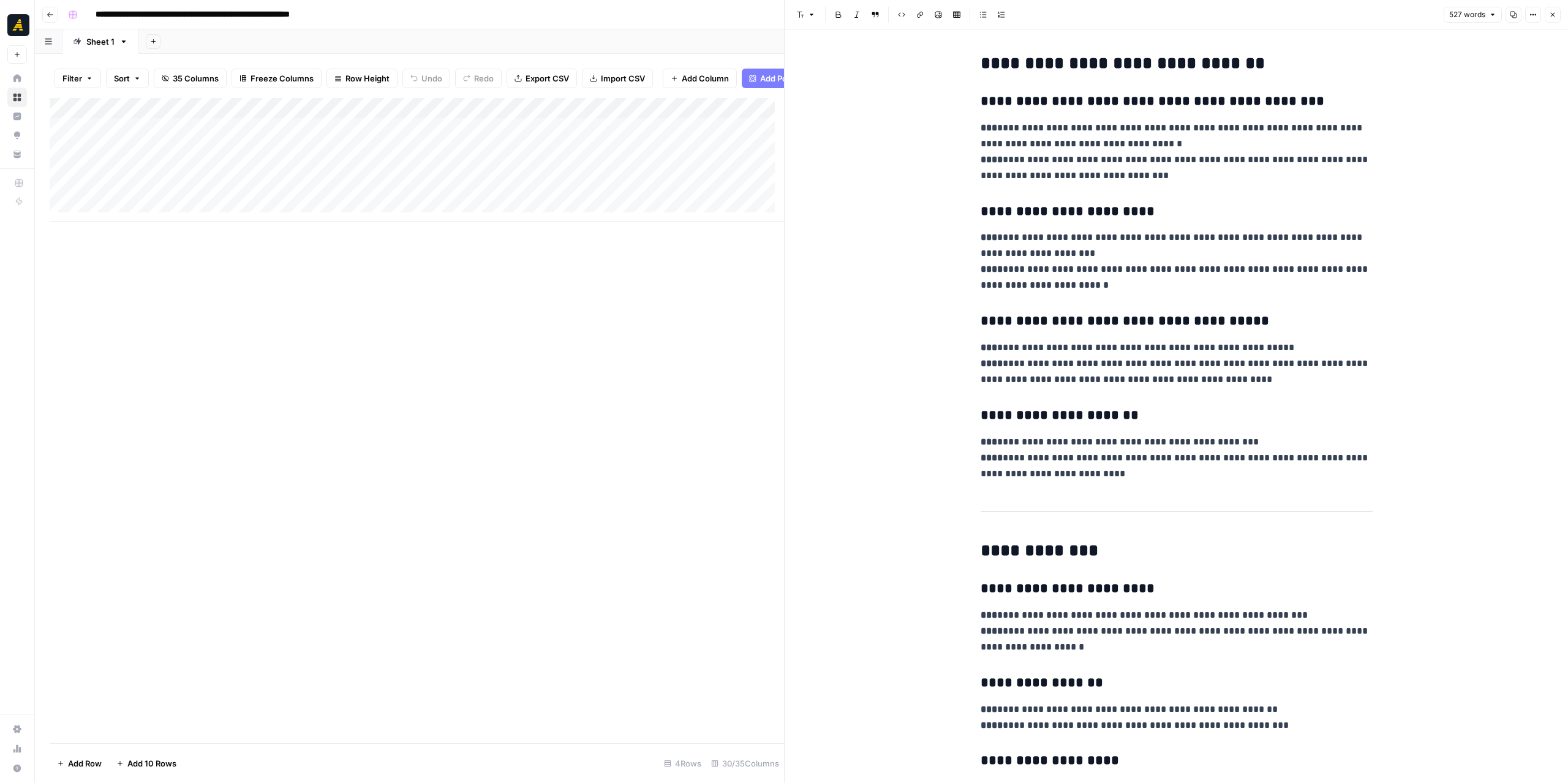
click at [1554, 14] on icon "button" at bounding box center [1553, 15] width 4 height 4
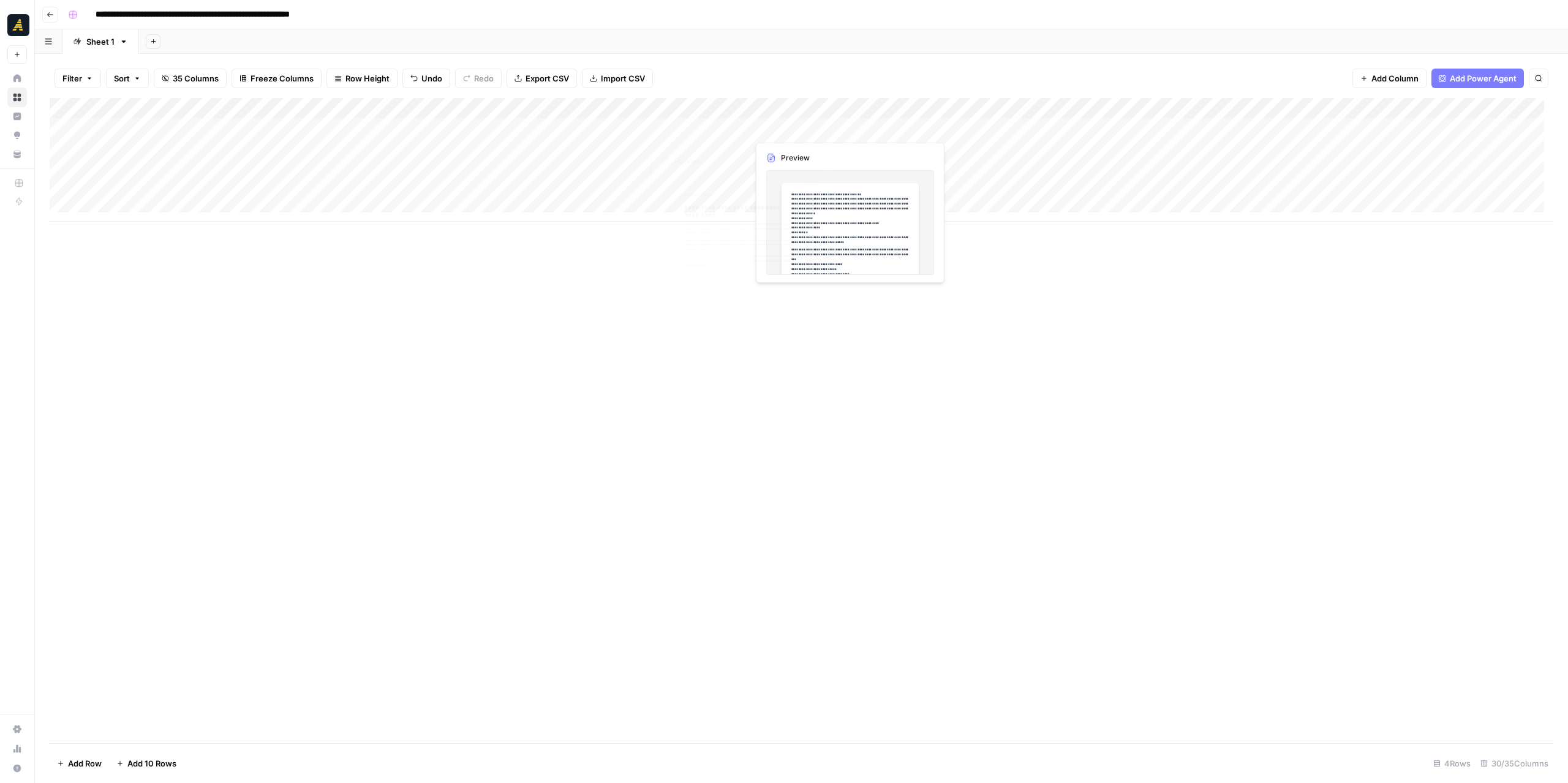
click at [690, 124] on div "Add Column" at bounding box center [801, 160] width 1504 height 124
click at [690, 124] on div "Add Column" at bounding box center [801, 160] width 1504 height 124
